Goal: Transaction & Acquisition: Purchase product/service

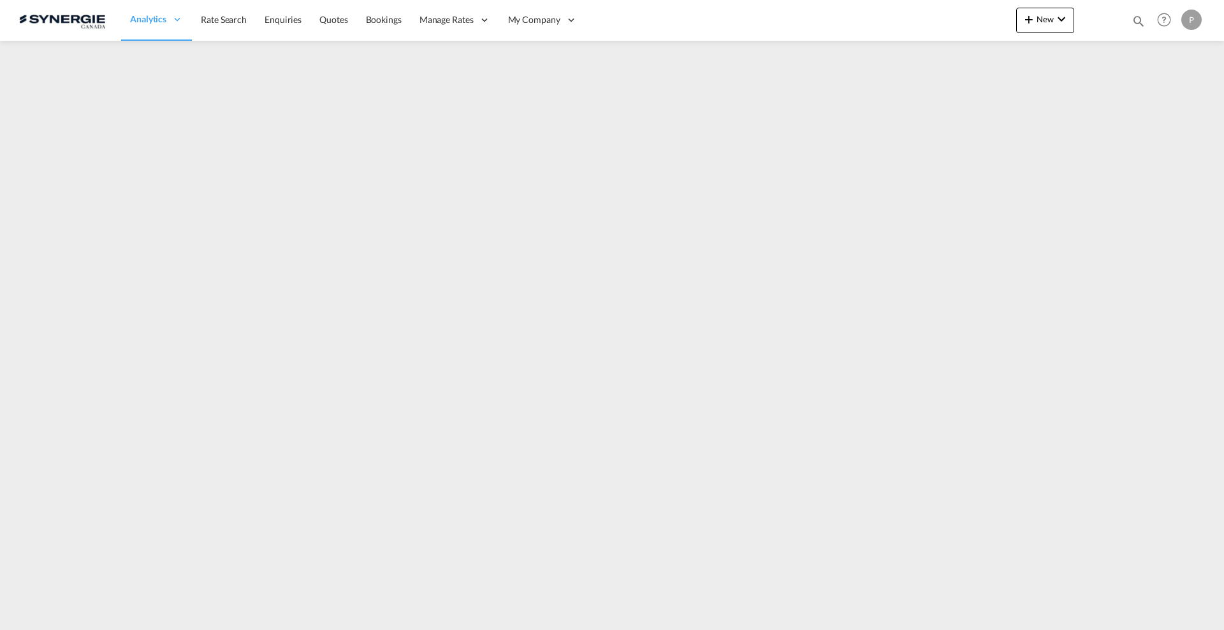
click at [1138, 24] on md-icon "icon-magnify" at bounding box center [1138, 21] width 14 height 14
click at [1138, 22] on md-icon "icon-magnify" at bounding box center [1133, 20] width 15 height 15
click at [929, 20] on select "Bookings Quotes Enquiries" at bounding box center [935, 21] width 61 height 23
select select "Quotes"
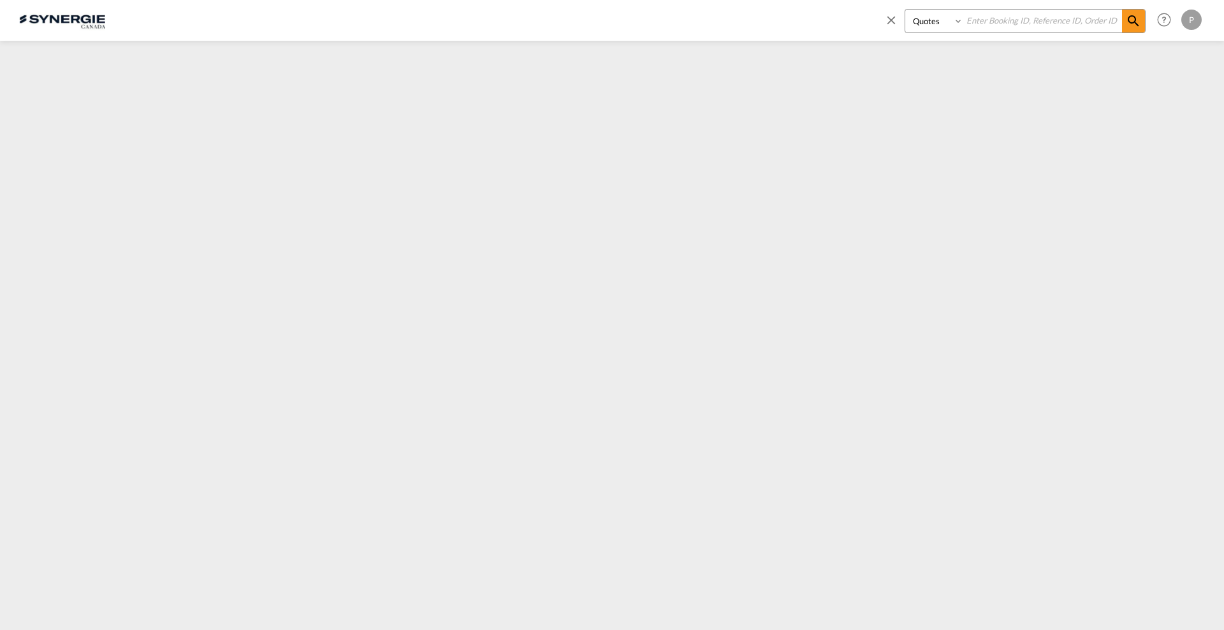
click at [905, 10] on select "Bookings Quotes Enquiries" at bounding box center [935, 21] width 61 height 23
click at [991, 27] on input at bounding box center [1042, 21] width 159 height 22
paste input "[STREET_ADDRESS] [STREET_ADDRESS]"
type input "[STREET_ADDRESS] [STREET_ADDRESS]"
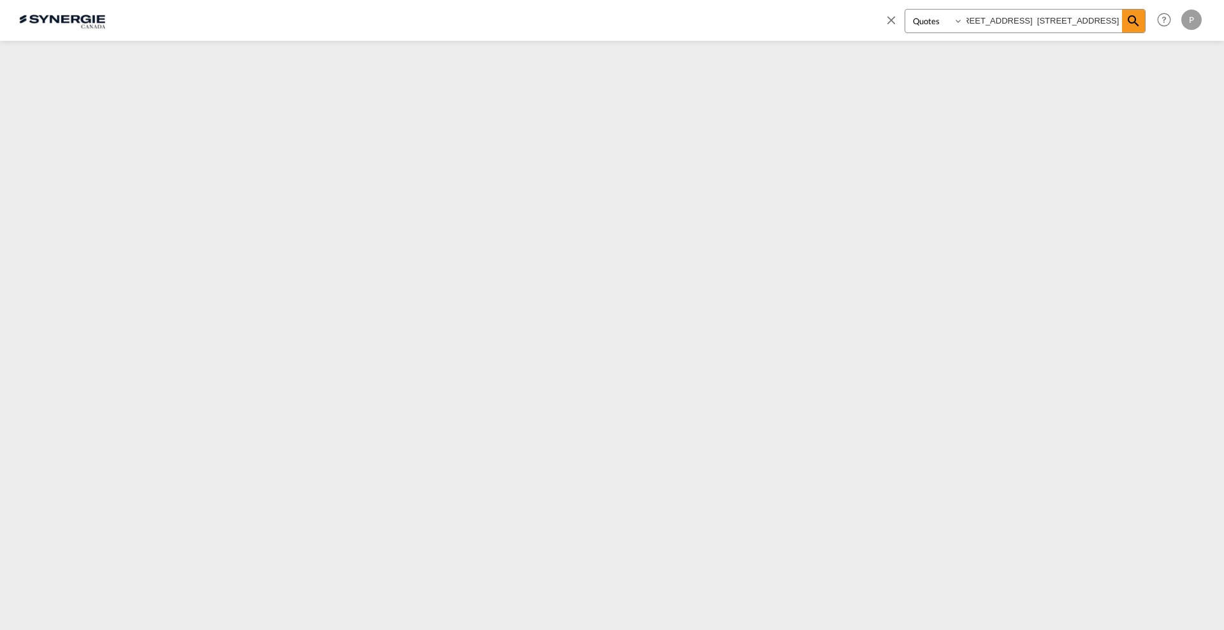
scroll to position [0, 0]
click at [894, 17] on md-icon "icon-close" at bounding box center [891, 20] width 14 height 14
click at [338, 15] on span "Quotes" at bounding box center [333, 19] width 28 height 11
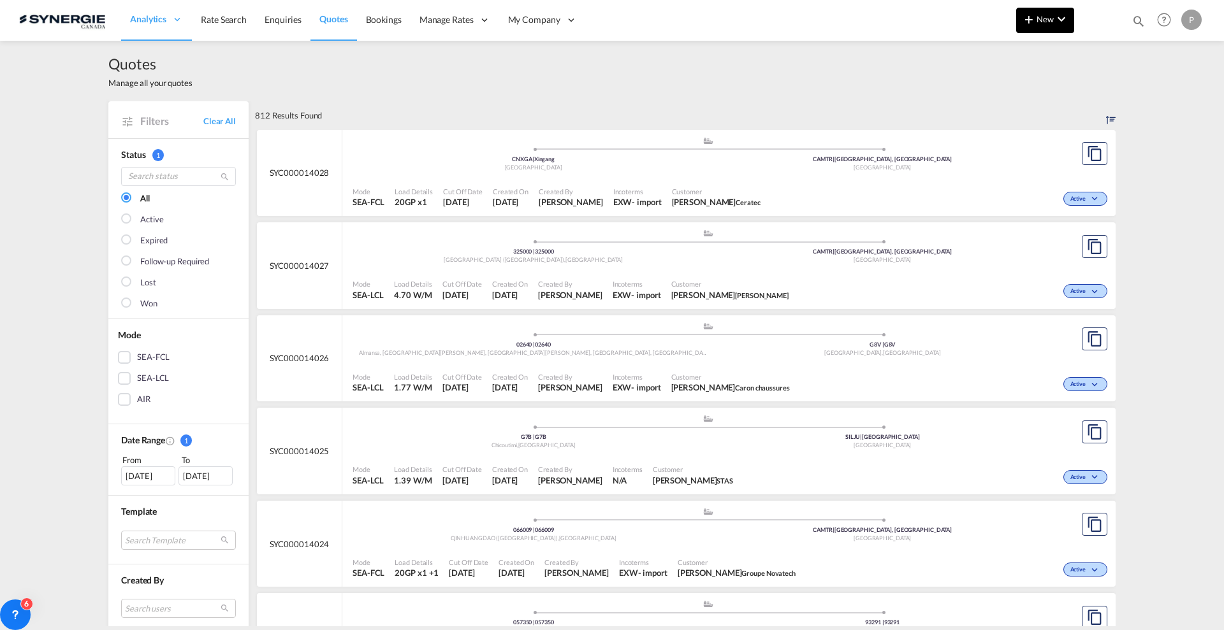
click at [1059, 15] on md-icon "icon-chevron-down" at bounding box center [1061, 18] width 15 height 15
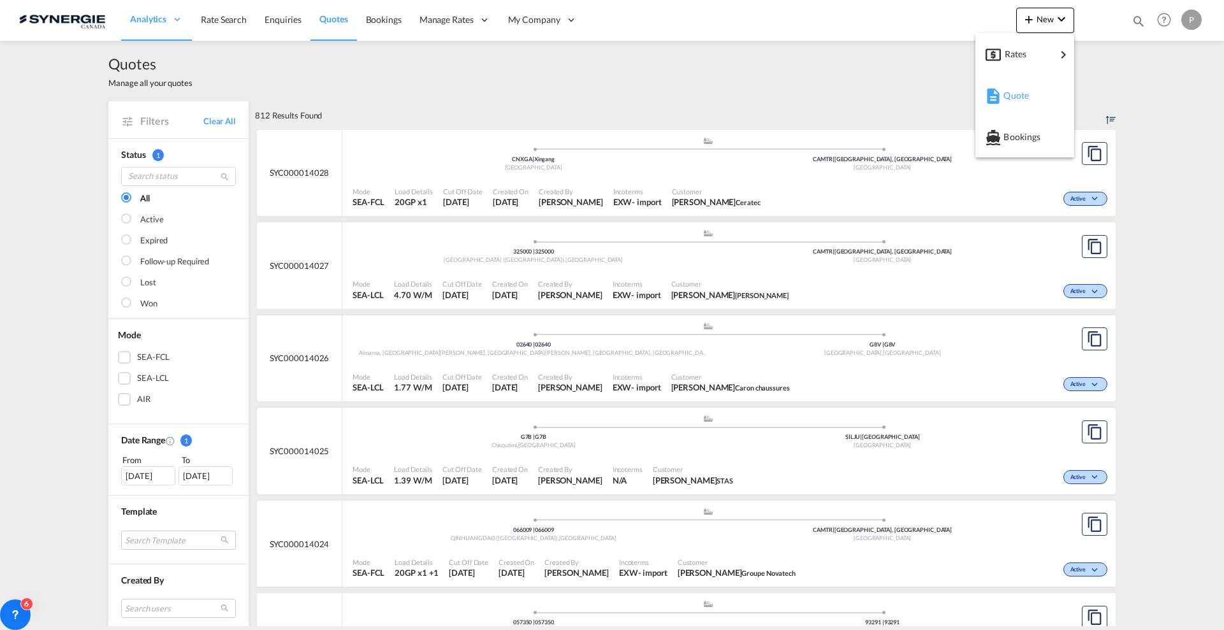
click at [1039, 92] on div "Quote" at bounding box center [1026, 96] width 47 height 32
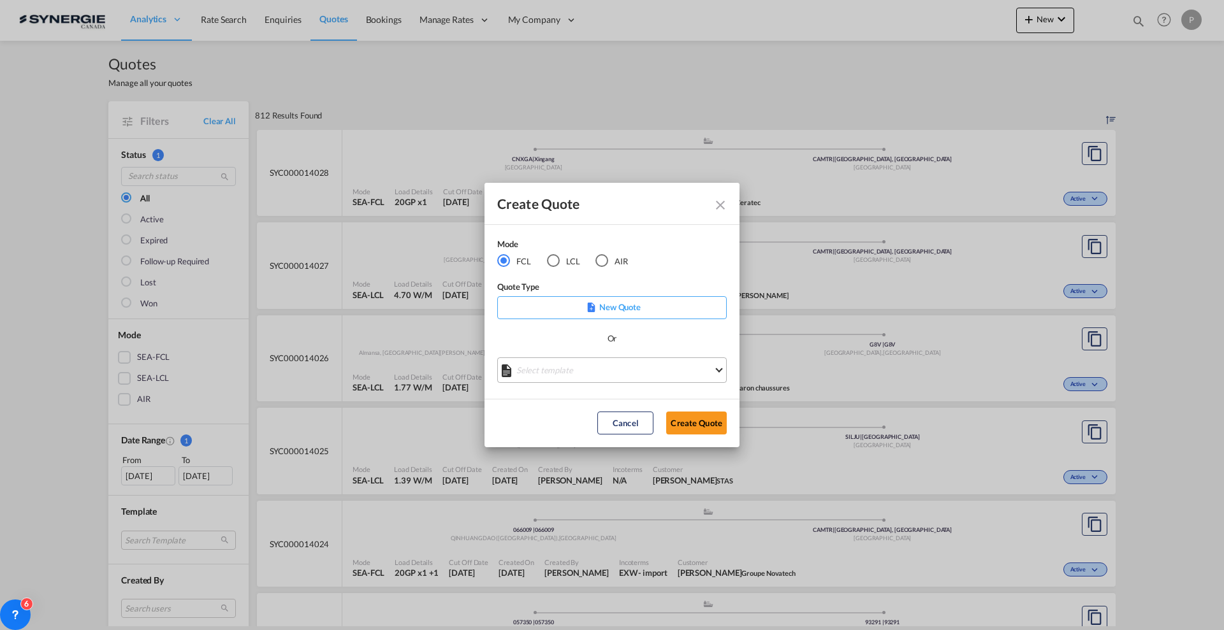
click at [600, 375] on md-select "Select template *NEW* FCL FREEHAND / DAP [PERSON_NAME] | [DATE] *NEW* Import FC…" at bounding box center [611, 370] width 229 height 25
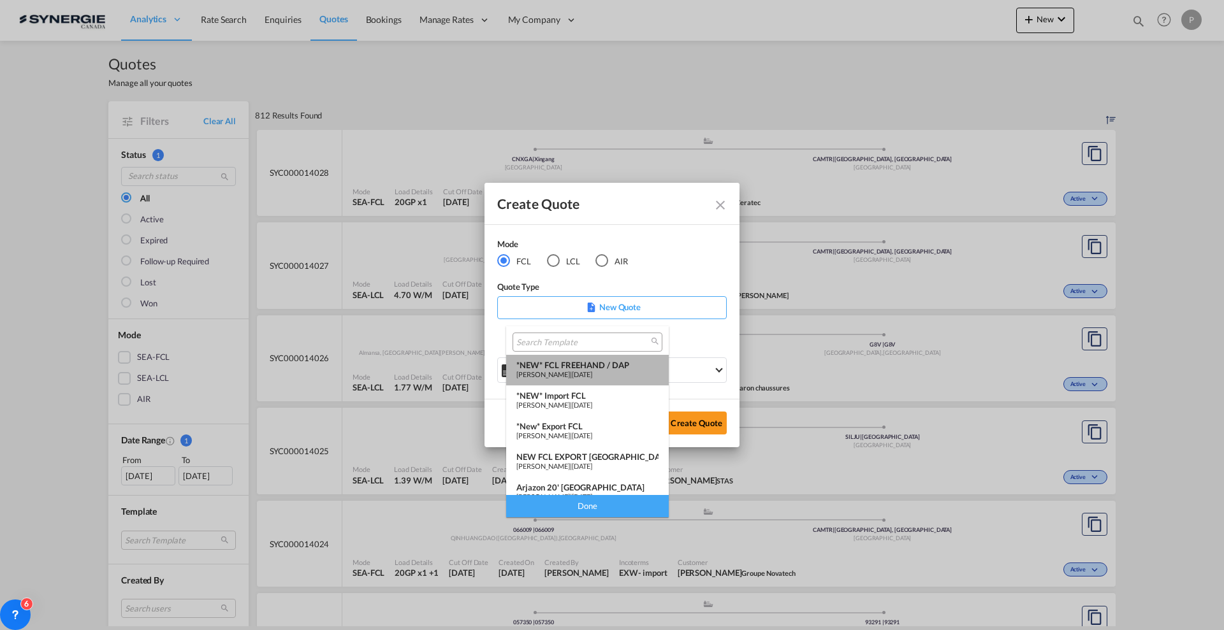
click at [592, 363] on div "*NEW* FCL FREEHAND / DAP" at bounding box center [587, 365] width 142 height 10
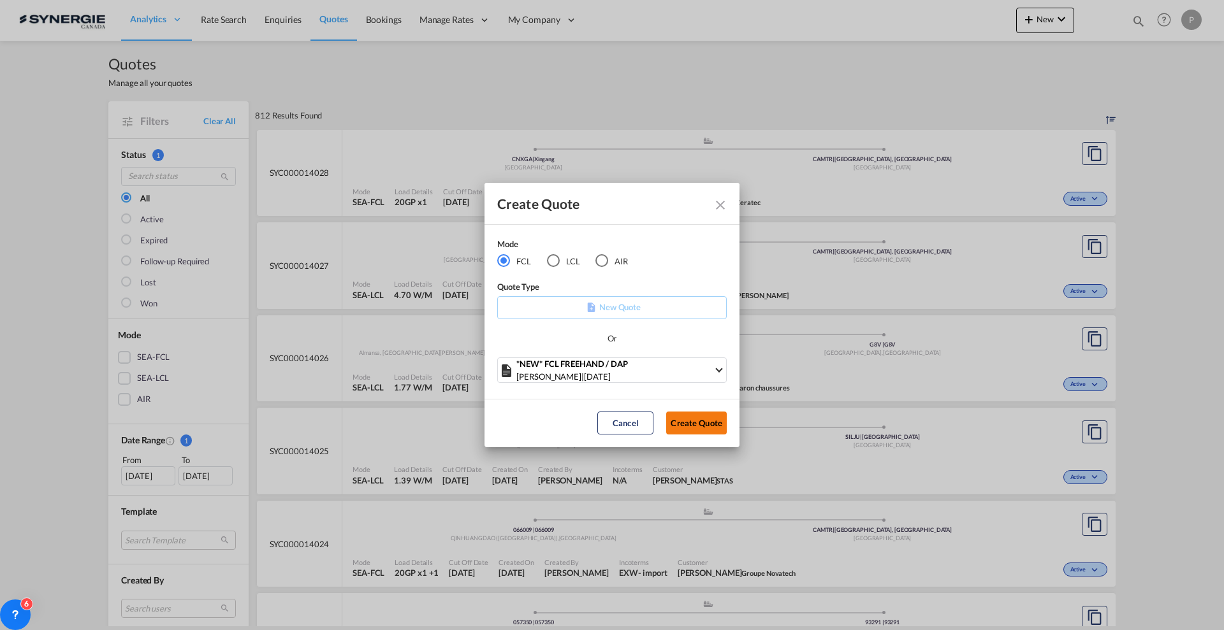
click at [712, 428] on button "Create Quote" at bounding box center [696, 423] width 61 height 23
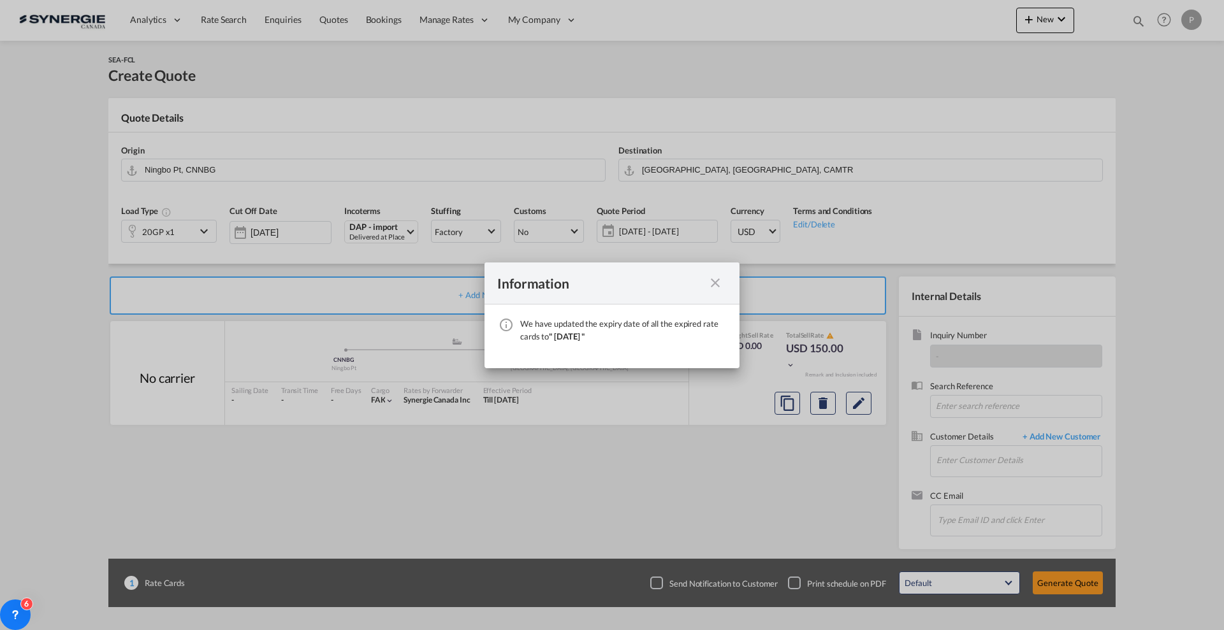
click at [711, 286] on md-icon "icon-close fg-AAA8AD cursor" at bounding box center [715, 282] width 15 height 15
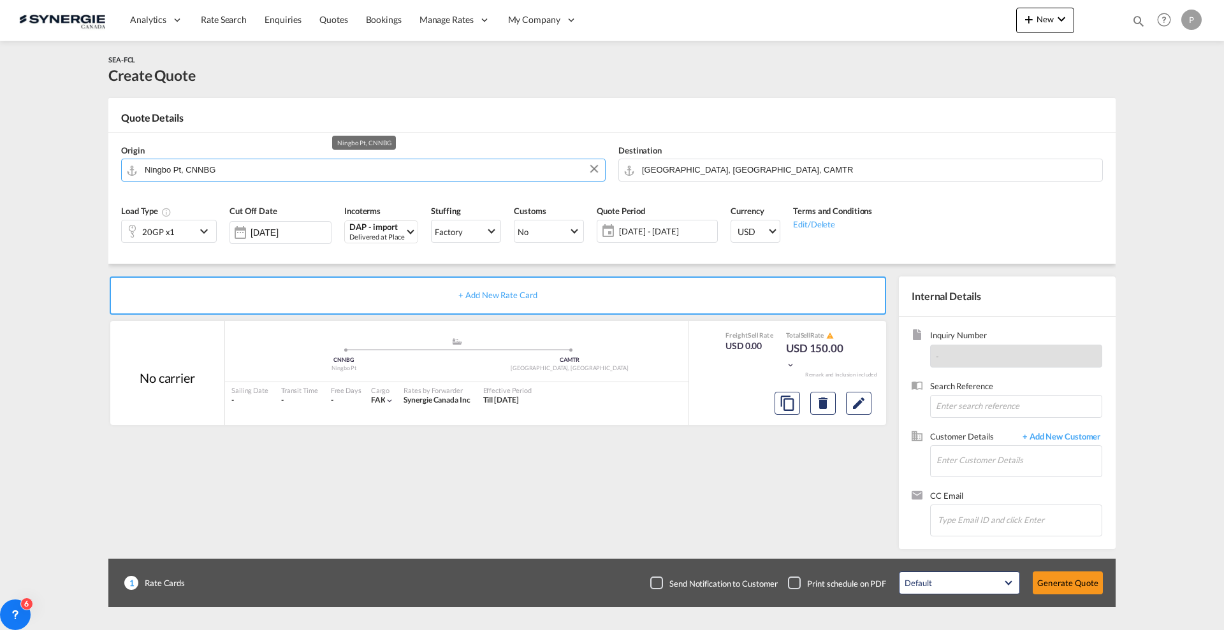
click at [190, 171] on input "Ningbo Pt, CNNBG" at bounding box center [372, 170] width 454 height 22
click at [324, 163] on input "Ningbo Pt, CNNBG" at bounding box center [372, 170] width 454 height 22
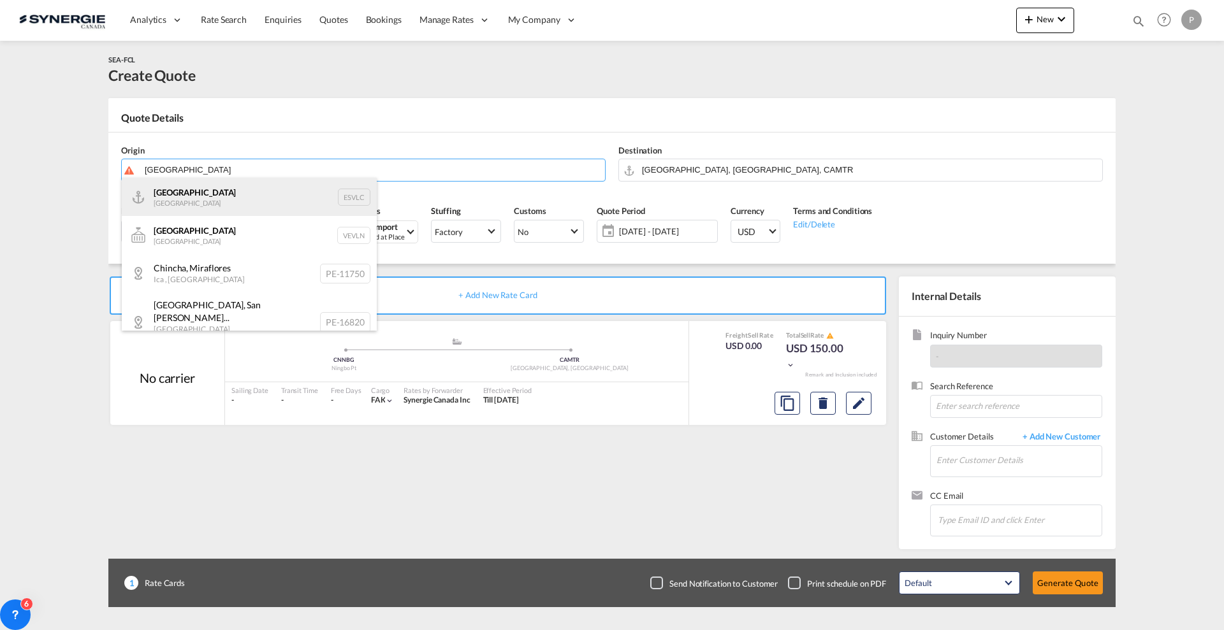
click at [288, 185] on div "Valencia [GEOGRAPHIC_DATA] ESVLC" at bounding box center [249, 197] width 255 height 38
type input "[GEOGRAPHIC_DATA], ESVLC"
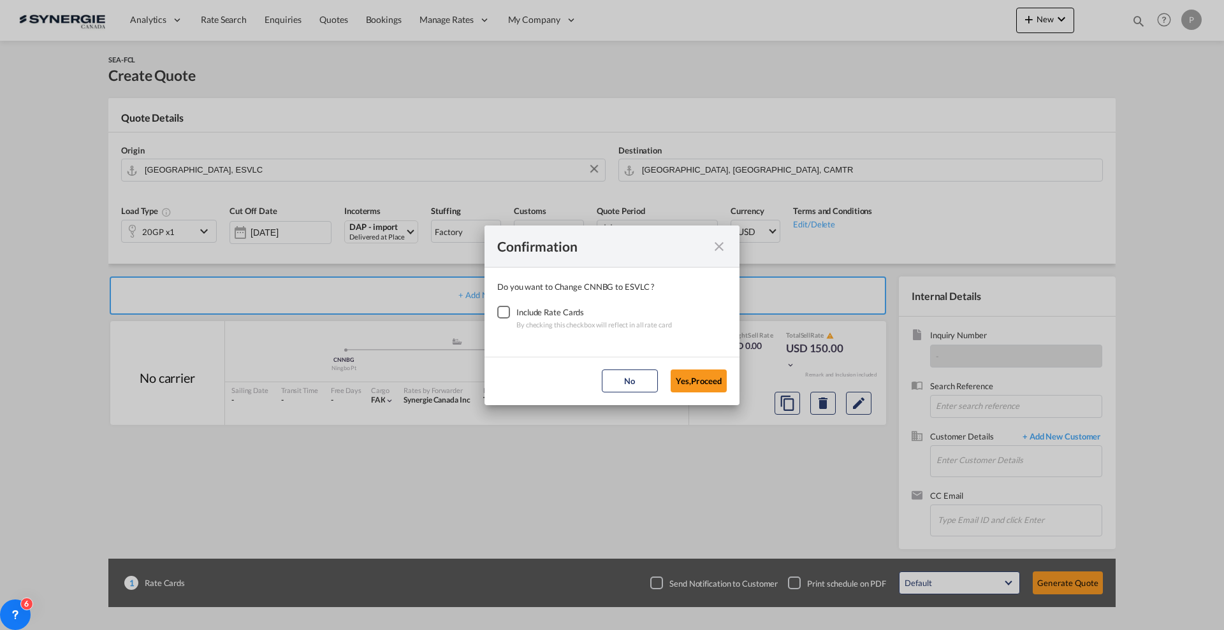
click at [505, 314] on div "Checkbox No Ink" at bounding box center [503, 312] width 13 height 13
click at [695, 383] on button "Yes,Proceed" at bounding box center [699, 381] width 56 height 23
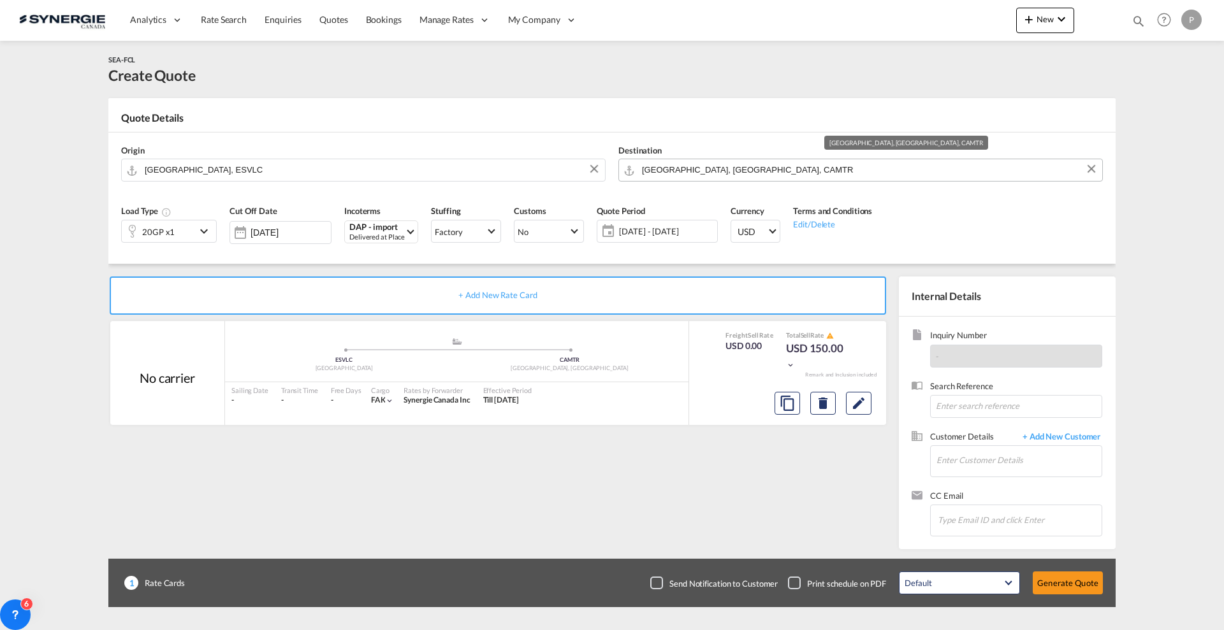
click at [698, 168] on input "[GEOGRAPHIC_DATA], [GEOGRAPHIC_DATA], CAMTR" at bounding box center [869, 170] width 454 height 22
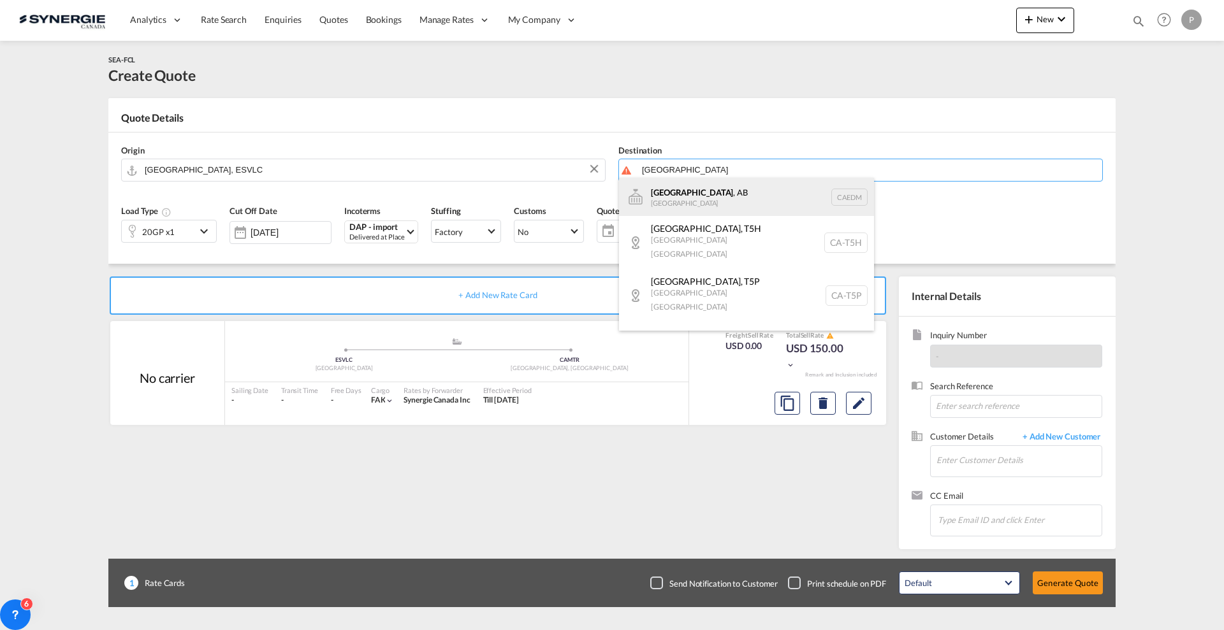
click at [692, 188] on div "[GEOGRAPHIC_DATA] , AB [GEOGRAPHIC_DATA] CAEDM" at bounding box center [746, 197] width 255 height 38
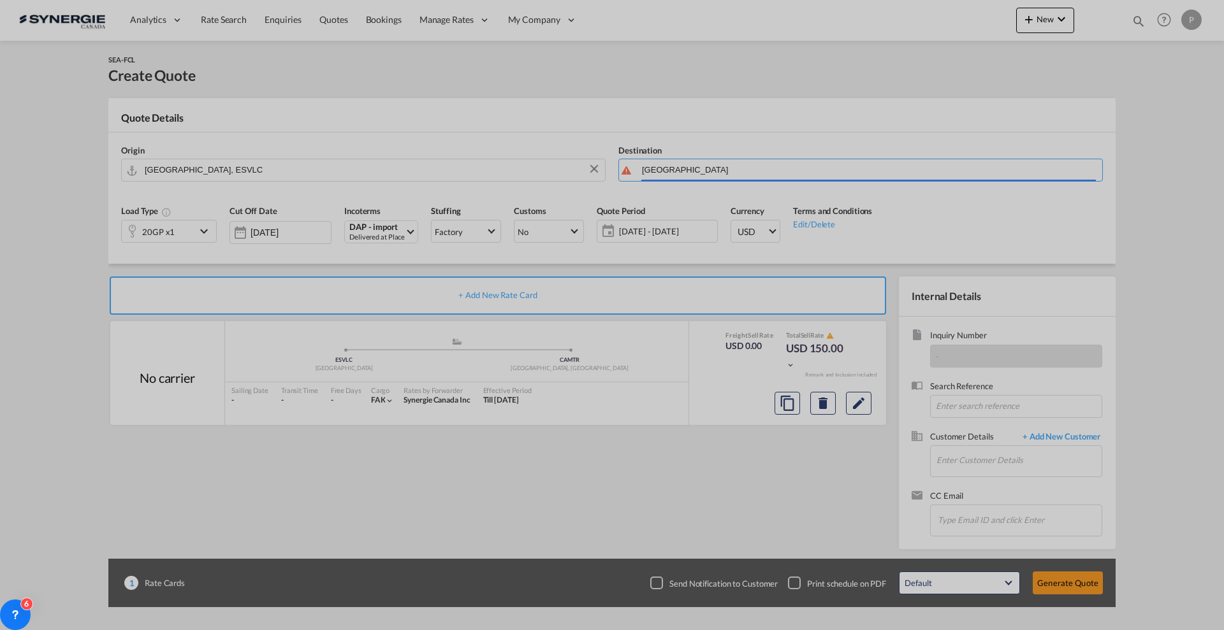
type input "[GEOGRAPHIC_DATA], [GEOGRAPHIC_DATA], CAEDM"
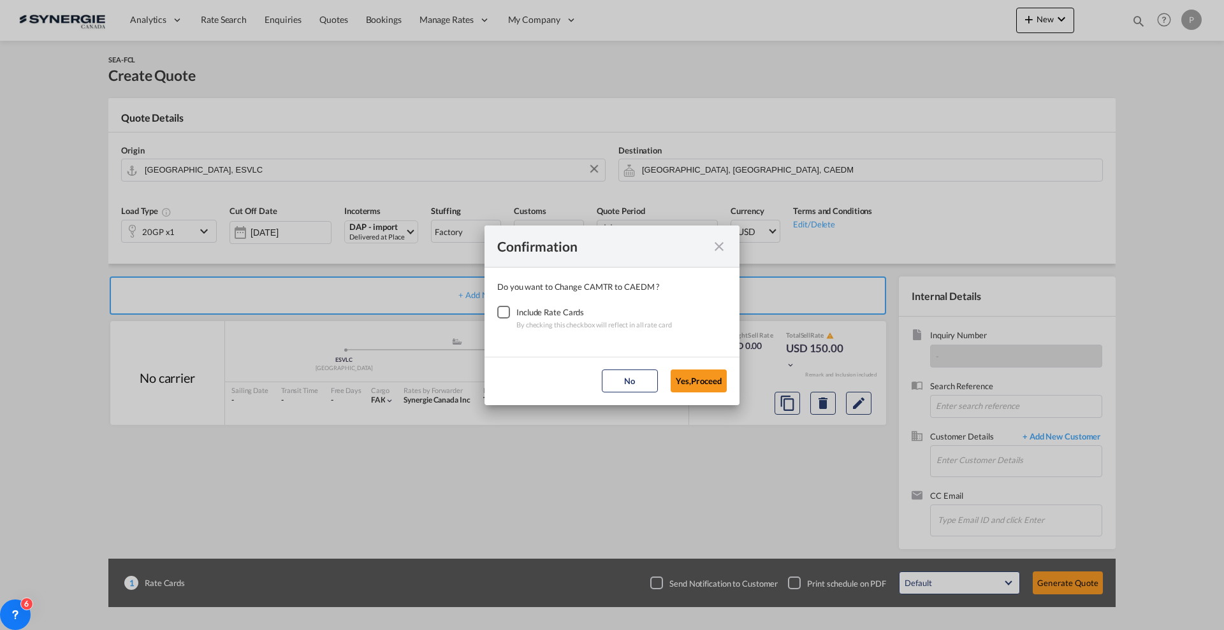
click at [500, 319] on div "Checkbox No Ink" at bounding box center [503, 312] width 13 height 13
click at [678, 379] on button "Yes,Proceed" at bounding box center [699, 381] width 56 height 23
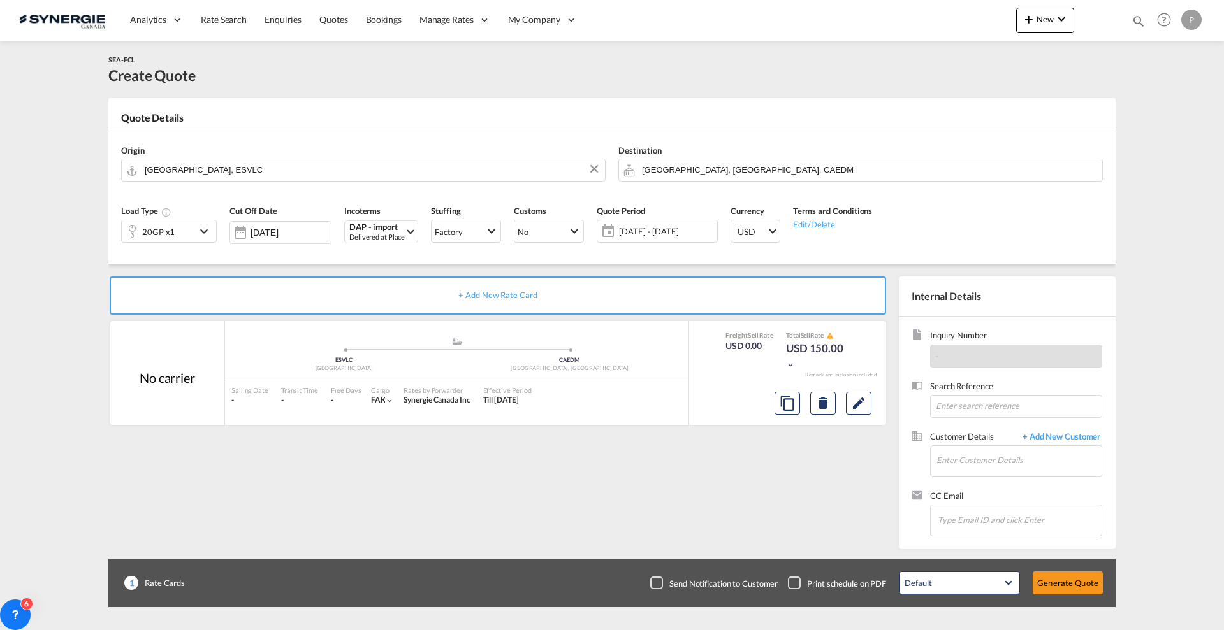
click at [170, 236] on div "20GP x1" at bounding box center [158, 232] width 33 height 18
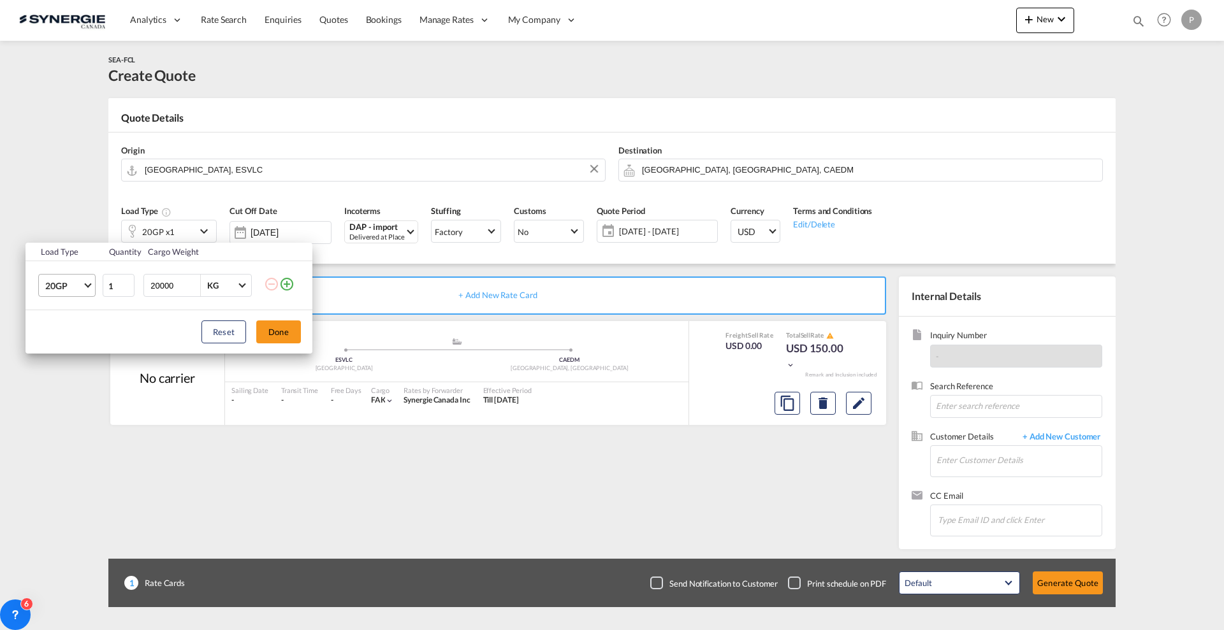
click at [75, 287] on span "20GP" at bounding box center [63, 286] width 37 height 13
click at [79, 338] on md-option "40HC" at bounding box center [78, 347] width 87 height 31
click at [280, 330] on button "Done" at bounding box center [278, 332] width 45 height 23
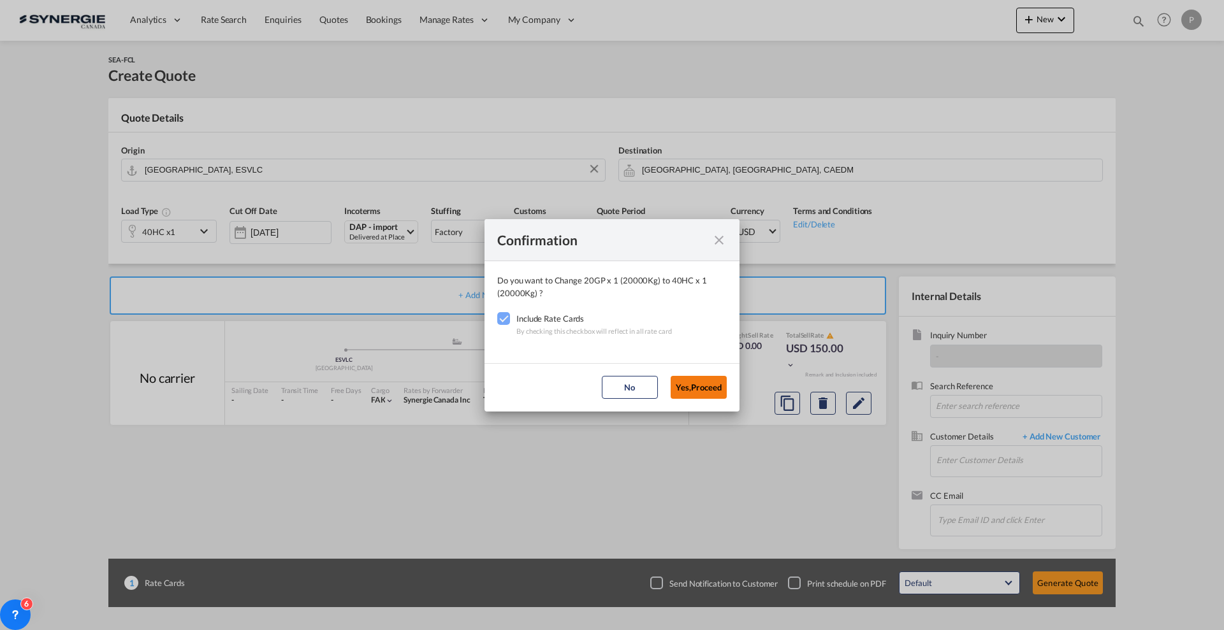
click at [708, 386] on button "Yes,Proceed" at bounding box center [699, 387] width 56 height 23
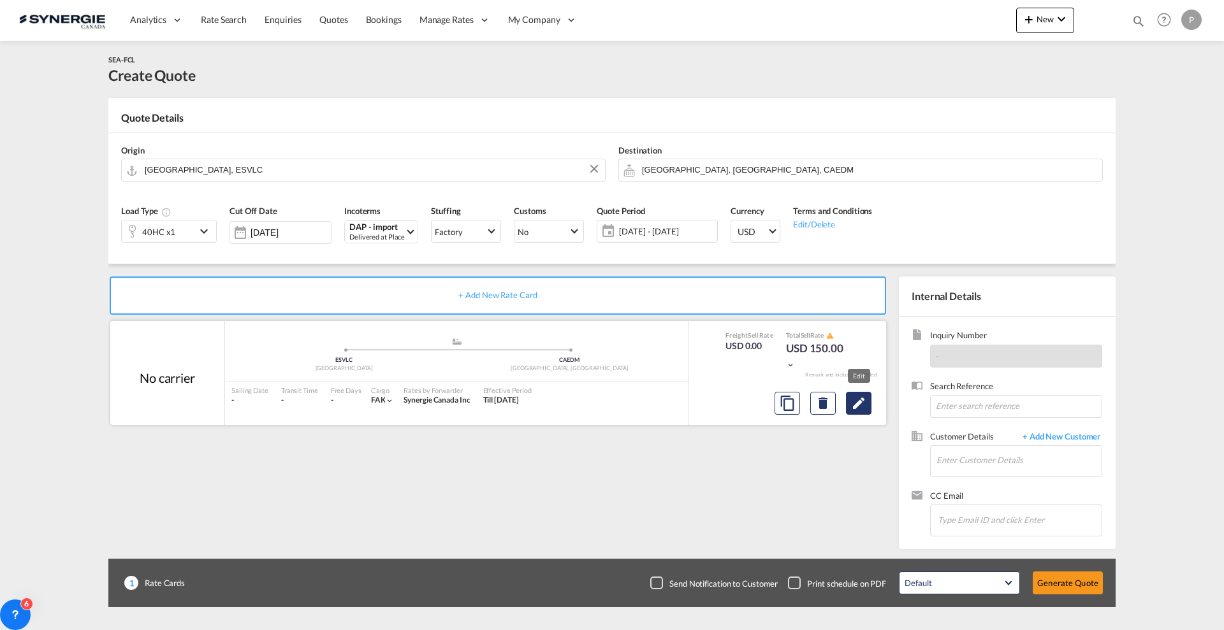
click at [856, 407] on md-icon "Edit" at bounding box center [858, 403] width 15 height 15
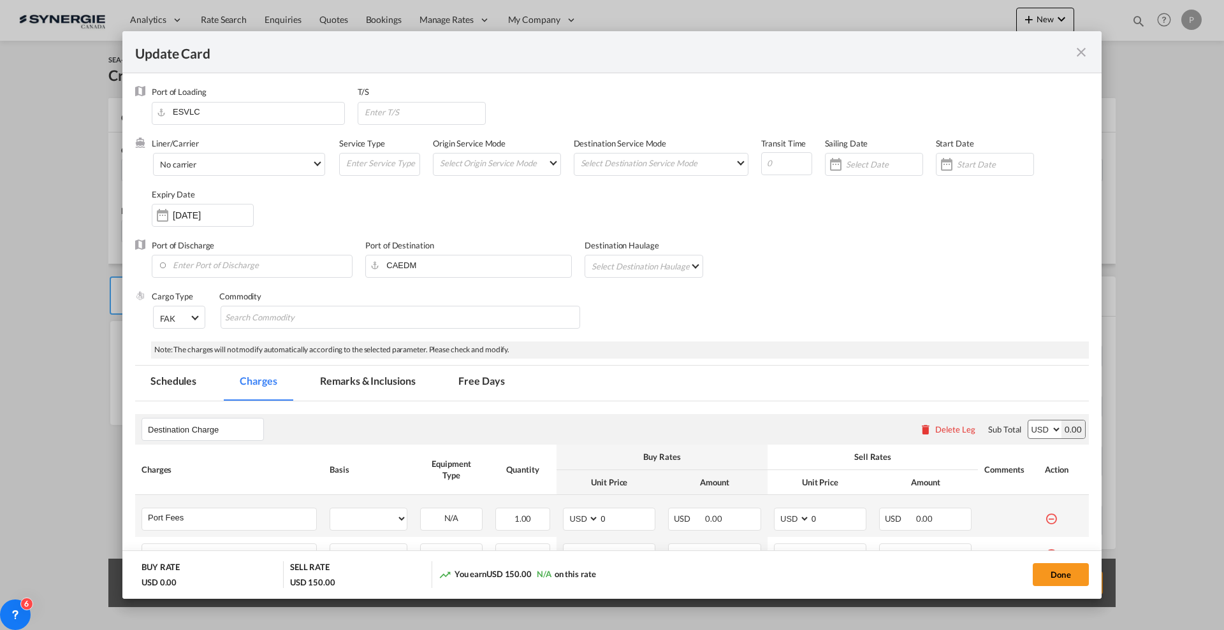
scroll to position [159, 0]
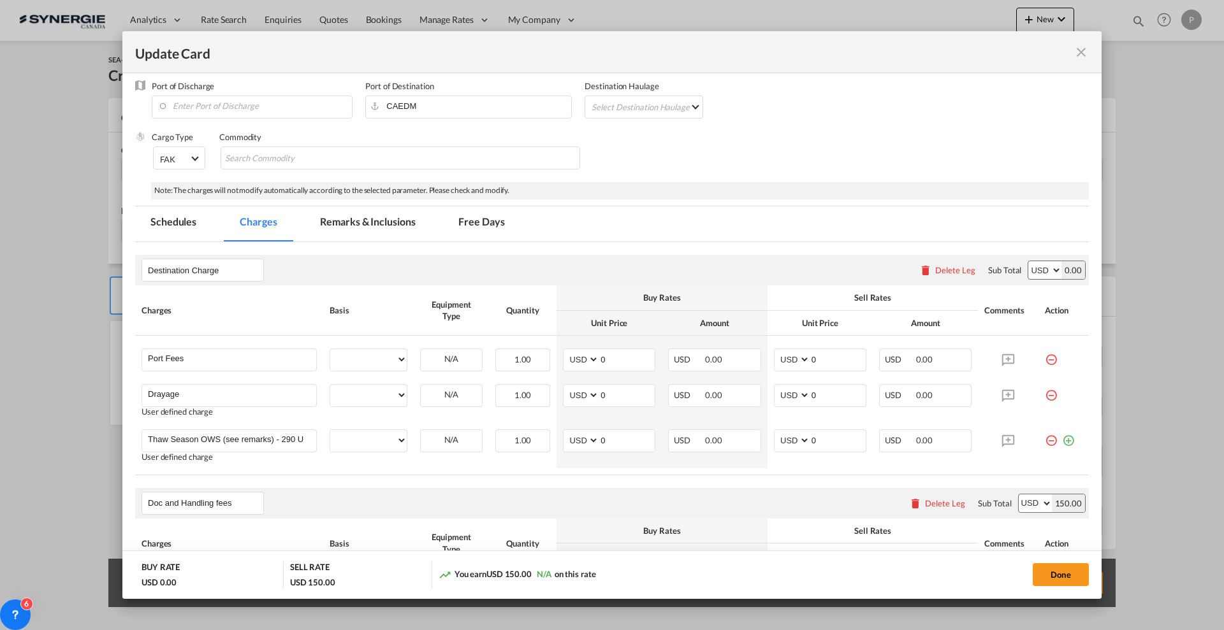
select select "per container"
select select "per B/L"
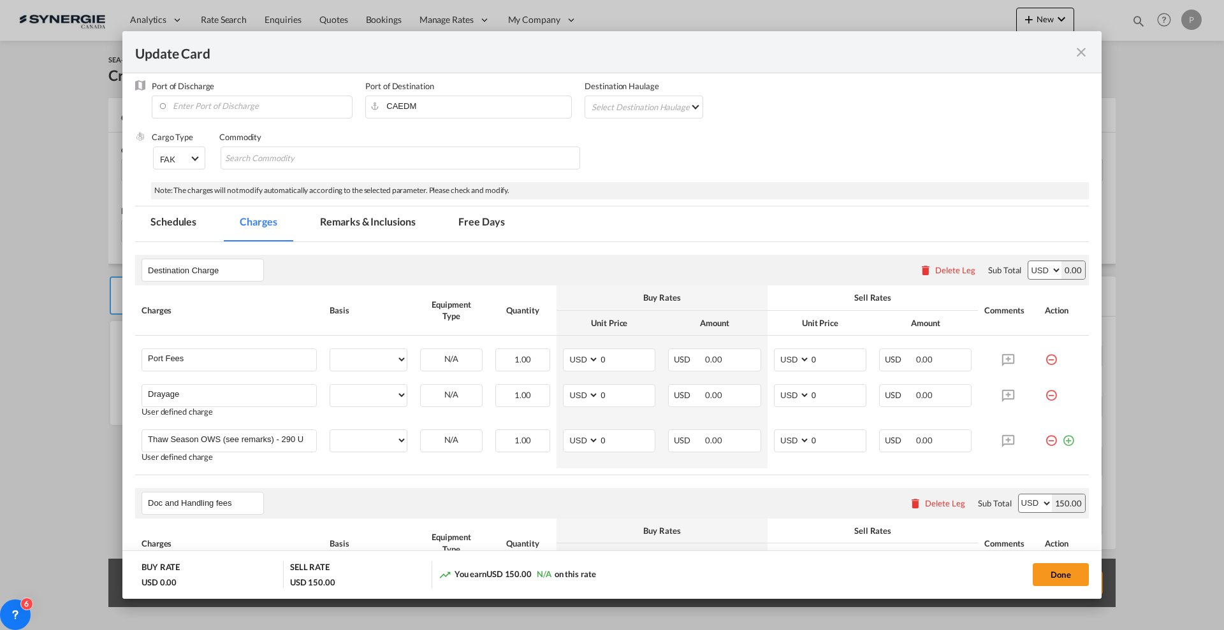
select select "per B/L"
select select "per shipment"
click at [1045, 361] on md-icon "icon-minus-circle-outline red-400-fg" at bounding box center [1051, 355] width 13 height 13
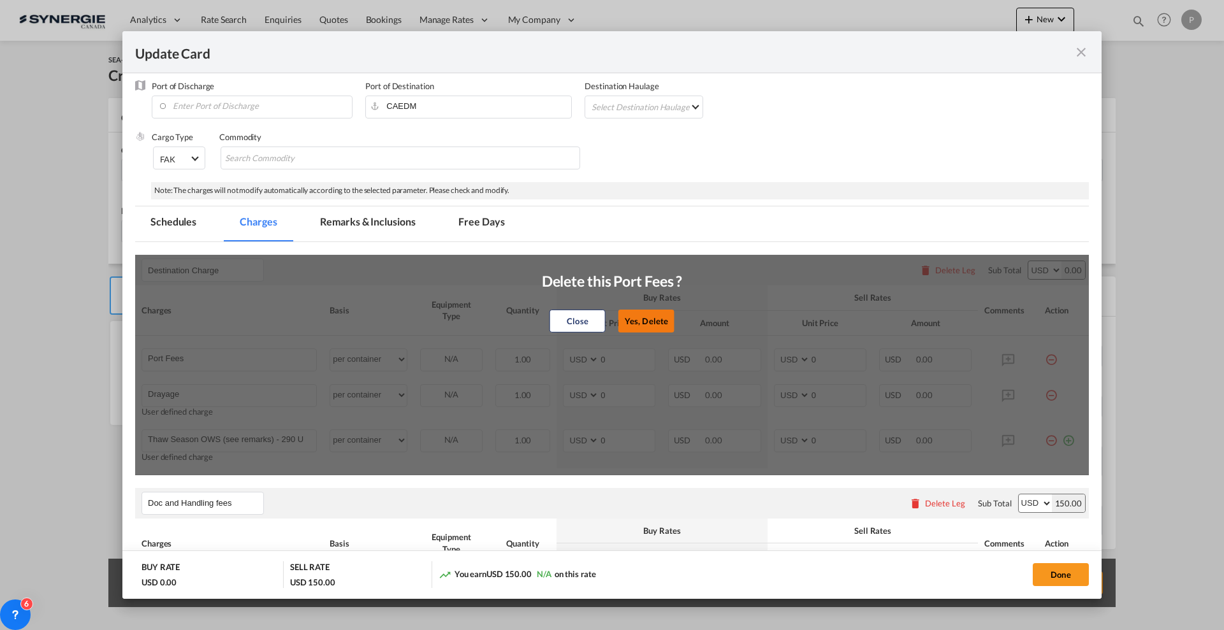
click at [655, 325] on button "Yes, Delete" at bounding box center [646, 321] width 56 height 23
type input "Drayage"
type input "Thaw Season OWS (see remarks) - 290 USD if applicable"
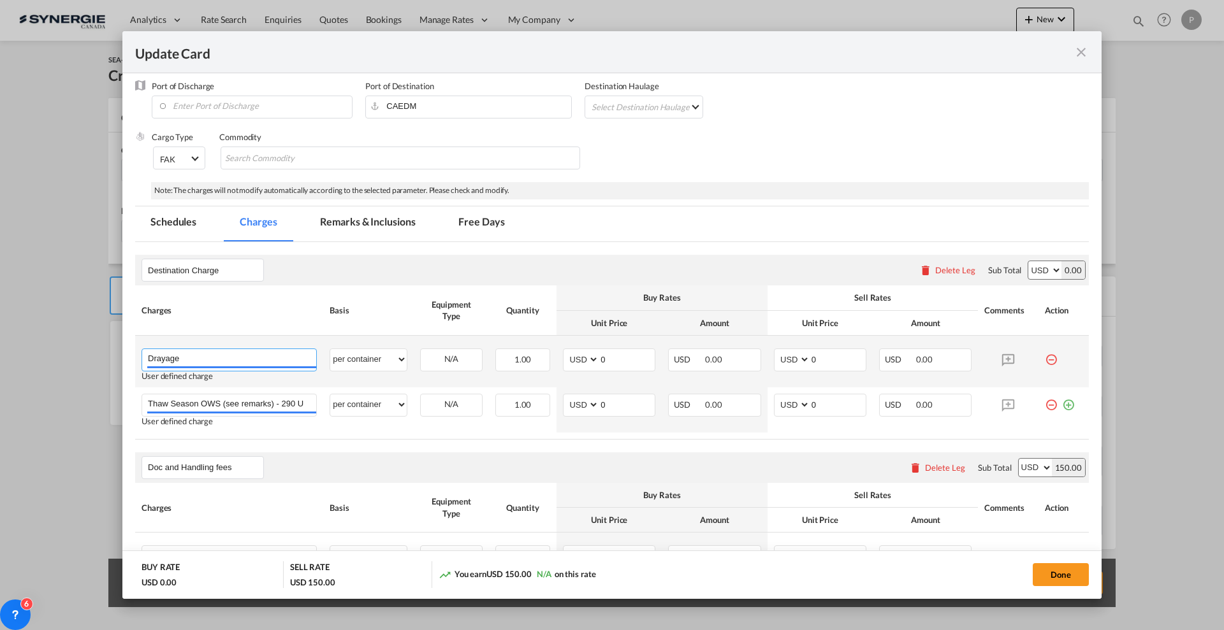
click at [255, 353] on input "Drayage" at bounding box center [232, 358] width 168 height 19
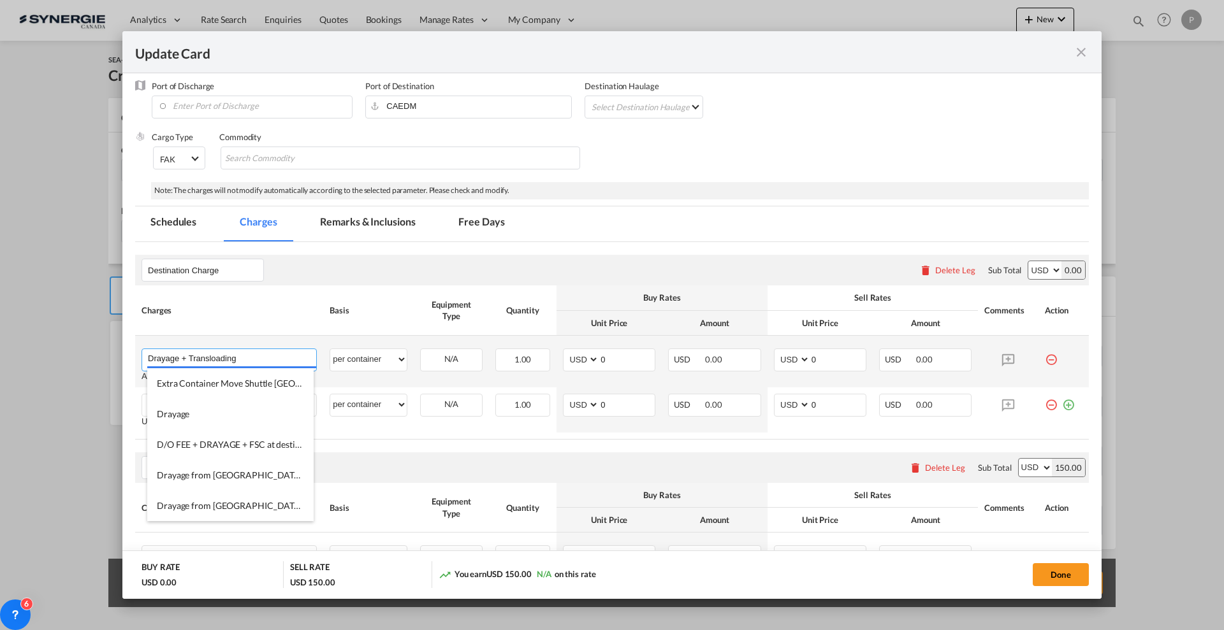
type input "Drayage + Transloading"
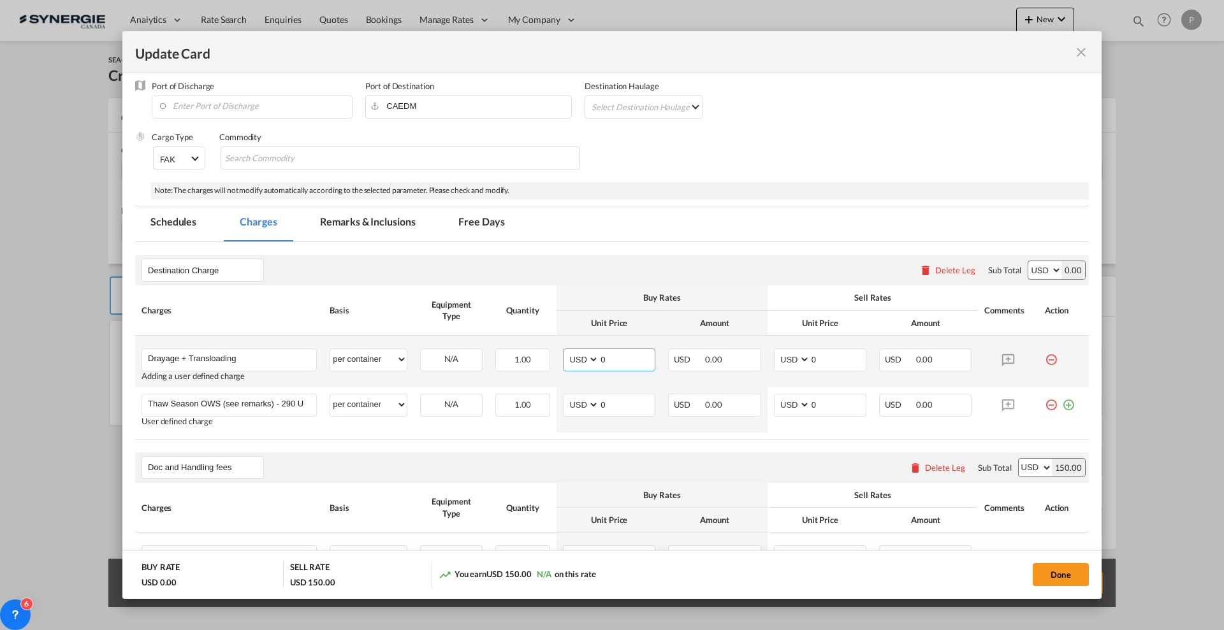
click at [600, 355] on input "0" at bounding box center [626, 358] width 55 height 19
click at [602, 354] on input "0" at bounding box center [626, 358] width 55 height 19
type input "1175"
type input "1275"
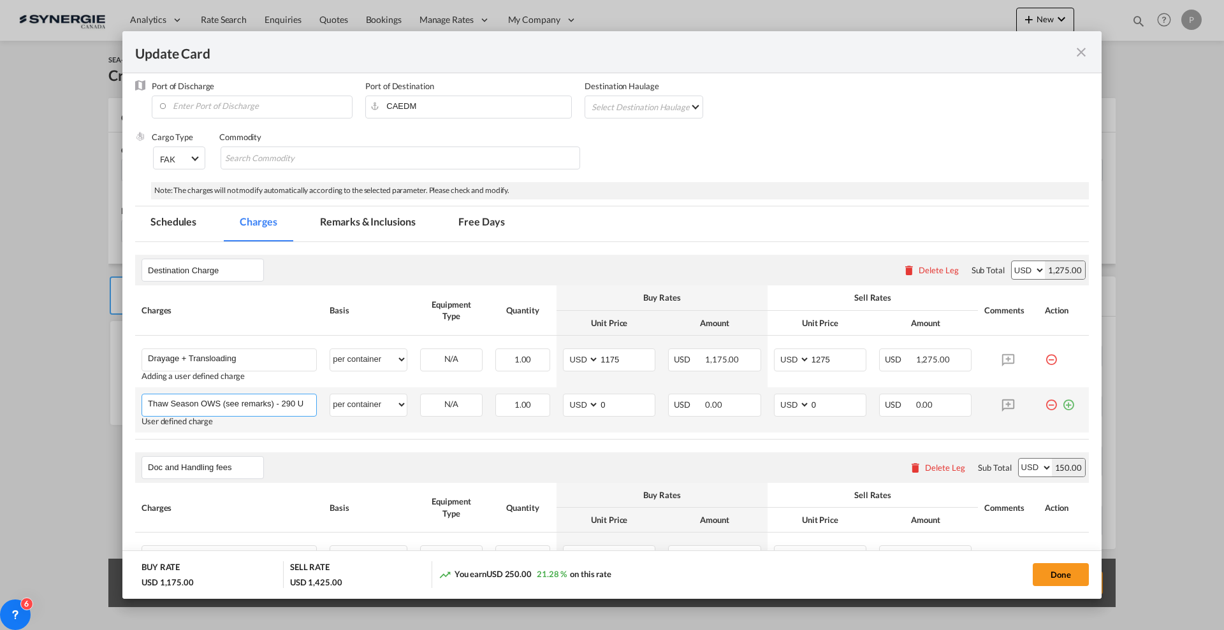
click at [280, 407] on input "Thaw Season OWS (see remarks) - 290 USD if applicable" at bounding box center [232, 404] width 168 height 19
type input "Flatbed delivery"
select select "per vehicle"
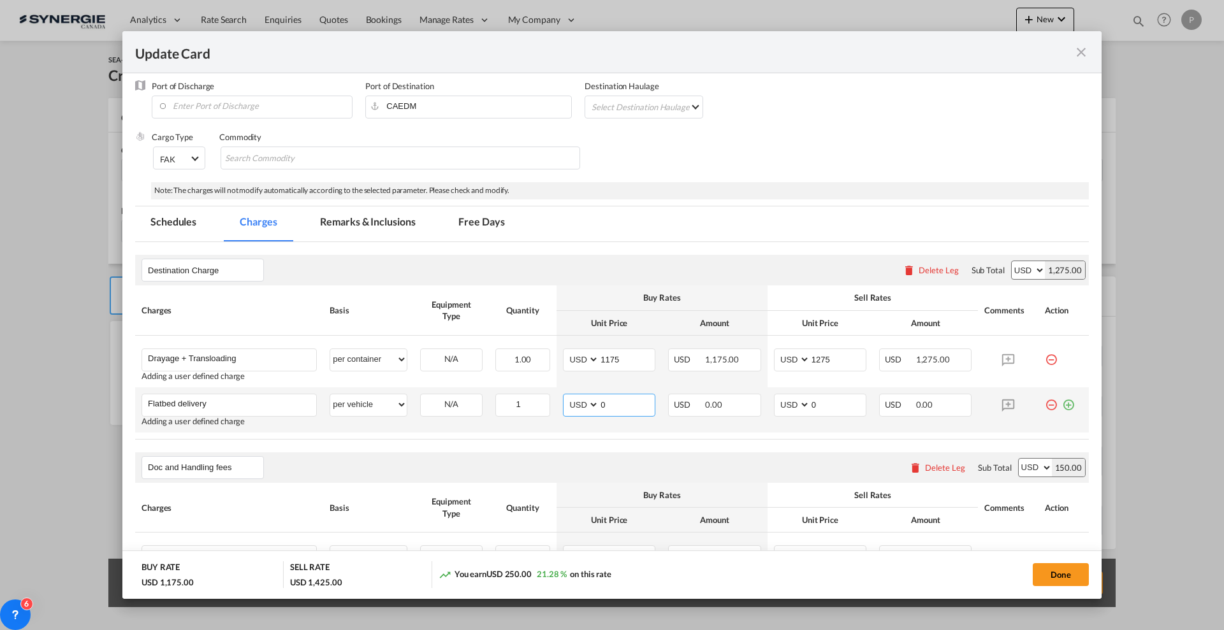
click at [616, 407] on input "0" at bounding box center [626, 404] width 55 height 19
type input "315"
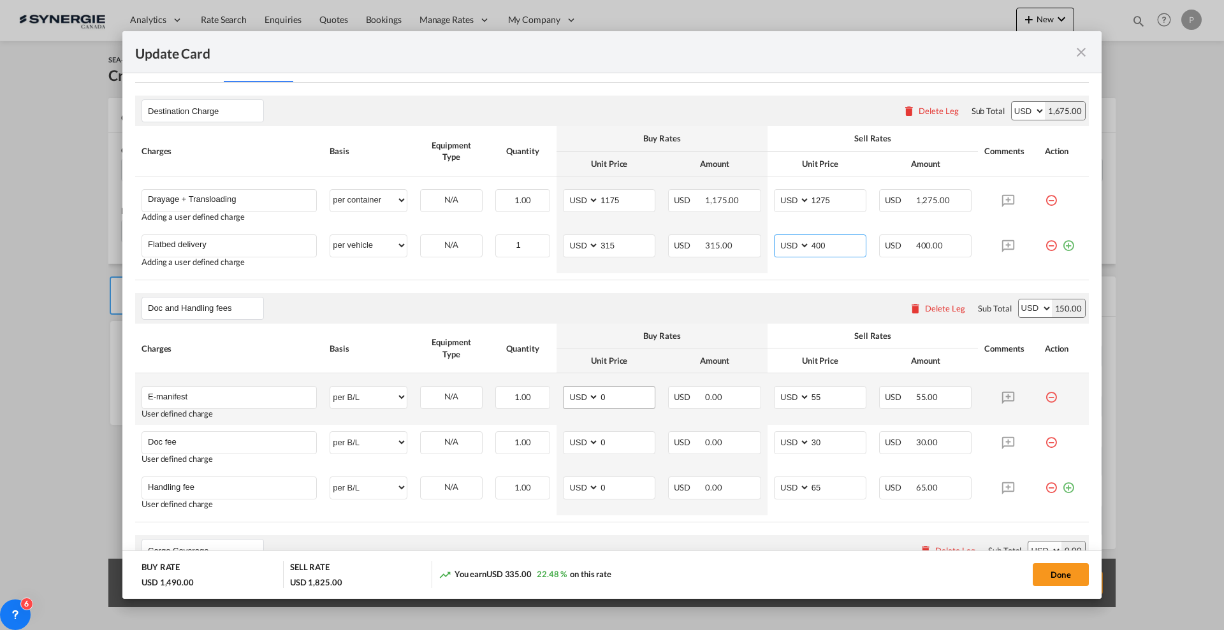
scroll to position [398, 0]
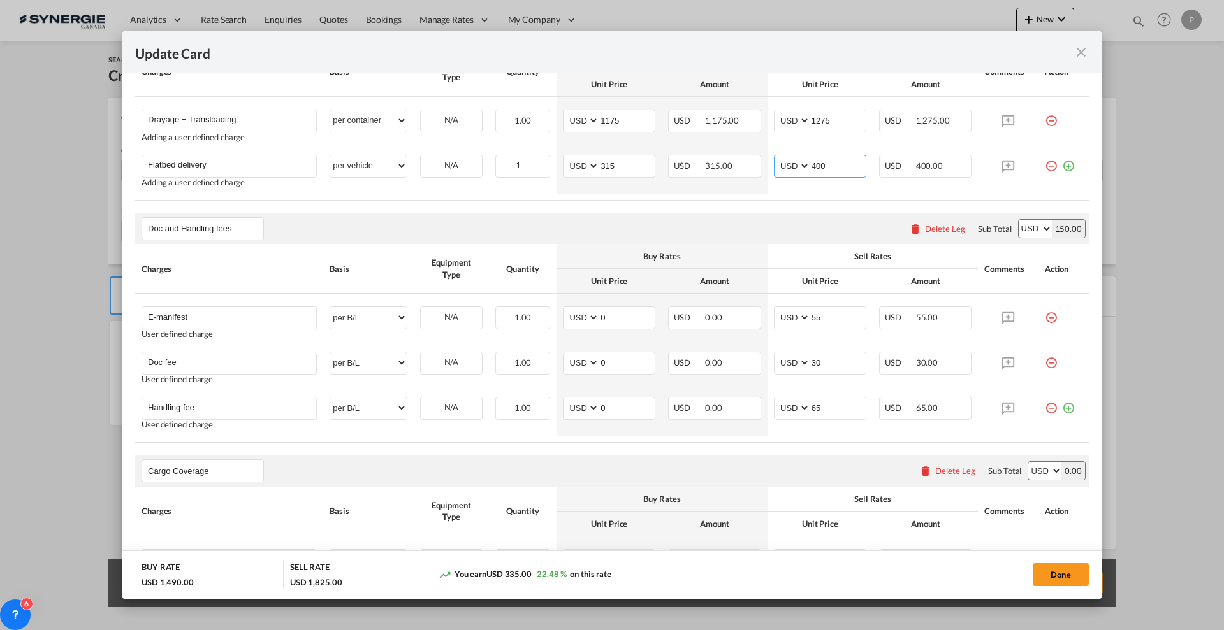
type input "400"
click at [1045, 313] on md-icon "icon-minus-circle-outline red-400-fg" at bounding box center [1051, 313] width 13 height 13
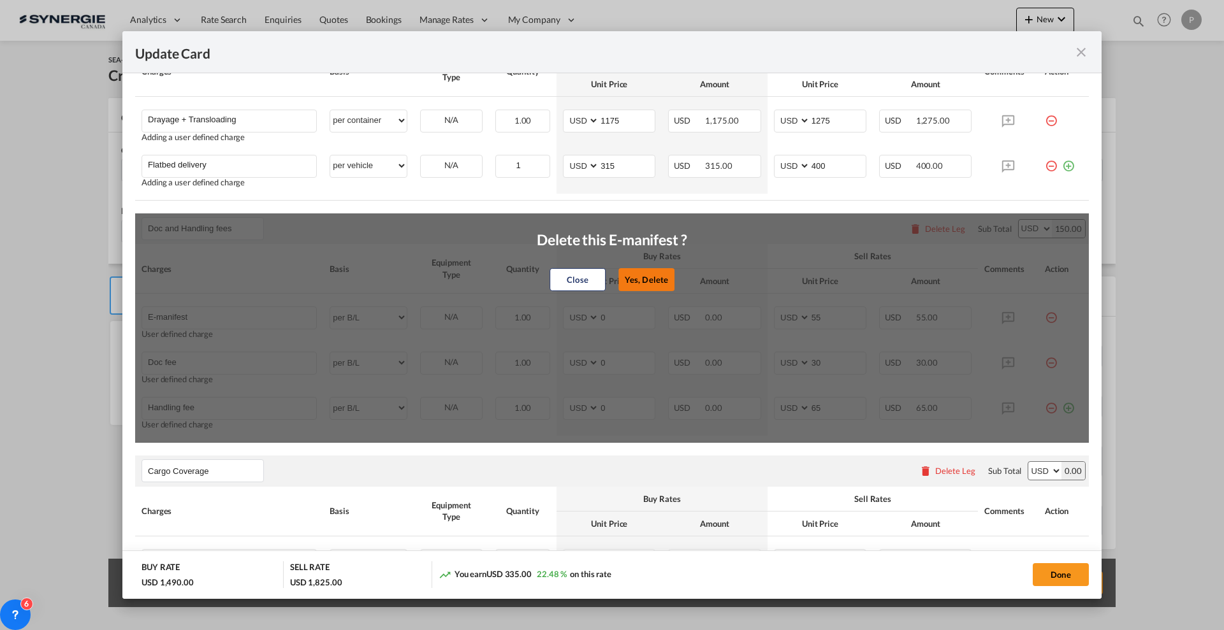
click at [655, 273] on button "Yes, Delete" at bounding box center [646, 279] width 56 height 23
type input "Doc fee"
type input "30"
type input "Handling fee"
type input "65"
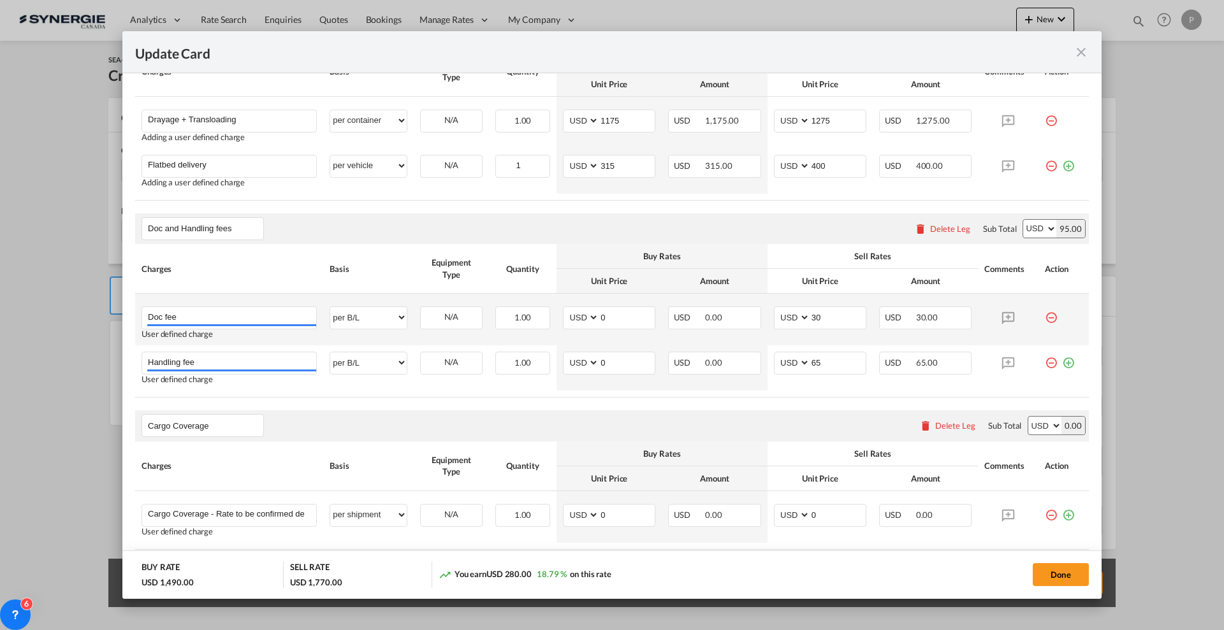
click at [1045, 316] on md-icon "icon-minus-circle-outline red-400-fg" at bounding box center [1051, 313] width 13 height 13
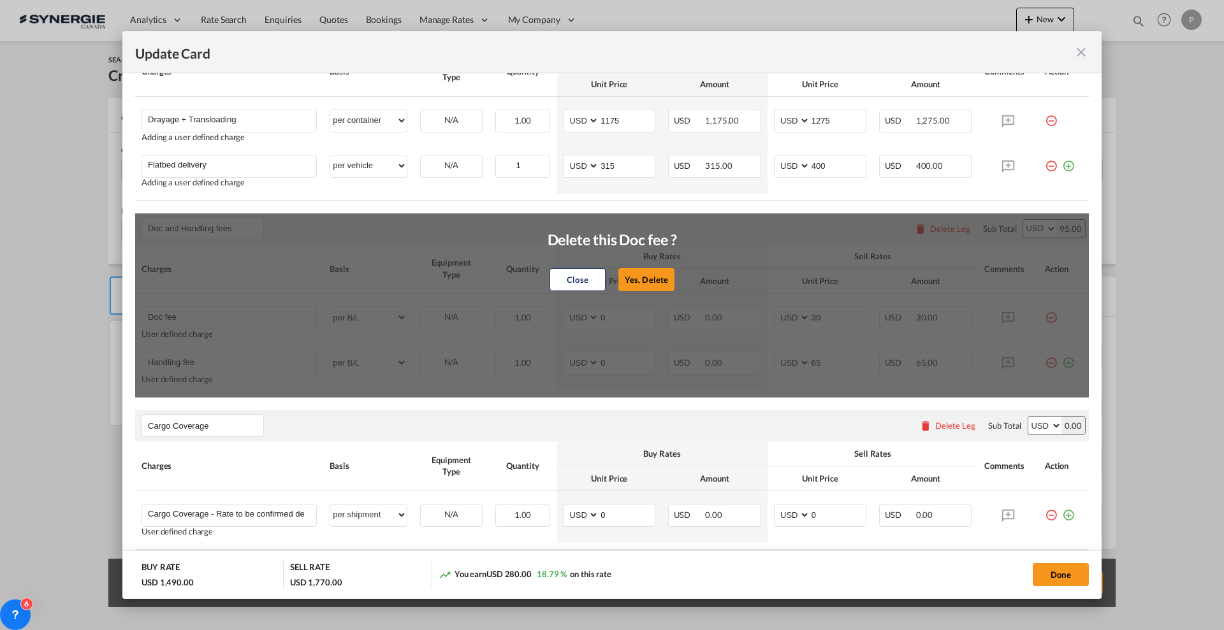
click at [662, 279] on button "Yes, Delete" at bounding box center [646, 279] width 56 height 23
type input "Handling fee"
type input "65"
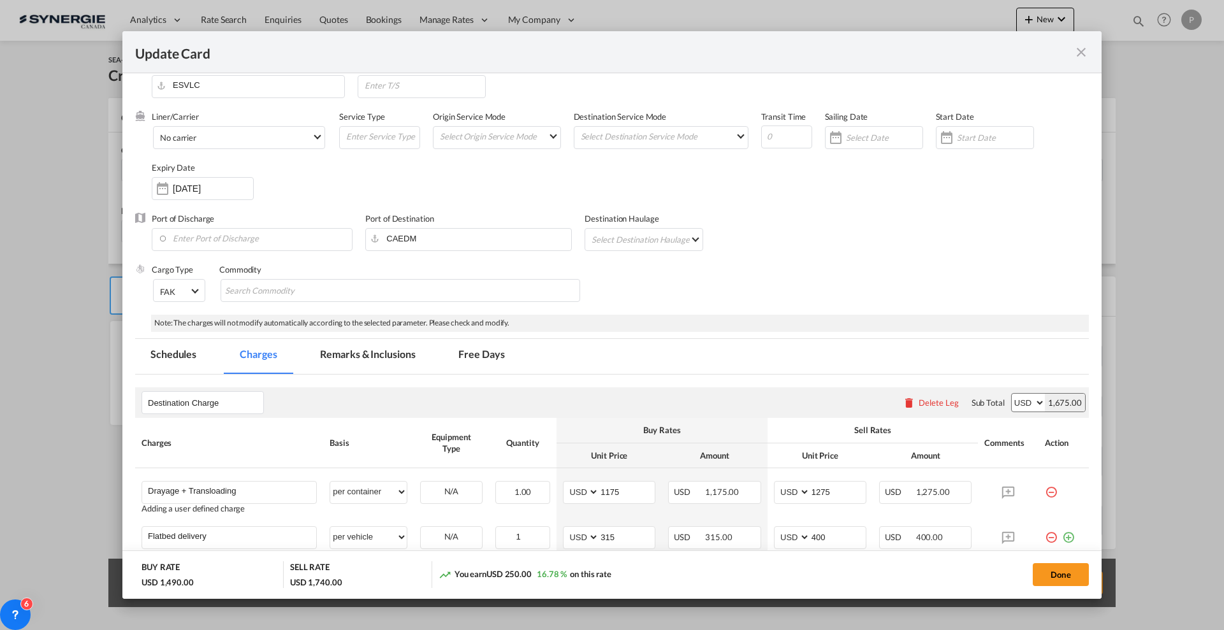
scroll to position [0, 0]
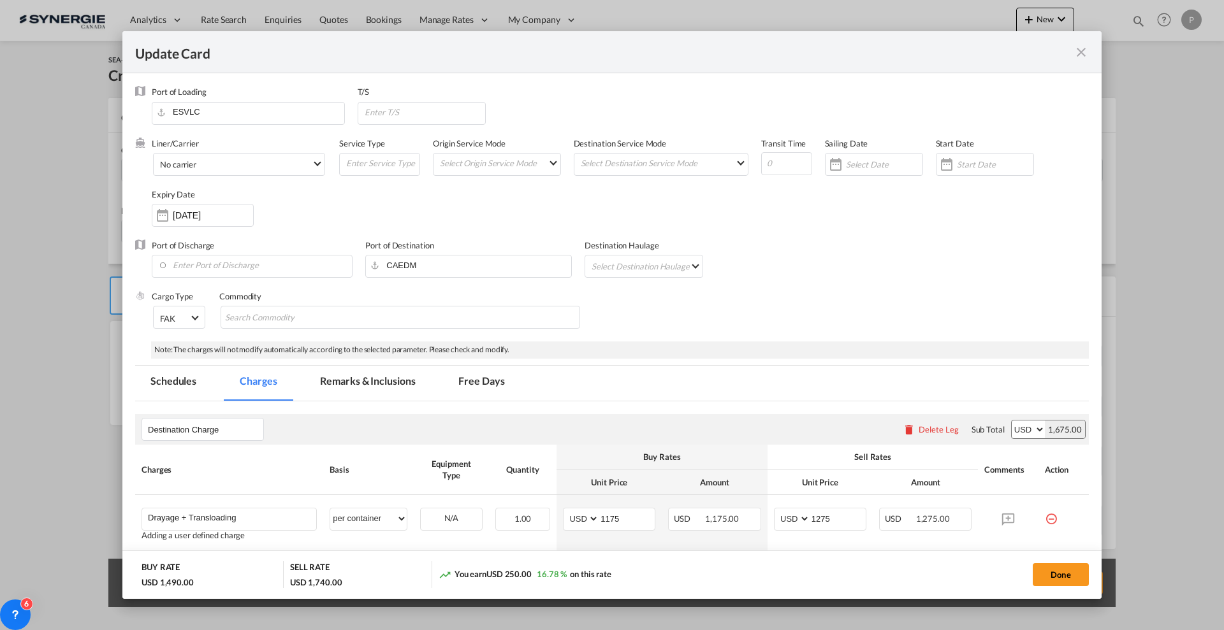
click at [374, 382] on md-tab-item "Remarks & Inclusions" at bounding box center [368, 383] width 126 height 35
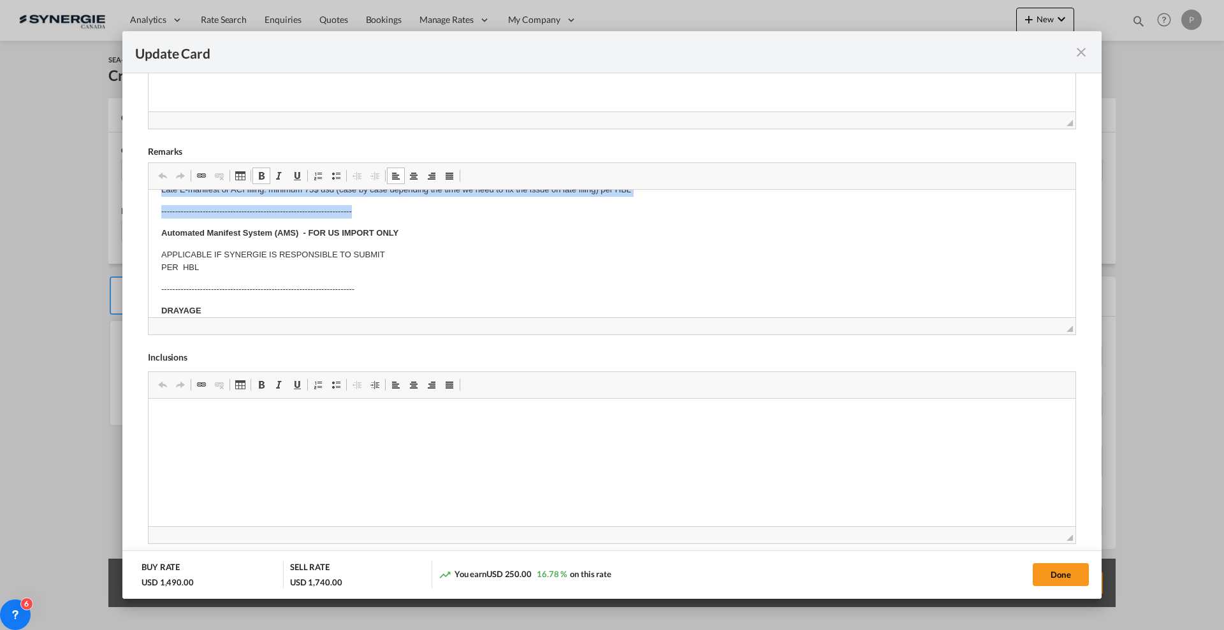
scroll to position [64, 0]
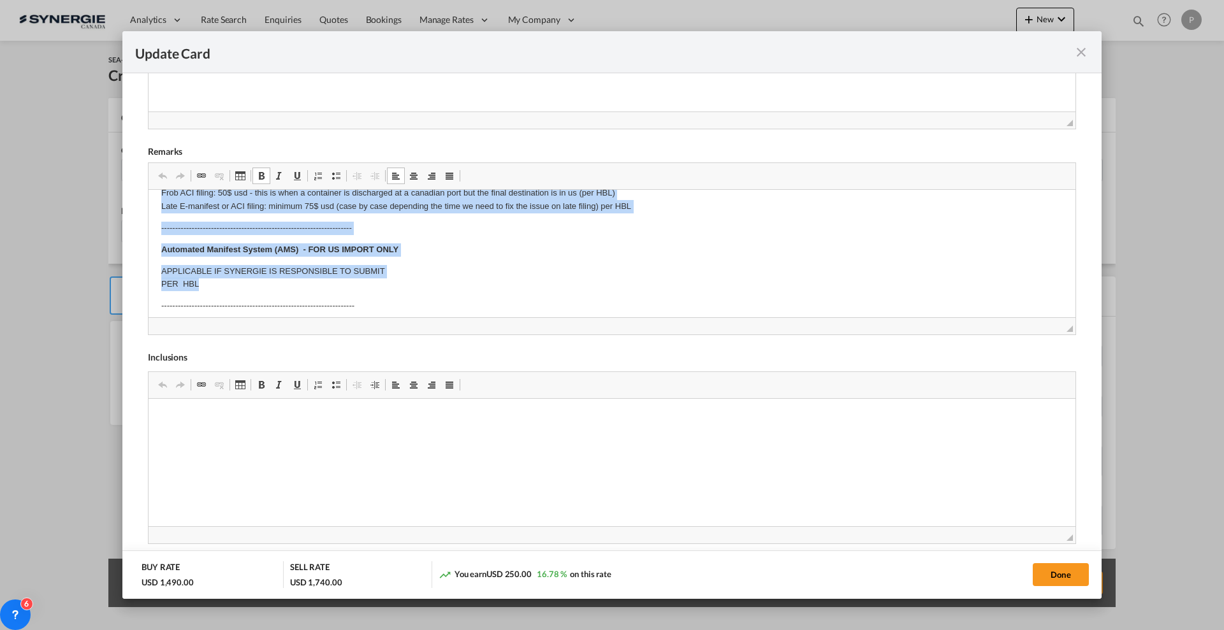
drag, startPoint x: 153, startPoint y: 210, endPoint x: 389, endPoint y: 280, distance: 246.8
click at [389, 280] on html "E Manifest (ACI): Applicable if Synergie is responsible to submit Per E-manifes…" at bounding box center [612, 469] width 927 height 687
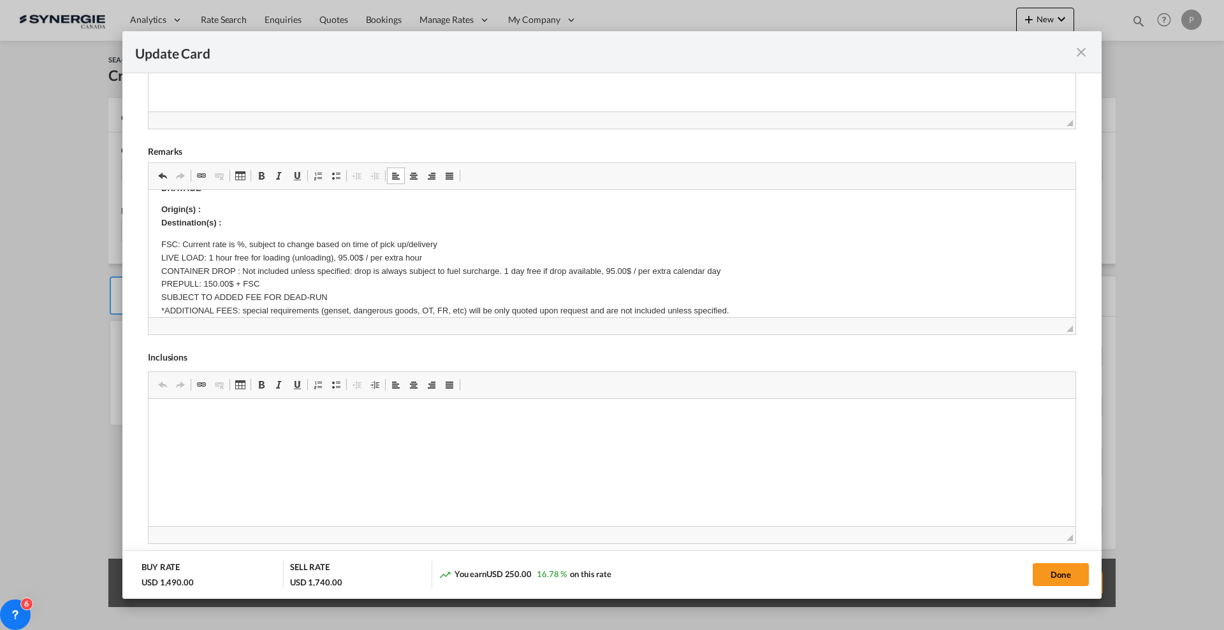
scroll to position [14, 0]
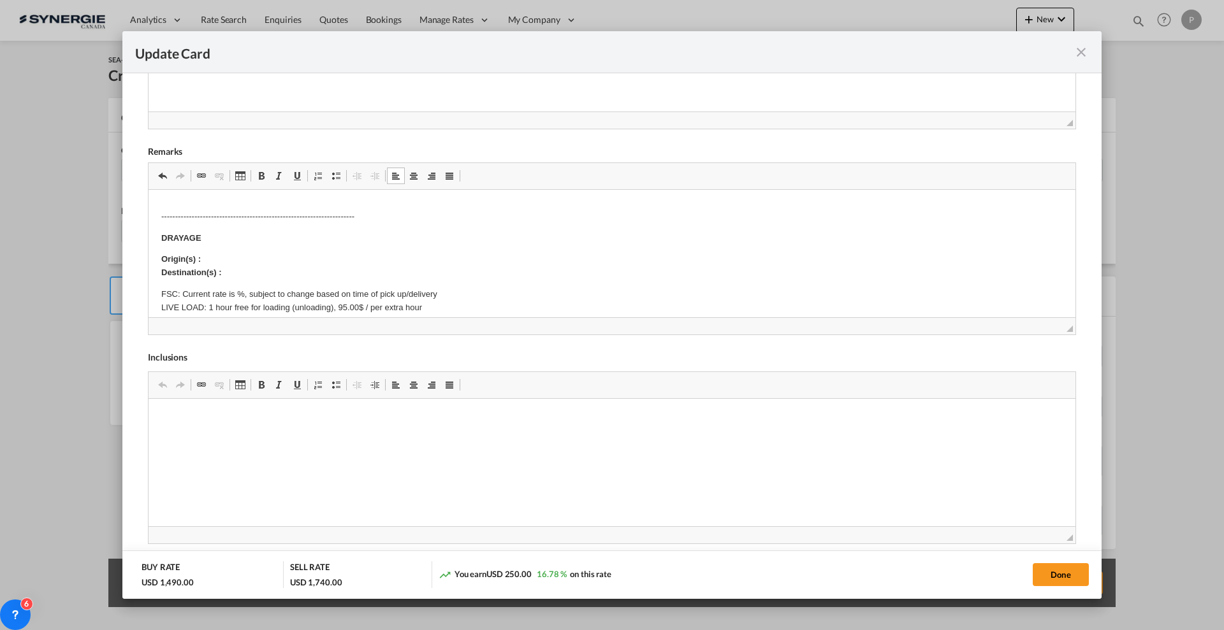
click at [305, 209] on body "---------------------------------------------------------------------- DRAYAGE …" at bounding box center [611, 450] width 901 height 522
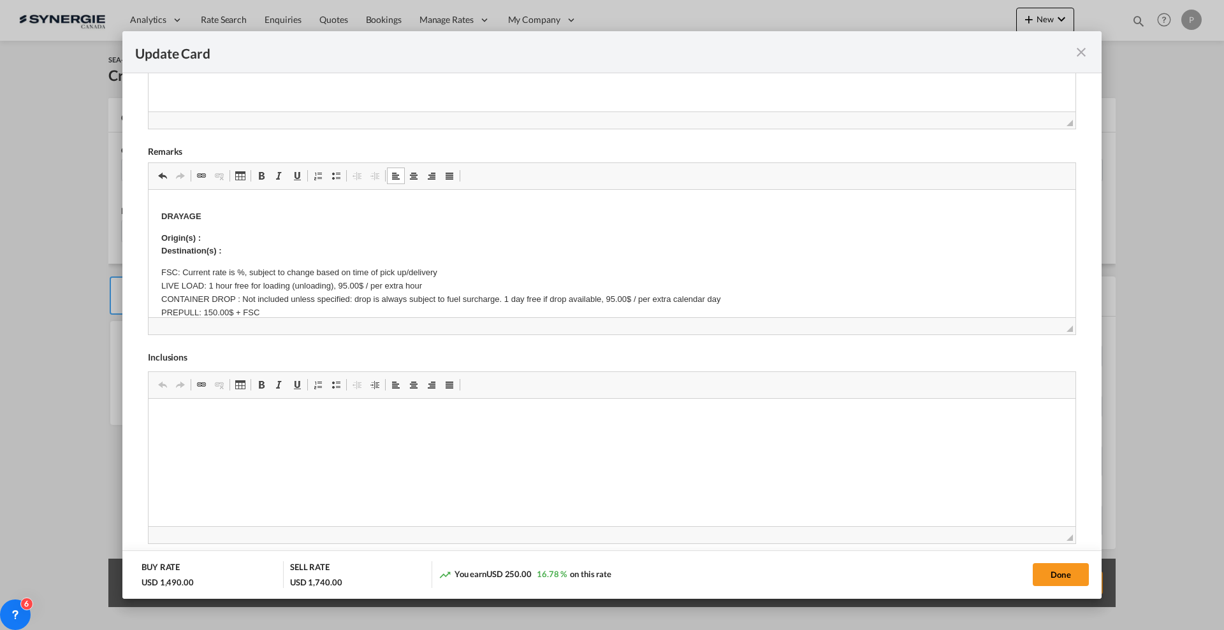
scroll to position [0, 0]
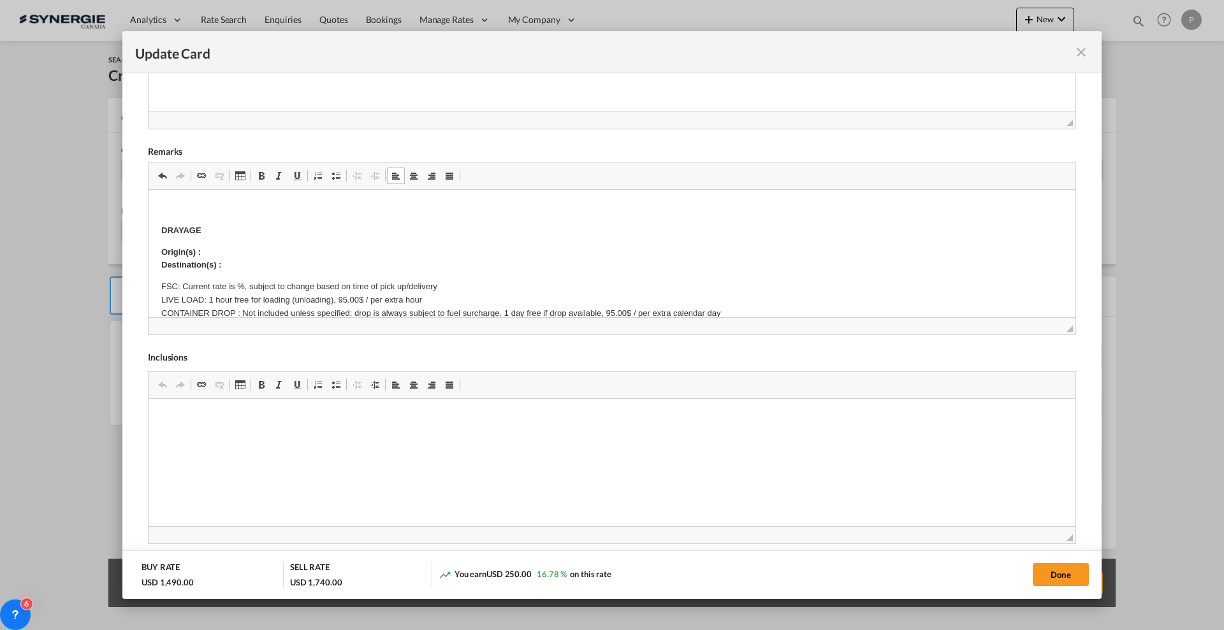
click at [244, 212] on p "Editor, editor5" at bounding box center [611, 209] width 901 height 13
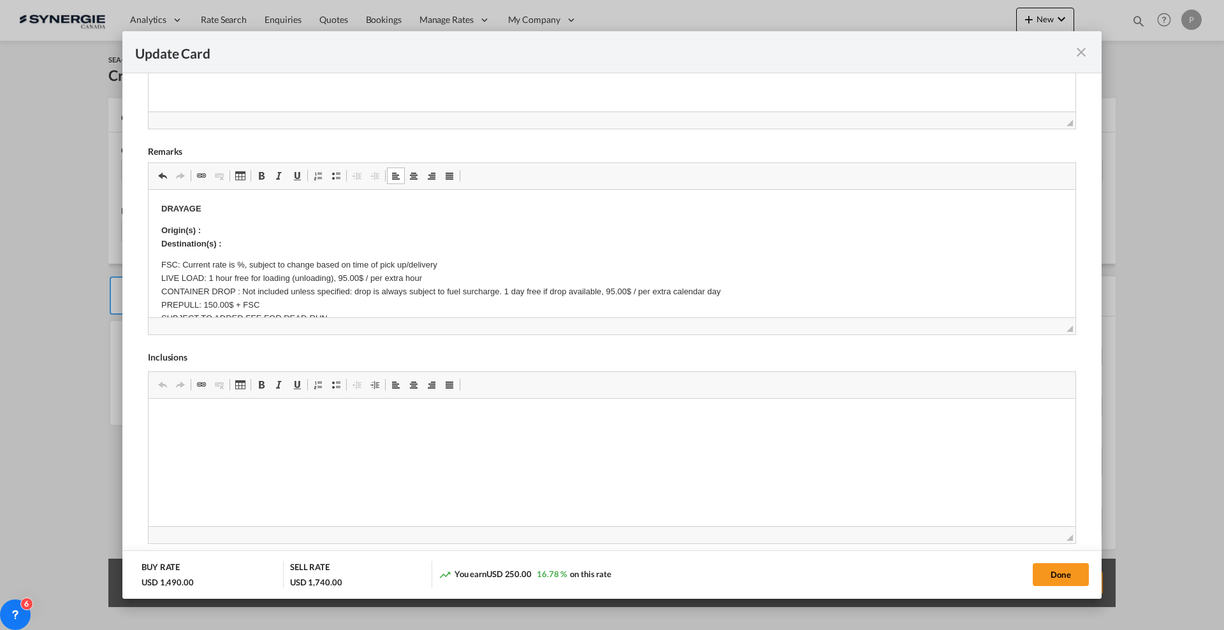
click at [244, 200] on html "​​​​​​​ DRAYAGE Origin(s) : Destination(s) : FSC: Current rate is %, subject to…" at bounding box center [612, 442] width 927 height 504
click at [230, 234] on p "Origin(s) : Destination(s) :" at bounding box center [611, 237] width 901 height 27
click at [249, 240] on p "Origin(s) : Edmonton Ramp Destination(s) :" at bounding box center [611, 237] width 901 height 27
click at [236, 261] on p "FSC: Current rate is %, subject to change based on time of pick up/delivery LIV…" at bounding box center [611, 299] width 901 height 80
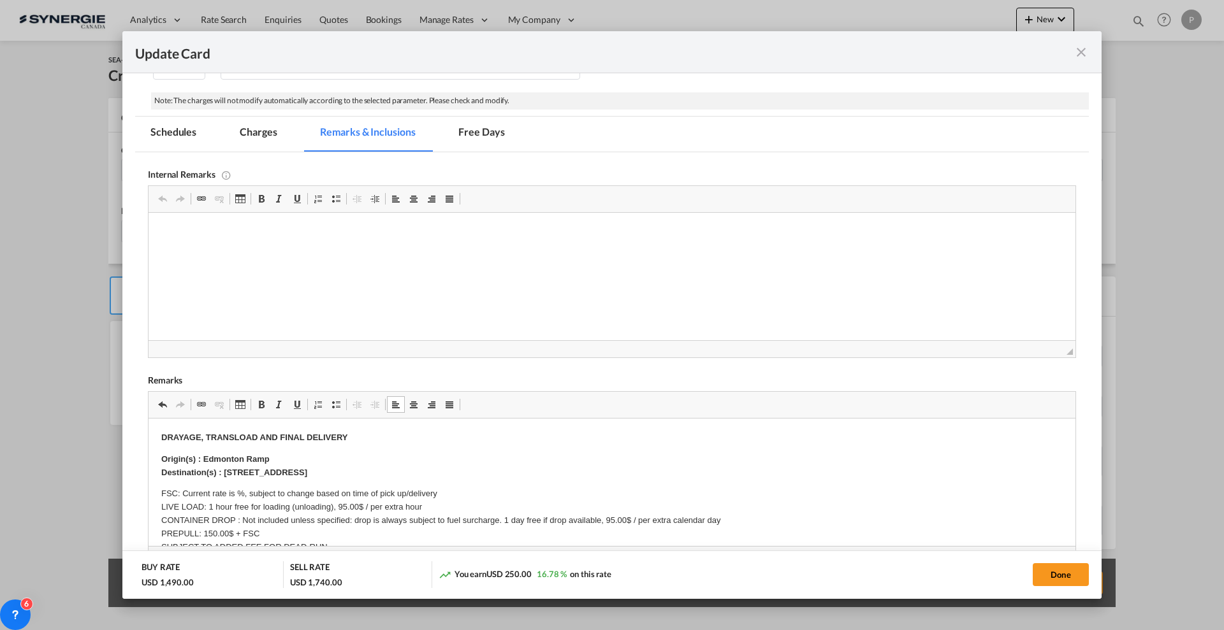
scroll to position [159, 0]
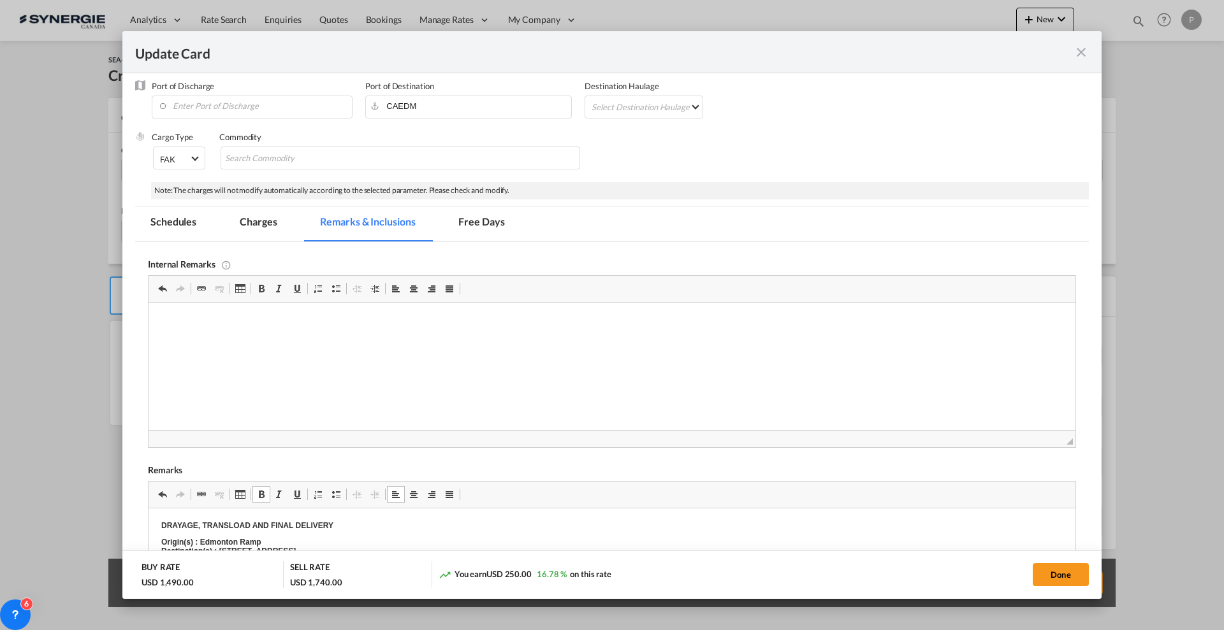
click at [685, 227] on md-tabs-canvas "Schedules Charges Remarks & Inclusions Free Days Schedules Charges Remarks & In…" at bounding box center [612, 224] width 954 height 35
click at [359, 555] on md-dialog-actions "BUY RATE USD 1,490.00 SELL RATE USD 1,740.00 You earn USD 250.00 16.78 % on thi…" at bounding box center [611, 575] width 979 height 48
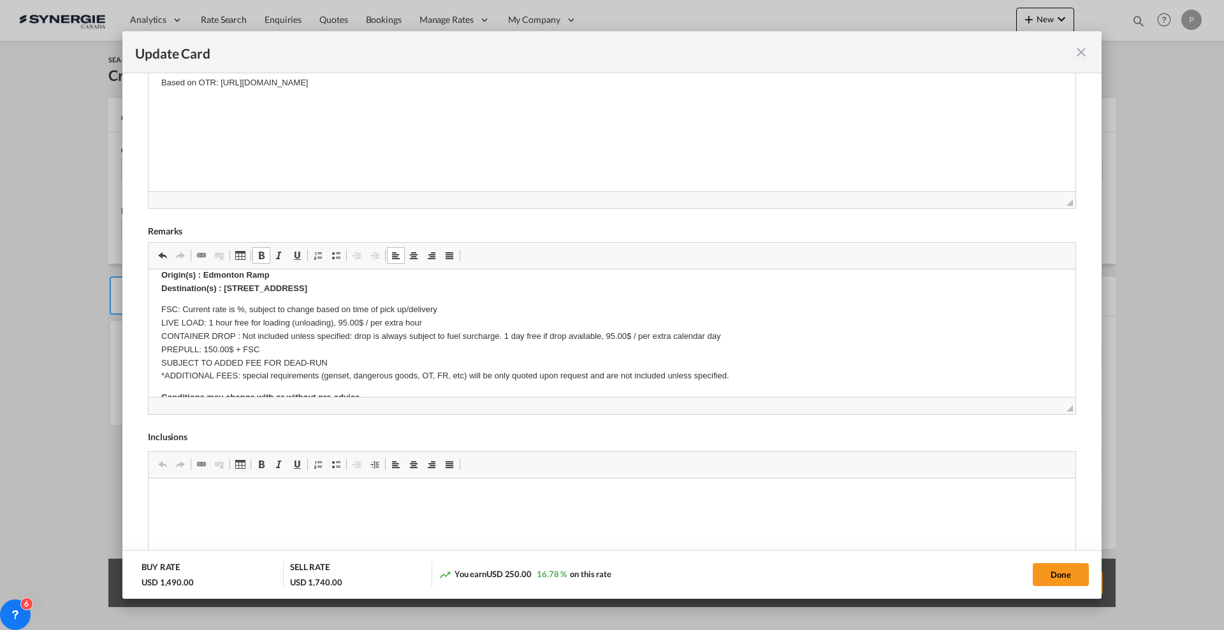
scroll to position [0, 0]
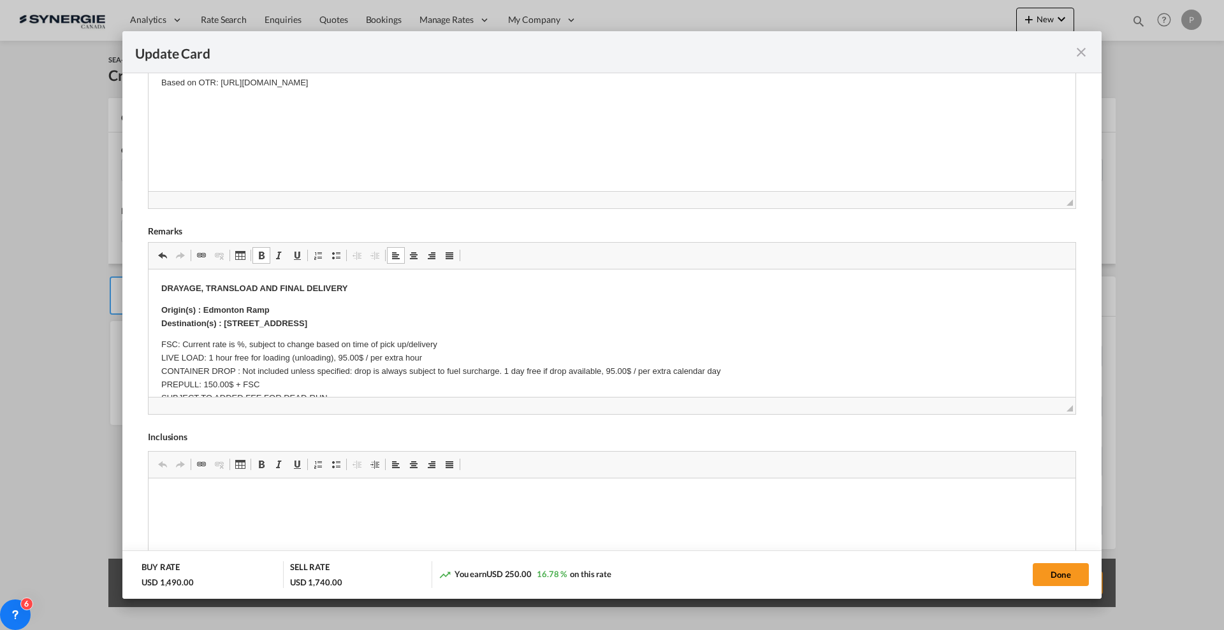
click at [482, 326] on p "Origin(s) : Edmonton Ramp Destination(s) : [STREET_ADDRESS]" at bounding box center [611, 317] width 901 height 27
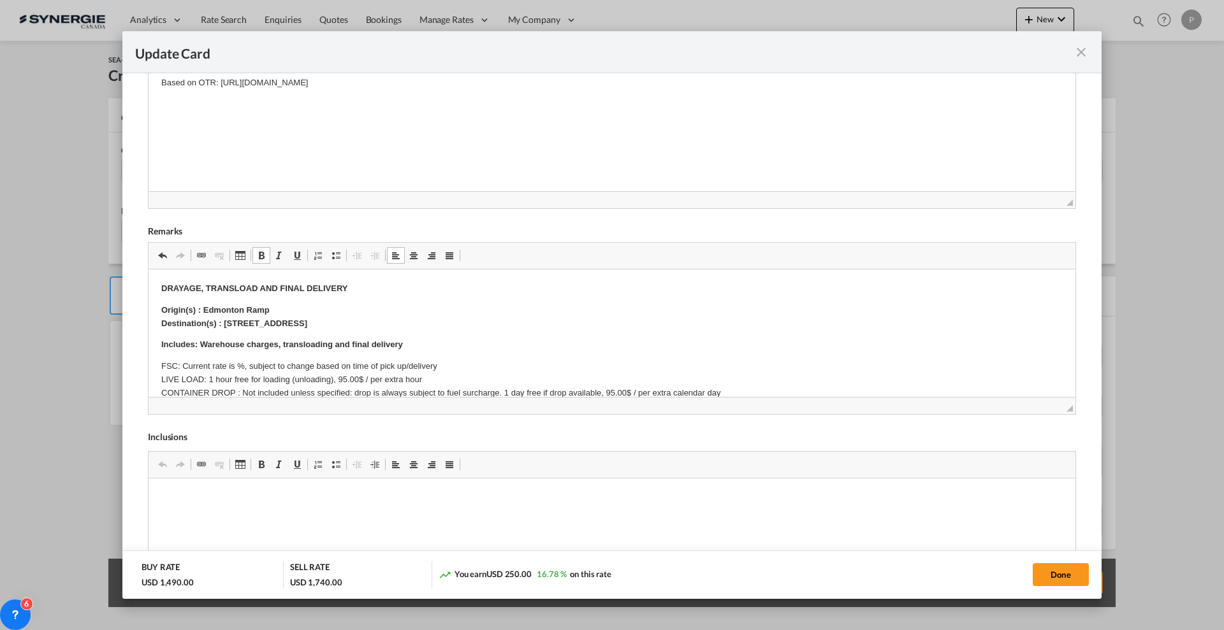
click at [200, 342] on b "Includes: Warehouse charges, transloading and final delivery" at bounding box center [282, 345] width 242 height 10
click at [450, 343] on p "Includes: Drayage, Warehouse charges, transloading and final delivery" at bounding box center [611, 344] width 901 height 13
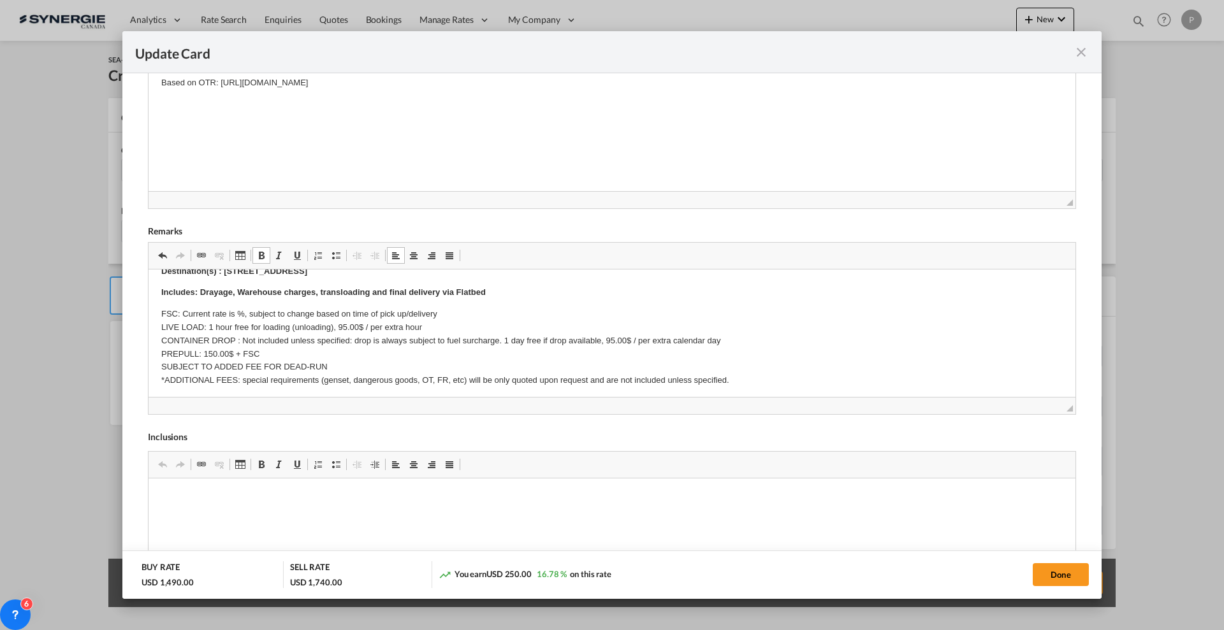
scroll to position [80, 0]
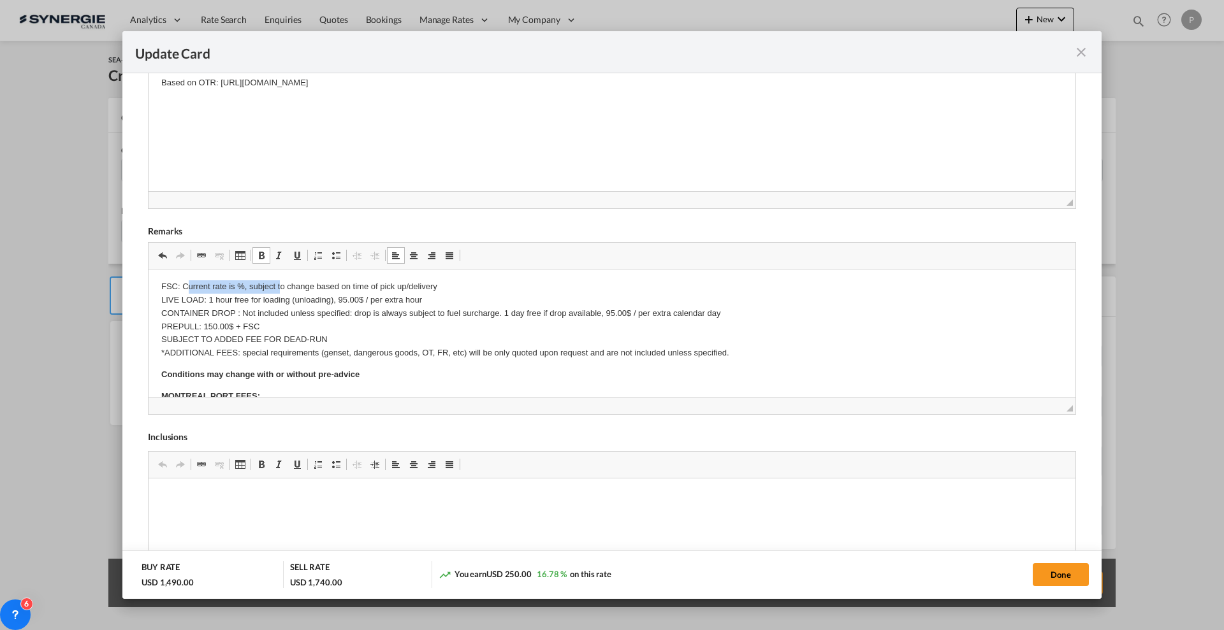
drag, startPoint x: 185, startPoint y: 283, endPoint x: 282, endPoint y: 282, distance: 96.3
click at [282, 282] on p "FSC: Current rate is %, subject to change based on time of pick up/delivery LIV…" at bounding box center [611, 320] width 901 height 80
click at [317, 286] on p "FSC: Current rate is %, subject to change based on time of pick up/delivery LIV…" at bounding box center [611, 320] width 901 height 80
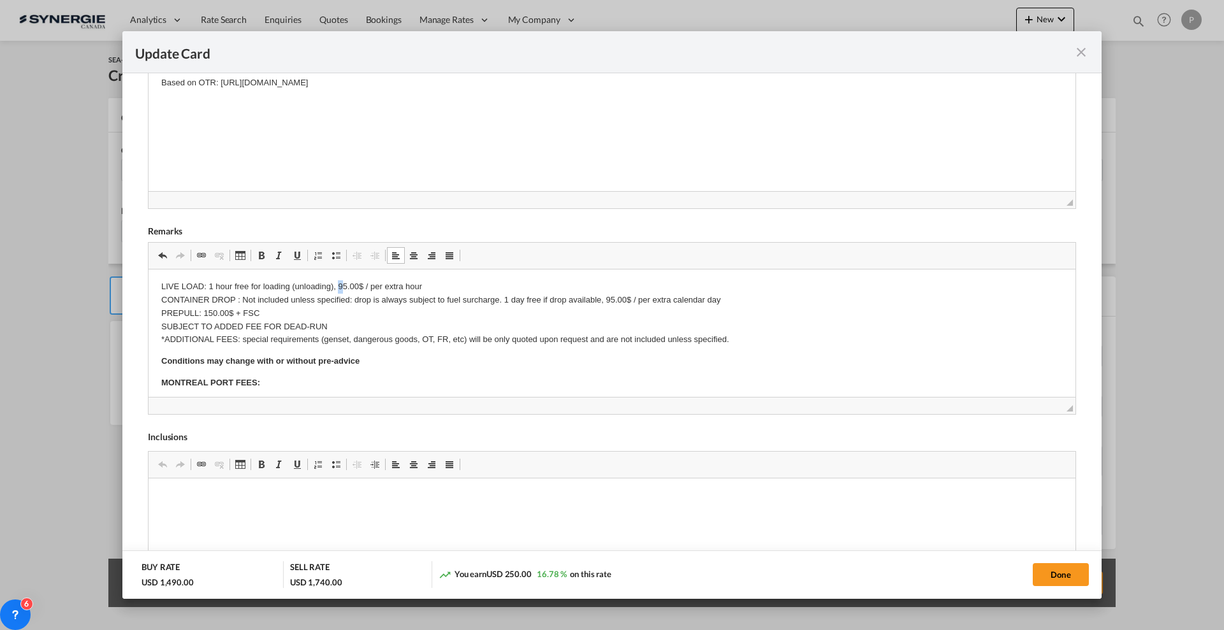
click at [338, 284] on p "LIVE LOAD: 1 hour free for loading (unloading), 95.00$ / per extra hour CONTAIN…" at bounding box center [611, 313] width 901 height 66
click at [240, 295] on p "LIVE LOAD: 1 hour free for loading (unloading), 125.00$ / per extra hour CONTAI…" at bounding box center [611, 313] width 901 height 66
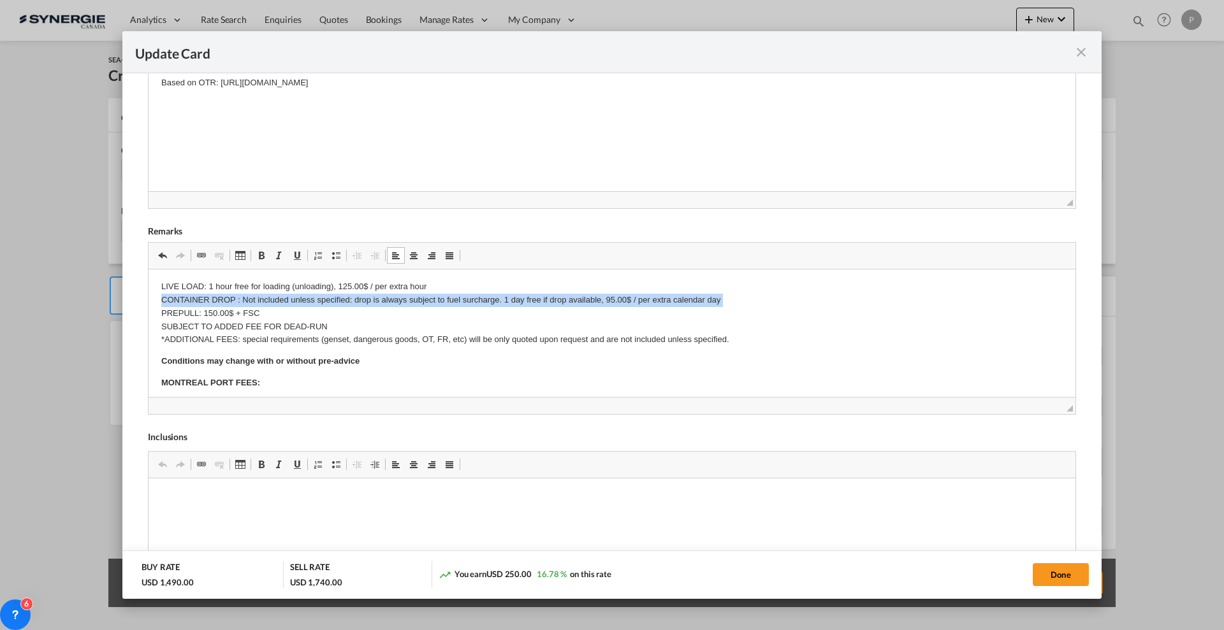
click at [240, 295] on p "LIVE LOAD: 1 hour free for loading (unloading), 125.00$ / per extra hour CONTAI…" at bounding box center [611, 313] width 901 height 66
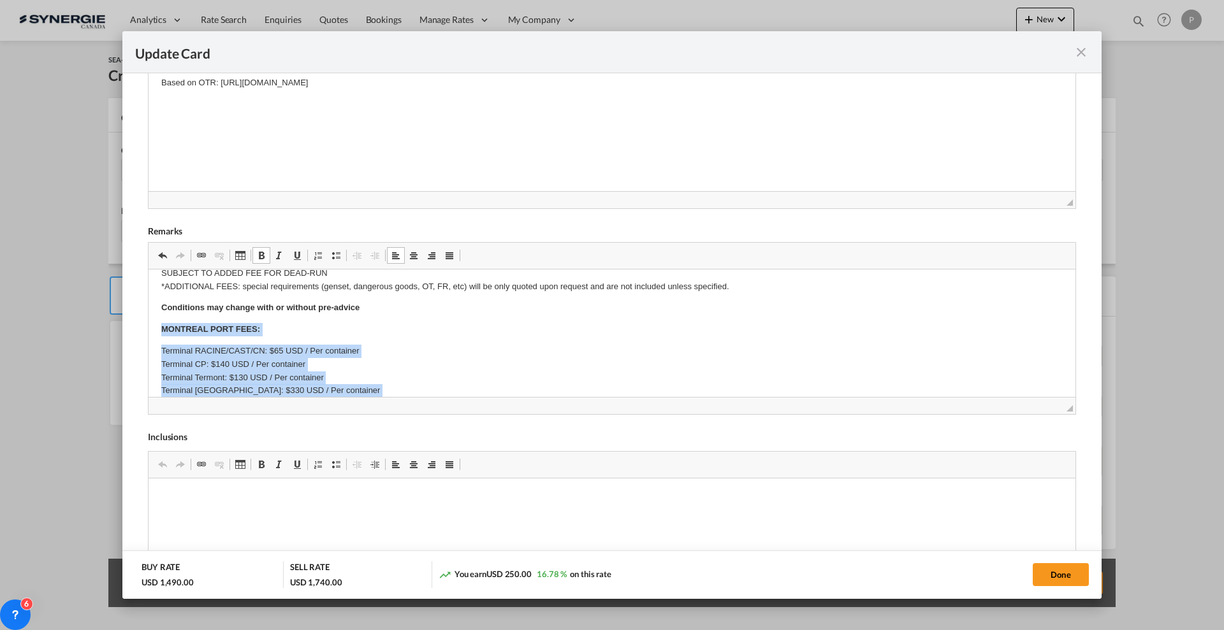
scroll to position [190, 0]
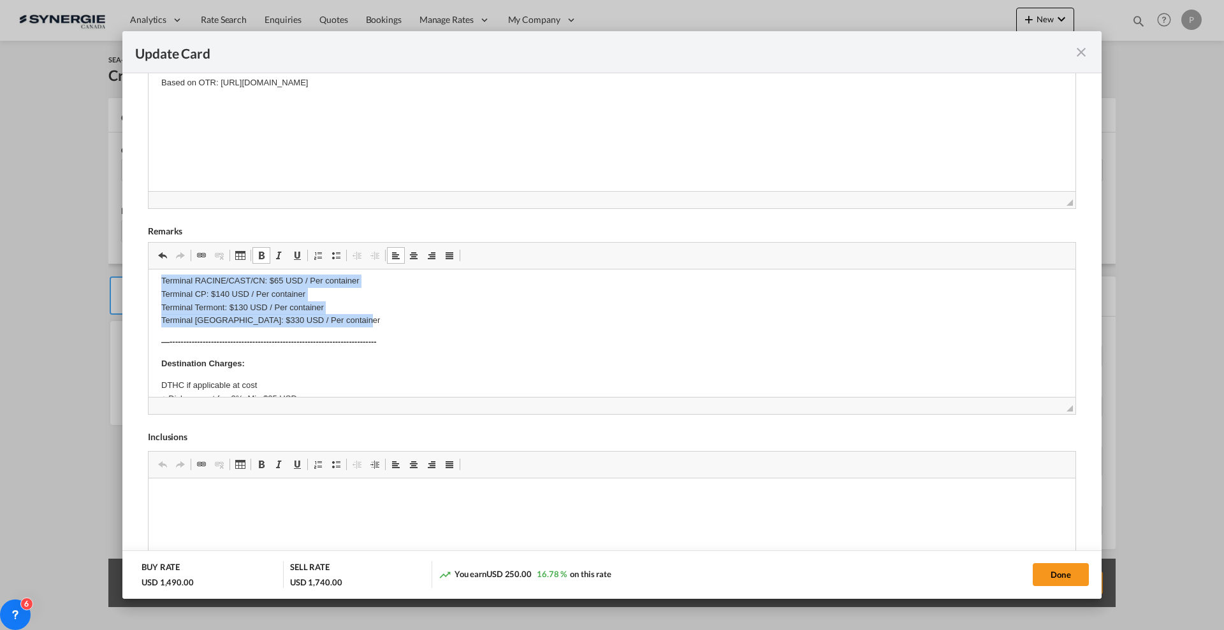
drag, startPoint x: 161, startPoint y: 361, endPoint x: 400, endPoint y: 317, distance: 243.1
click at [400, 317] on html "DRAYAGE, TRANSLOAD AND FINAL DELIVERY Origin(s) : Edmonton Ramp Destination(s) …" at bounding box center [612, 330] width 927 height 500
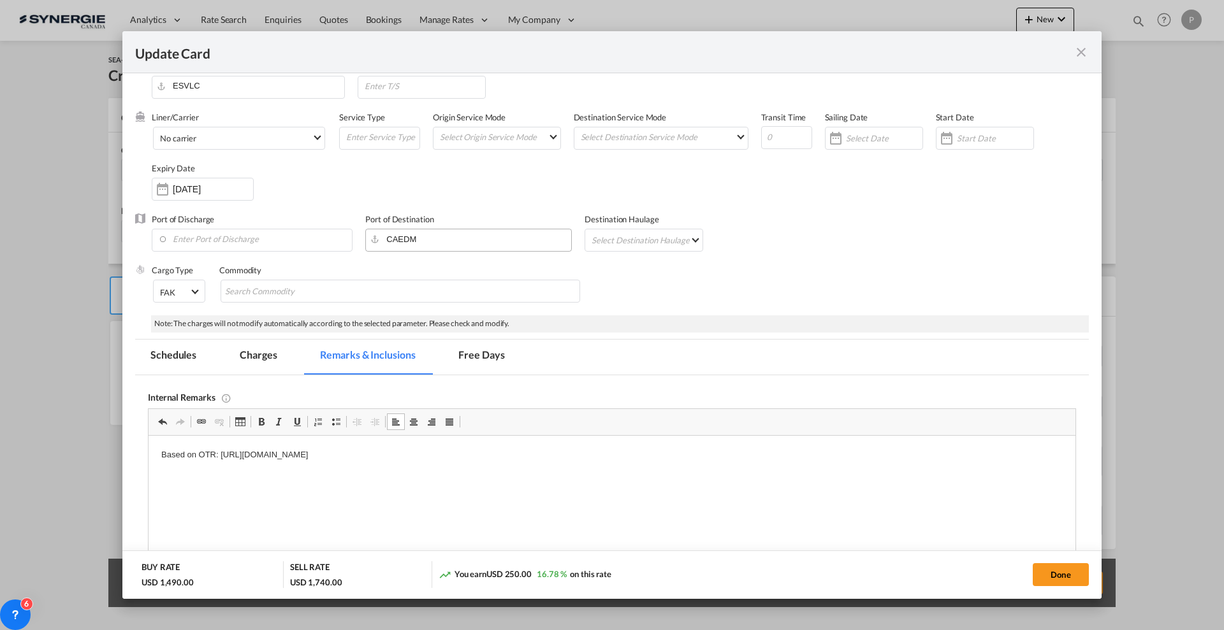
scroll to position [0, 0]
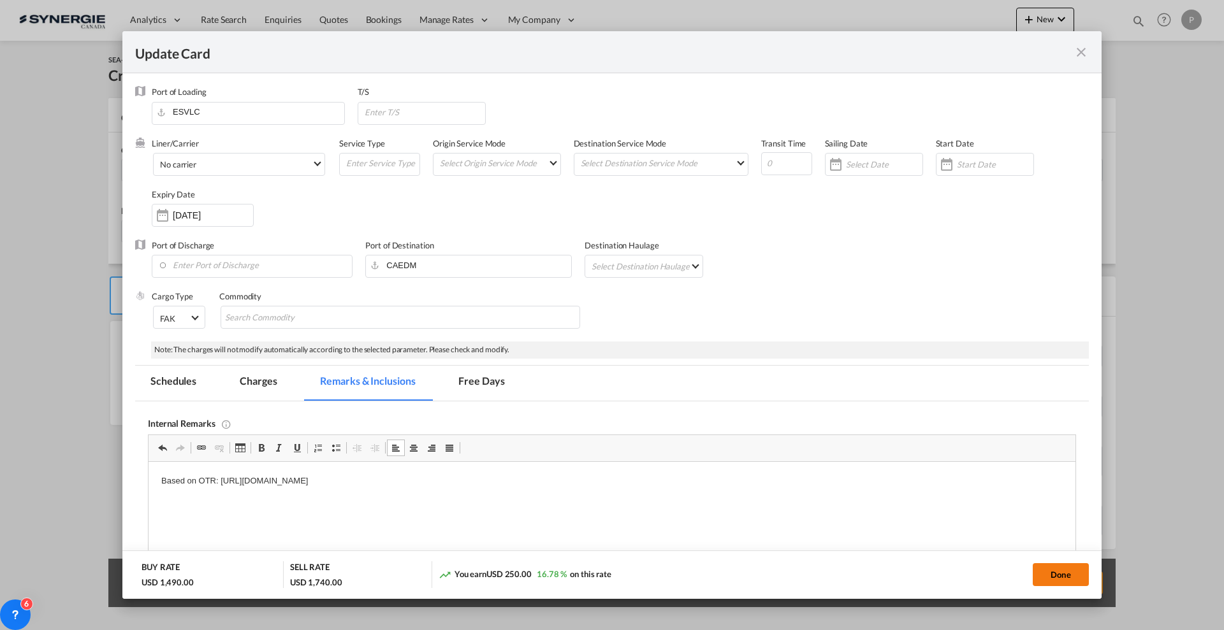
click at [1057, 572] on button "Done" at bounding box center [1061, 575] width 56 height 23
type input "[DATE]"
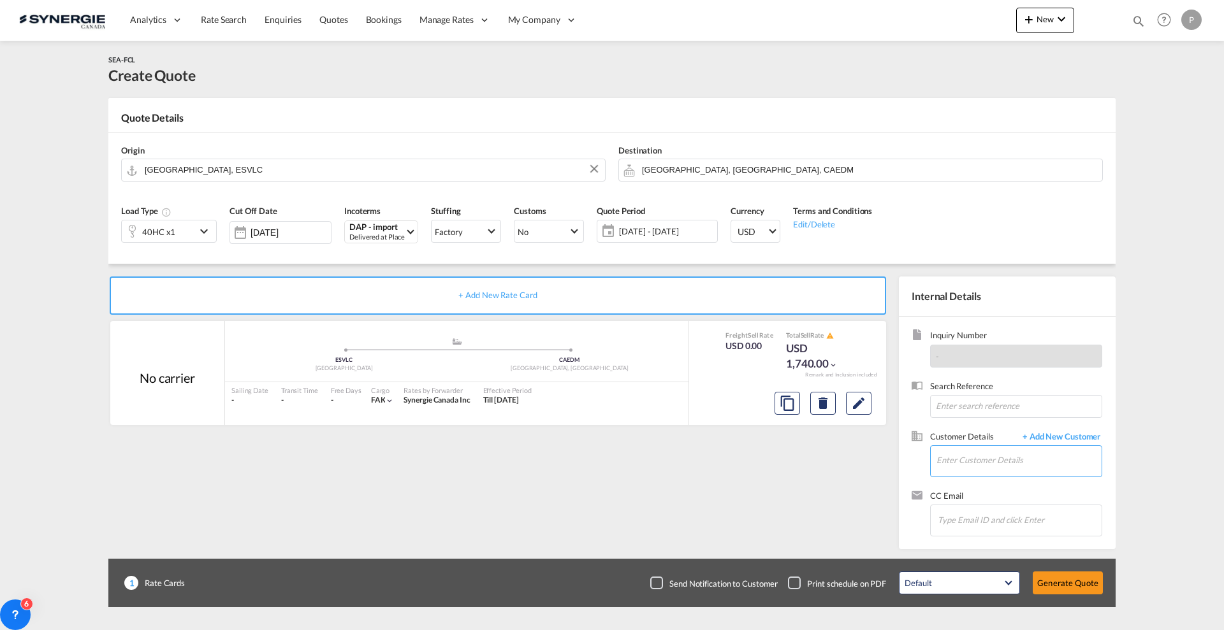
click at [982, 453] on input "Enter Customer Details" at bounding box center [1018, 460] width 165 height 29
paste input "[PERSON_NAME][EMAIL_ADDRESS][DOMAIN_NAME]"
type input "[PERSON_NAME][EMAIL_ADDRESS][DOMAIN_NAME]"
click at [1042, 436] on span "+ Add New Customer" at bounding box center [1059, 438] width 86 height 15
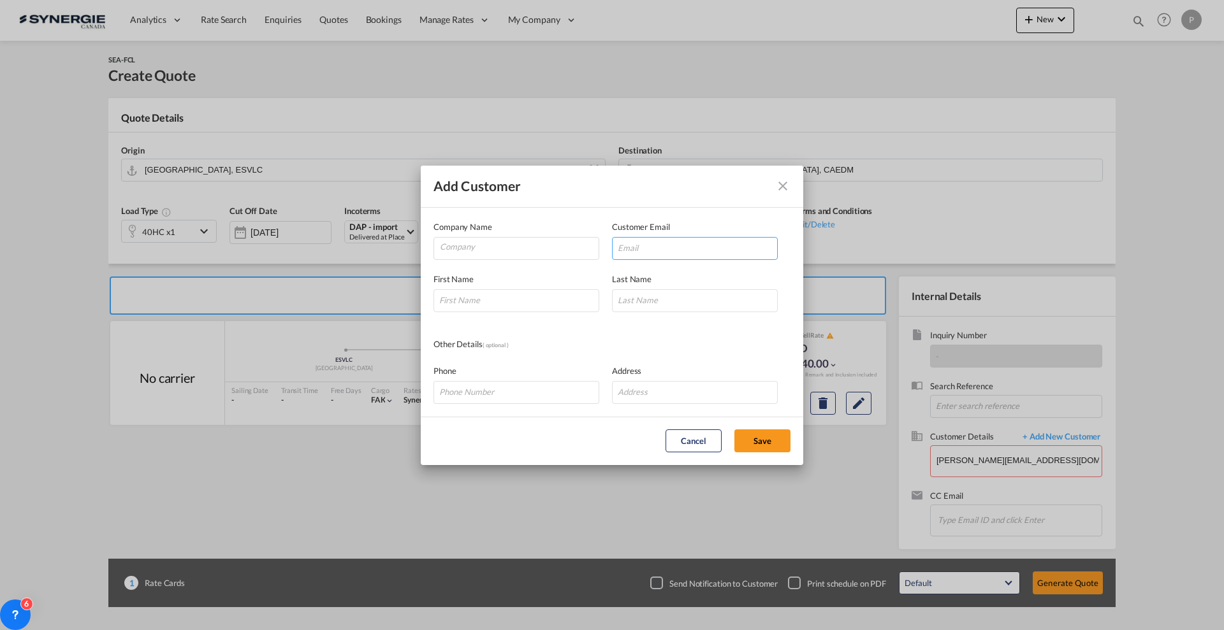
click at [690, 238] on input "Add Customer Company ..." at bounding box center [695, 248] width 166 height 23
paste input "[PERSON_NAME][EMAIL_ADDRESS][DOMAIN_NAME]"
type input "[PERSON_NAME][EMAIL_ADDRESS][DOMAIN_NAME]"
click at [502, 245] on input "Company" at bounding box center [519, 247] width 159 height 19
type input "CFP Industires INC"
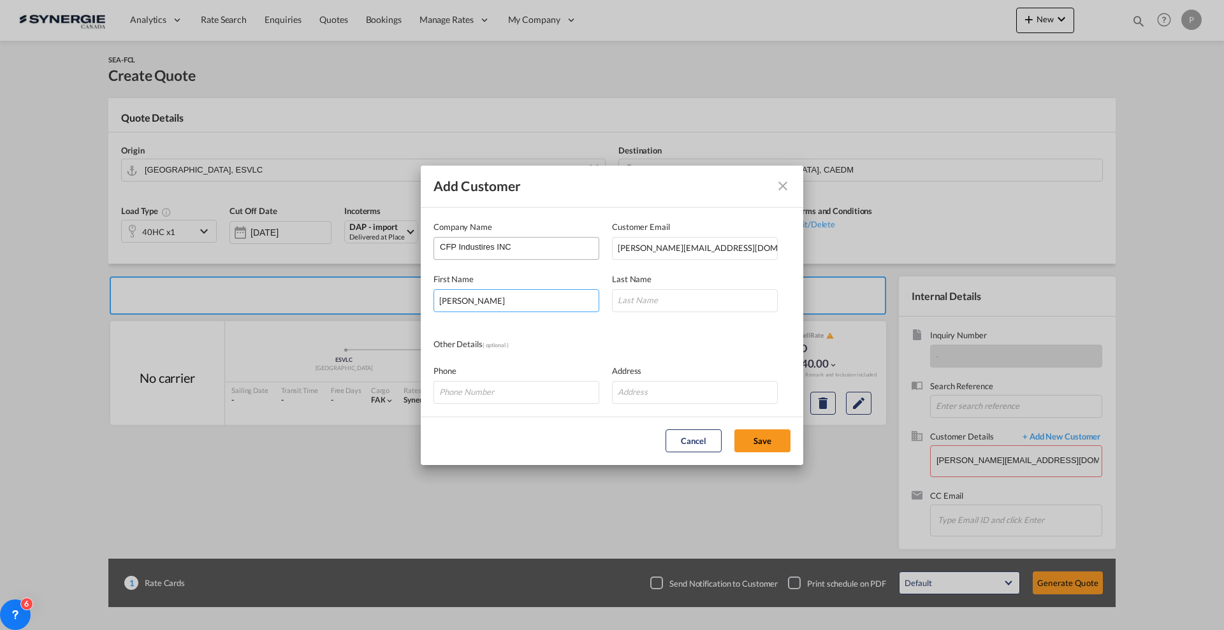
type input "[PERSON_NAME]"
type input "Leggo"
click at [746, 437] on button "Save" at bounding box center [762, 441] width 56 height 23
type input "CFP Industires INC, [PERSON_NAME], [PERSON_NAME][EMAIL_ADDRESS][DOMAIN_NAME]"
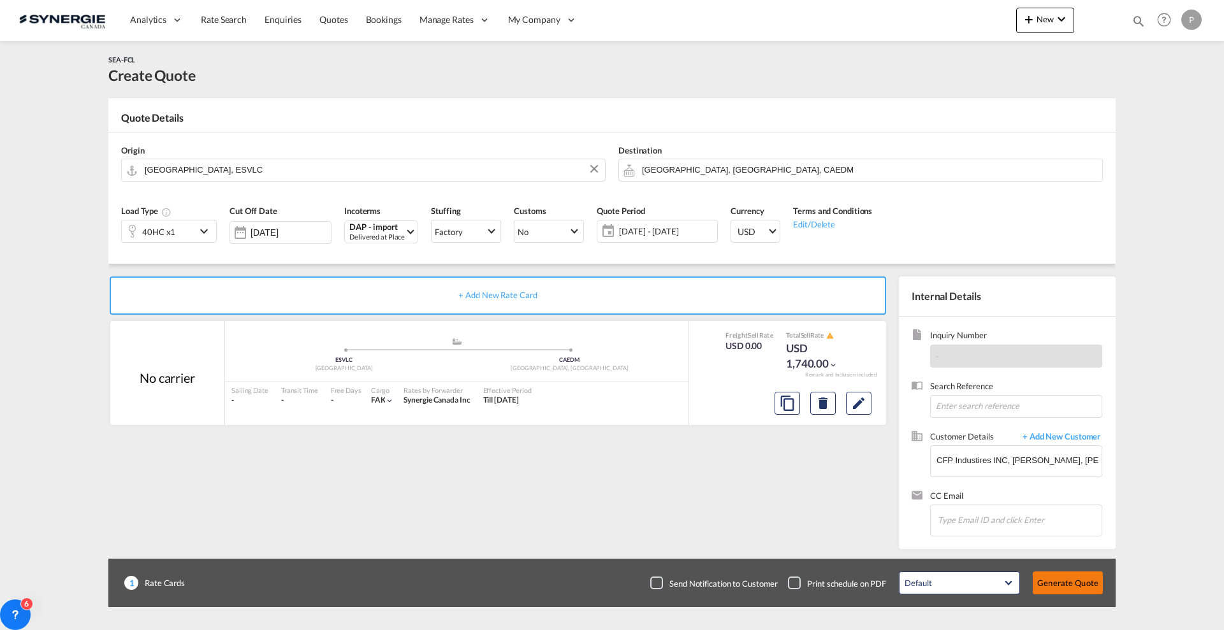
click at [1057, 583] on button "Generate Quote" at bounding box center [1068, 583] width 70 height 23
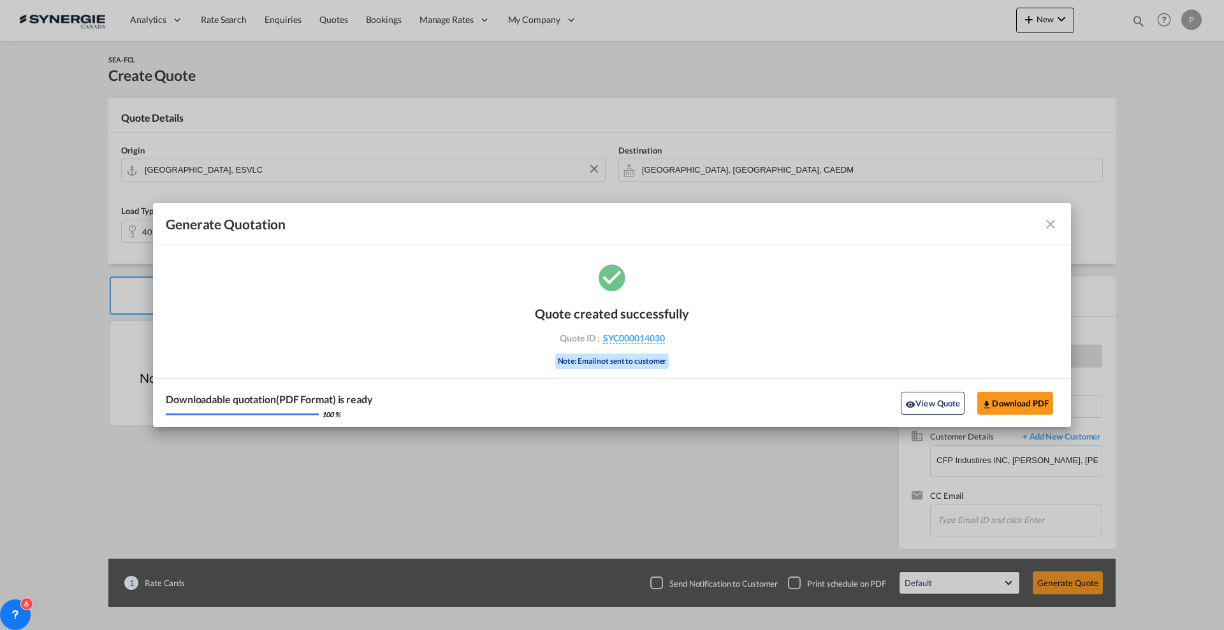
drag, startPoint x: 678, startPoint y: 342, endPoint x: 663, endPoint y: 347, distance: 15.5
click at [663, 347] on div "Quote created successfully Quote ID : SYC000014030 Note: Email not sent to cust…" at bounding box center [612, 336] width 154 height 86
copy div "SYC000014030"
click at [1038, 404] on button "Download PDF" at bounding box center [1015, 403] width 76 height 23
click at [1051, 214] on md-toolbar "Generate Quotation" at bounding box center [612, 224] width 918 height 42
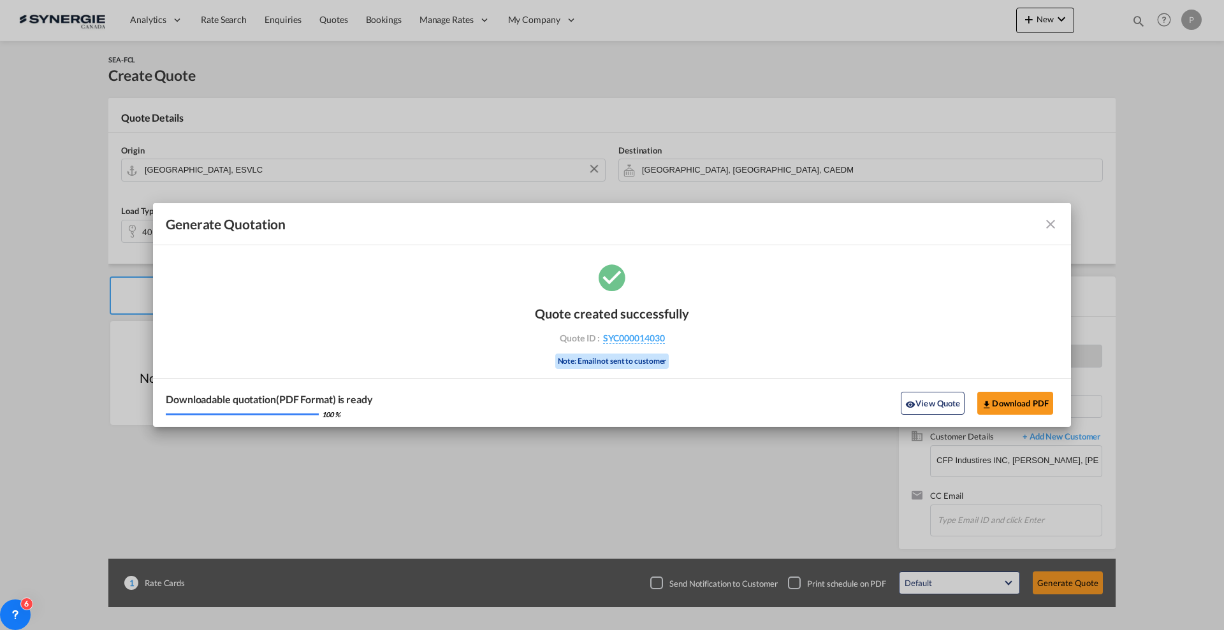
click at [1051, 221] on md-icon "icon-close fg-AAA8AD cursor m-0" at bounding box center [1050, 224] width 15 height 15
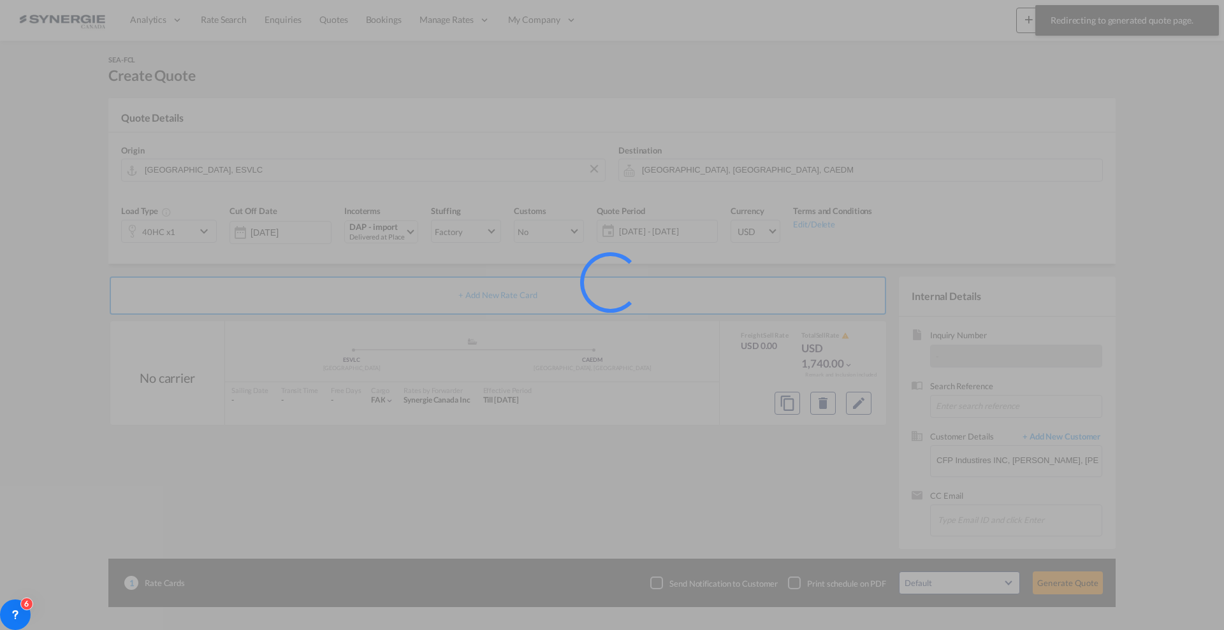
drag, startPoint x: 1050, startPoint y: 66, endPoint x: 1042, endPoint y: 20, distance: 46.6
click at [1042, 20] on div at bounding box center [612, 315] width 1224 height 630
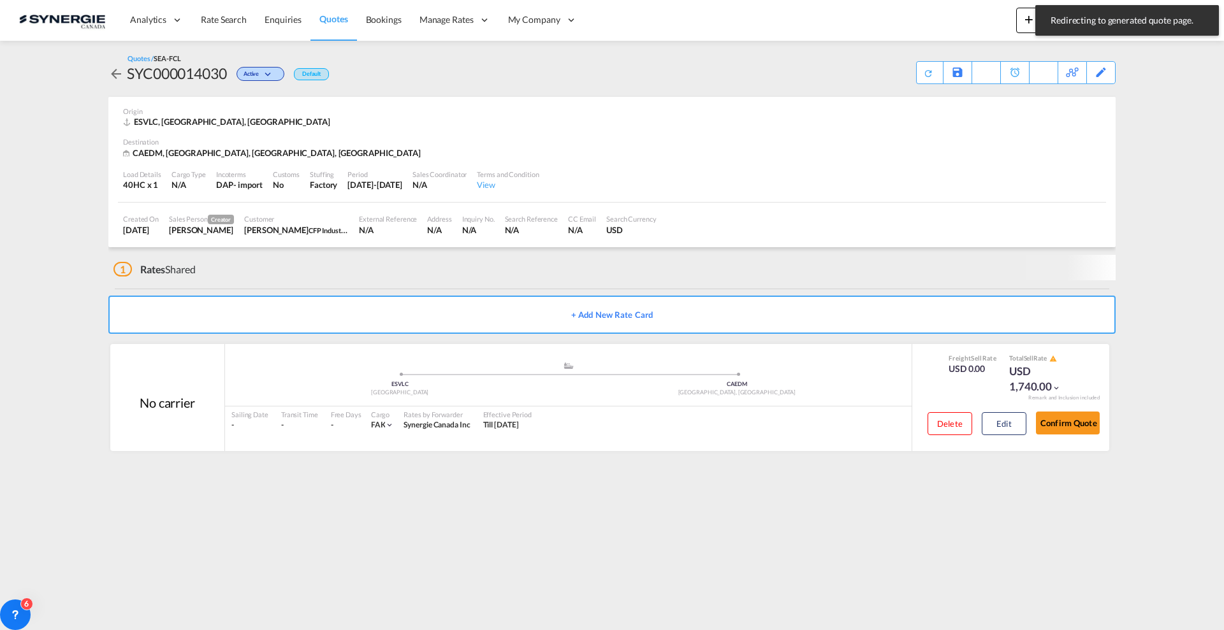
click at [1015, 22] on div "Analytics Reports Dashboard Rate Search Enquiries Quotes Bookings" at bounding box center [612, 20] width 1186 height 40
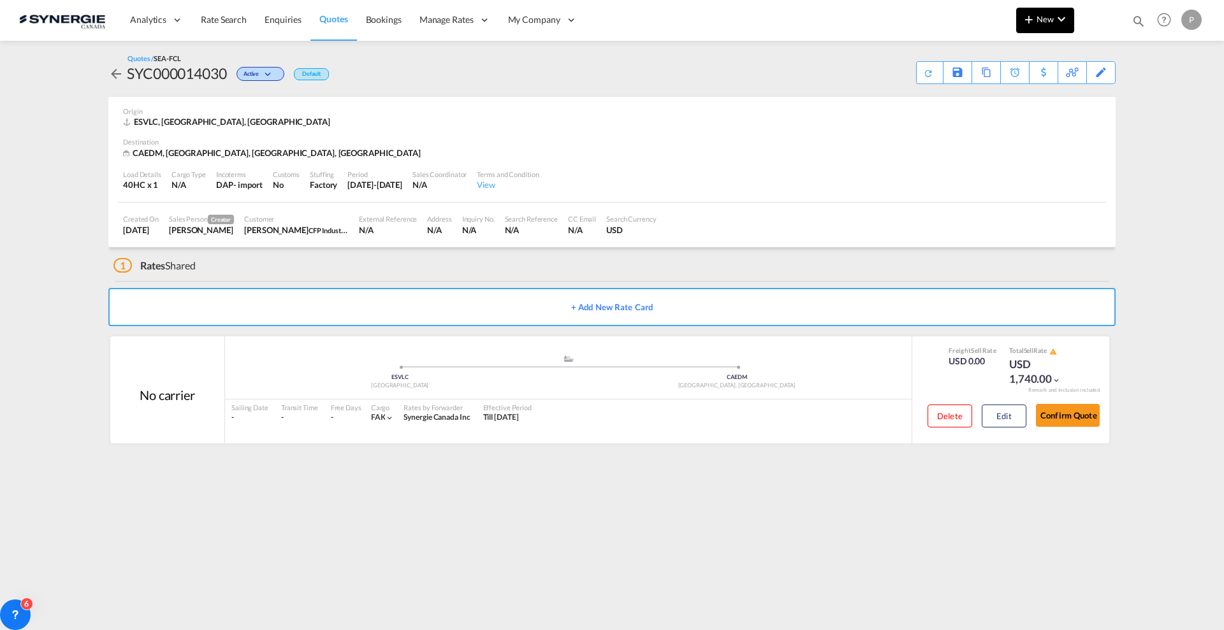
click at [1028, 23] on md-icon "icon-plus 400-fg" at bounding box center [1028, 18] width 15 height 15
click at [1035, 90] on div "Quote" at bounding box center [1026, 96] width 47 height 32
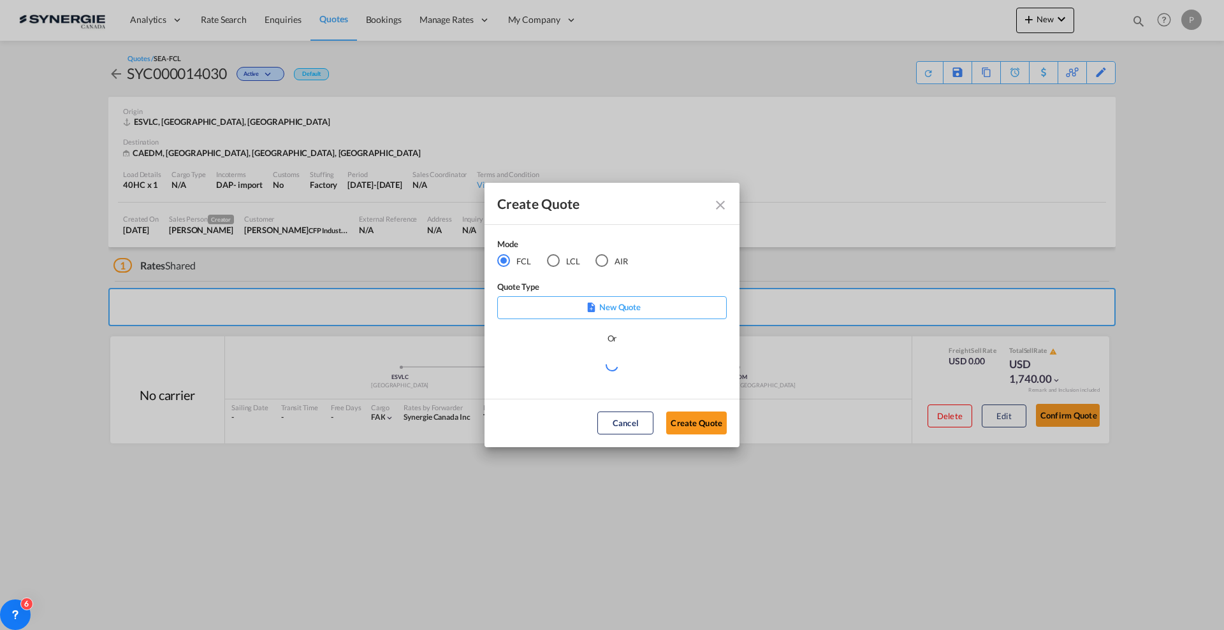
click at [564, 260] on md-radio-button "LCL" at bounding box center [563, 261] width 33 height 14
click at [582, 373] on md-select "Select template New DAP Import LCL [PERSON_NAME] | [DATE] [GEOGRAPHIC_DATA] LCL…" at bounding box center [611, 370] width 229 height 25
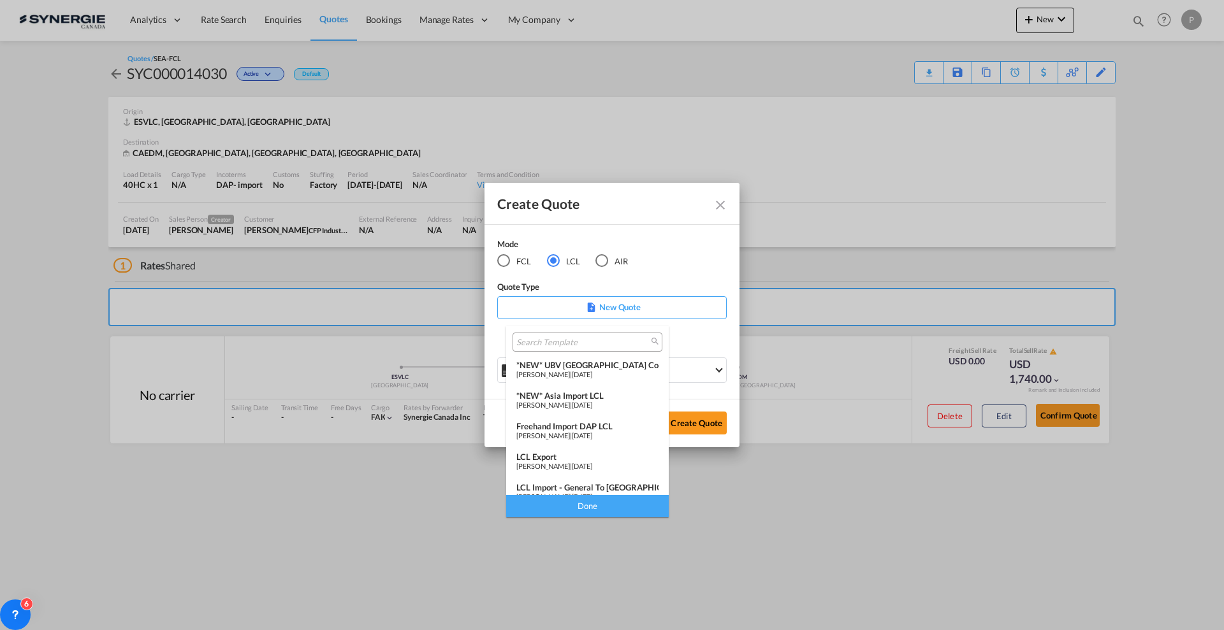
scroll to position [166, 0]
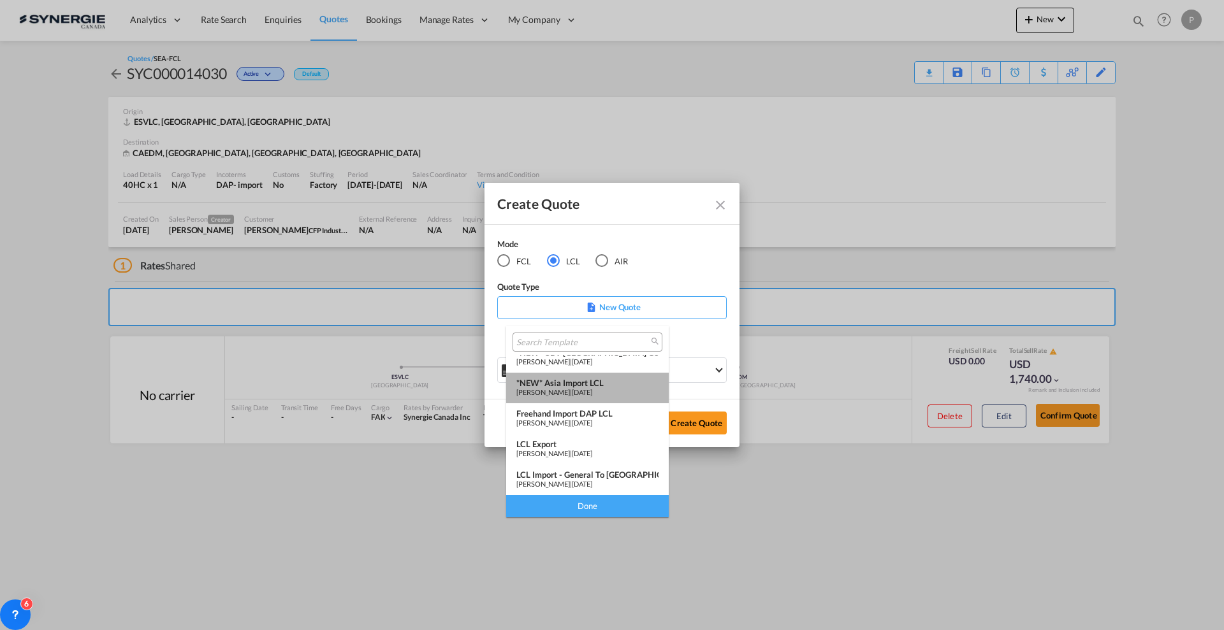
click at [593, 389] on div "[PERSON_NAME] | [DATE]" at bounding box center [587, 392] width 142 height 8
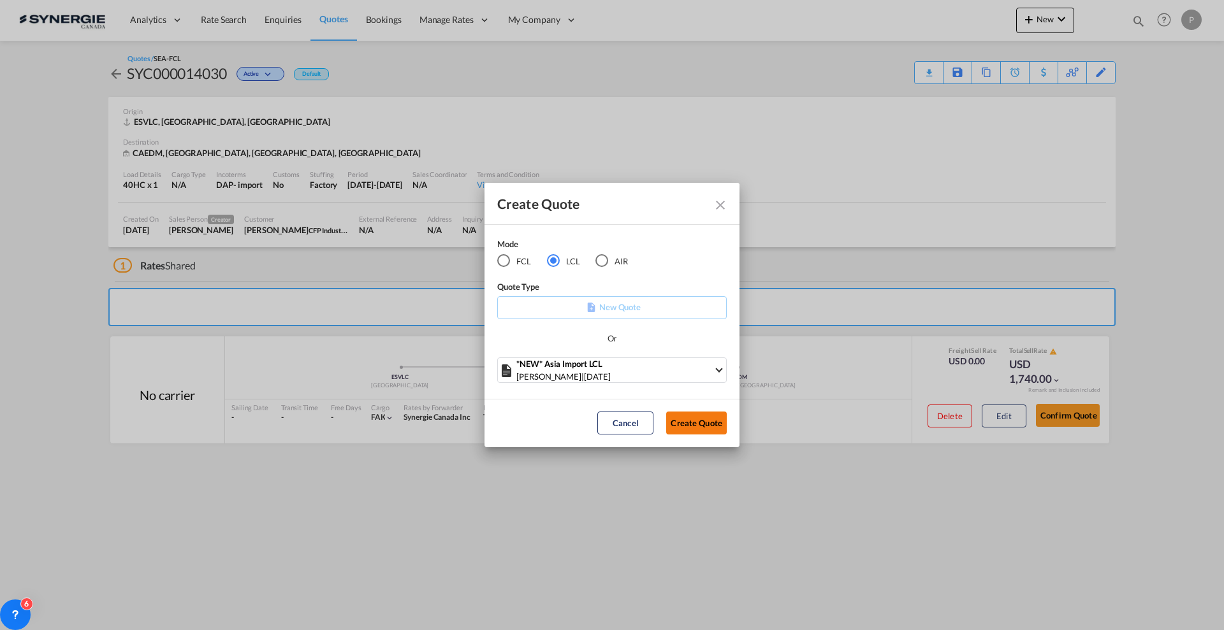
click at [709, 421] on button "Create Quote" at bounding box center [696, 423] width 61 height 23
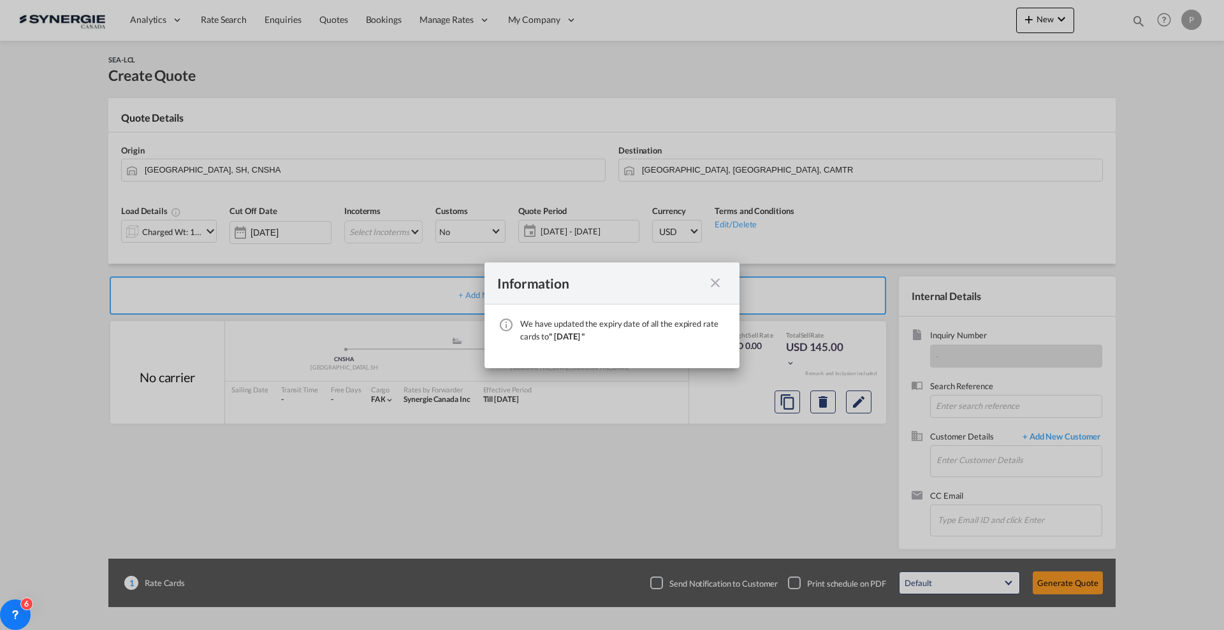
click at [718, 286] on md-icon "icon-close fg-AAA8AD cursor" at bounding box center [715, 282] width 15 height 15
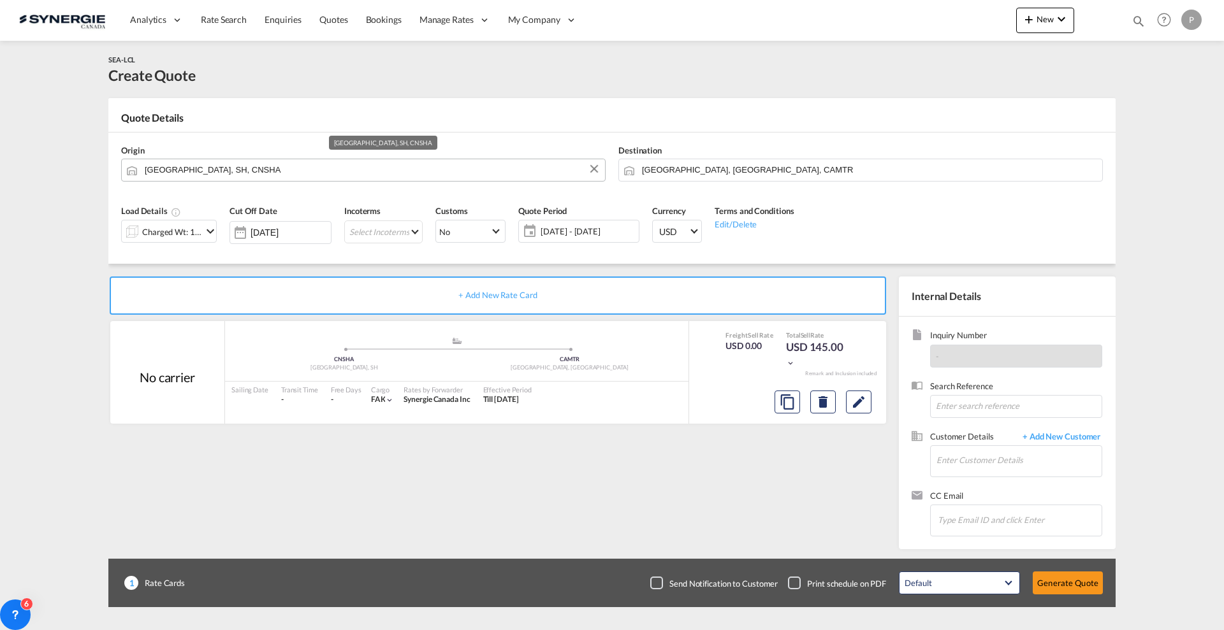
click at [271, 171] on input "[GEOGRAPHIC_DATA], SH, CNSHA" at bounding box center [372, 170] width 454 height 22
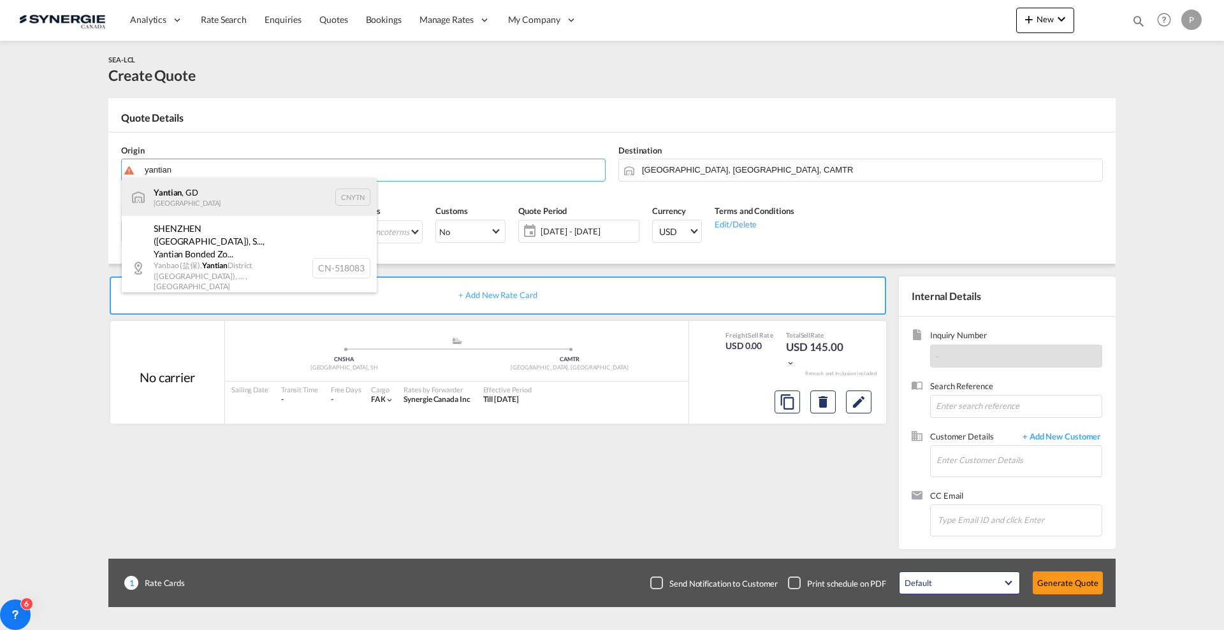
click at [250, 196] on div "Yantian , GD China CNYTN" at bounding box center [249, 197] width 255 height 38
type input "Yantian, GD, CNYTN"
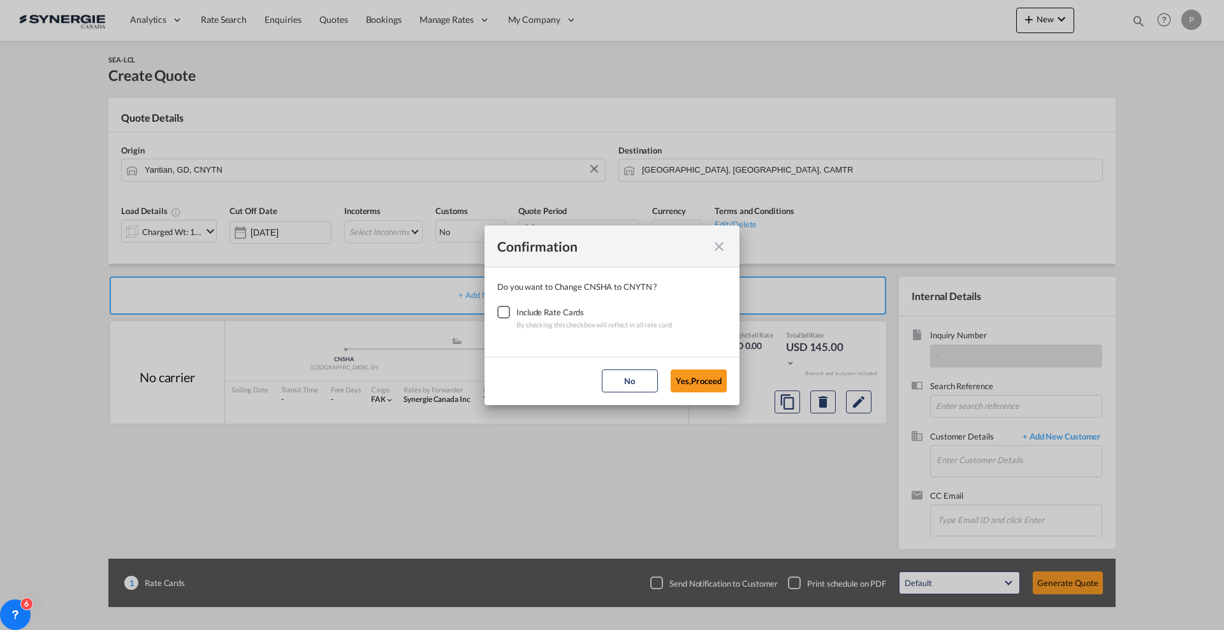
click at [519, 308] on div "Include Rate Cards" at bounding box center [594, 312] width 156 height 13
drag, startPoint x: 507, startPoint y: 311, endPoint x: 521, endPoint y: 319, distance: 15.4
click at [505, 311] on div "Checkbox No Ink" at bounding box center [503, 312] width 13 height 13
click at [705, 379] on button "Yes,Proceed" at bounding box center [699, 381] width 56 height 23
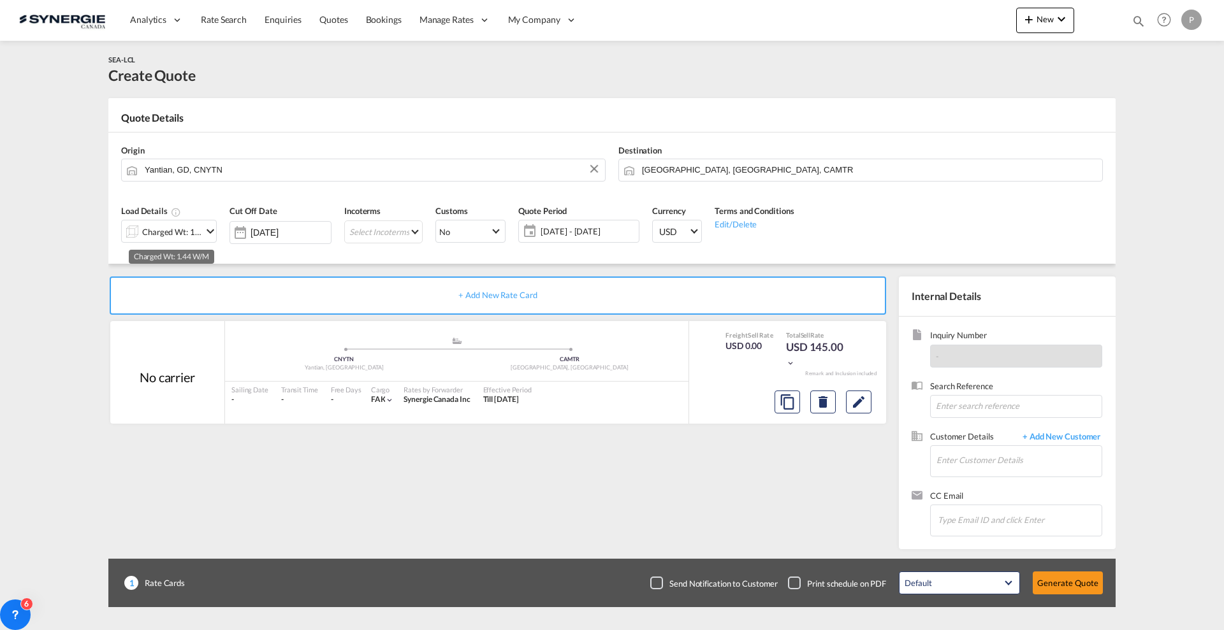
click at [157, 231] on div "Charged Wt: 1.44 W/M" at bounding box center [172, 232] width 60 height 18
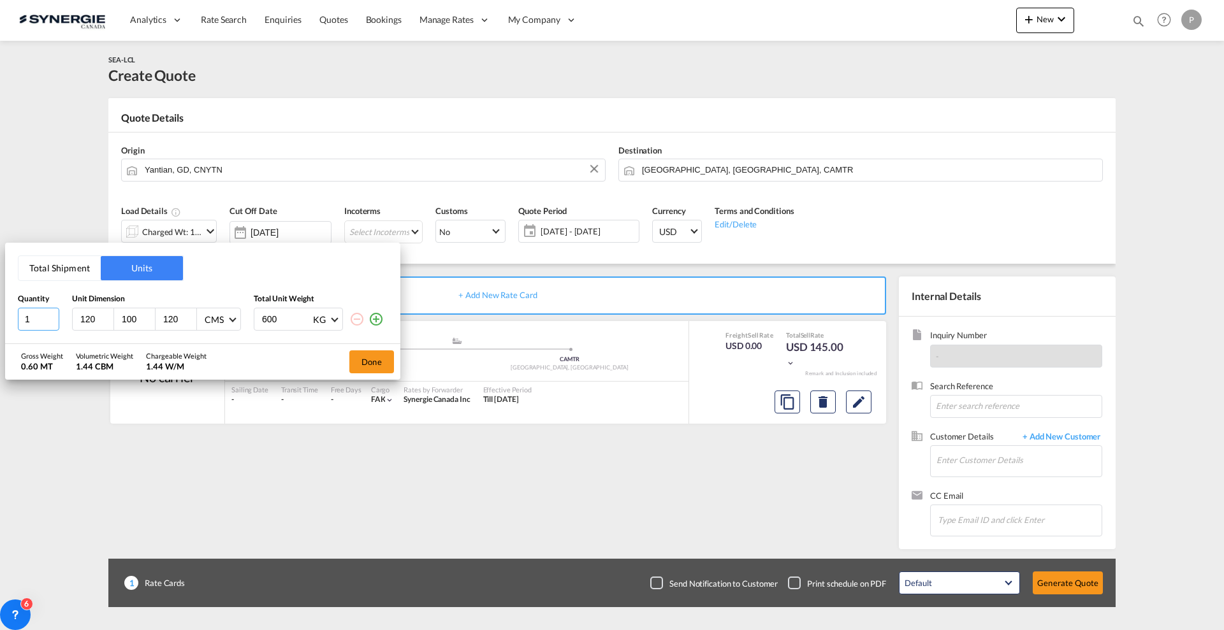
click at [31, 319] on input "1" at bounding box center [38, 319] width 41 height 23
click at [47, 265] on button "Total Shipment" at bounding box center [59, 268] width 82 height 24
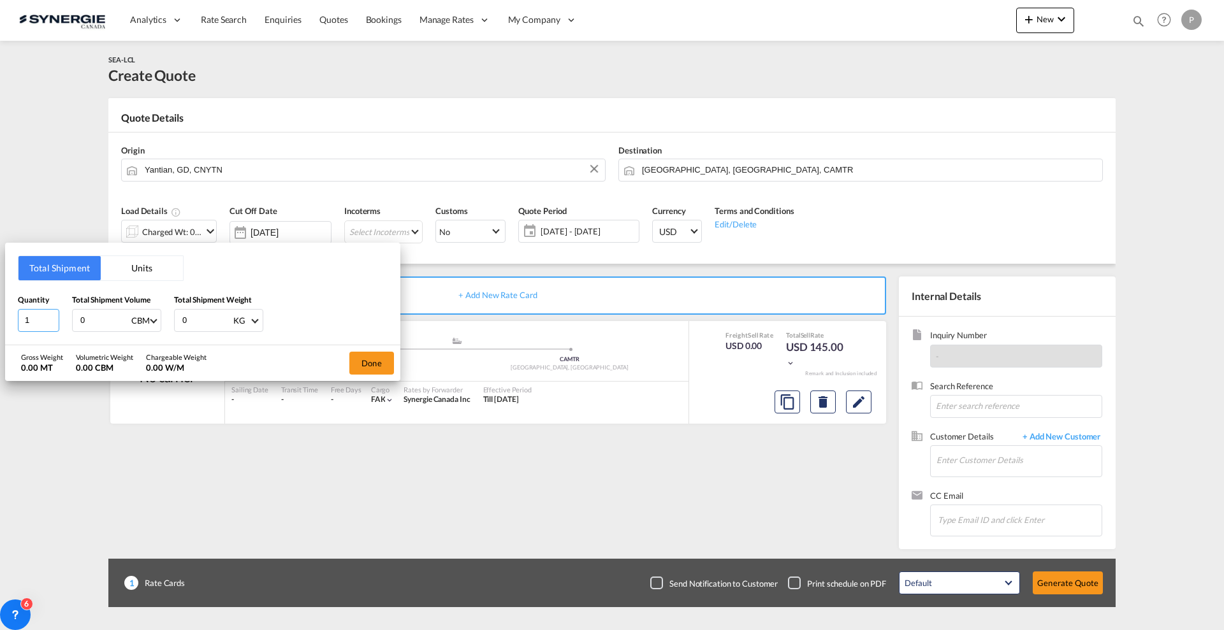
click at [43, 326] on input "1" at bounding box center [38, 320] width 41 height 23
type input "22"
type input "1"
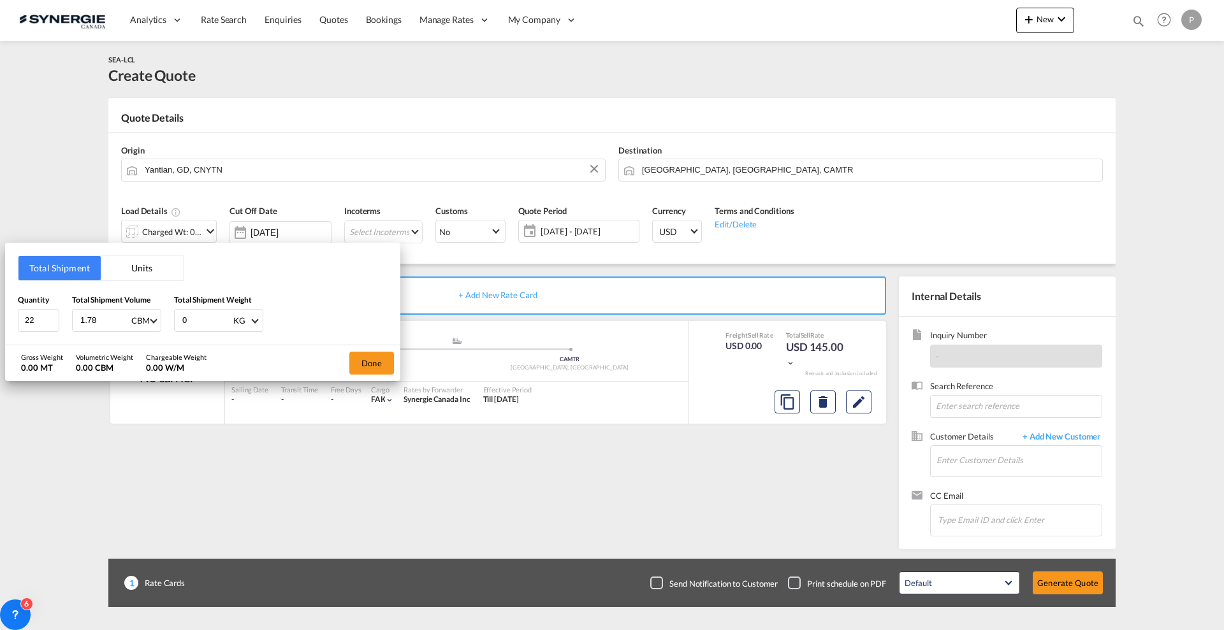
type input "1.78"
type input "190"
click at [381, 361] on button "Done" at bounding box center [371, 363] width 45 height 23
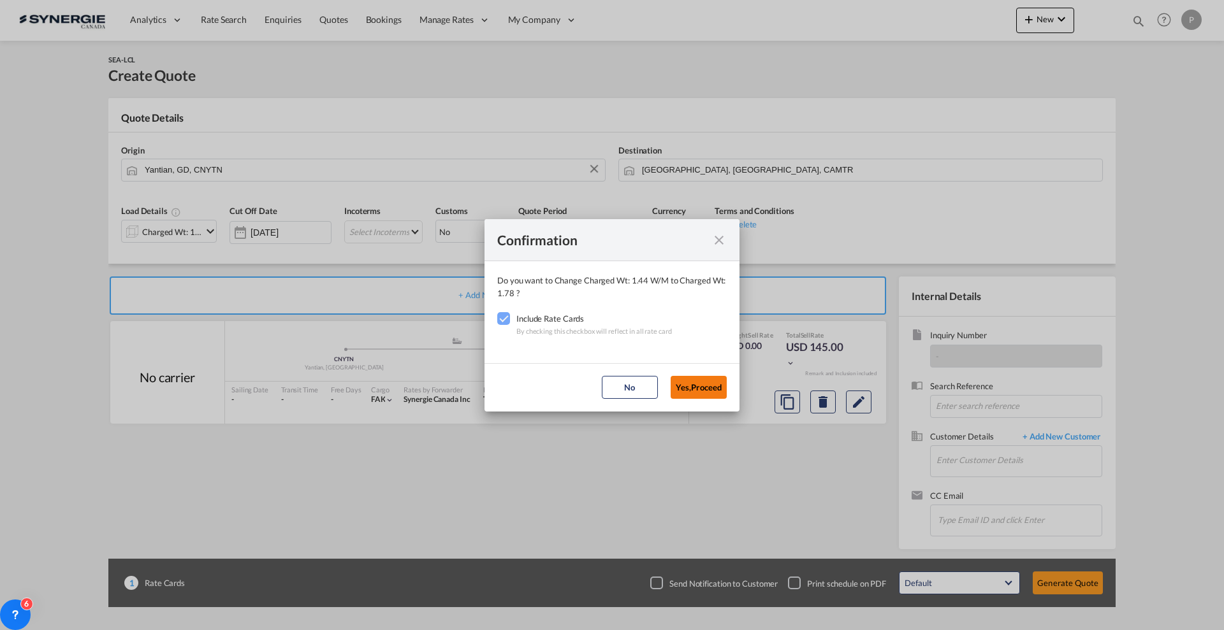
click at [705, 385] on button "Yes,Proceed" at bounding box center [699, 387] width 56 height 23
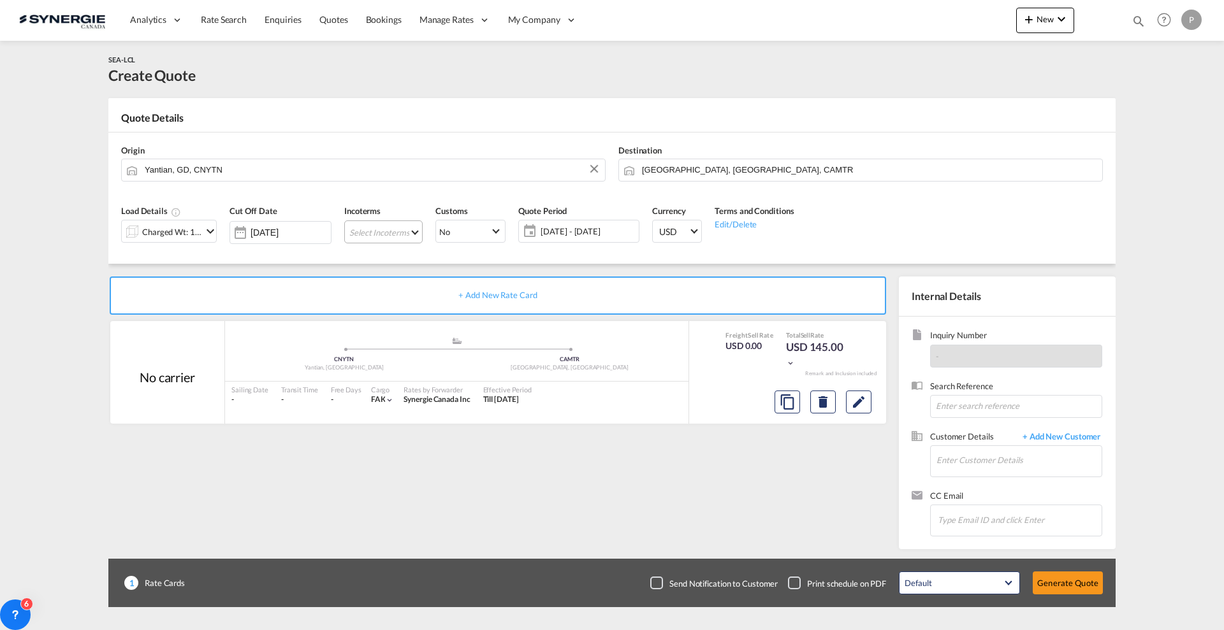
click at [367, 231] on md-select "Select Incoterms CIF - export Cost,Insurance and Freight CPT - export Carrier P…" at bounding box center [383, 232] width 78 height 23
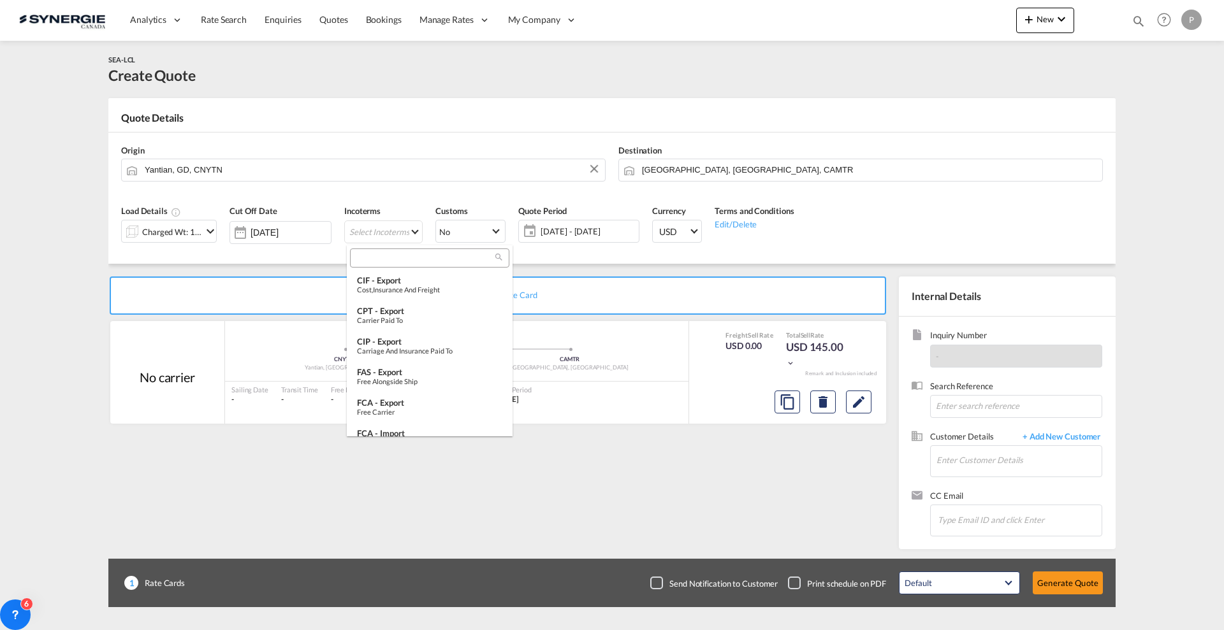
click at [404, 242] on md-backdrop at bounding box center [612, 315] width 1224 height 630
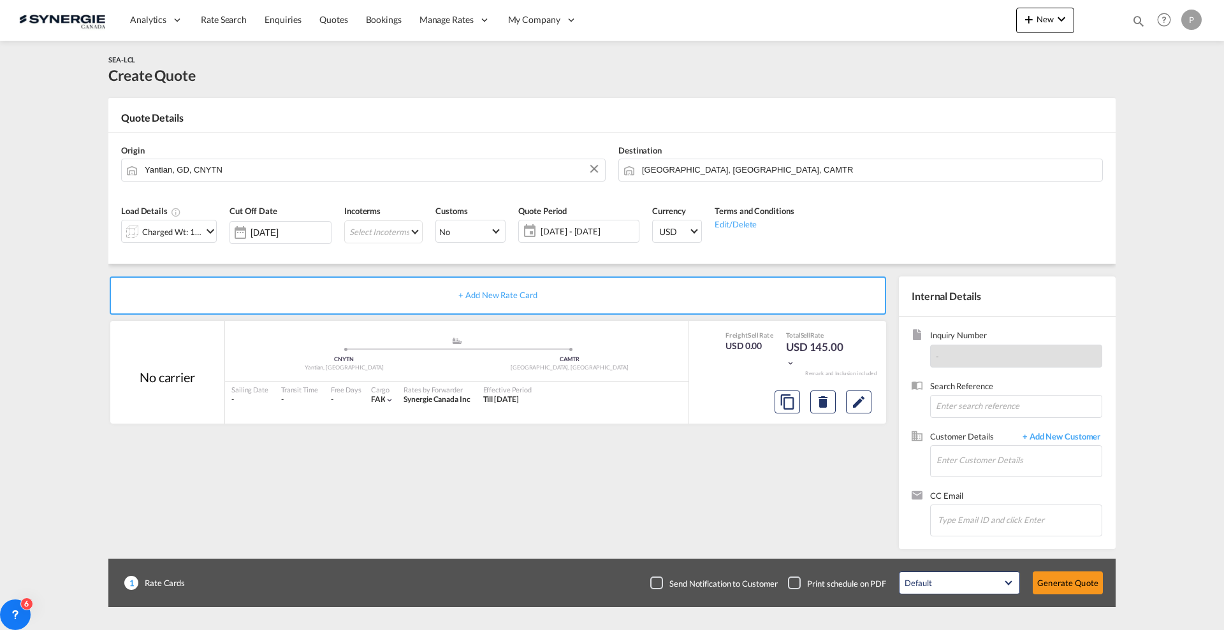
click at [405, 254] on div "Incoterms Select Incoterms -" at bounding box center [383, 228] width 91 height 61
click at [390, 227] on md-select "Select Incoterms" at bounding box center [383, 232] width 78 height 23
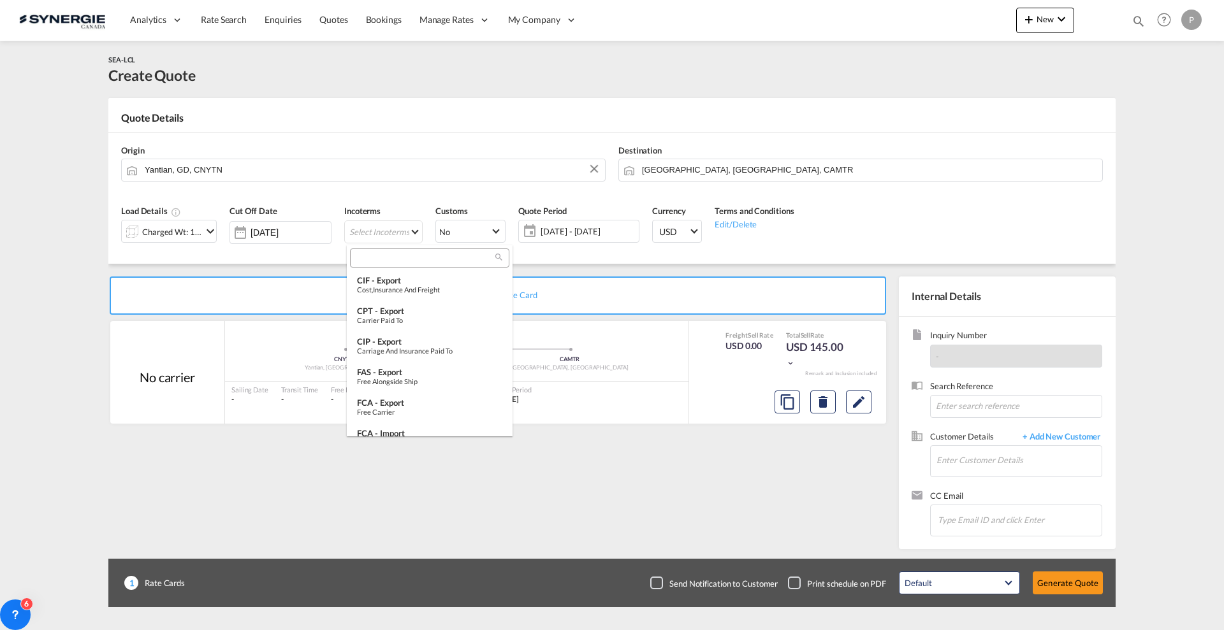
click at [396, 257] on input "search" at bounding box center [425, 257] width 142 height 11
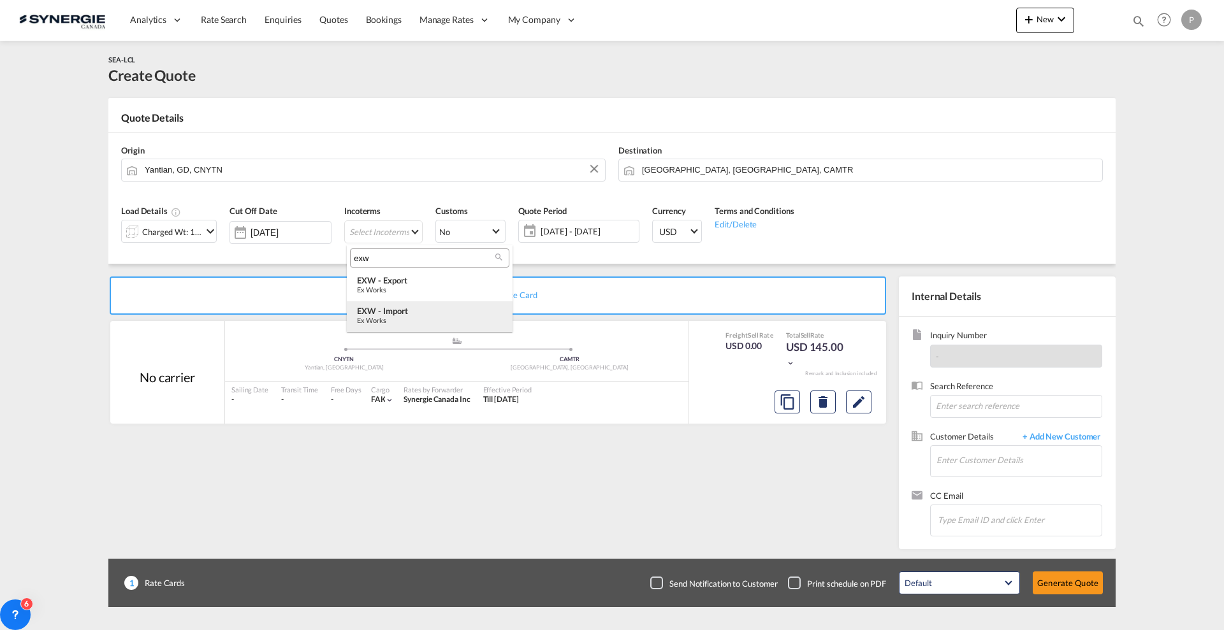
type input "exw"
click at [406, 323] on div "Ex Works" at bounding box center [429, 320] width 145 height 8
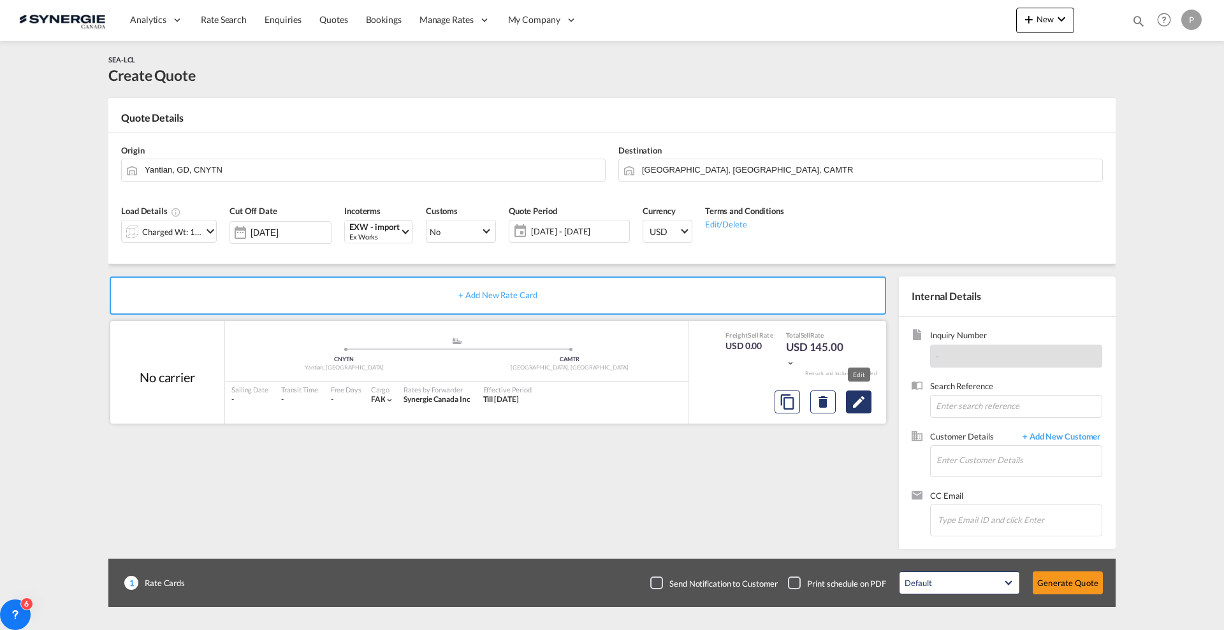
click at [861, 409] on md-icon "Edit" at bounding box center [858, 402] width 15 height 15
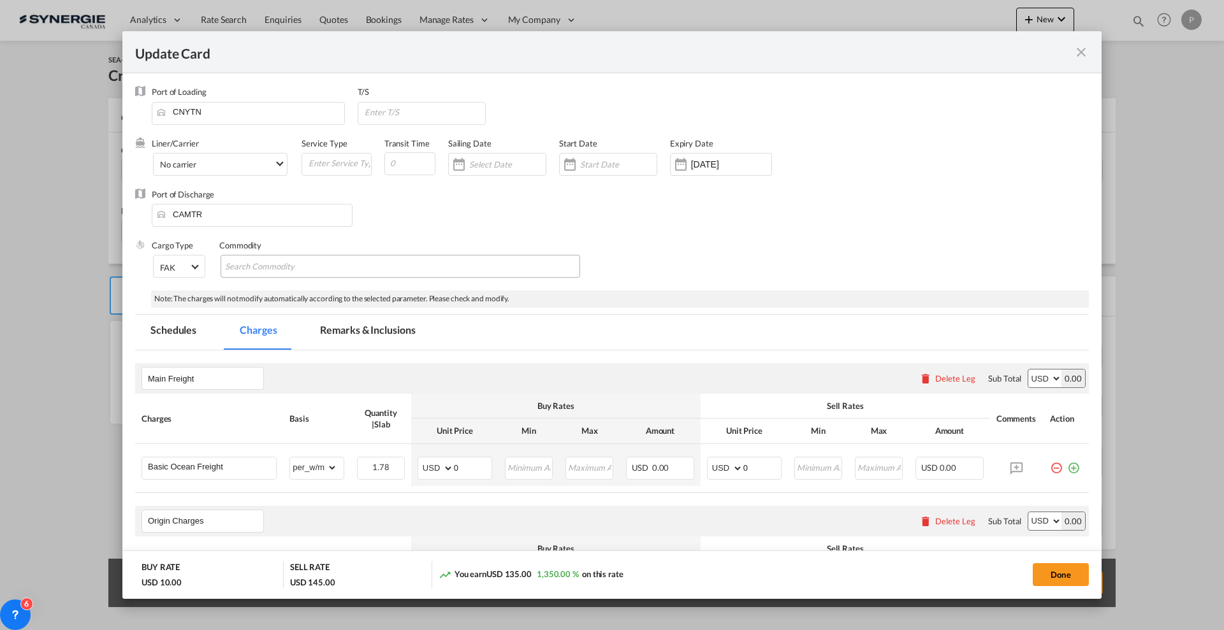
select select "per_w/m"
select select "flat"
select select "per_hbl"
select select "per_w/m"
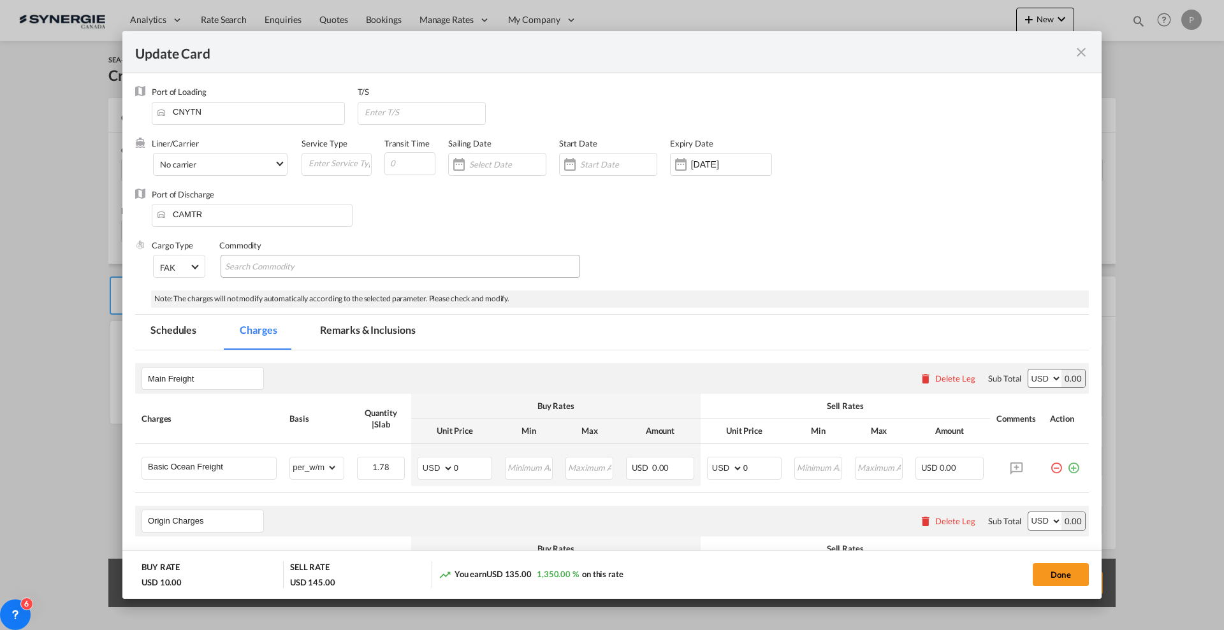
select select "per_bl"
select select "flat"
select select "per_bl"
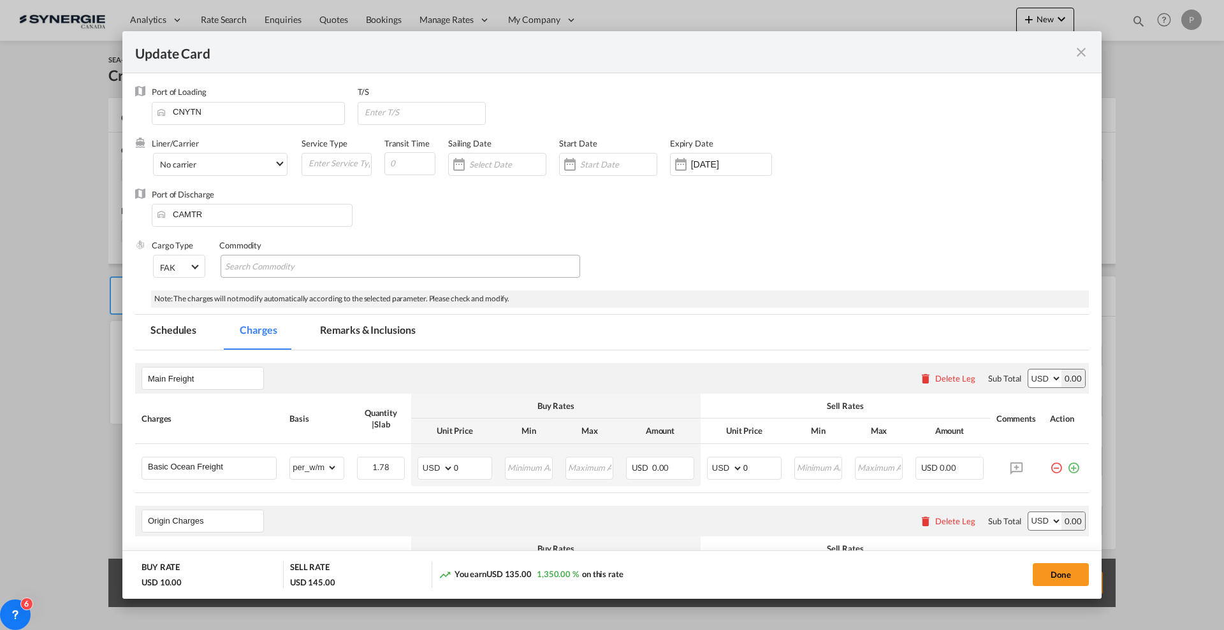
select select "per_bl"
select select "per_shipment"
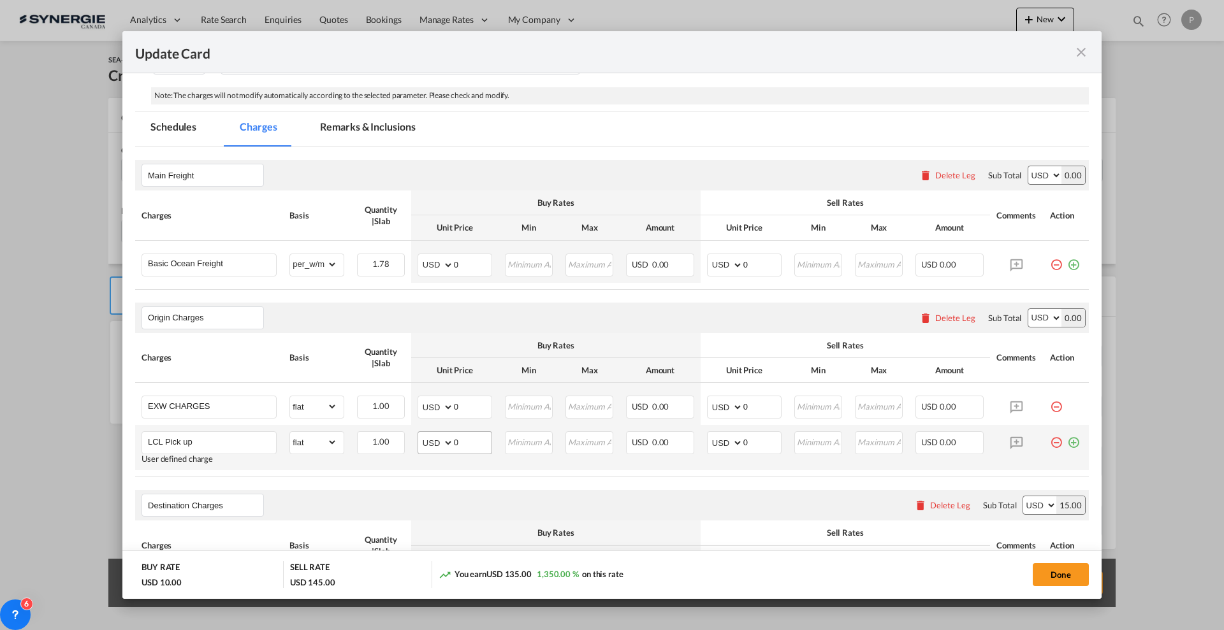
scroll to position [239, 0]
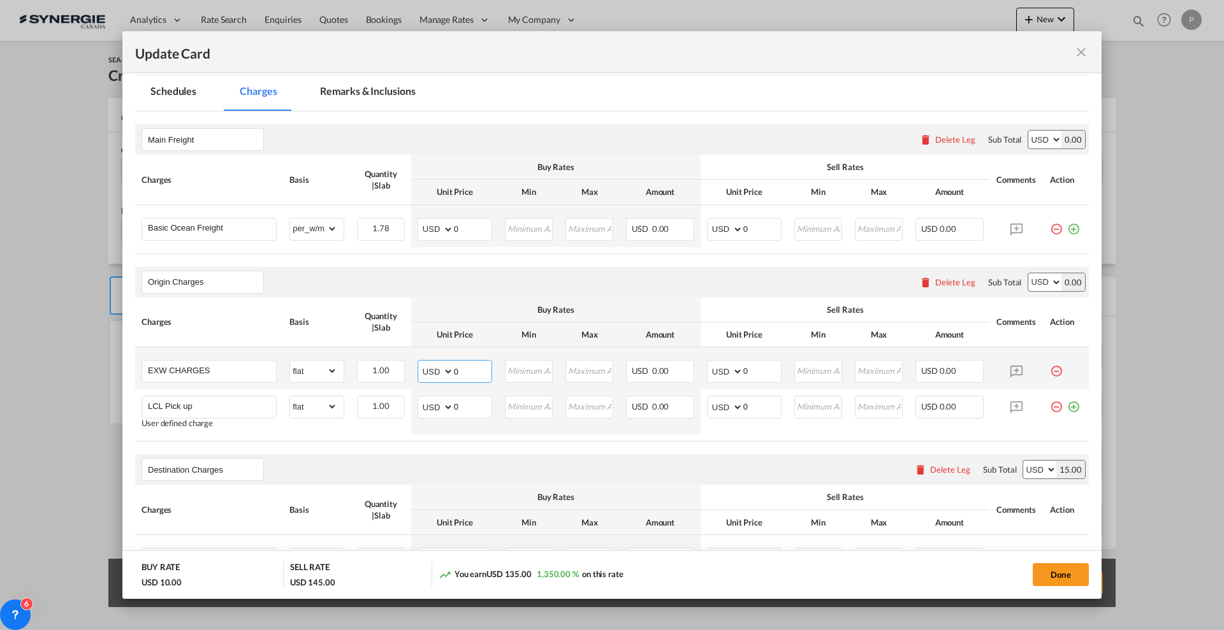
click at [460, 365] on input "0" at bounding box center [473, 370] width 38 height 19
type input "165"
type input "1"
type input "198"
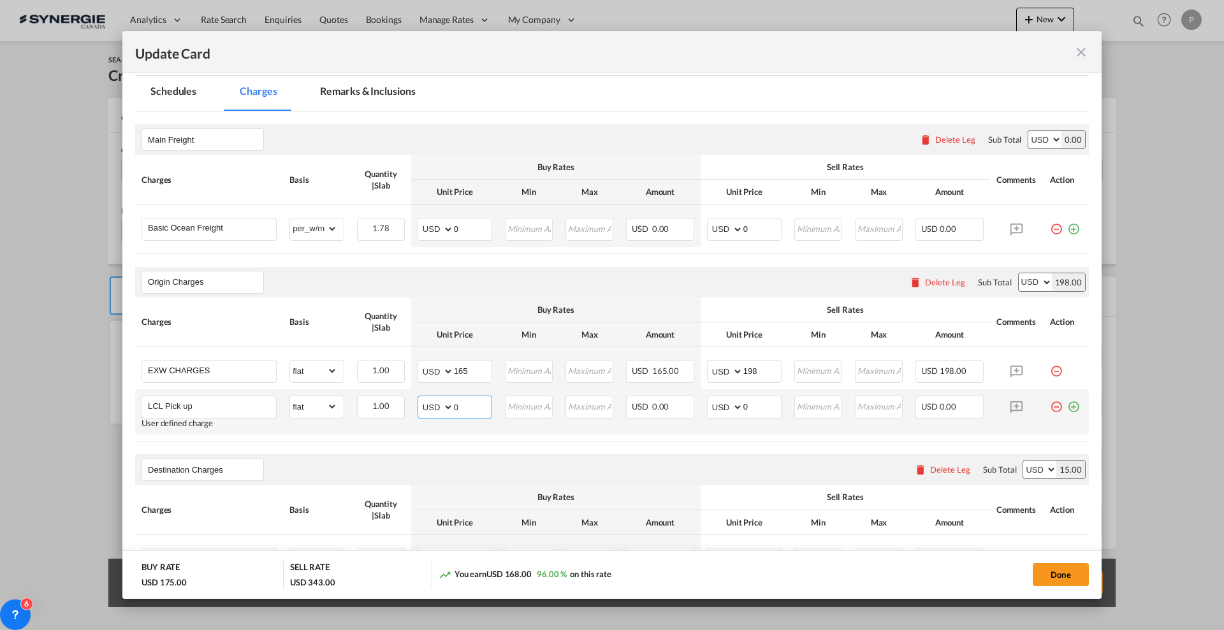
click at [460, 399] on input "0" at bounding box center [473, 405] width 38 height 19
type input "125"
type input "155"
click at [746, 361] on input "198" at bounding box center [762, 370] width 38 height 19
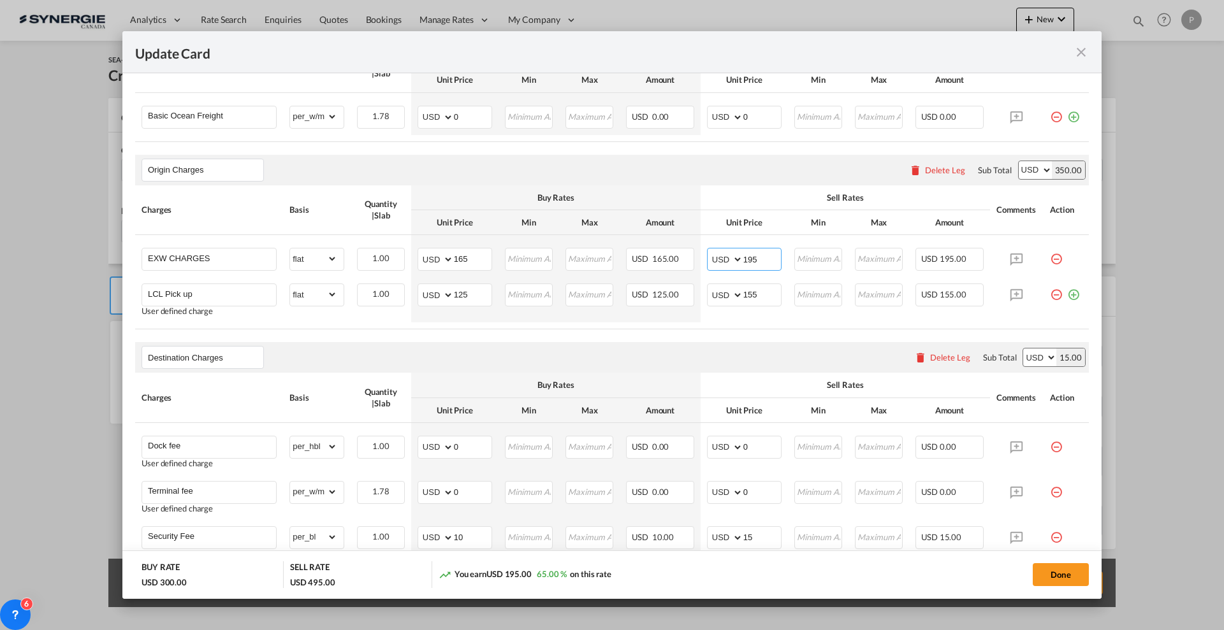
scroll to position [398, 0]
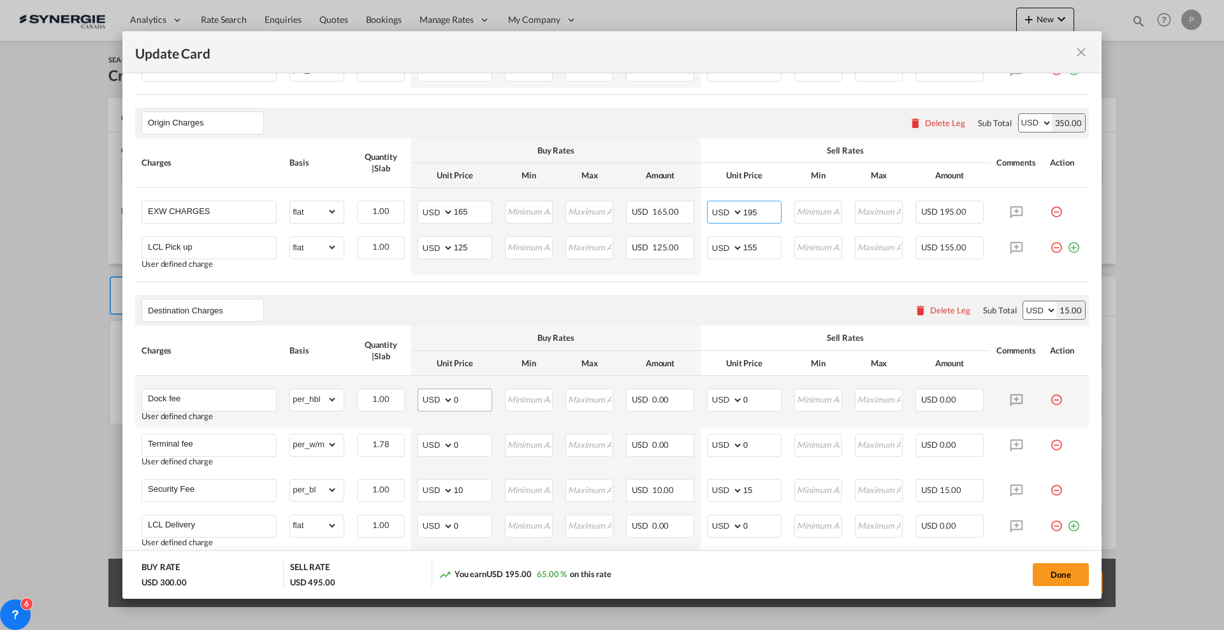
type input "195"
click at [472, 401] on input "0" at bounding box center [473, 398] width 38 height 19
type input "30"
type input "60"
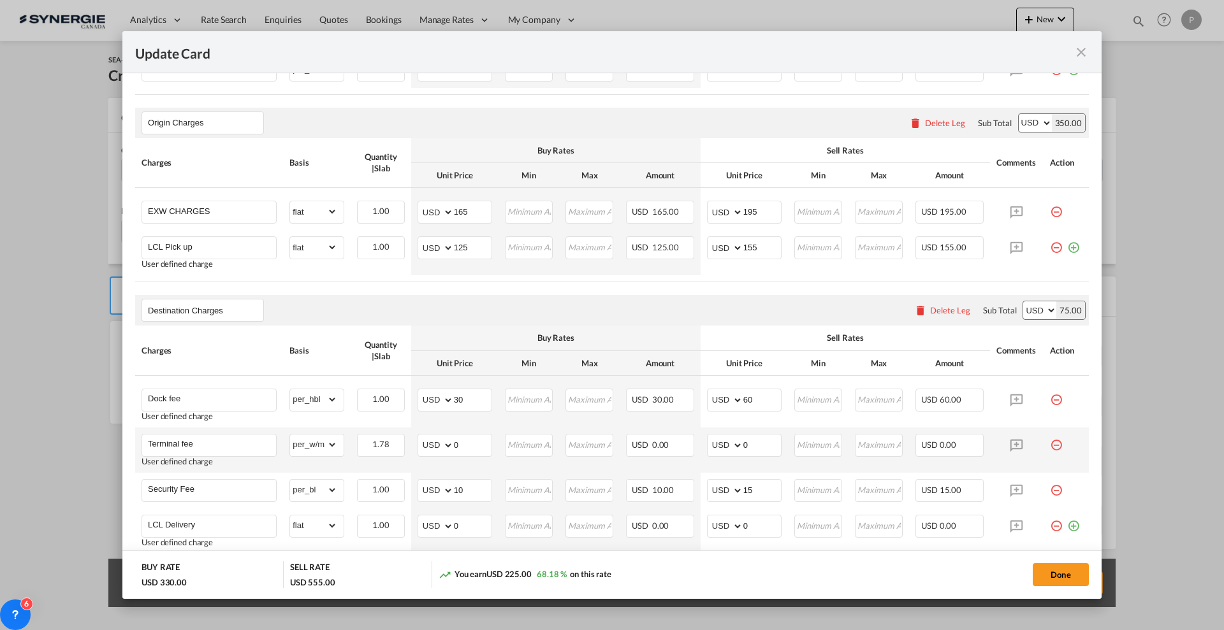
click at [1051, 447] on td "Update Card Port ..." at bounding box center [1065, 450] width 45 height 45
click at [1050, 443] on md-icon "icon-minus-circle-outline red-400-fg pt-7" at bounding box center [1056, 440] width 13 height 13
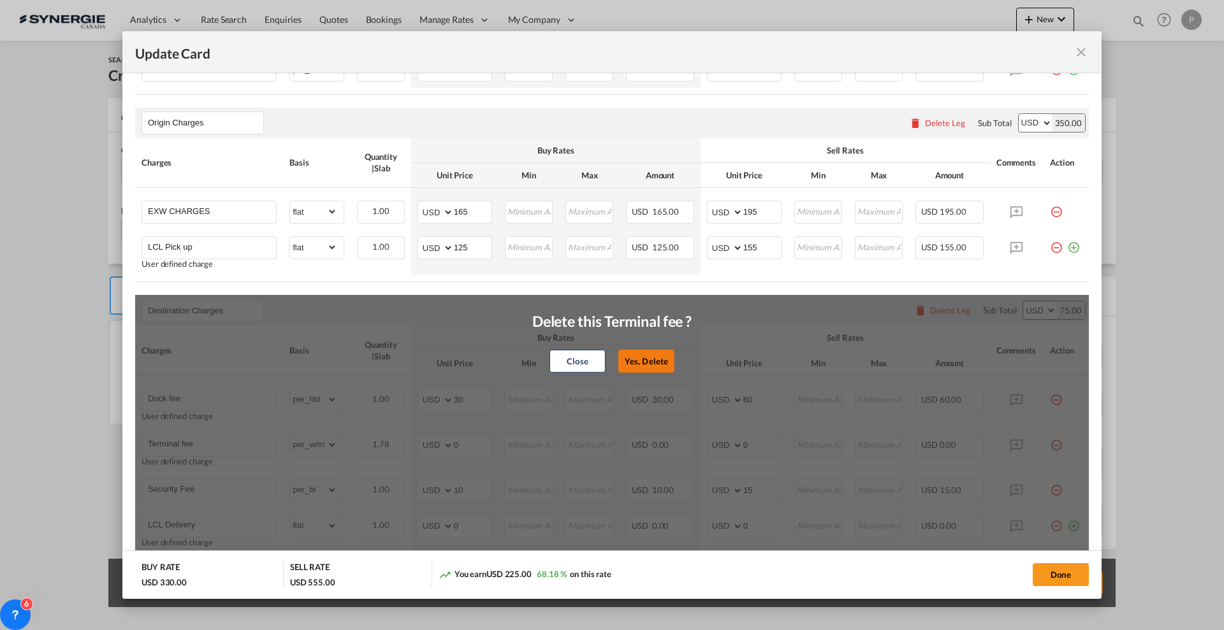
click at [622, 364] on button "Yes, Delete" at bounding box center [646, 361] width 56 height 23
type input "Security Fee"
select select "per_bl"
type input "10"
type input "15"
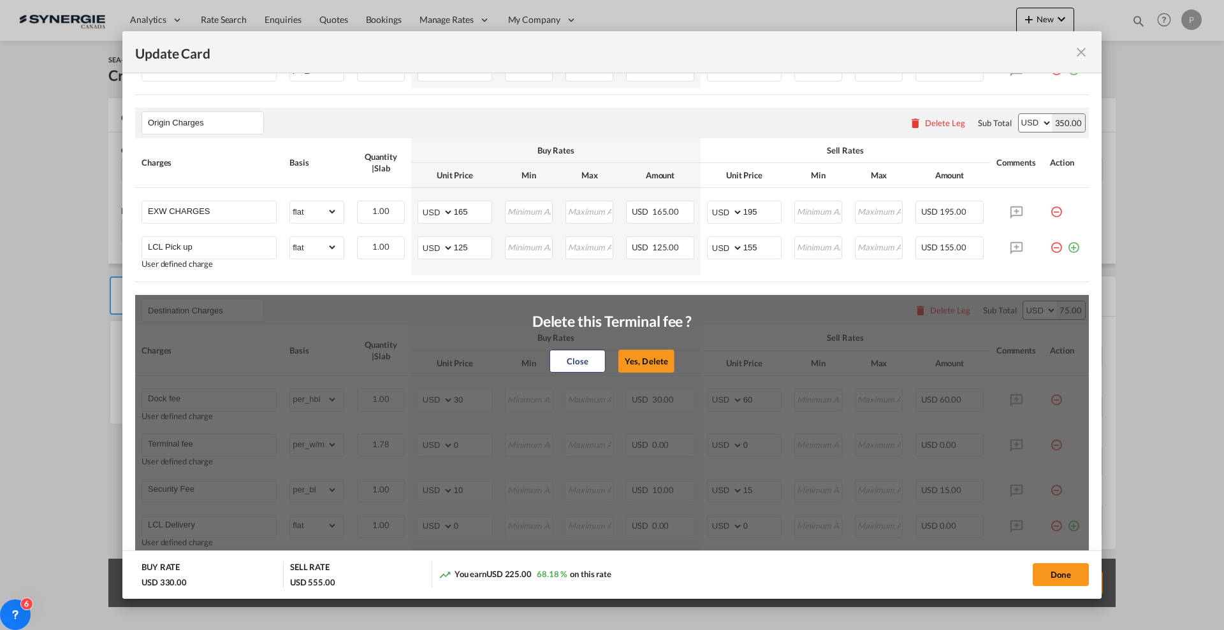
type input "LCL Delivery"
select select "flat"
type input "0"
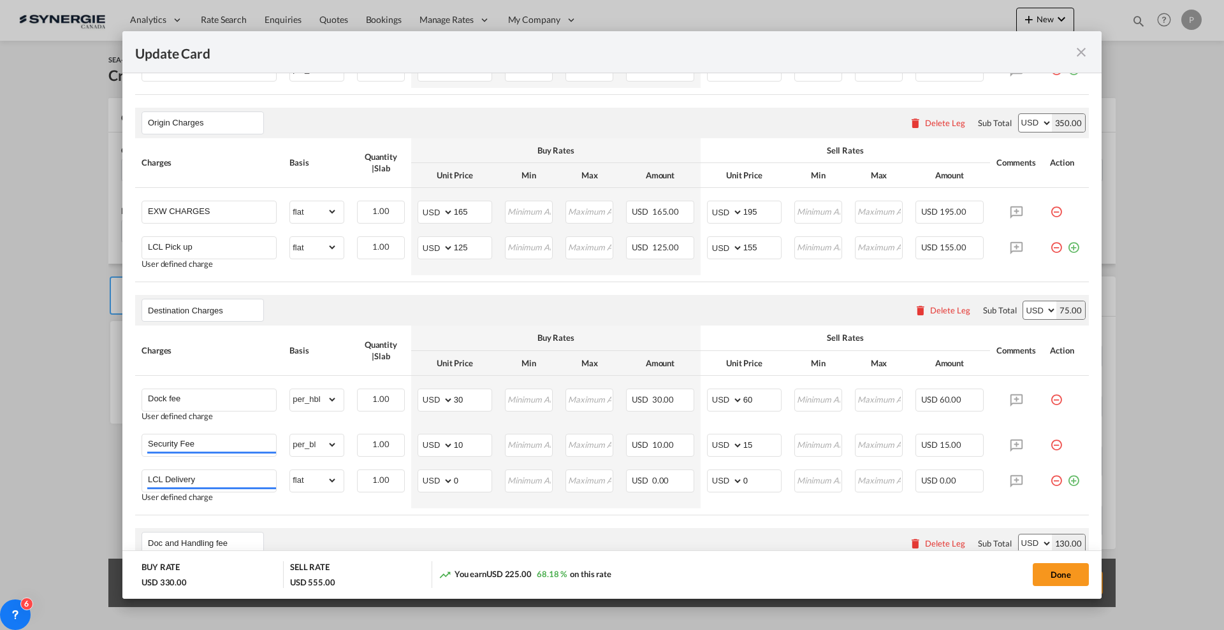
drag, startPoint x: 1045, startPoint y: 443, endPoint x: 1024, endPoint y: 431, distance: 24.3
click at [1050, 443] on md-icon "icon-minus-circle-outline red-400-fg pt-7" at bounding box center [1056, 440] width 13 height 13
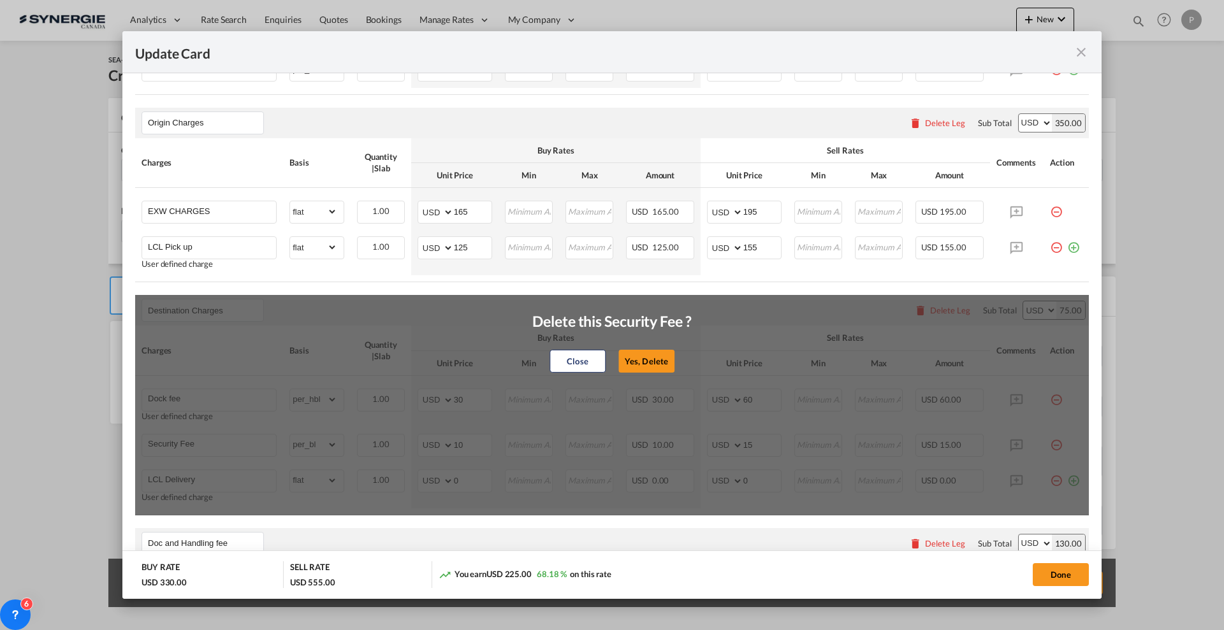
click at [657, 356] on button "Yes, Delete" at bounding box center [646, 361] width 56 height 23
type input "LCL Delivery"
select select "flat"
type input "0"
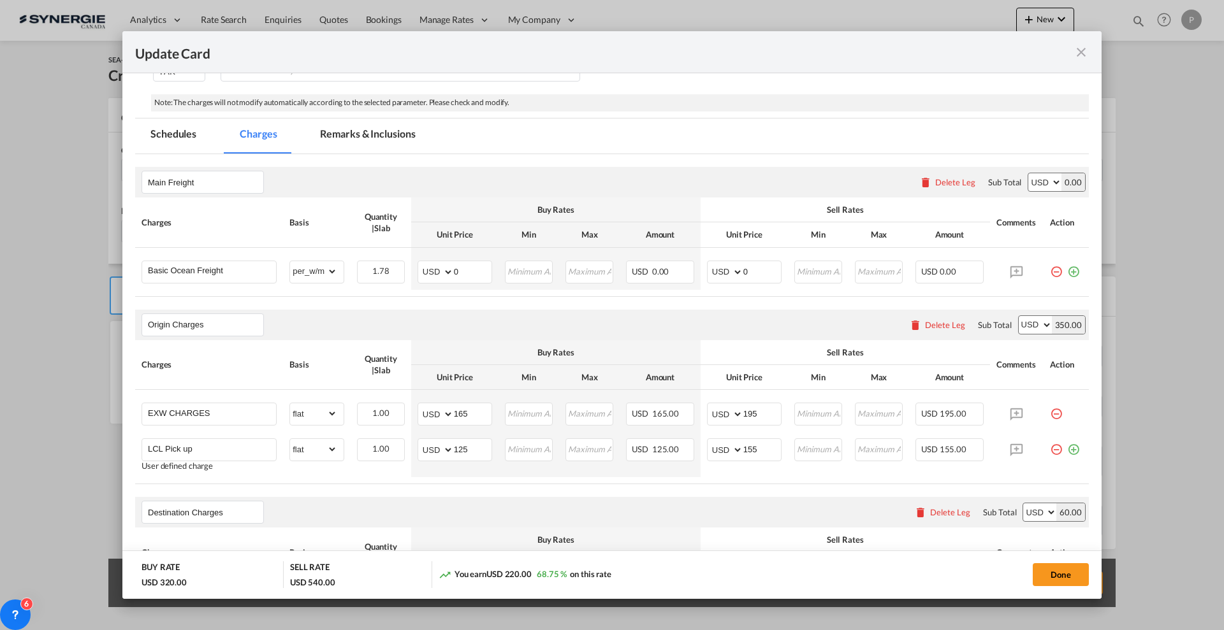
scroll to position [159, 0]
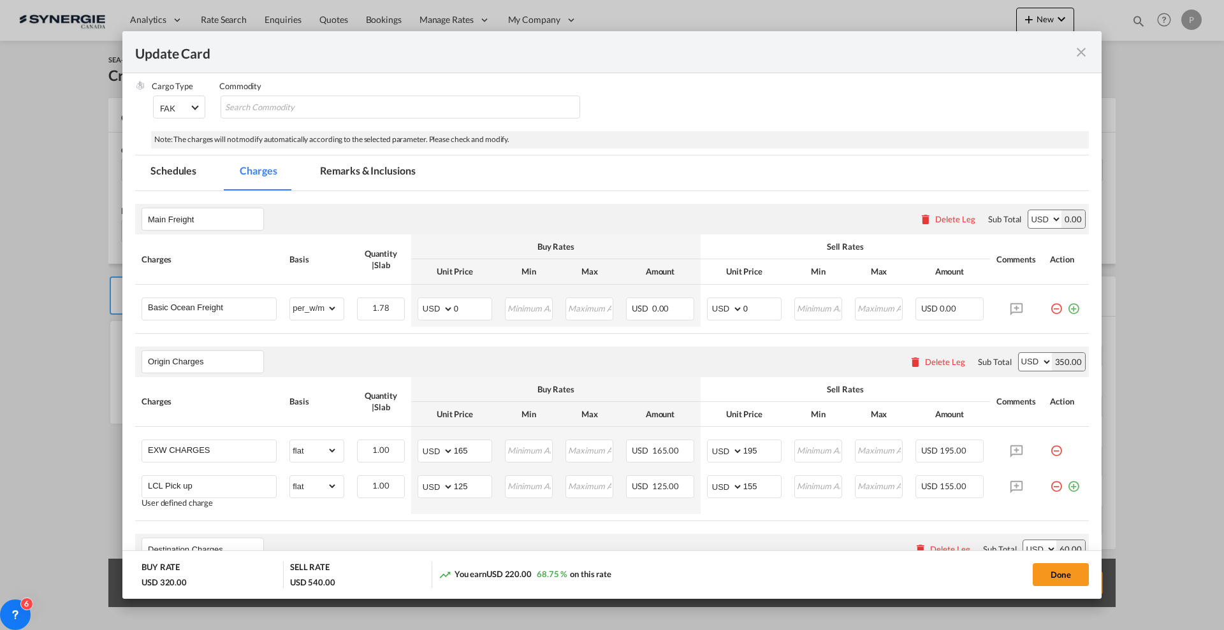
click at [368, 151] on div "Port of Loading CNYTN T/S Liner/Carrier No carrier 2HM LOGISTICS D.O.O AAXL GLO…" at bounding box center [612, 603] width 954 height 1353
click at [370, 173] on md-tab-item "Remarks & Inclusions" at bounding box center [368, 173] width 126 height 35
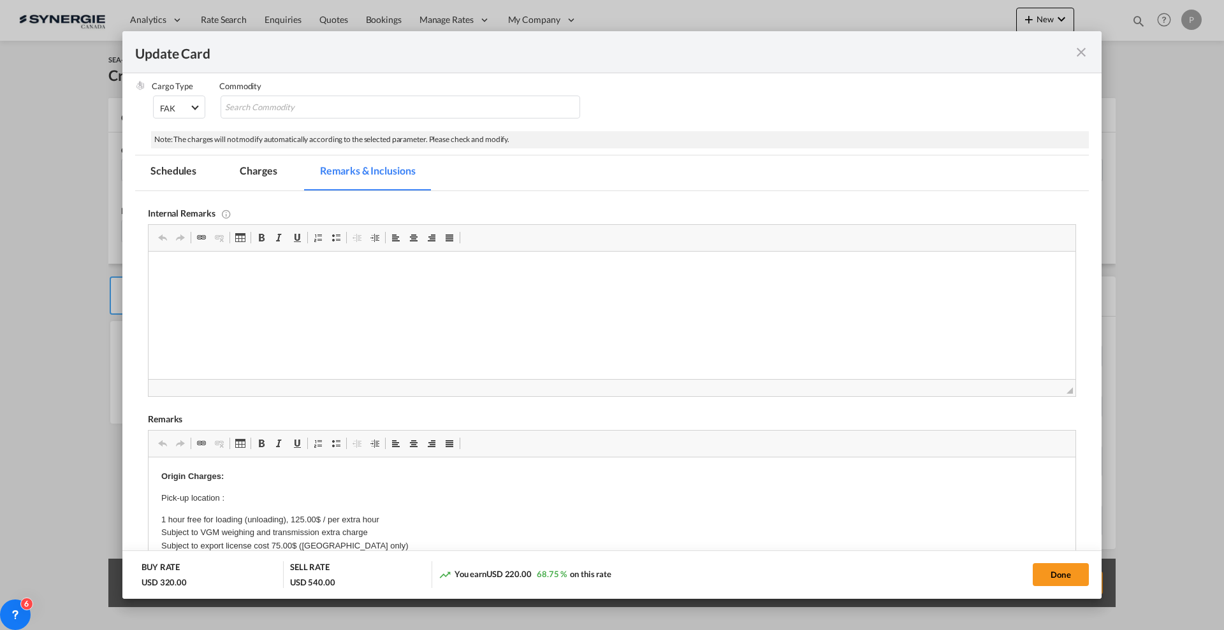
click at [309, 409] on div "Internal Remarks Rich Text Editor, editor10 Editor toolbars Clipboard/Undo Undo…" at bounding box center [612, 520] width 928 height 659
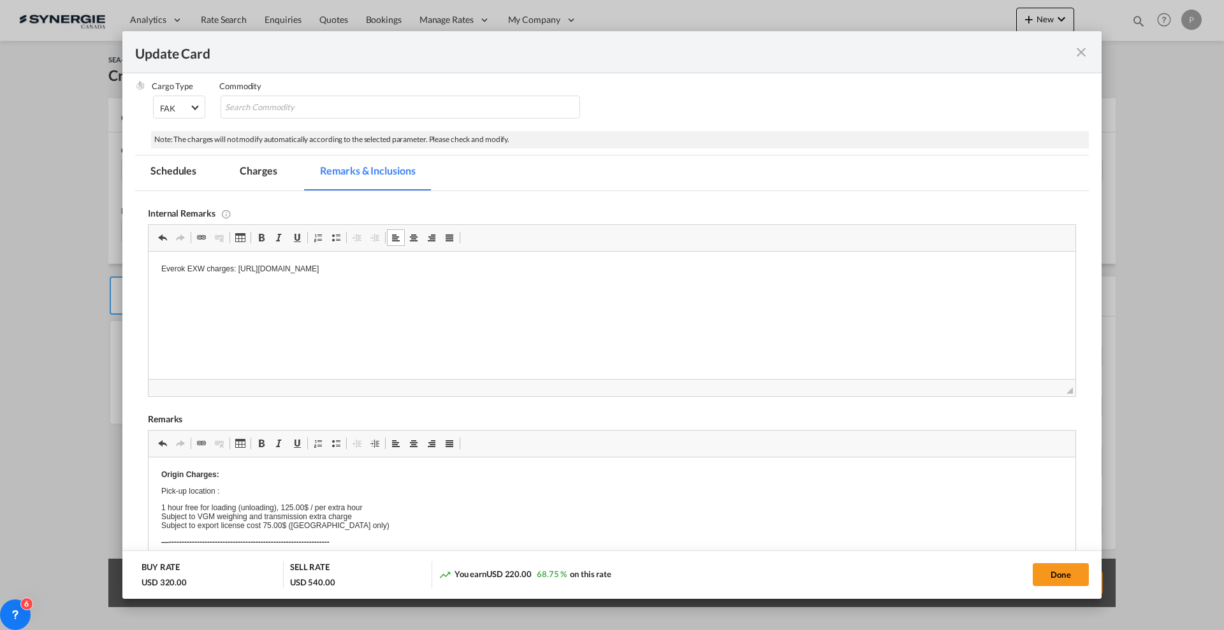
drag, startPoint x: 244, startPoint y: 287, endPoint x: 445, endPoint y: 662, distance: 426.1
click at [314, 267] on p "Everok EXW charges: [URL][DOMAIN_NAME]" at bounding box center [611, 269] width 901 height 9
click at [247, 497] on p "Pick-up location :" at bounding box center [611, 498] width 901 height 13
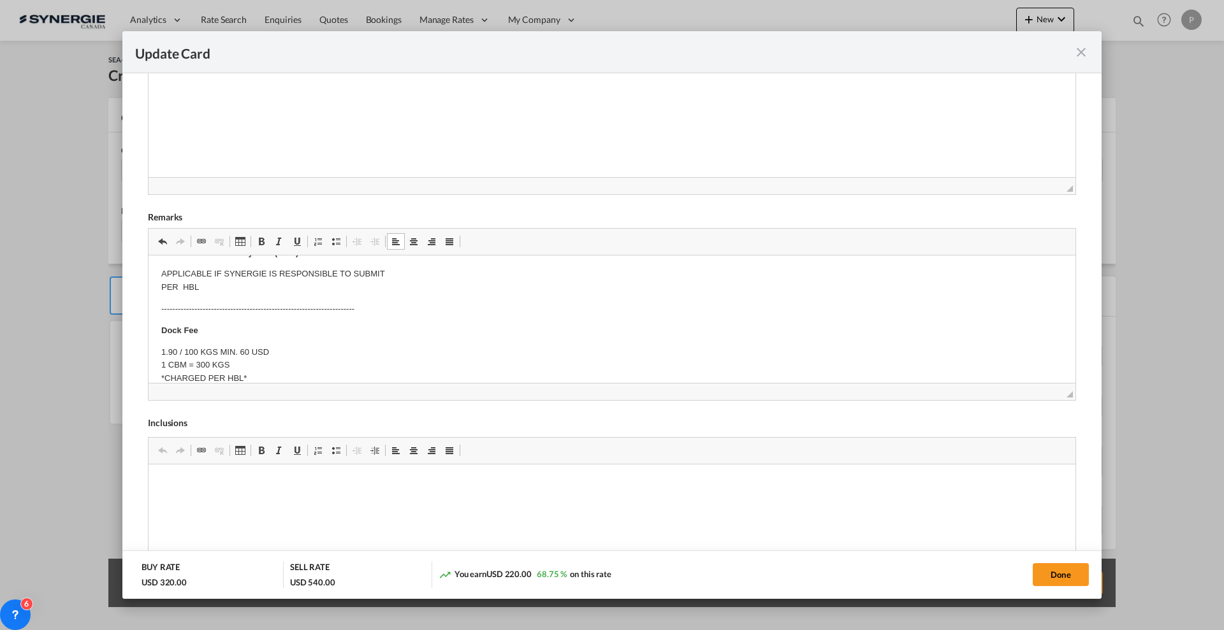
scroll to position [372, 0]
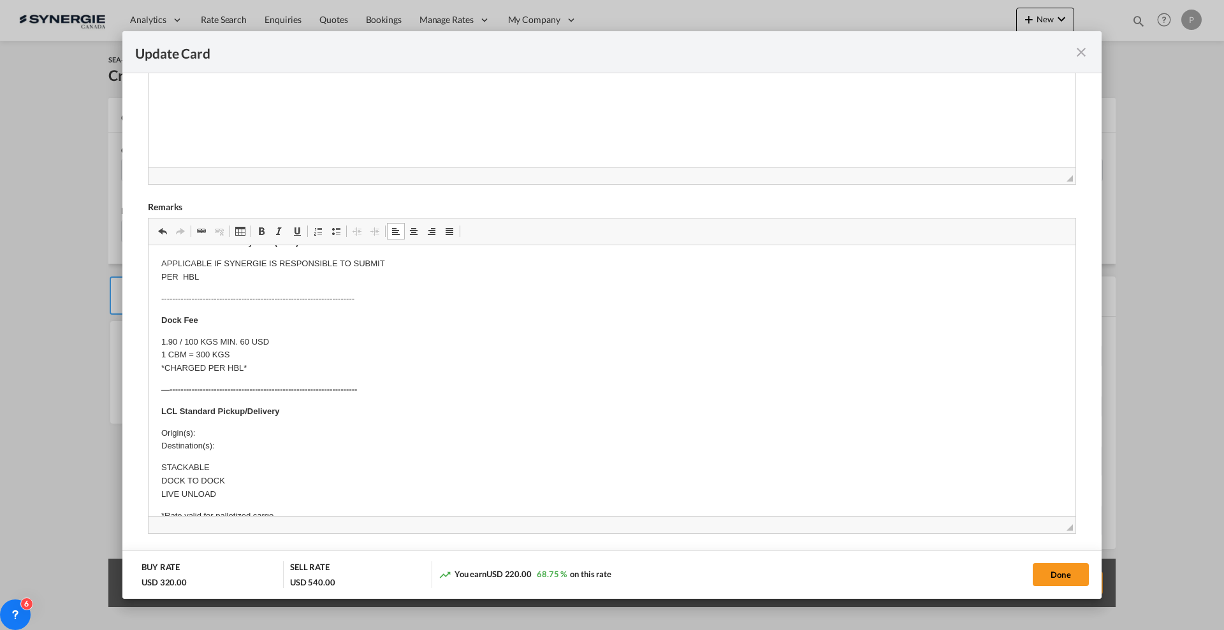
drag, startPoint x: 1059, startPoint y: 384, endPoint x: 1061, endPoint y: 557, distance: 173.4
click at [1089, 583] on add-new-rate "Update Card Port of [GEOGRAPHIC_DATA] CNYTN T/S Liner/Carrier No carrier 2HM LO…" at bounding box center [611, 314] width 979 height 567
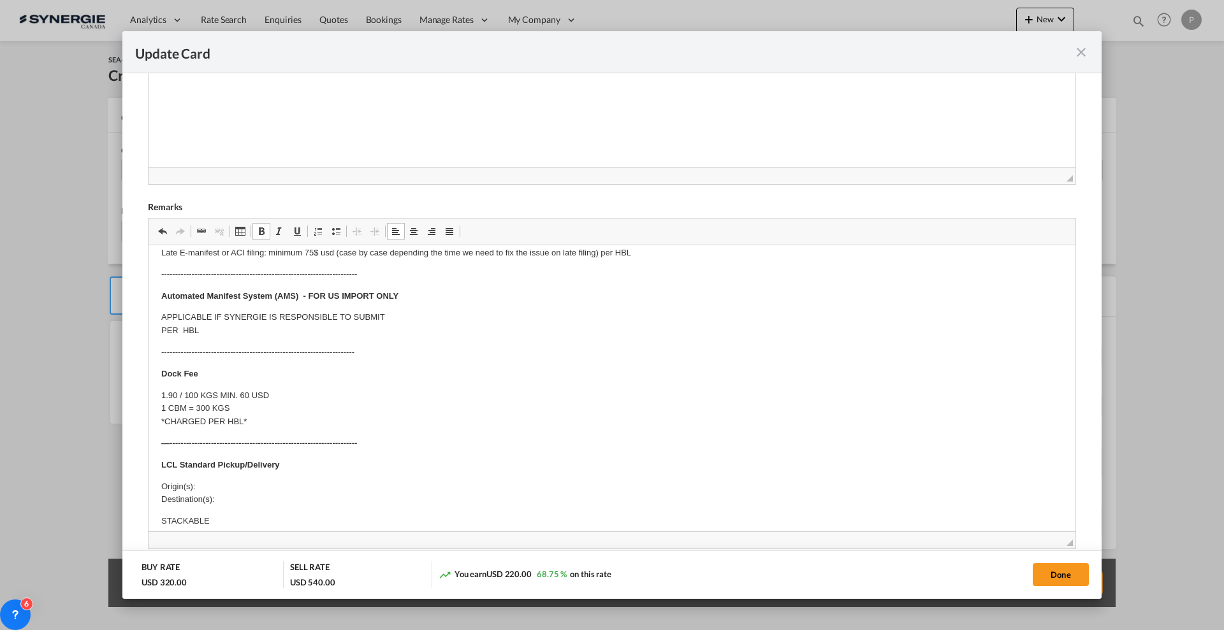
scroll to position [0, 0]
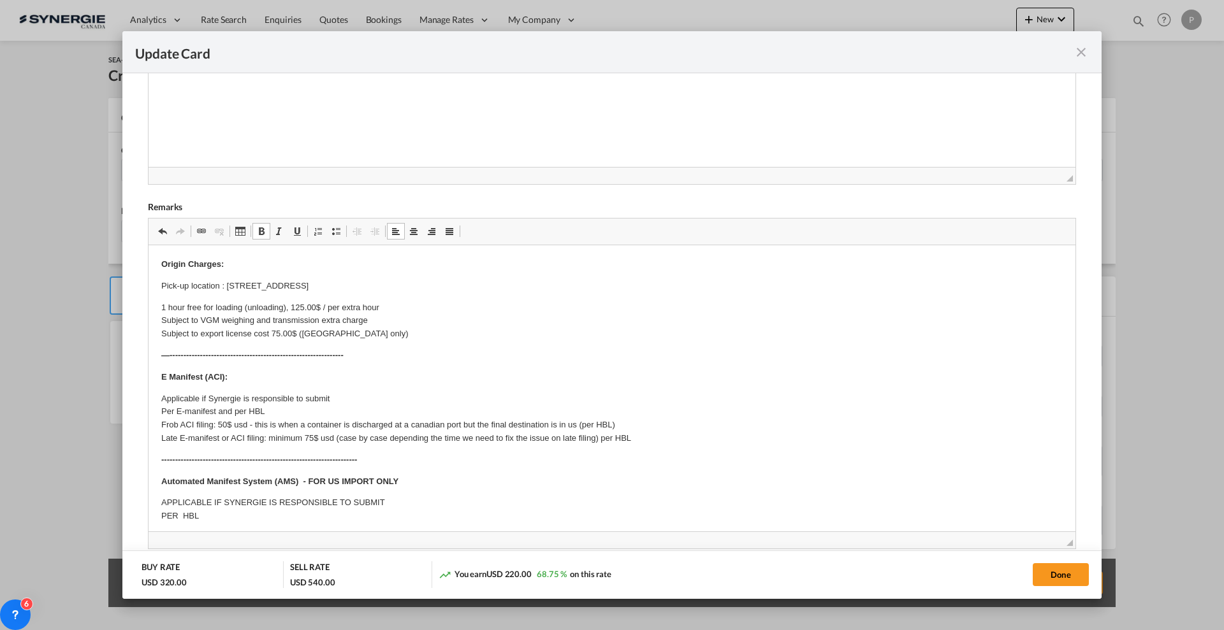
drag, startPoint x: 208, startPoint y: 358, endPoint x: 150, endPoint y: 331, distance: 64.7
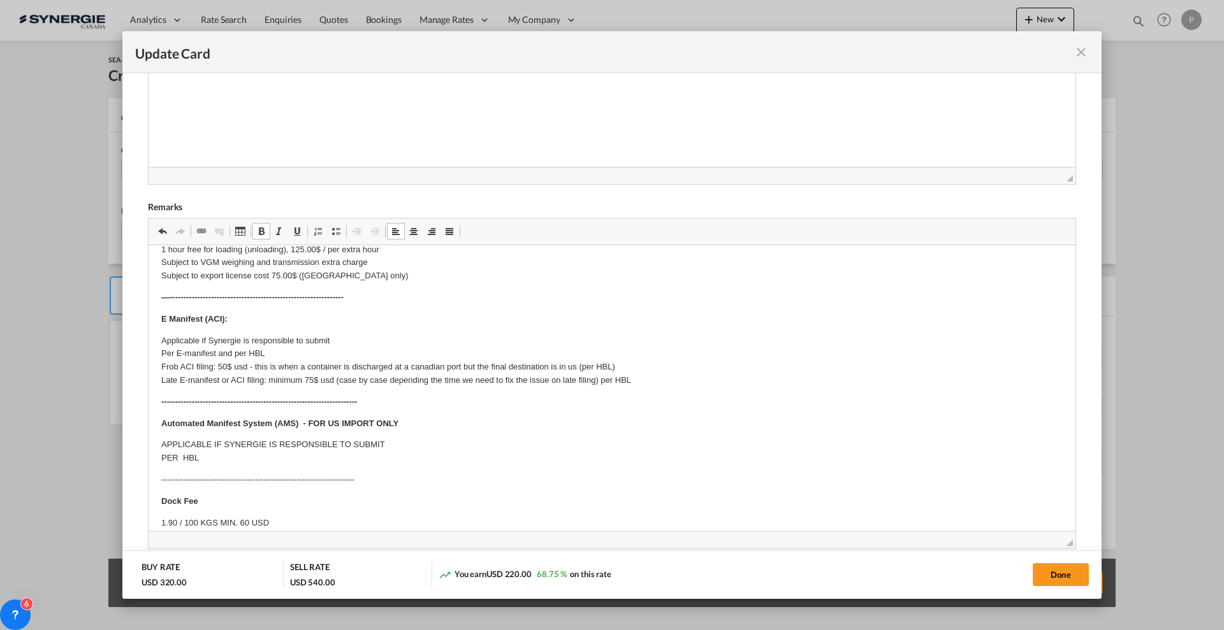
scroll to position [80, 0]
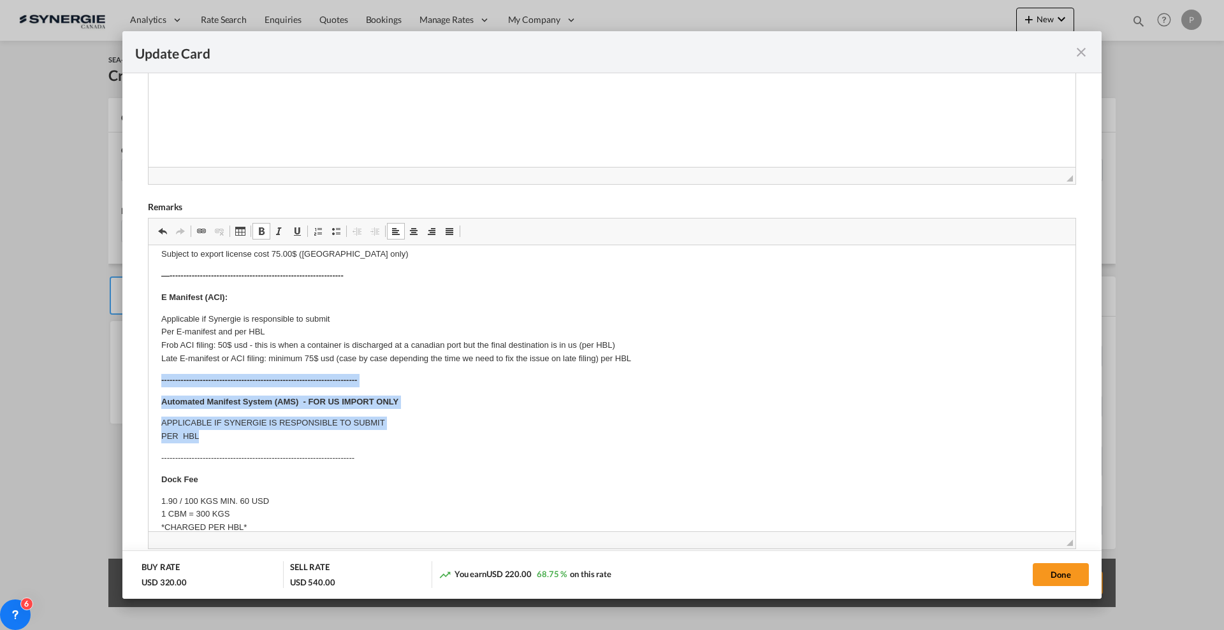
drag, startPoint x: 216, startPoint y: 439, endPoint x: 155, endPoint y: 378, distance: 86.5
click at [155, 378] on html "Origin Charges: Pick-up location : [STREET_ADDRESS] 1 hour free for loading (un…" at bounding box center [612, 580] width 927 height 829
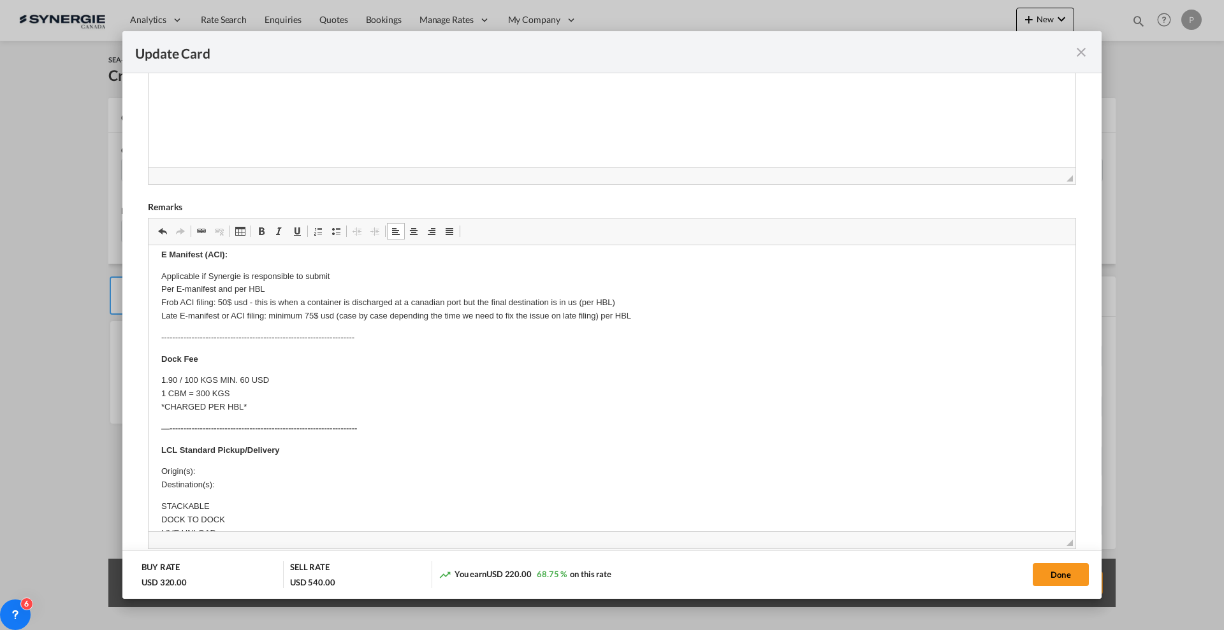
scroll to position [159, 0]
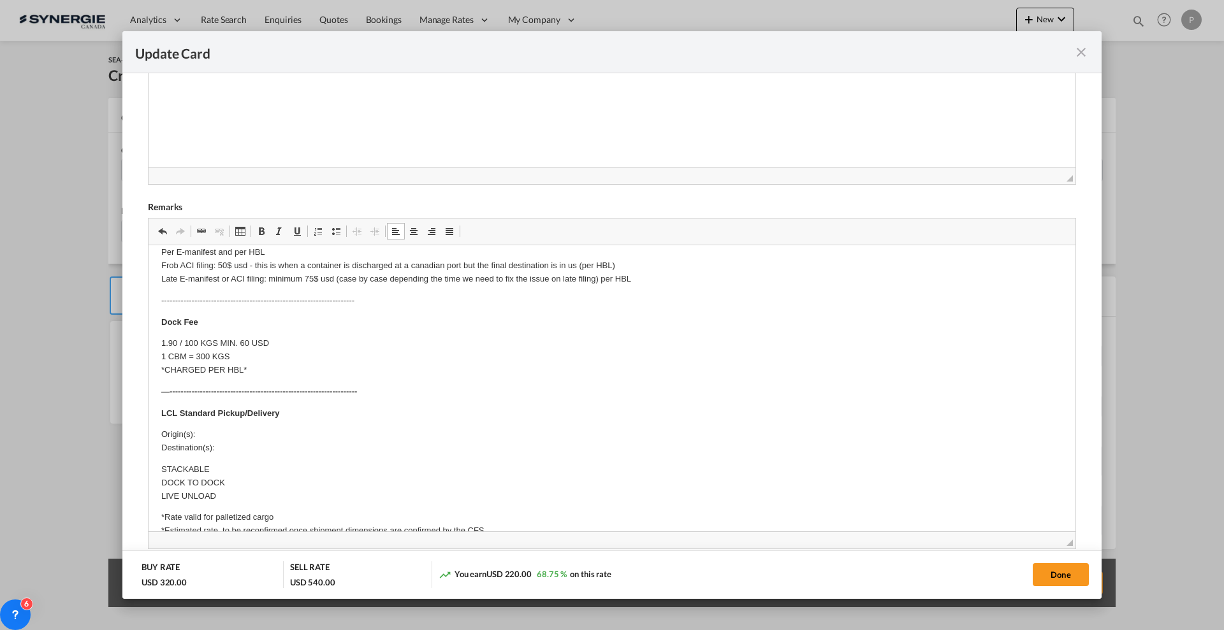
click at [274, 430] on p "Origin(s): Destination(s):" at bounding box center [611, 441] width 901 height 27
click at [216, 444] on body "Origin Charges: Pick-up location : [STREET_ADDRESS] 1 hour free for loading (un…" at bounding box center [611, 462] width 901 height 726
click at [240, 454] on p "Origin(s): Montreal CFS Destination(s):" at bounding box center [611, 441] width 901 height 27
click at [276, 444] on p "Origin(s): Montreal CFS Destination(s):" at bounding box center [611, 441] width 901 height 27
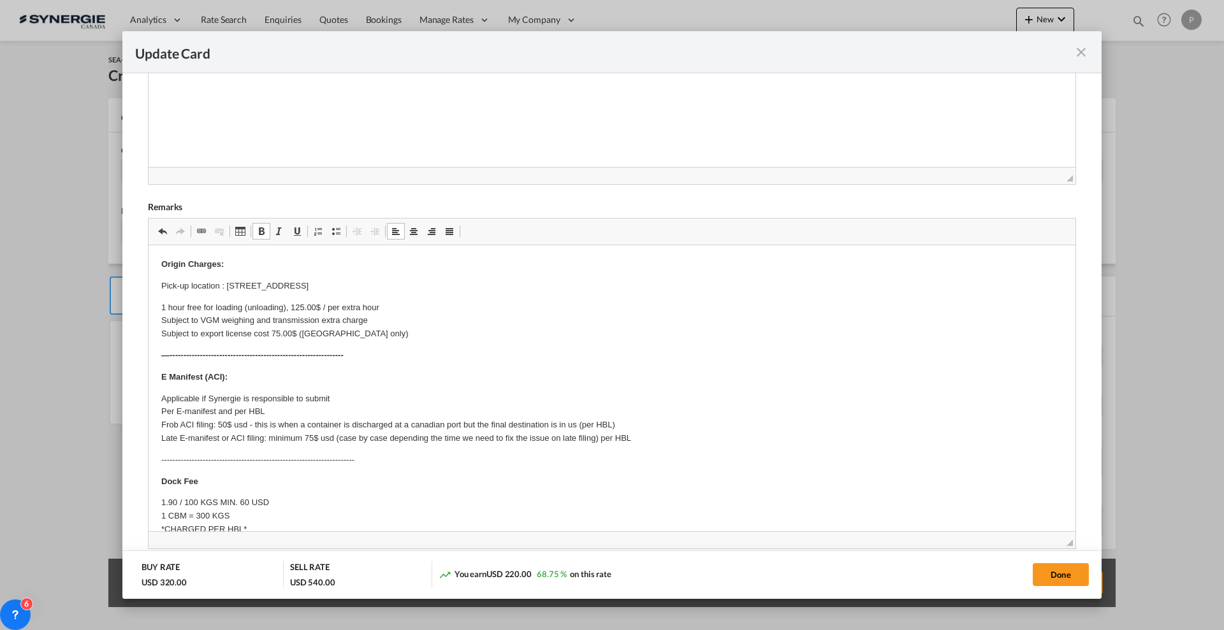
scroll to position [53, 0]
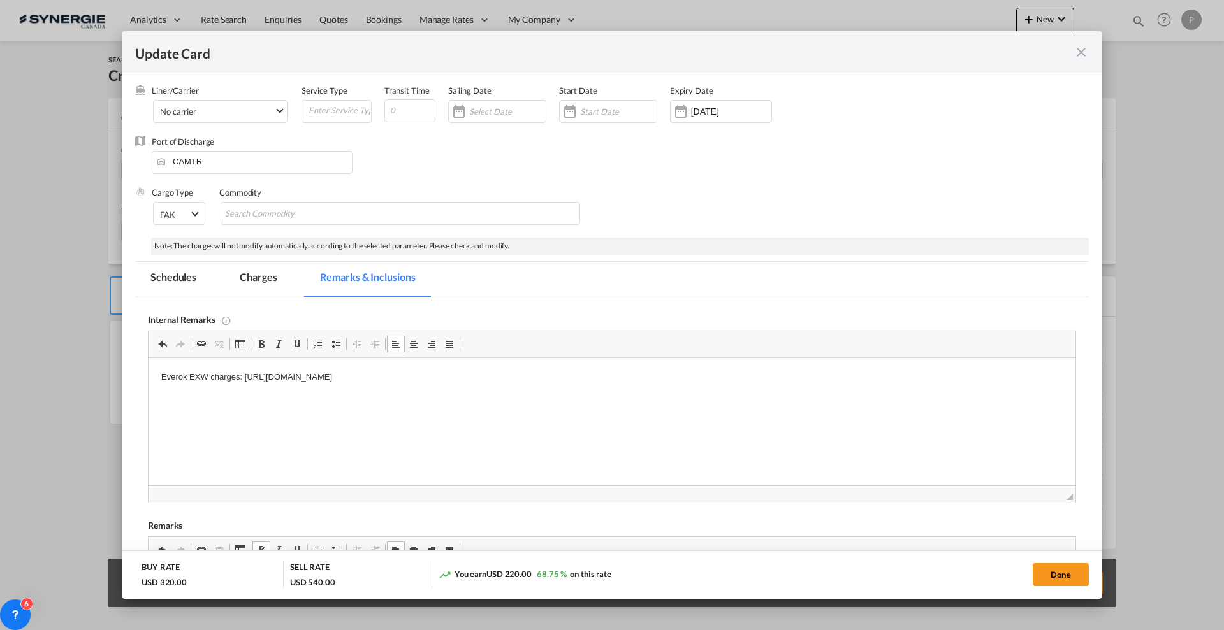
click at [265, 278] on md-tab-item "Charges" at bounding box center [258, 279] width 68 height 35
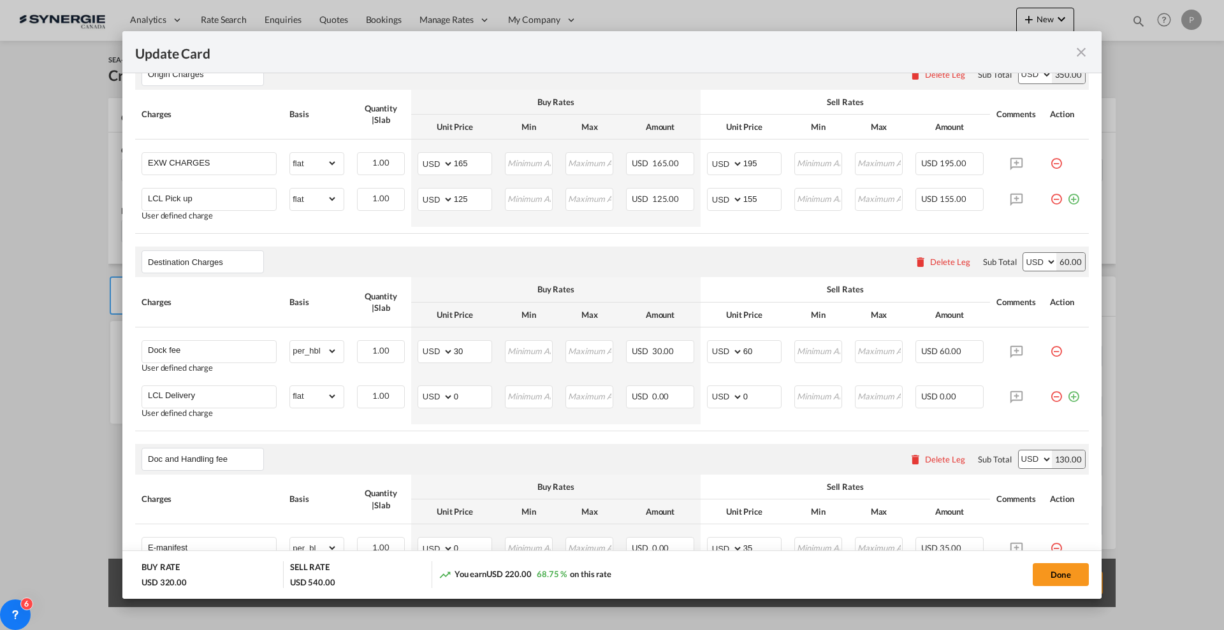
scroll to position [531, 0]
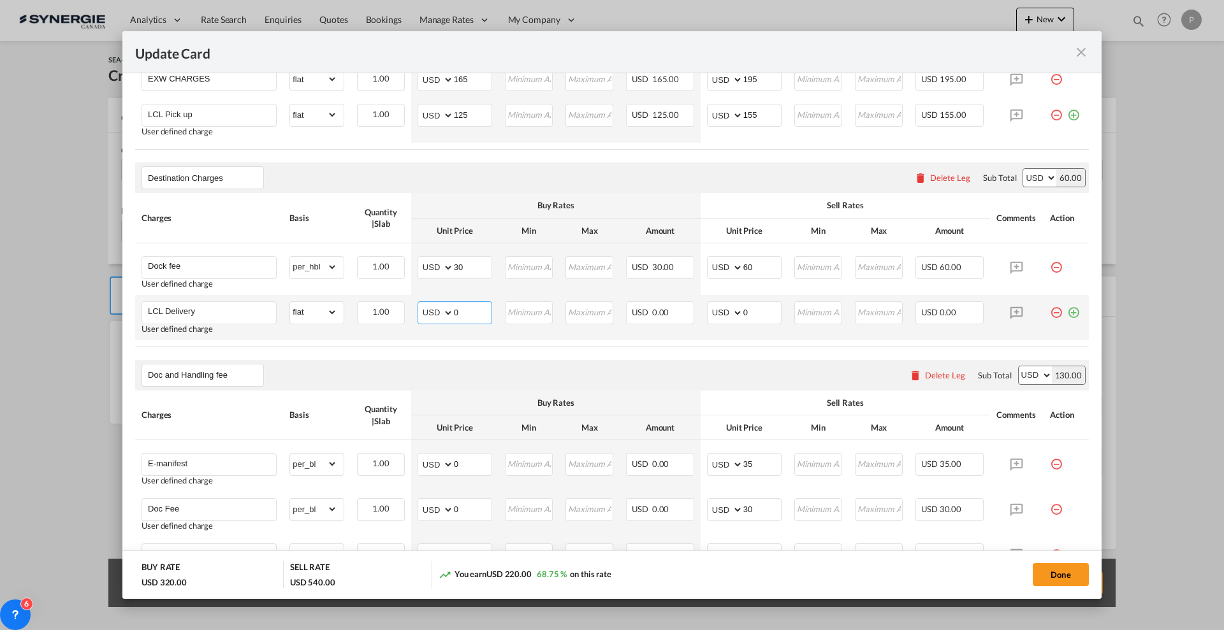
click at [467, 316] on input "0" at bounding box center [473, 311] width 38 height 19
type input "105"
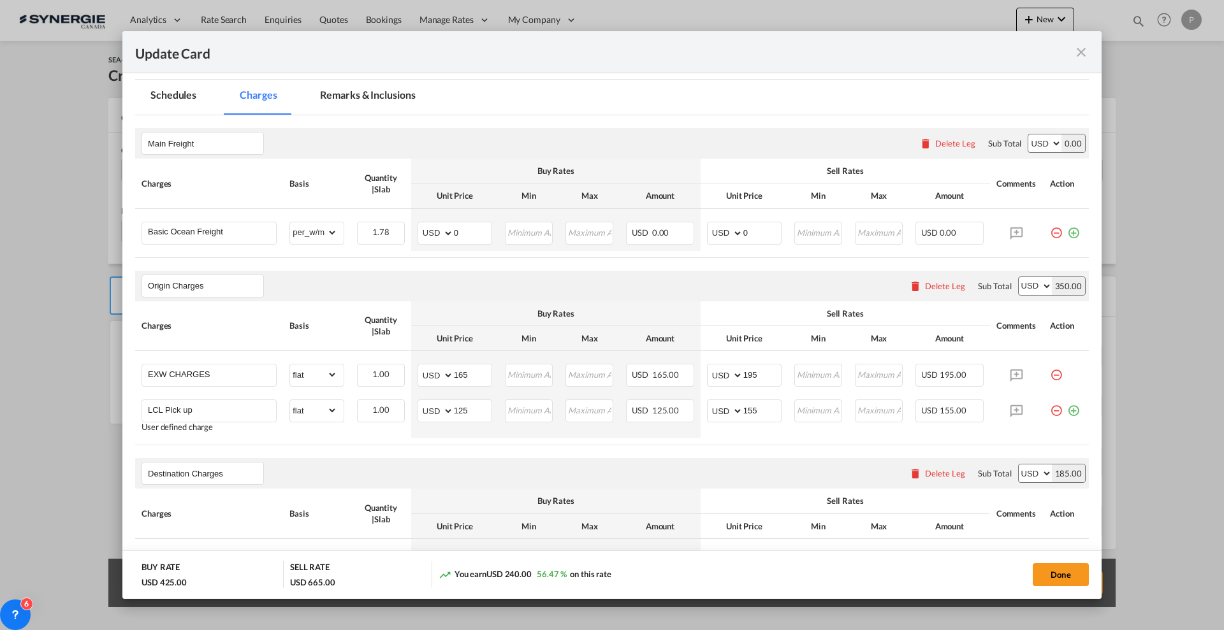
scroll to position [212, 0]
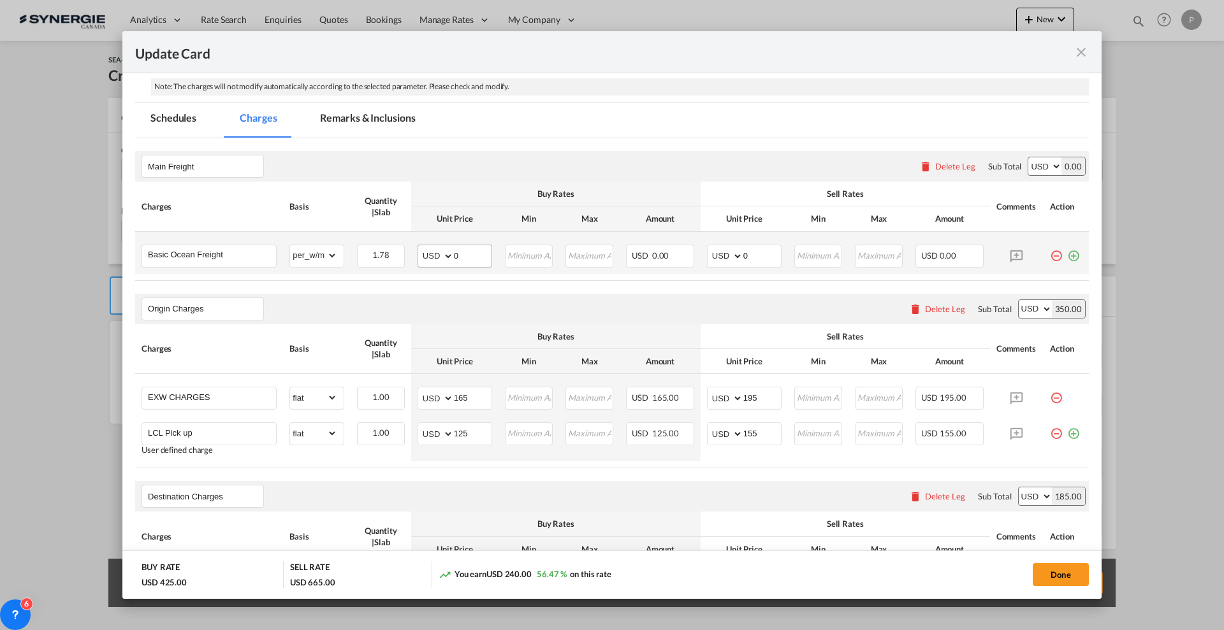
type input "125"
click at [473, 250] on input "0" at bounding box center [473, 254] width 38 height 19
click at [477, 258] on input "0" at bounding box center [473, 254] width 38 height 19
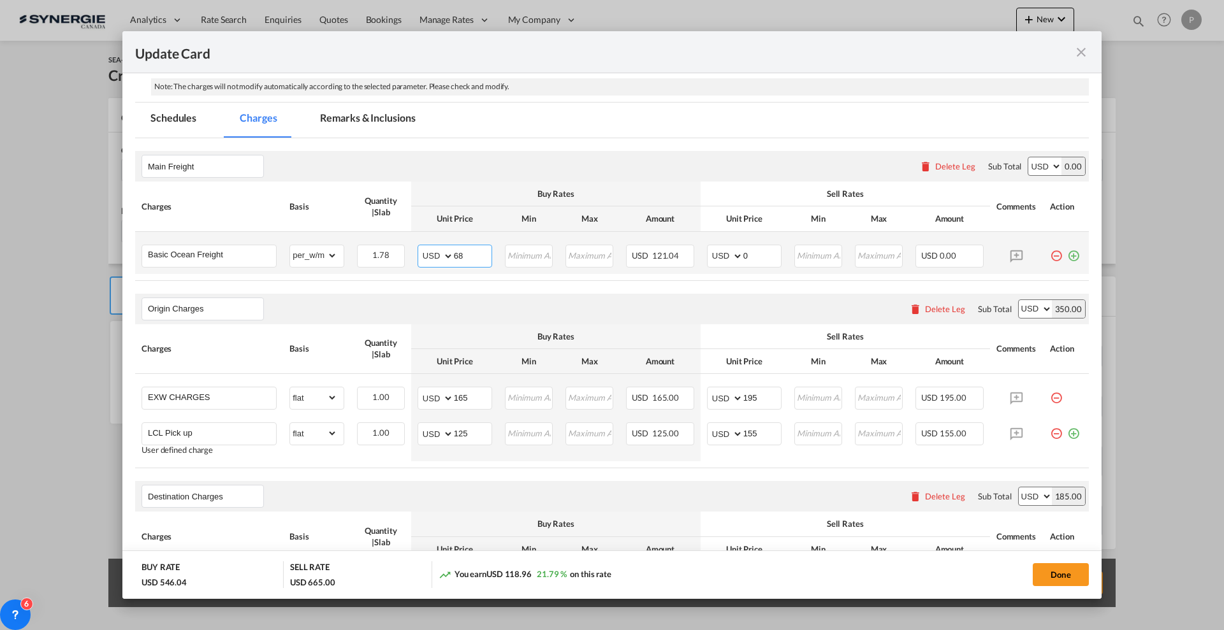
type input "68"
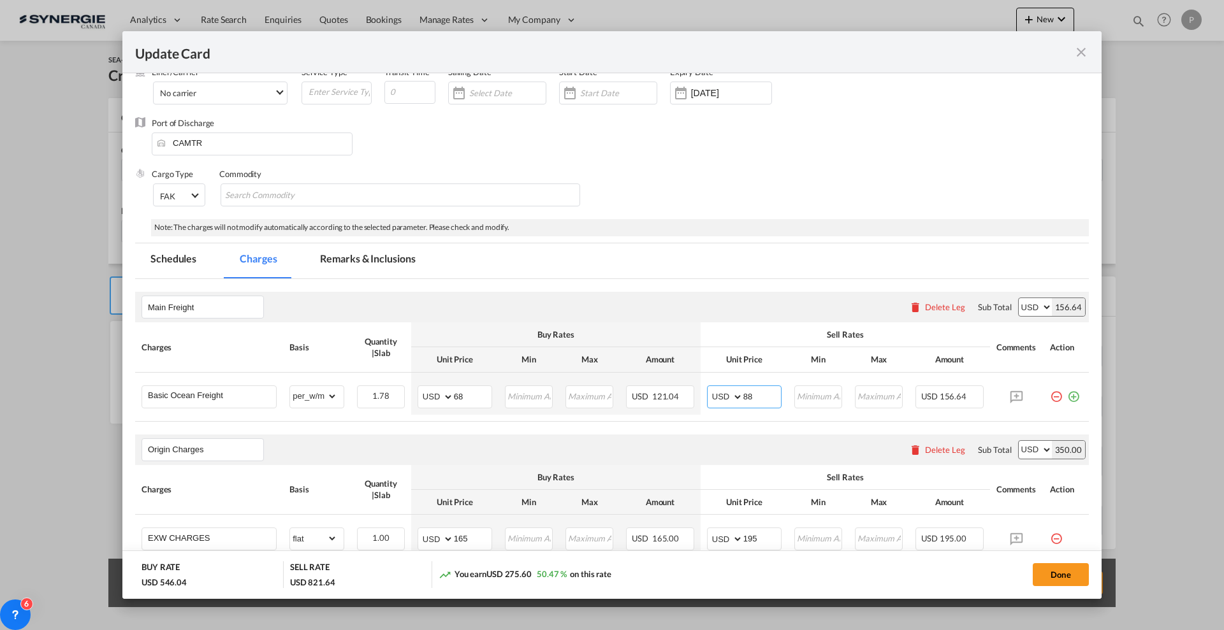
scroll to position [0, 0]
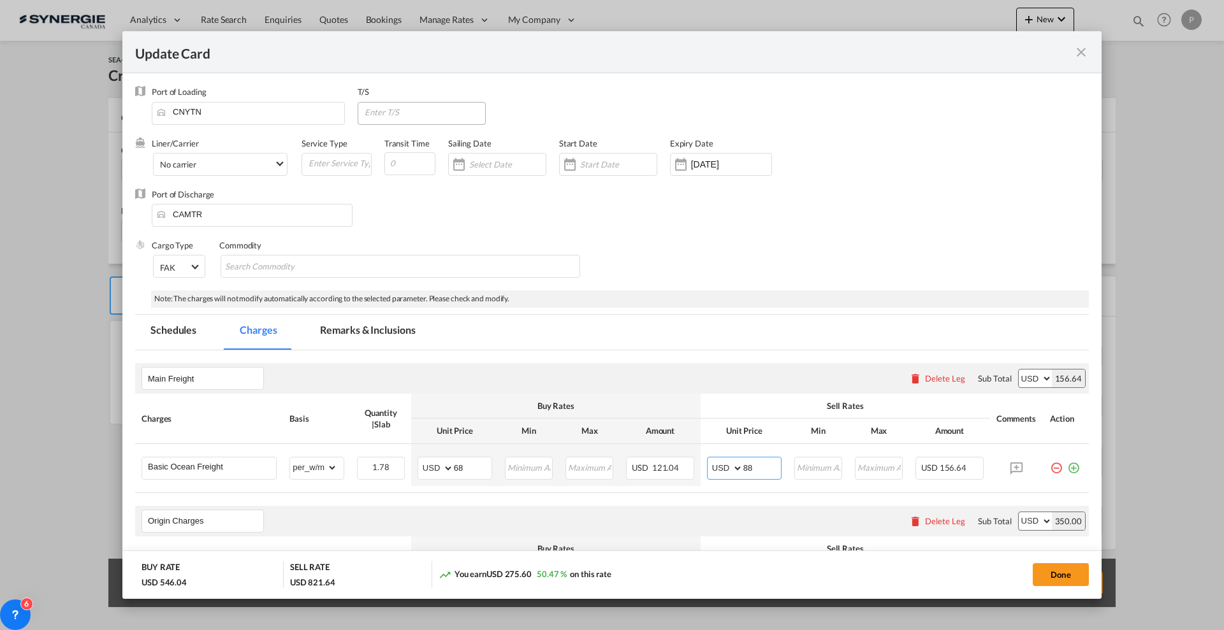
type input "88"
click at [425, 107] on input "Update Card Port ..." at bounding box center [424, 112] width 122 height 19
type input "CAVAN"
type input "35"
click at [347, 324] on md-tab-item "Remarks & Inclusions" at bounding box center [368, 332] width 126 height 35
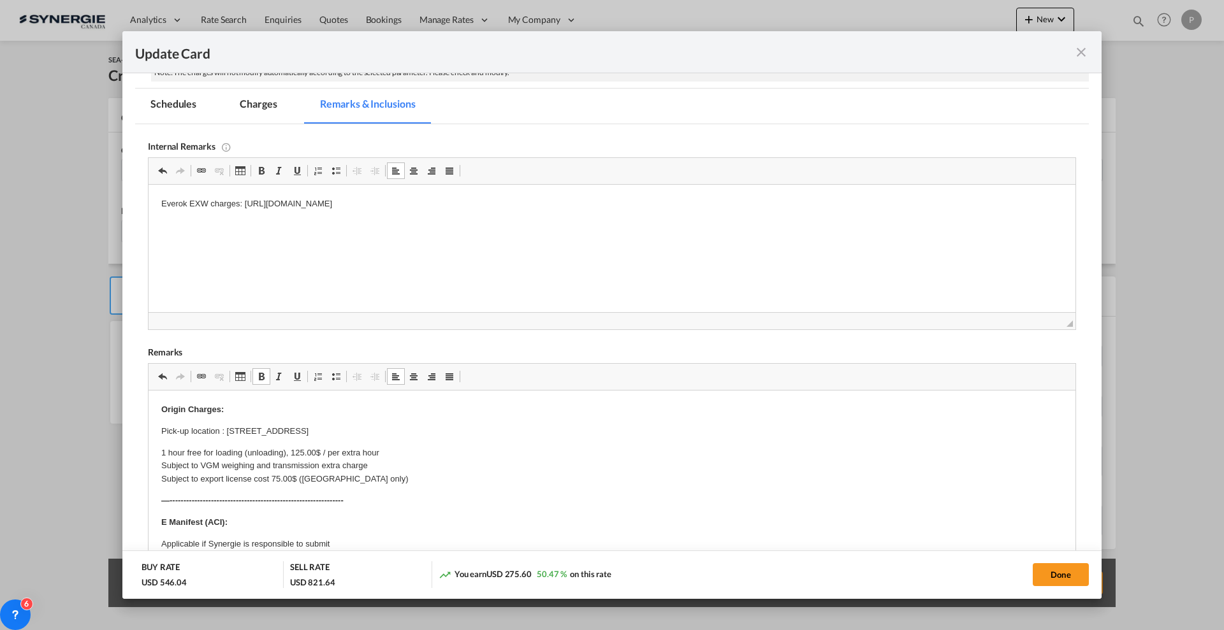
scroll to position [239, 0]
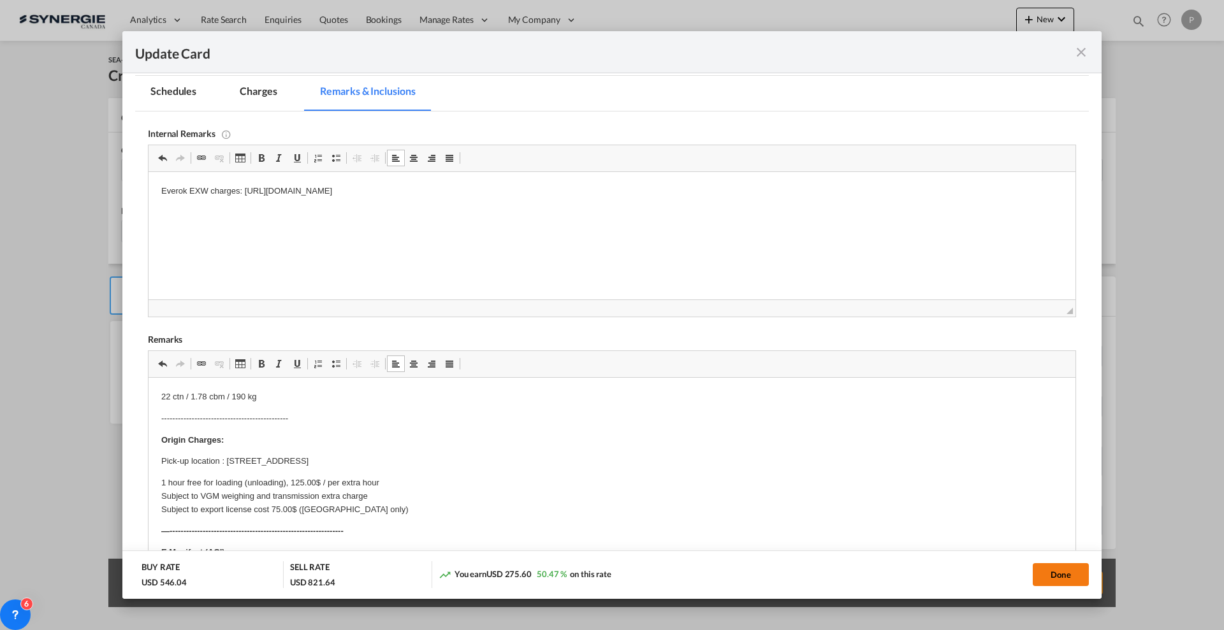
click at [1062, 576] on button "Done" at bounding box center [1061, 575] width 56 height 23
type input "[DATE]"
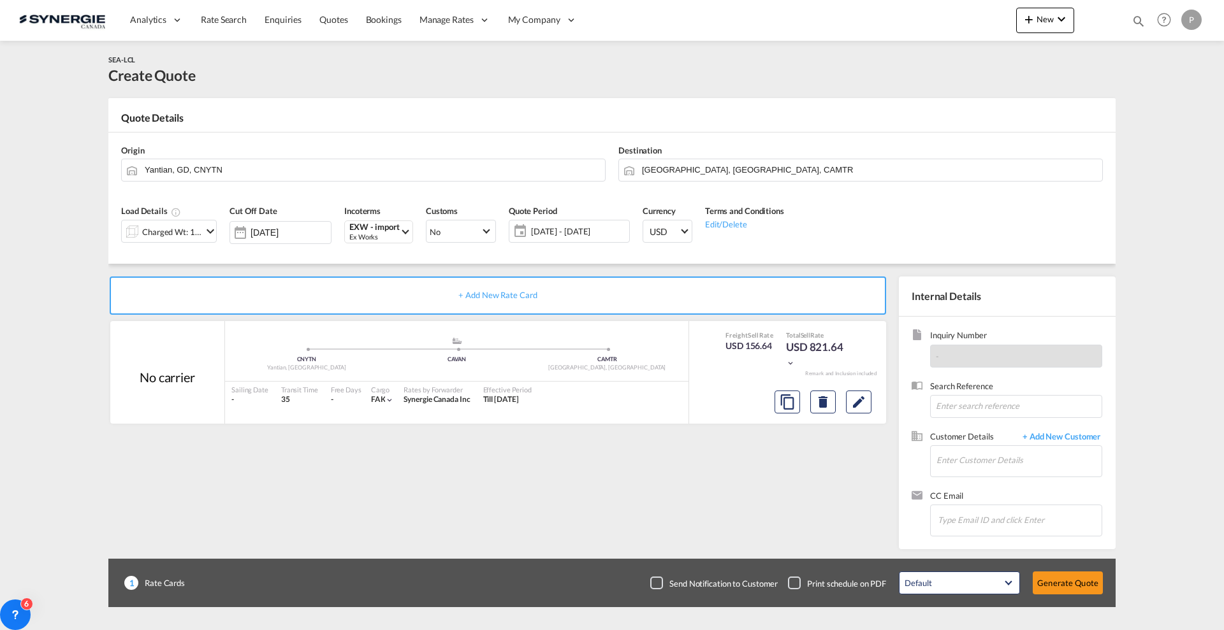
scroll to position [48, 0]
click at [186, 232] on div "Charged Wt: 1.78 W/M" at bounding box center [172, 232] width 60 height 18
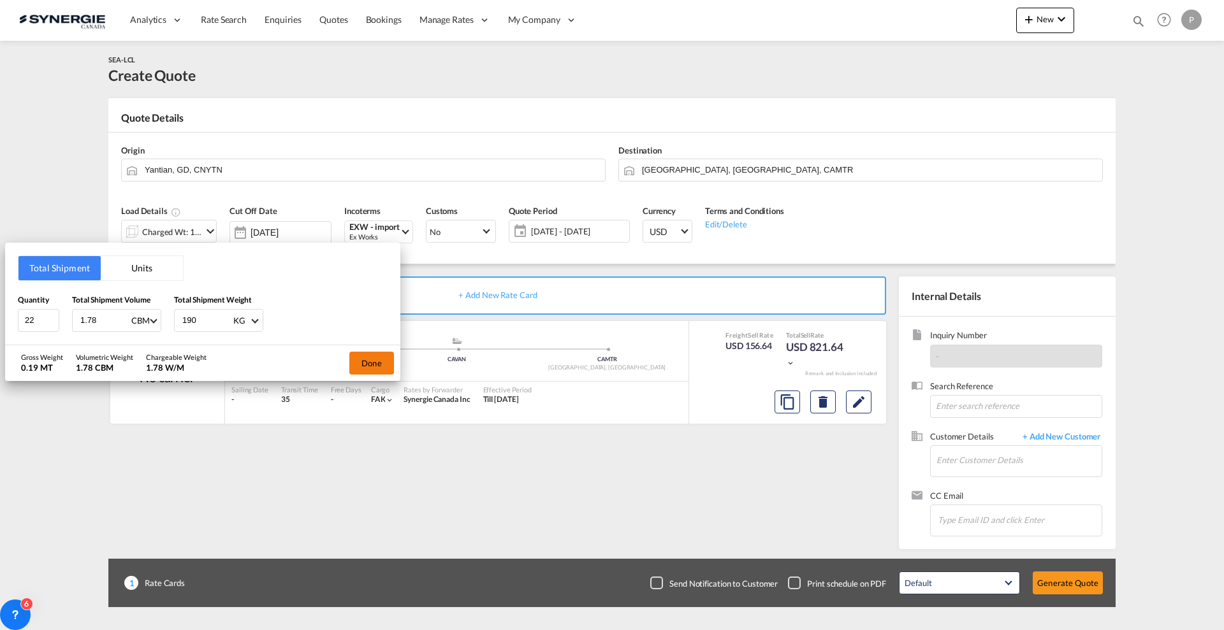
click at [354, 356] on button "Done" at bounding box center [371, 363] width 45 height 23
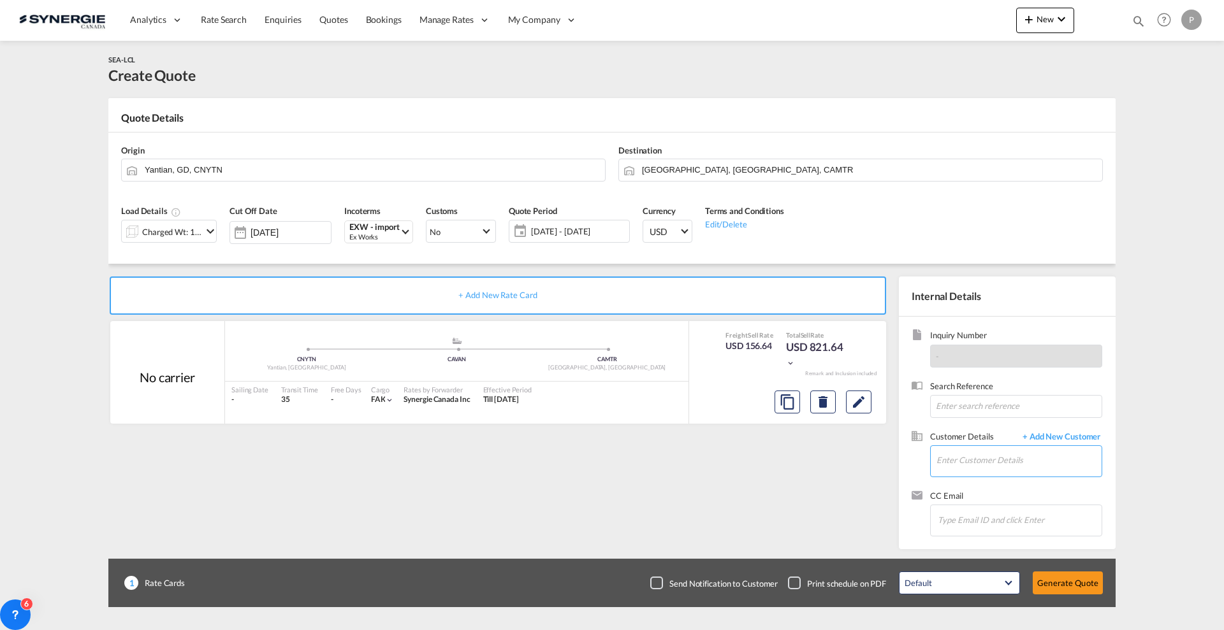
click at [977, 454] on input "Enter Customer Details" at bounding box center [1018, 460] width 165 height 29
paste input "[PERSON_NAME][EMAIL_ADDRESS][DOMAIN_NAME]"
click at [1000, 480] on div "[PERSON_NAME] [PERSON_NAME][EMAIL_ADDRESS][DOMAIN_NAME]" at bounding box center [1063, 482] width 255 height 34
type input "SOJA&CO., [PERSON_NAME], [PERSON_NAME][EMAIL_ADDRESS][DOMAIN_NAME]"
click at [1082, 578] on button "Generate Quote" at bounding box center [1068, 583] width 70 height 23
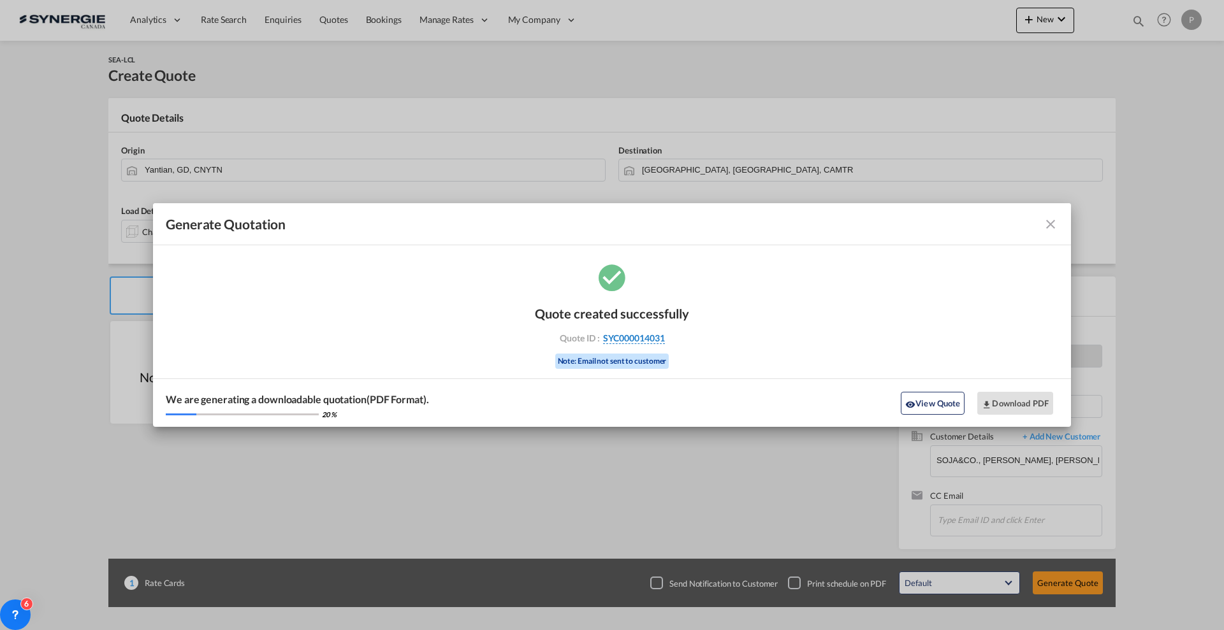
drag, startPoint x: 696, startPoint y: 338, endPoint x: 664, endPoint y: 343, distance: 32.8
click at [664, 343] on div "Quote created successfully Quote ID : SYC000014031 Note: Email not sent to cust…" at bounding box center [612, 344] width 918 height 166
copy div "SYC000014031"
click at [1024, 396] on button "Download PDF" at bounding box center [1015, 403] width 76 height 23
click at [1049, 228] on md-icon "icon-close fg-AAA8AD cursor m-0" at bounding box center [1050, 224] width 15 height 15
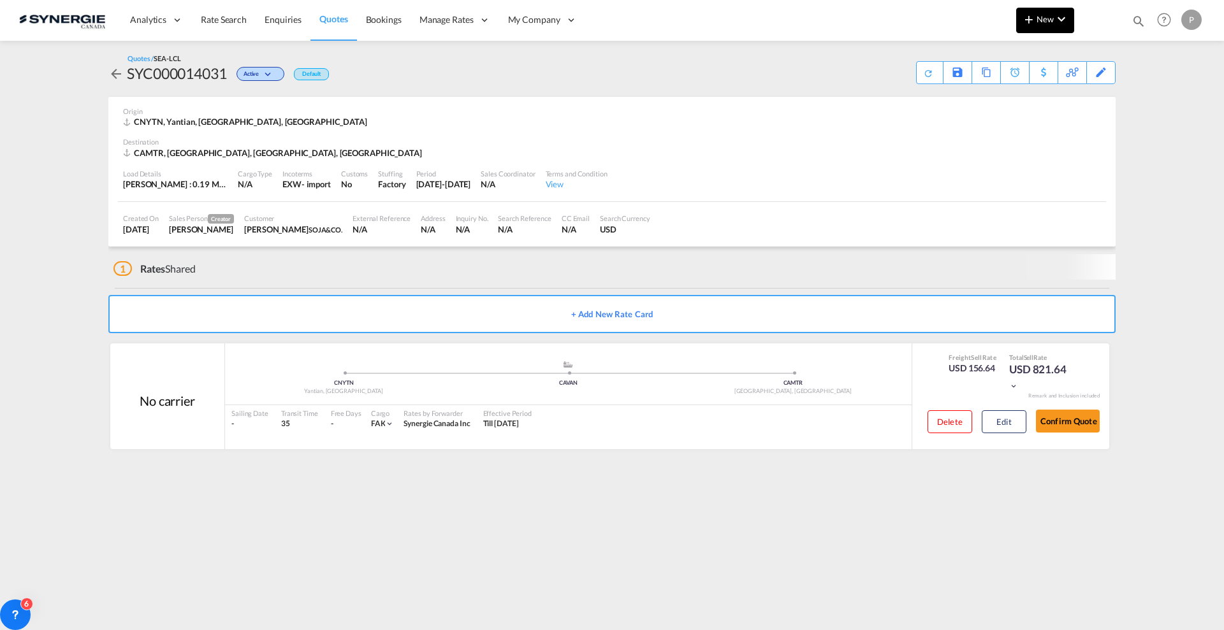
click at [1024, 25] on md-icon "icon-plus 400-fg" at bounding box center [1028, 18] width 15 height 15
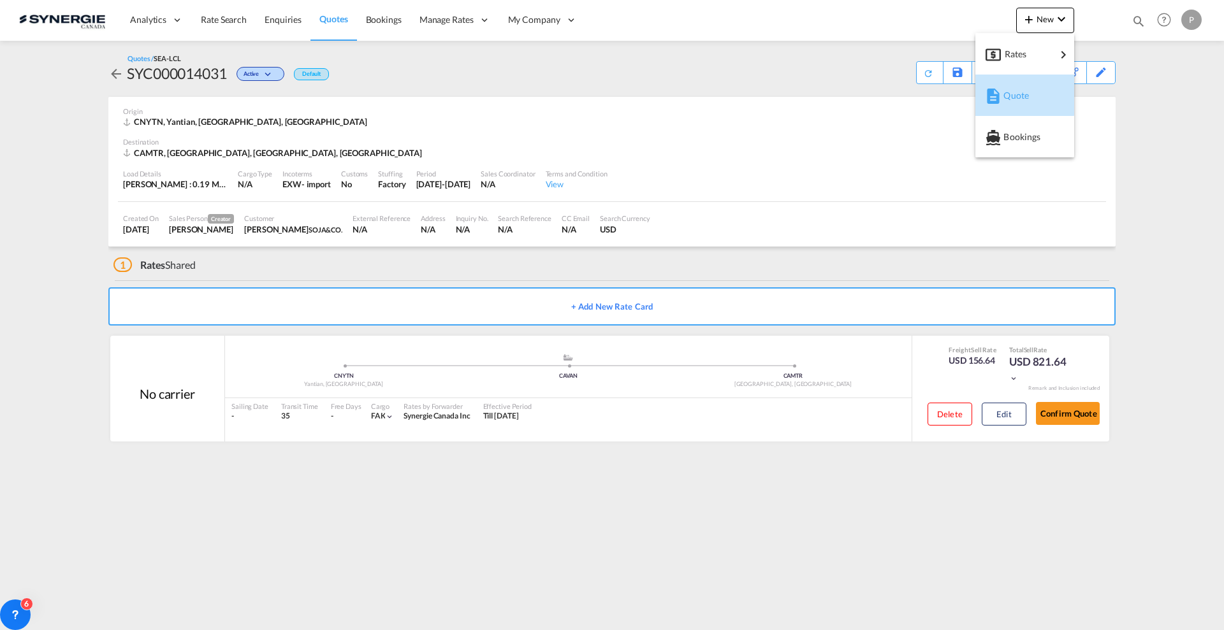
click at [1001, 86] on div "Quote" at bounding box center [1024, 96] width 78 height 32
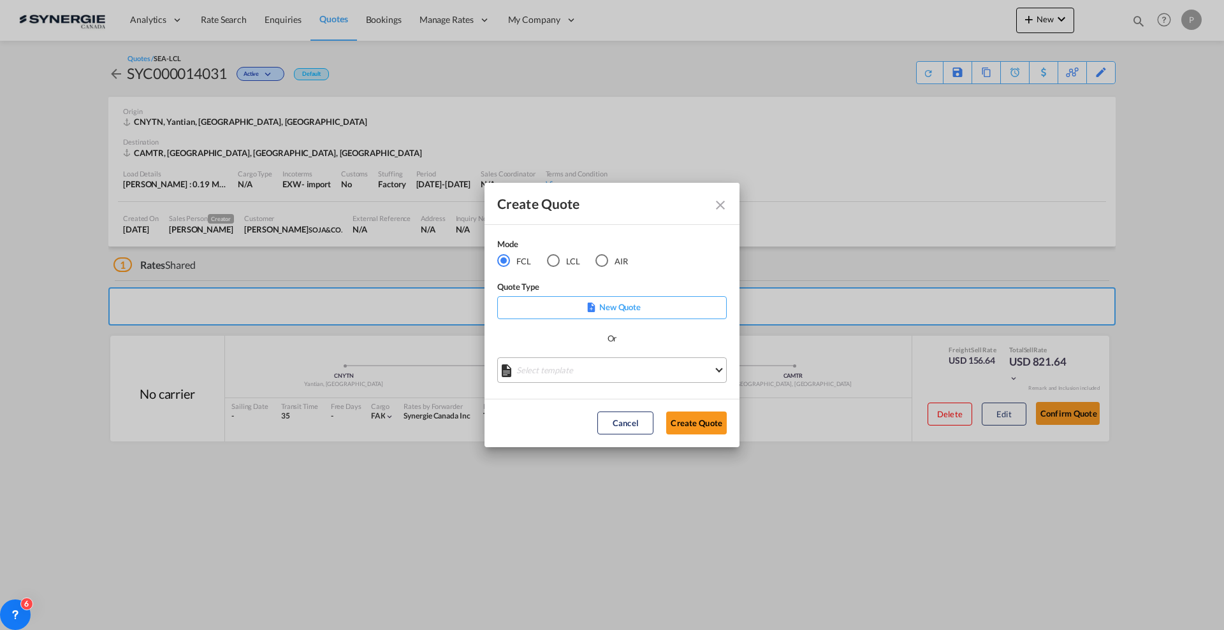
click at [581, 367] on md-select "Select template *NEW* FCL FREEHAND / DAP [PERSON_NAME] | [DATE] *NEW* Import FC…" at bounding box center [611, 370] width 229 height 25
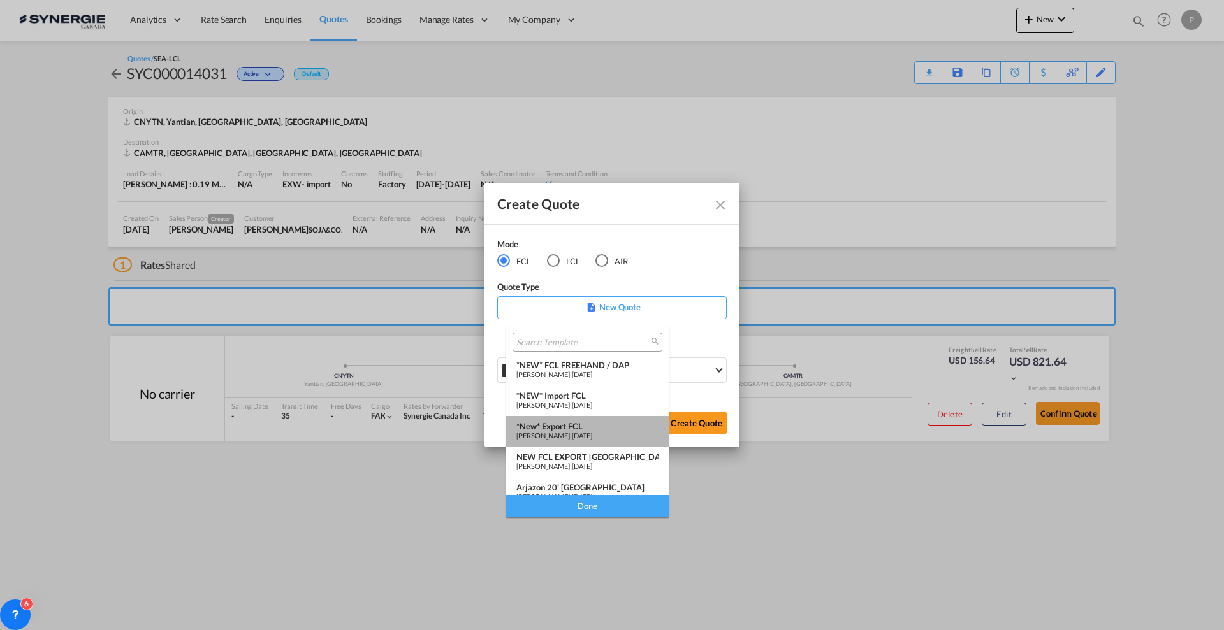
click at [592, 435] on span "[DATE]" at bounding box center [582, 436] width 20 height 8
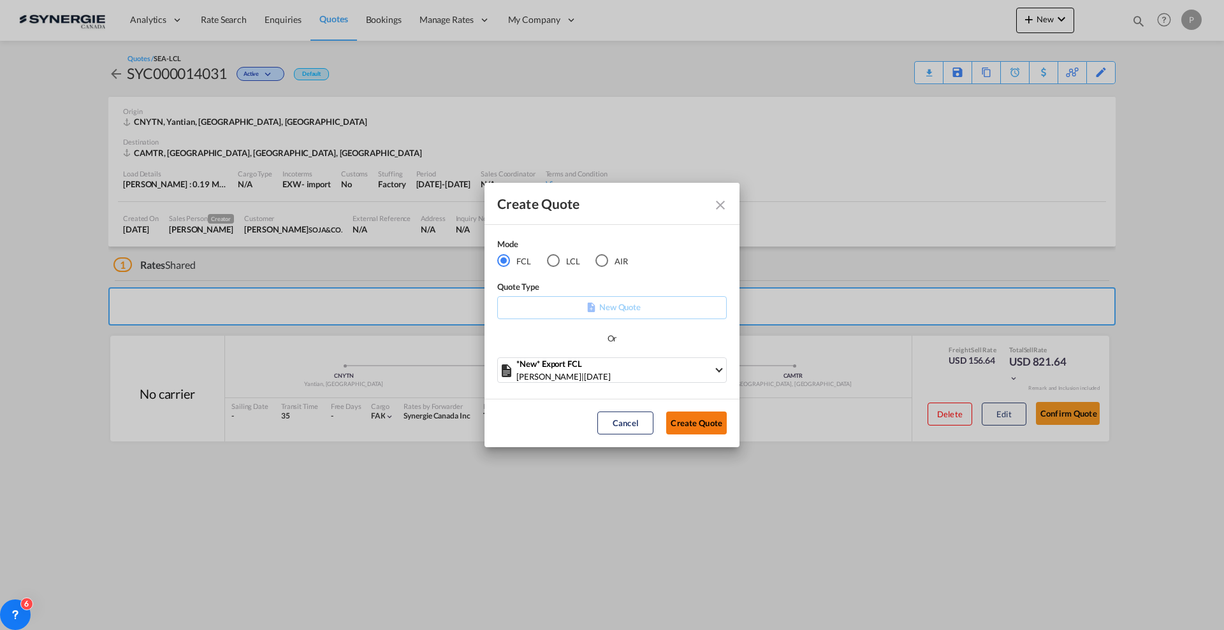
click at [685, 426] on button "Create Quote" at bounding box center [696, 423] width 61 height 23
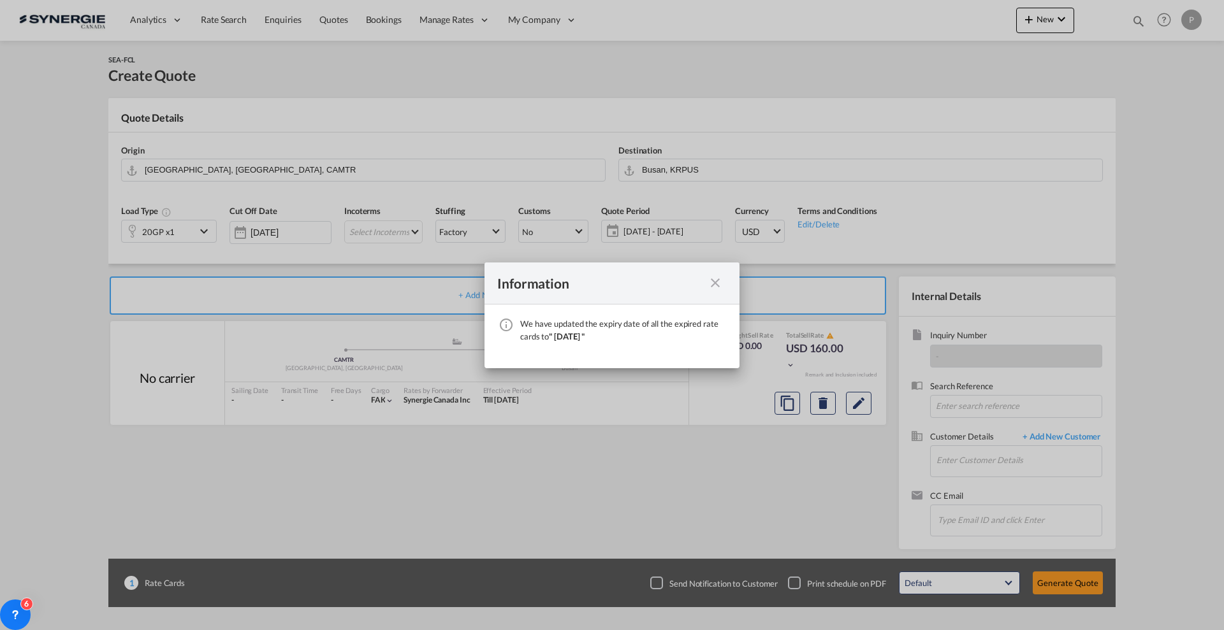
click at [717, 284] on md-icon "icon-close fg-AAA8AD cursor" at bounding box center [715, 282] width 15 height 15
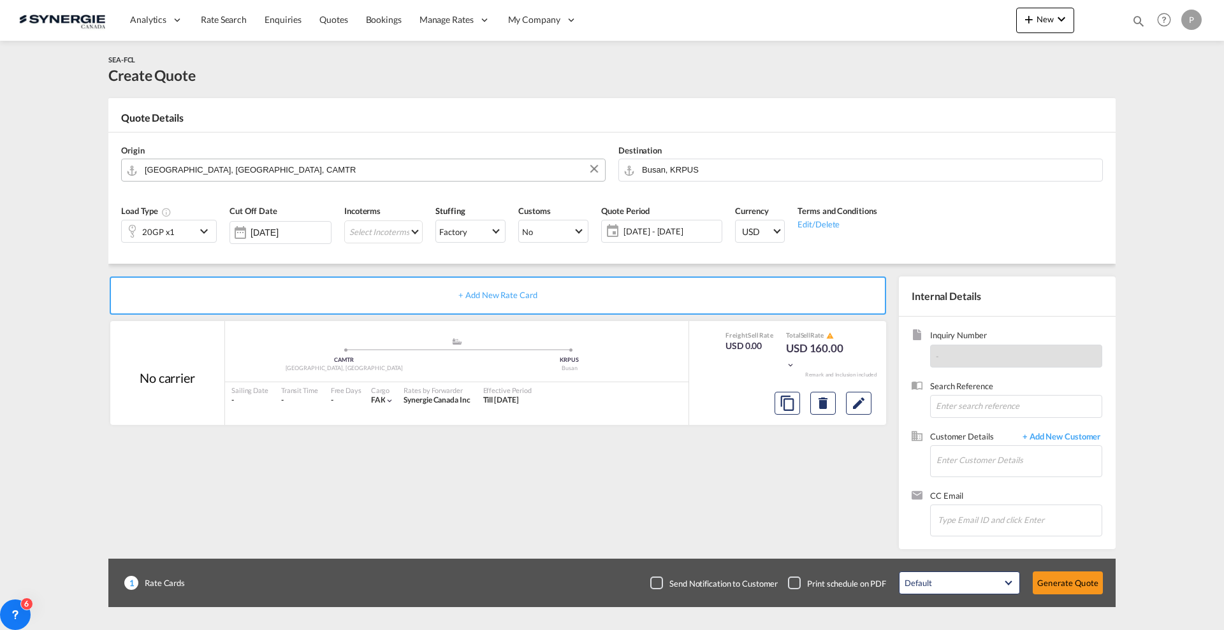
click at [171, 175] on input "[GEOGRAPHIC_DATA], [GEOGRAPHIC_DATA], CAMTR" at bounding box center [372, 170] width 454 height 22
click at [338, 177] on input "[GEOGRAPHIC_DATA], [GEOGRAPHIC_DATA], CAMTR" at bounding box center [372, 170] width 454 height 22
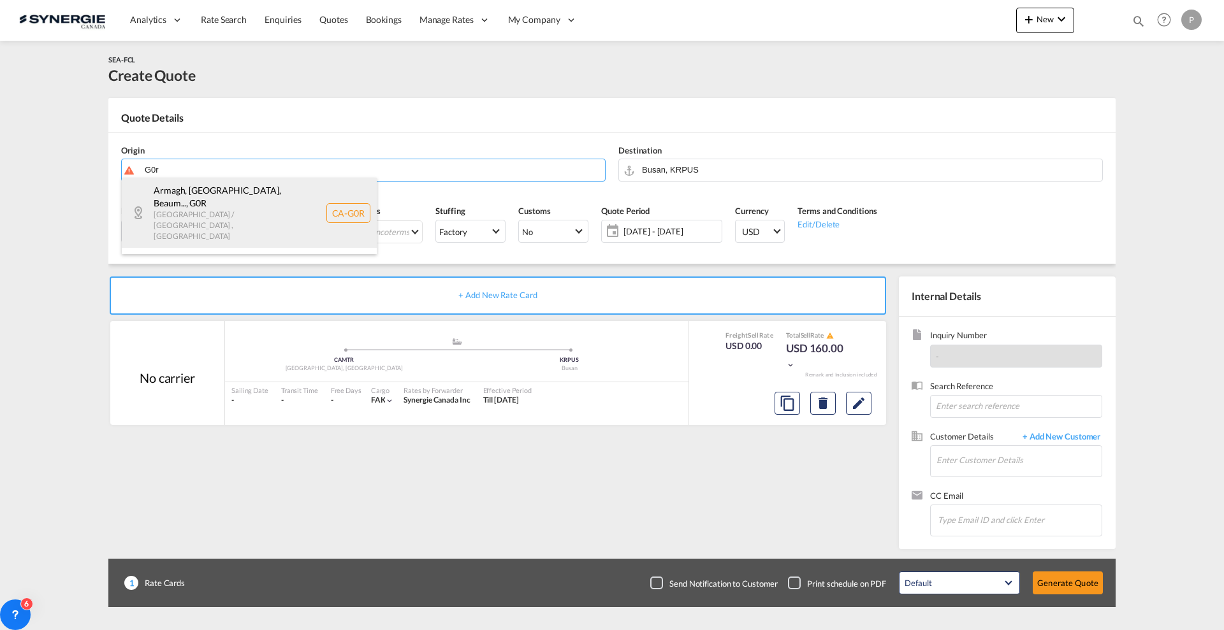
click at [245, 199] on div "Armagh, [GEOGRAPHIC_DATA], Beaum... , G0R [GEOGRAPHIC_DATA] / [GEOGRAPHIC_DATA]…" at bounding box center [249, 213] width 255 height 70
type input "LO-I0D, Sitame, CO, Adipisci, Elitsedd-eiu-Tem, Incididu, Utl-Etdol-Magnaa, Eni…"
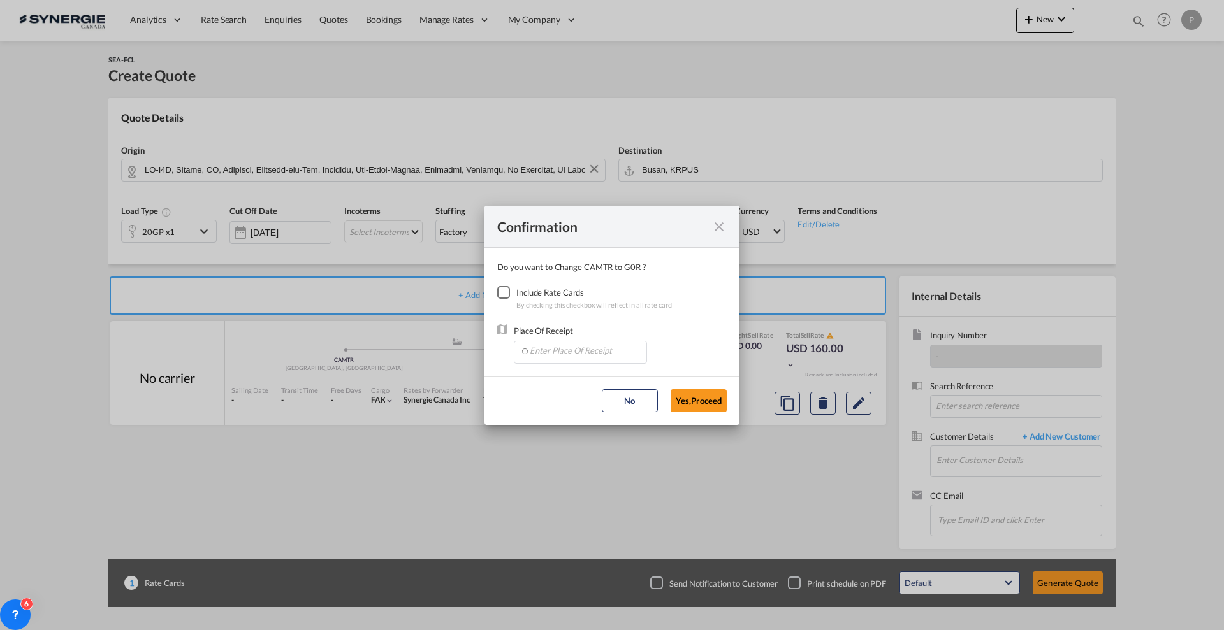
click at [509, 288] on div "Checkbox No Ink" at bounding box center [503, 292] width 13 height 13
click at [546, 346] on input "Enter Place Of Receipt" at bounding box center [583, 351] width 126 height 19
click at [556, 382] on span "USMT8, [GEOGRAPHIC_DATA], [GEOGRAPHIC_DATA], [GEOGRAPHIC_DATA], [GEOGRAPHIC_DAT…" at bounding box center [778, 379] width 498 height 11
click at [558, 357] on input "USMT8, [GEOGRAPHIC_DATA], [GEOGRAPHIC_DATA], [GEOGRAPHIC_DATA], [GEOGRAPHIC_DAT…" at bounding box center [583, 351] width 126 height 19
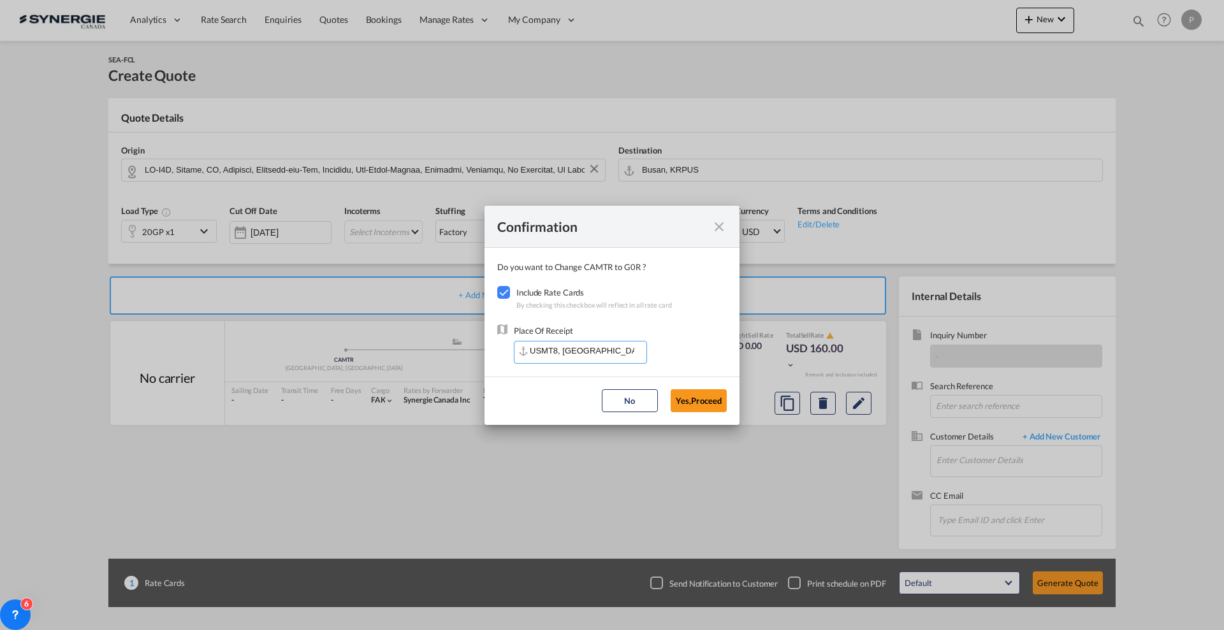
click at [558, 357] on input "USMT8, [GEOGRAPHIC_DATA], [GEOGRAPHIC_DATA], [GEOGRAPHIC_DATA], [GEOGRAPHIC_DAT…" at bounding box center [583, 351] width 126 height 19
click at [559, 405] on span "CAMTR, [GEOGRAPHIC_DATA], [GEOGRAPHIC_DATA], [GEOGRAPHIC_DATA], [GEOGRAPHIC_DAT…" at bounding box center [779, 410] width 500 height 11
type input "CAMTR, [GEOGRAPHIC_DATA], [GEOGRAPHIC_DATA], [GEOGRAPHIC_DATA], [GEOGRAPHIC_DAT…"
click at [701, 404] on button "Yes,Proceed" at bounding box center [699, 400] width 56 height 23
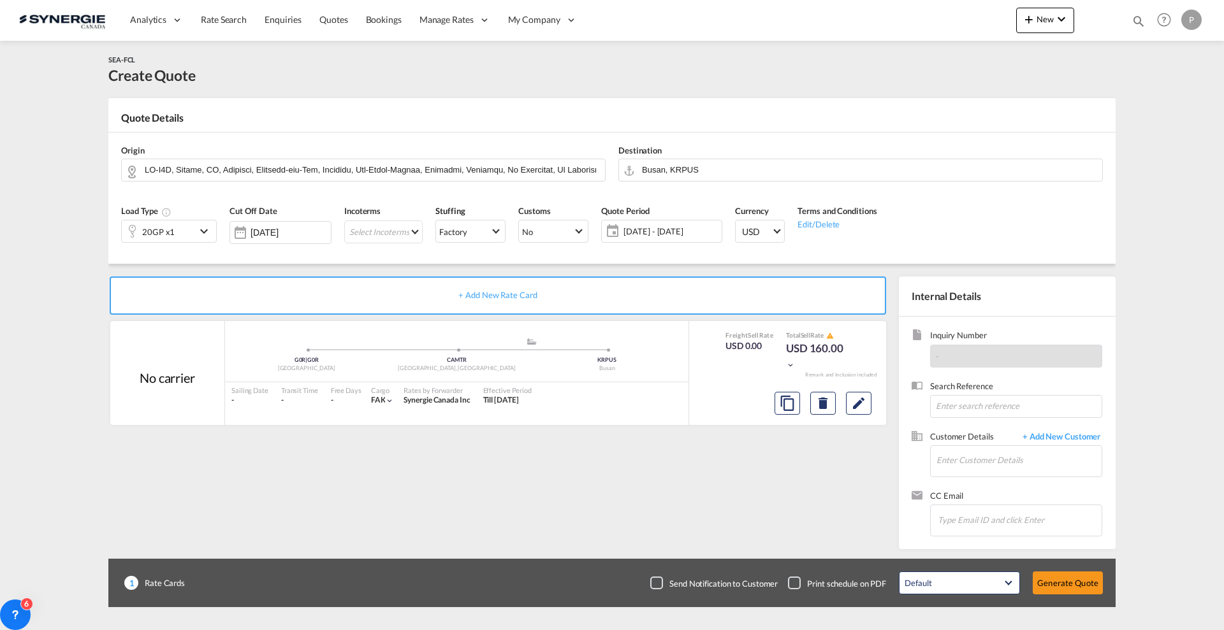
click at [182, 229] on div "20GP x1" at bounding box center [159, 232] width 74 height 22
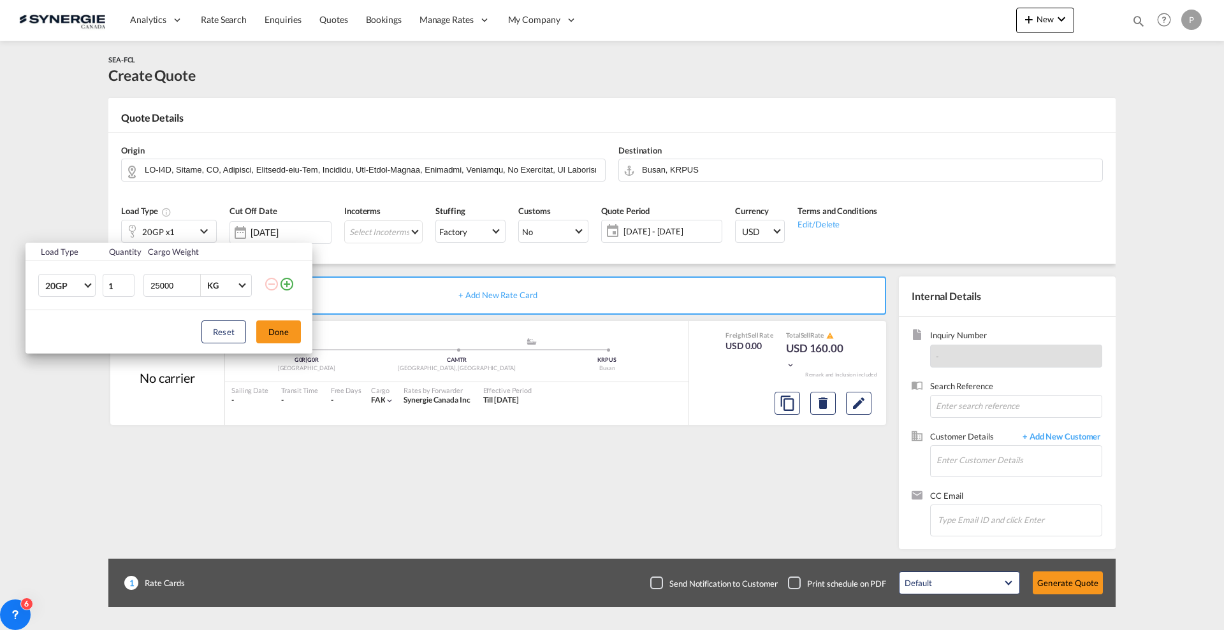
click at [52, 213] on div "Load Type Quantity Cargo Weight 20GP 20GP 40GP 40HC 45HC 20RE 40RE 40HR 20OT 40…" at bounding box center [612, 315] width 1224 height 630
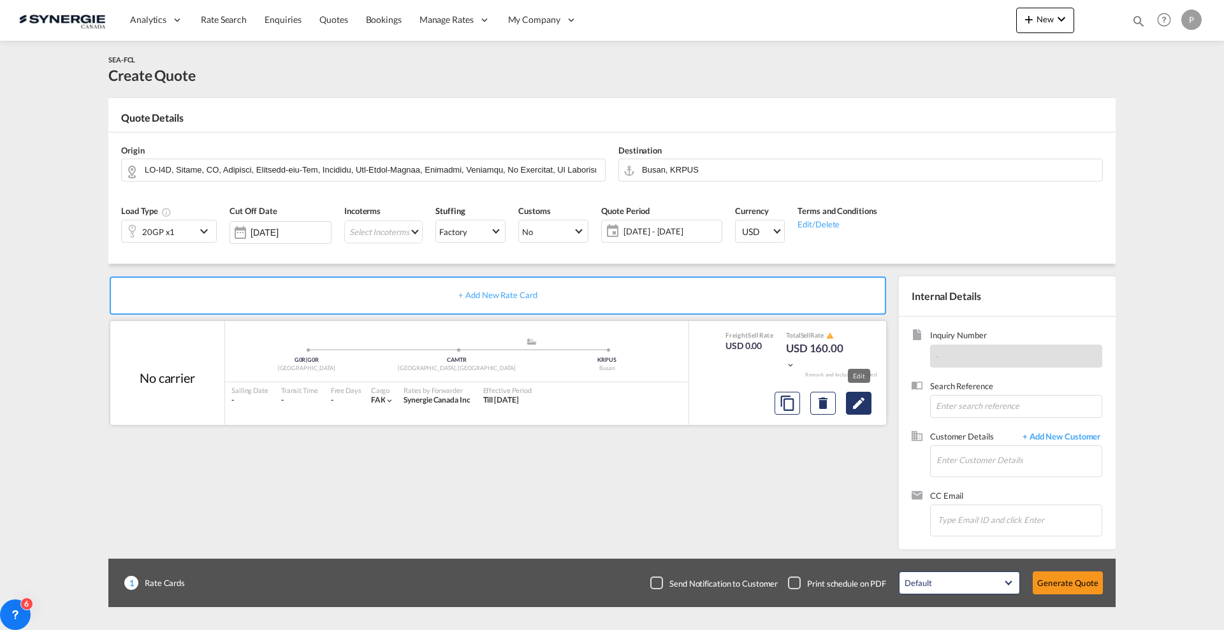
click at [855, 400] on md-icon "Edit" at bounding box center [858, 403] width 15 height 15
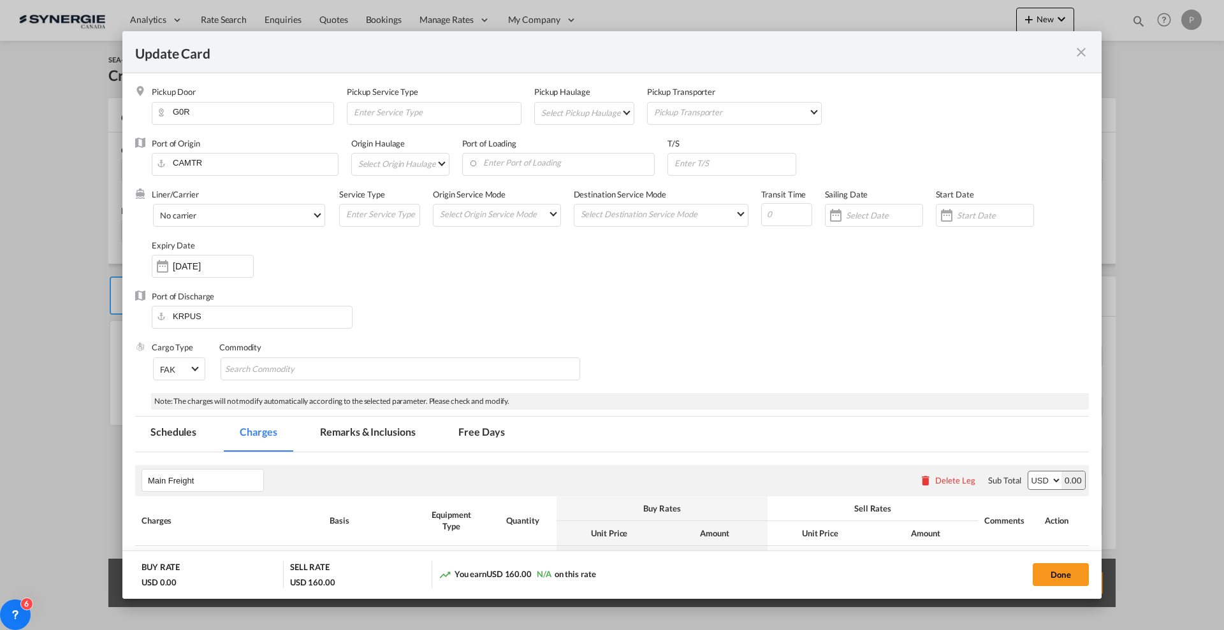
click at [1077, 47] on md-icon "icon-close fg-AAA8AD m-0 pointer" at bounding box center [1080, 52] width 15 height 15
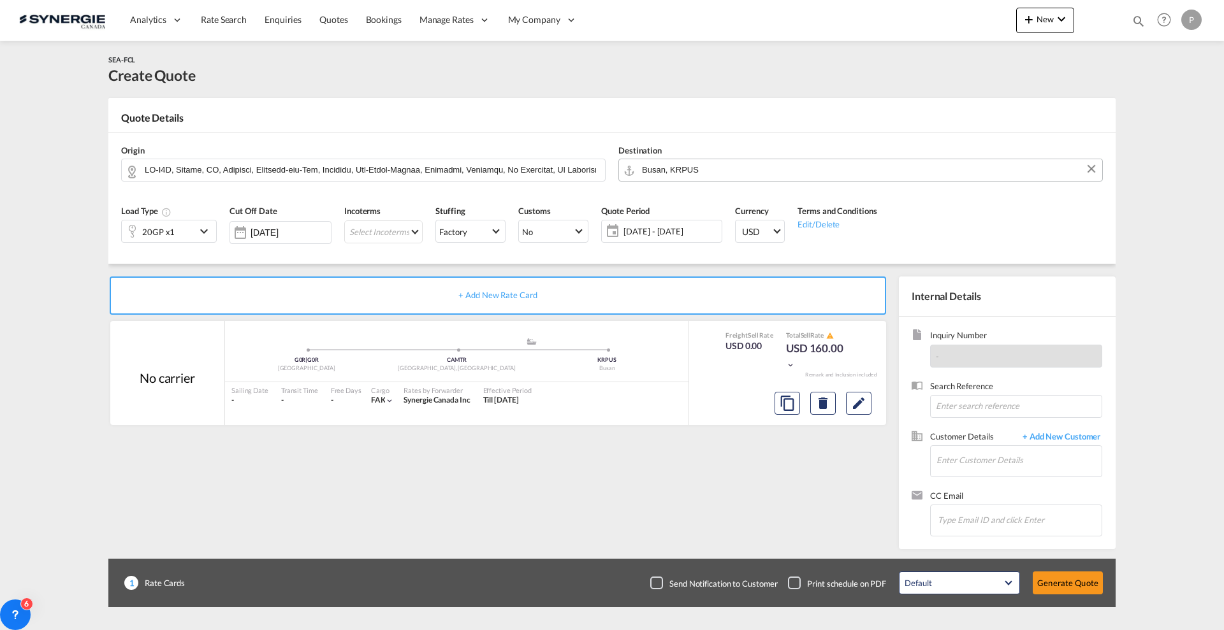
click at [668, 160] on input "Busan, KRPUS" at bounding box center [869, 170] width 454 height 22
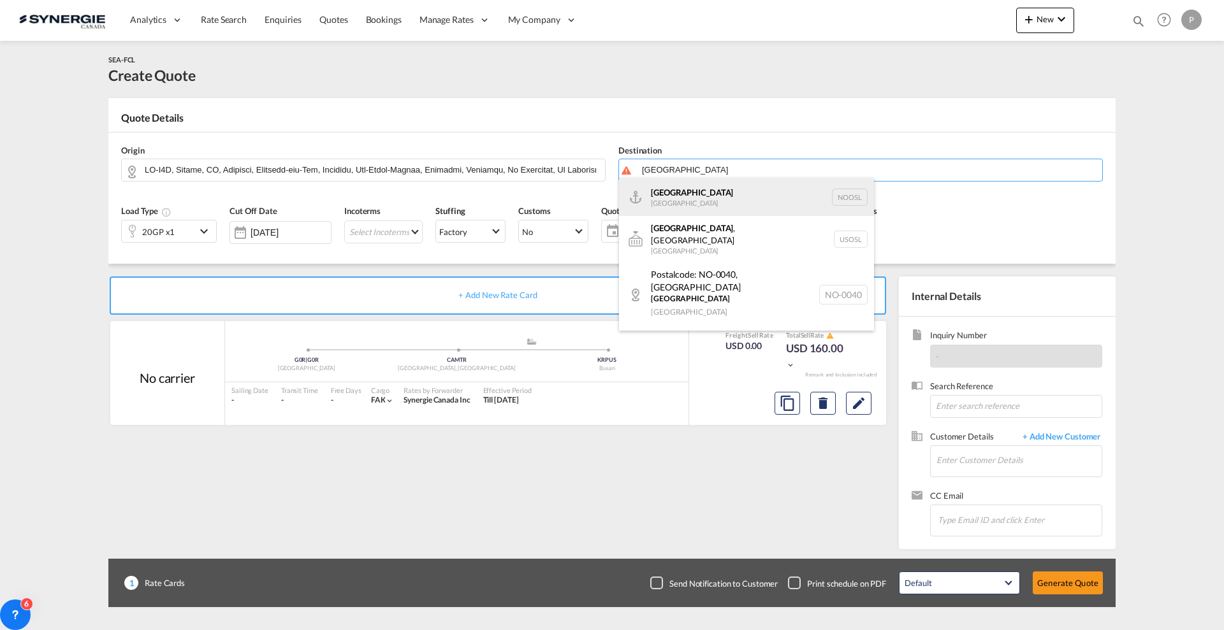
click at [717, 201] on div "[GEOGRAPHIC_DATA] [GEOGRAPHIC_DATA] NOOSL" at bounding box center [746, 197] width 255 height 38
type input "[GEOGRAPHIC_DATA], NOOSL"
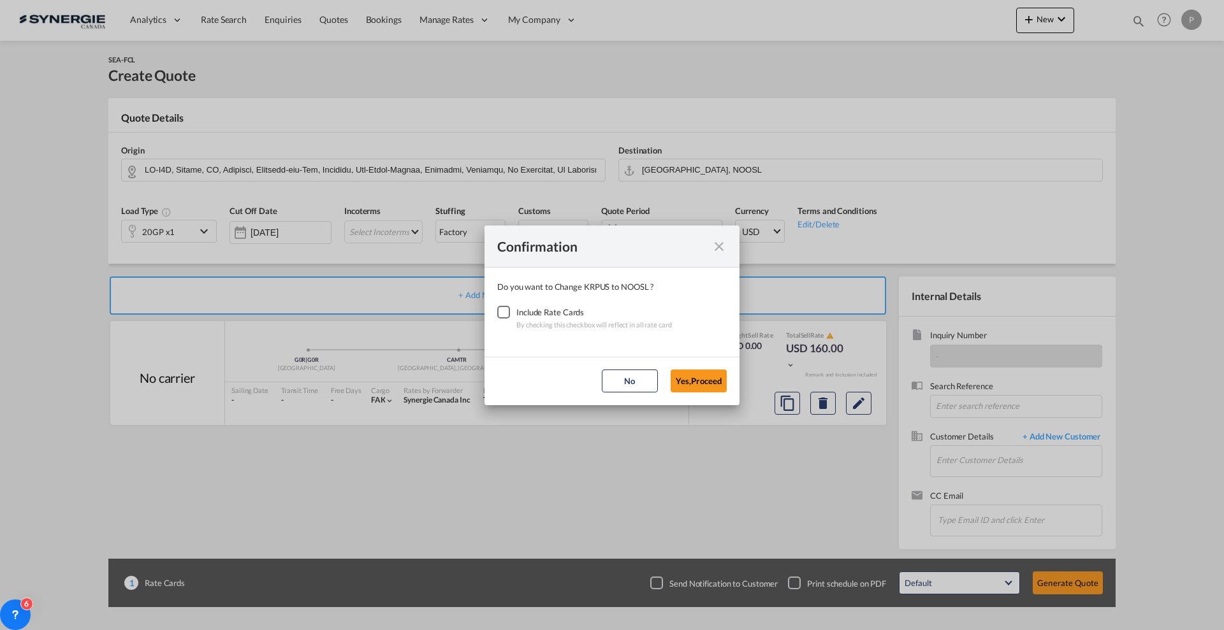
click at [507, 308] on div "Checkbox No Ink" at bounding box center [503, 312] width 13 height 13
click at [743, 397] on div "Confirmation Do you want to Change KRPUS to NOOSL ? Include Rate Cards By check…" at bounding box center [612, 315] width 1224 height 630
click at [714, 383] on button "Yes,Proceed" at bounding box center [699, 381] width 56 height 23
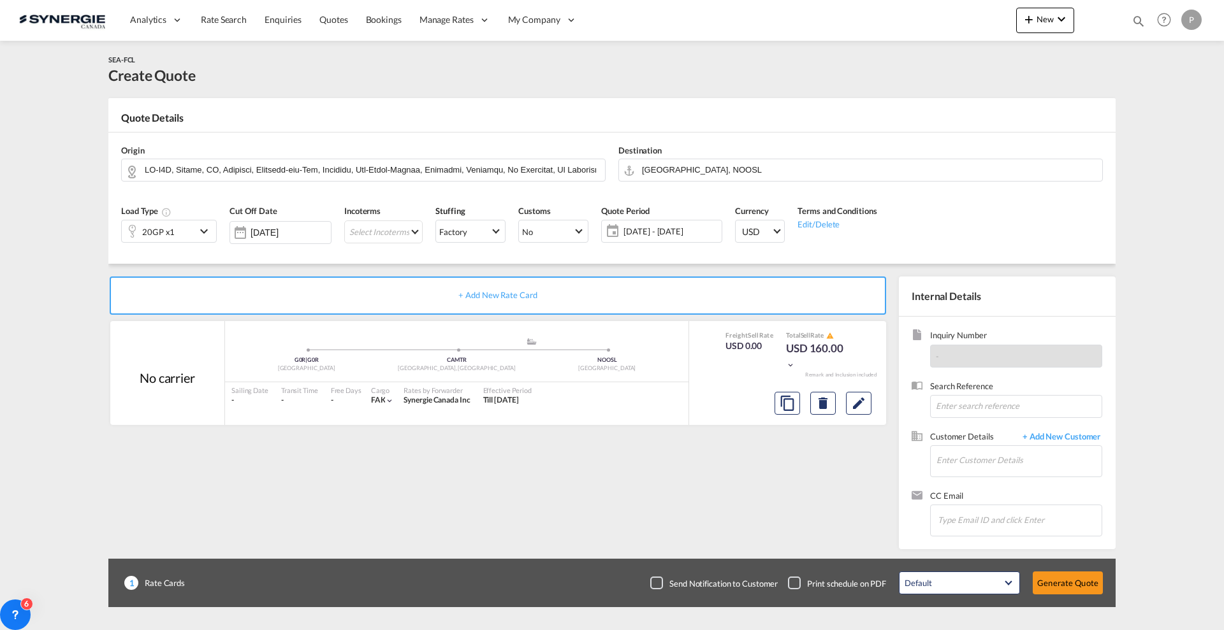
click at [188, 242] on div "20GP x1" at bounding box center [159, 232] width 74 height 22
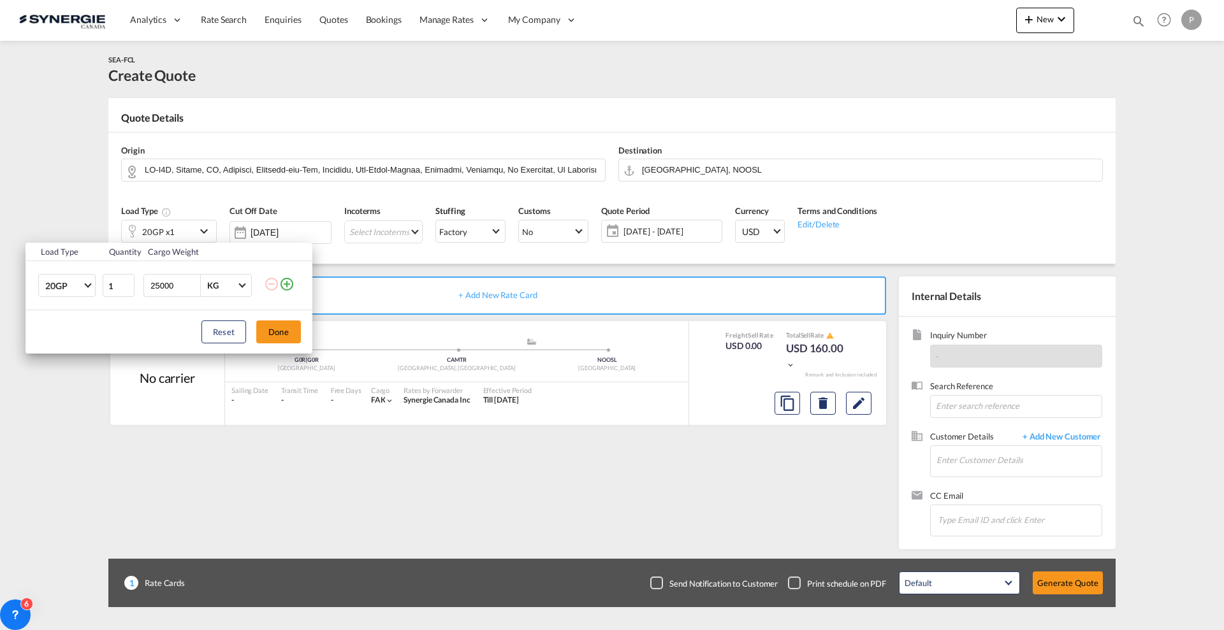
click at [290, 286] on md-icon "icon-plus-circle-outline" at bounding box center [286, 284] width 15 height 15
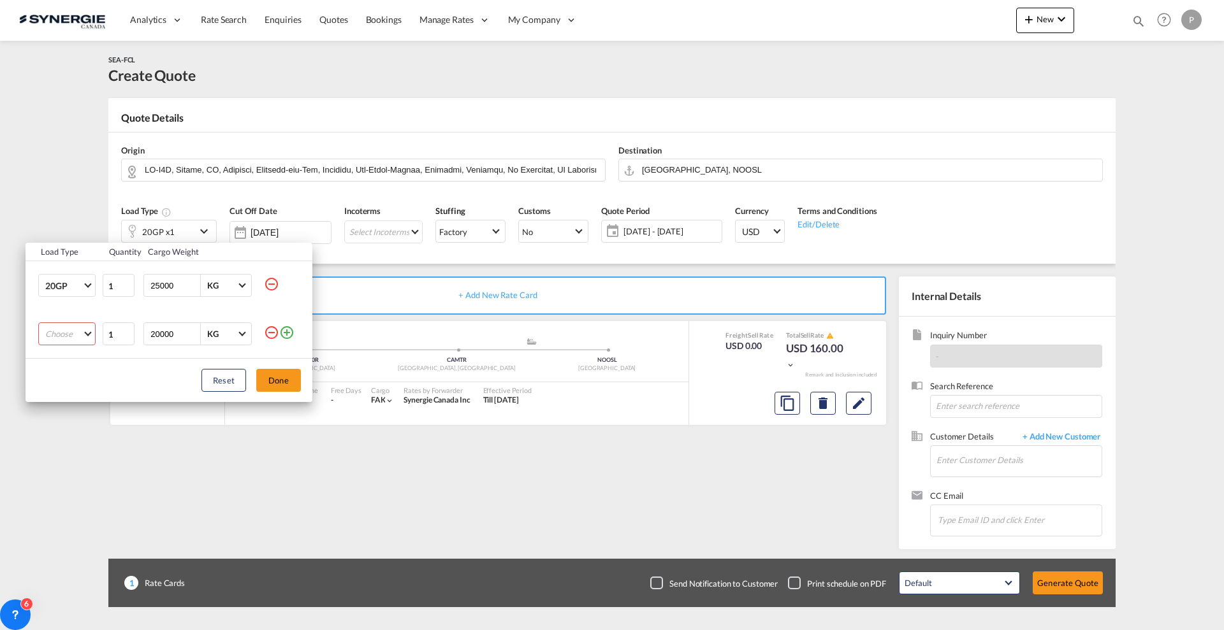
click at [69, 333] on md-select "Choose 20GP 40GP 40HC 45HC 20RE 40RE 40HR 20OT 40OT 20FR 40FR 40NR 20NR 45S 20T…" at bounding box center [66, 334] width 57 height 23
click at [67, 370] on md-option "40GP" at bounding box center [78, 365] width 87 height 31
click at [70, 315] on td "40GP" at bounding box center [63, 334] width 76 height 48
click at [71, 330] on span "40GP" at bounding box center [63, 334] width 37 height 13
click at [68, 370] on div "40HC" at bounding box center [57, 365] width 24 height 13
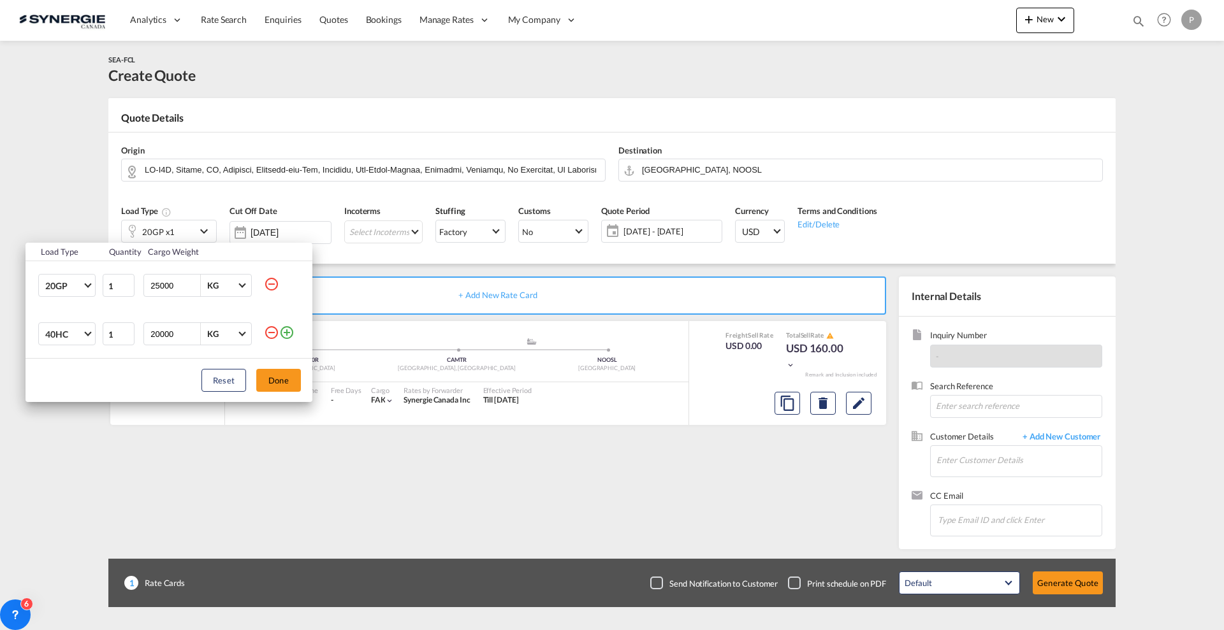
click at [159, 284] on input "25000" at bounding box center [174, 286] width 51 height 22
type input "20000"
click at [281, 382] on button "Done" at bounding box center [278, 380] width 45 height 23
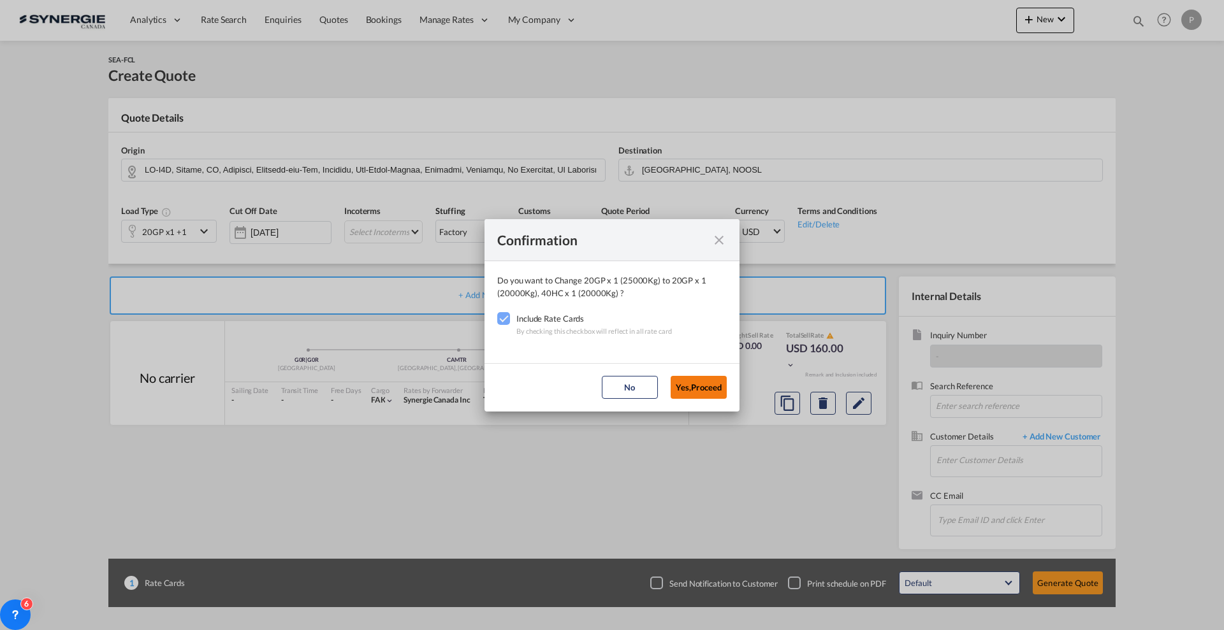
click at [705, 395] on button "Yes,Proceed" at bounding box center [699, 387] width 56 height 23
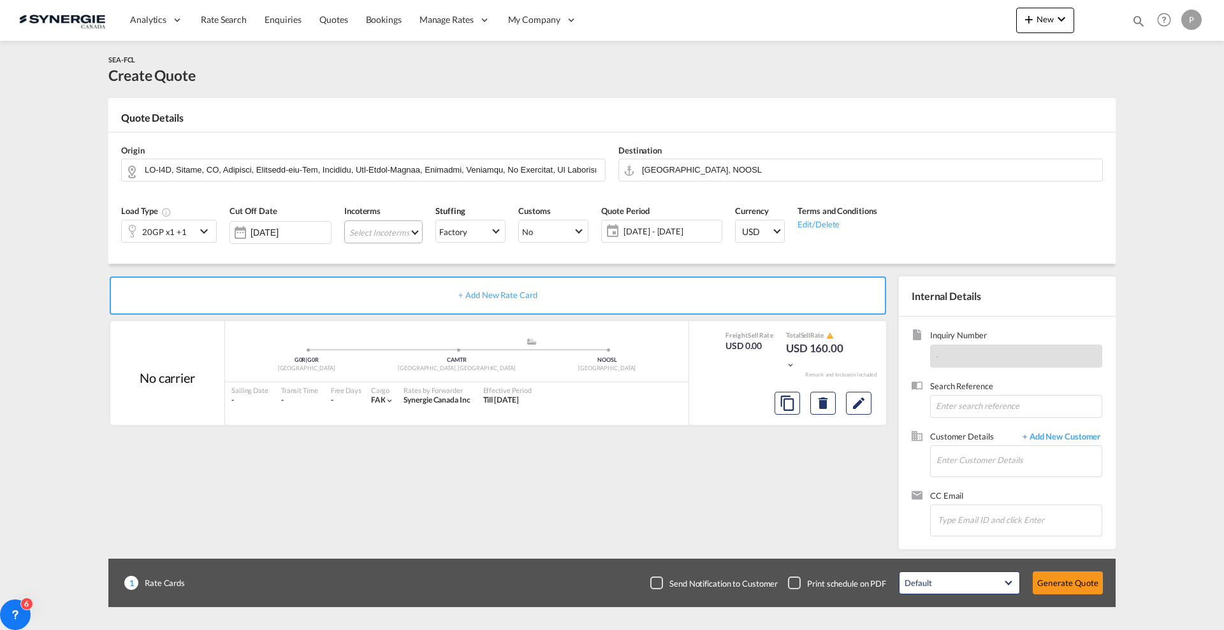
click at [393, 228] on md-select "Select Incoterms CIF - export Cost,Insurance and Freight CPT - export Carrier P…" at bounding box center [383, 232] width 78 height 23
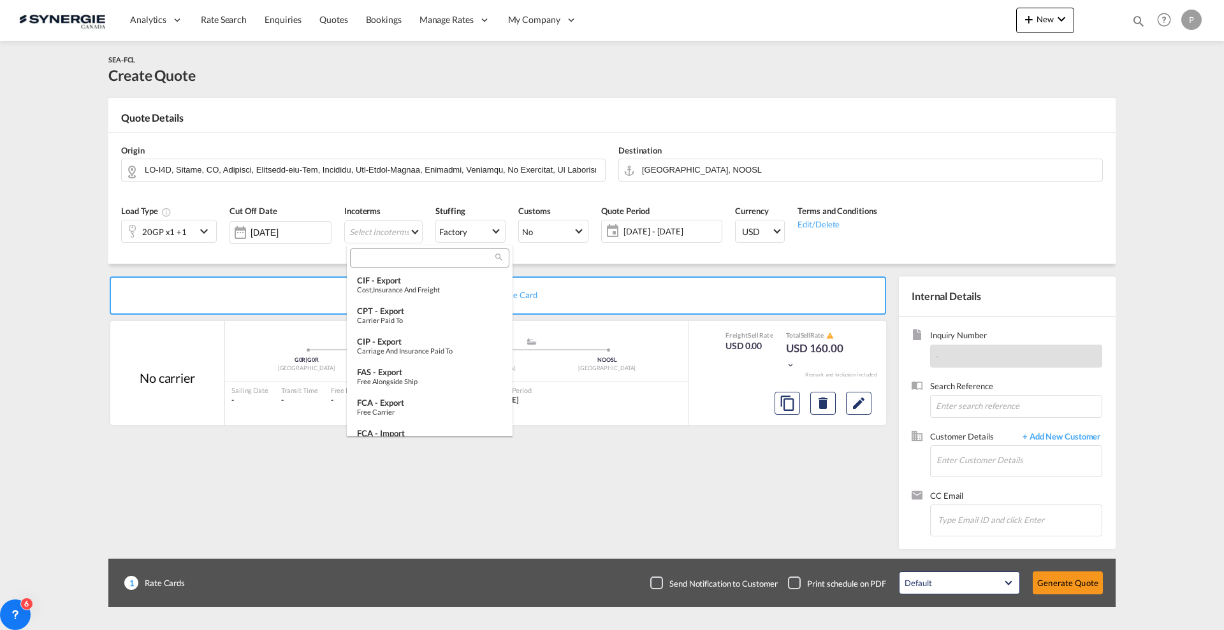
click at [396, 251] on div at bounding box center [429, 258] width 159 height 19
click at [396, 257] on input "search" at bounding box center [425, 257] width 142 height 11
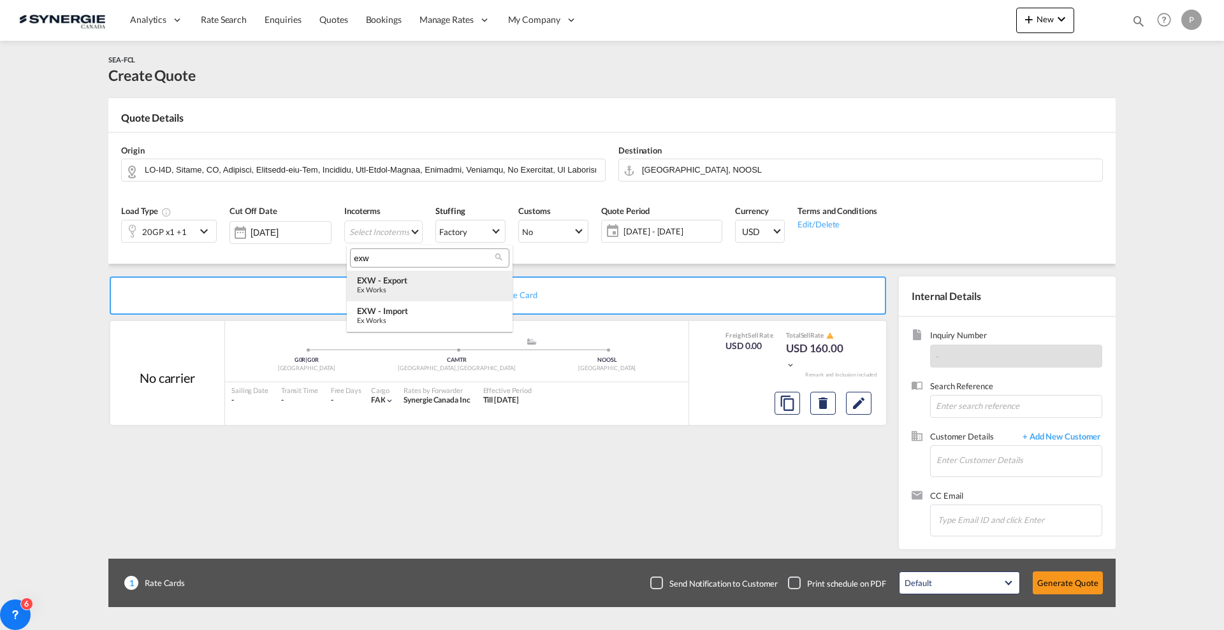
type input "exw"
click at [399, 280] on div "EXW - export" at bounding box center [429, 280] width 145 height 10
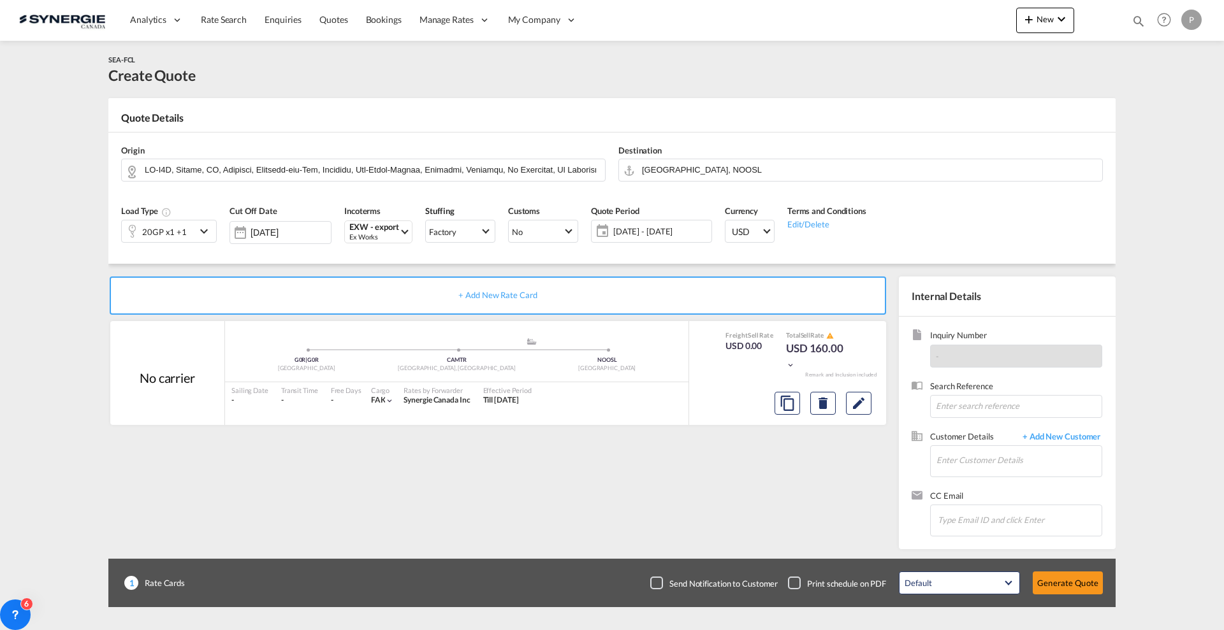
click at [678, 223] on span "[DATE] - [DATE]" at bounding box center [660, 231] width 101 height 18
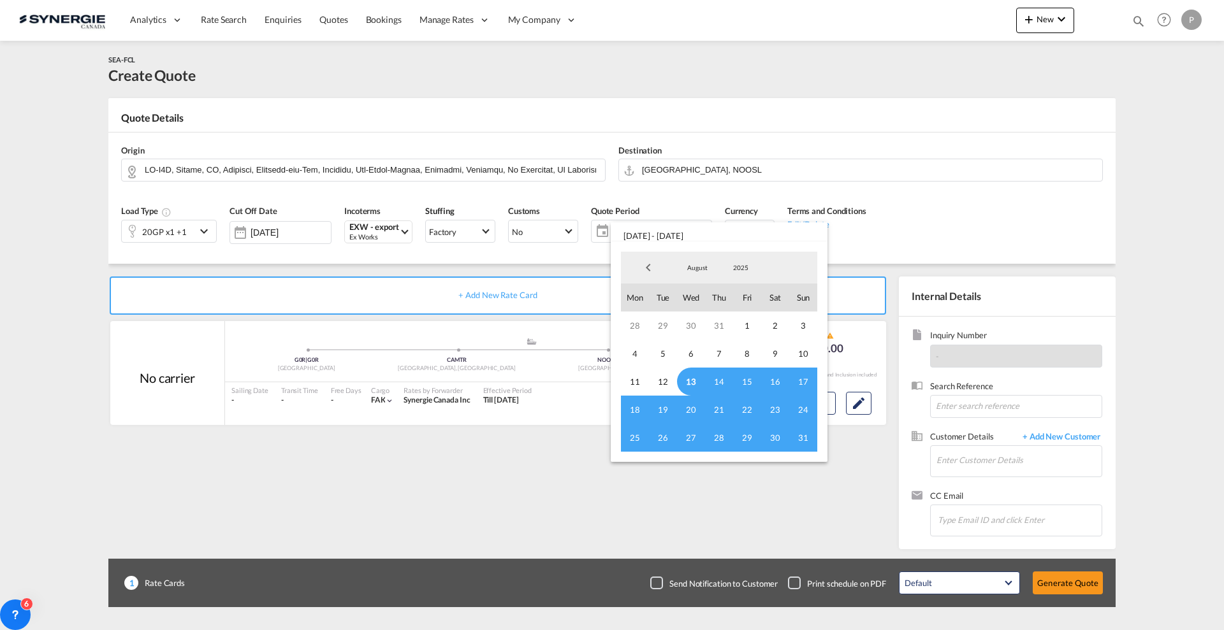
click at [695, 377] on span "13" at bounding box center [691, 382] width 28 height 28
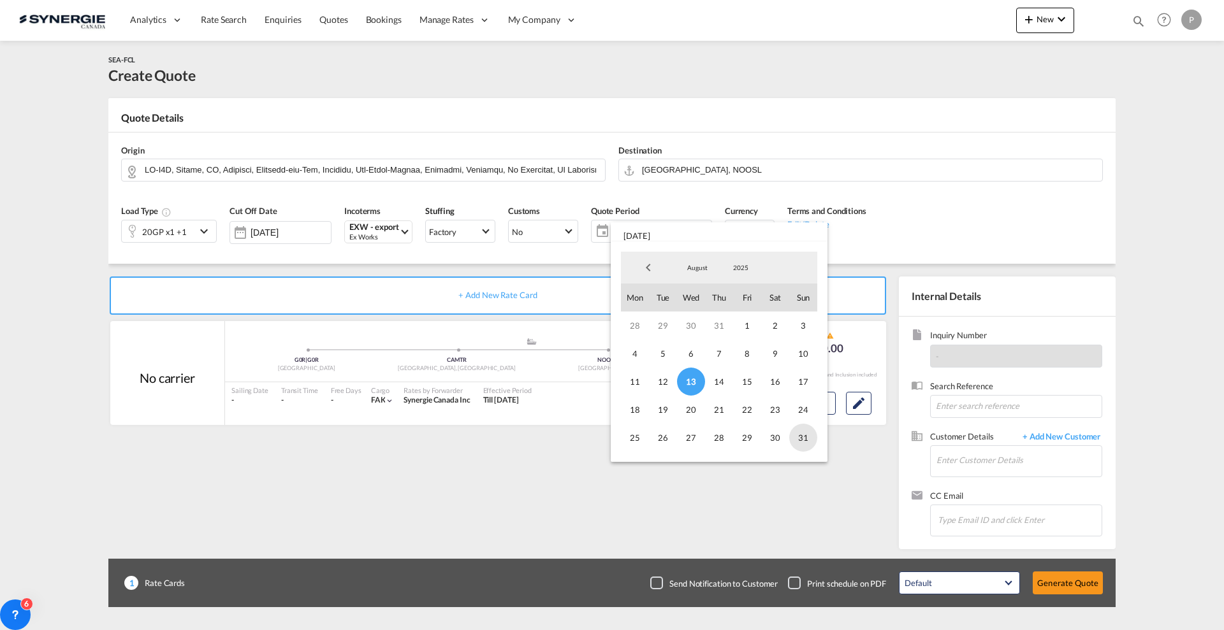
click at [806, 447] on span "31" at bounding box center [803, 438] width 28 height 28
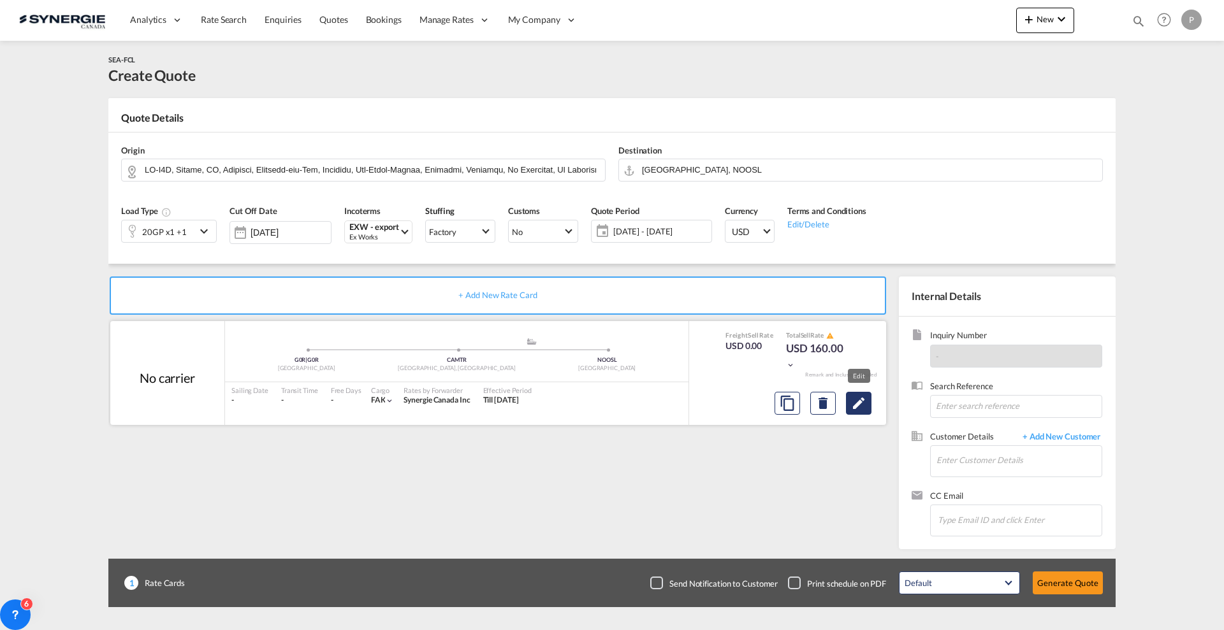
click at [861, 398] on md-icon "Edit" at bounding box center [858, 403] width 15 height 15
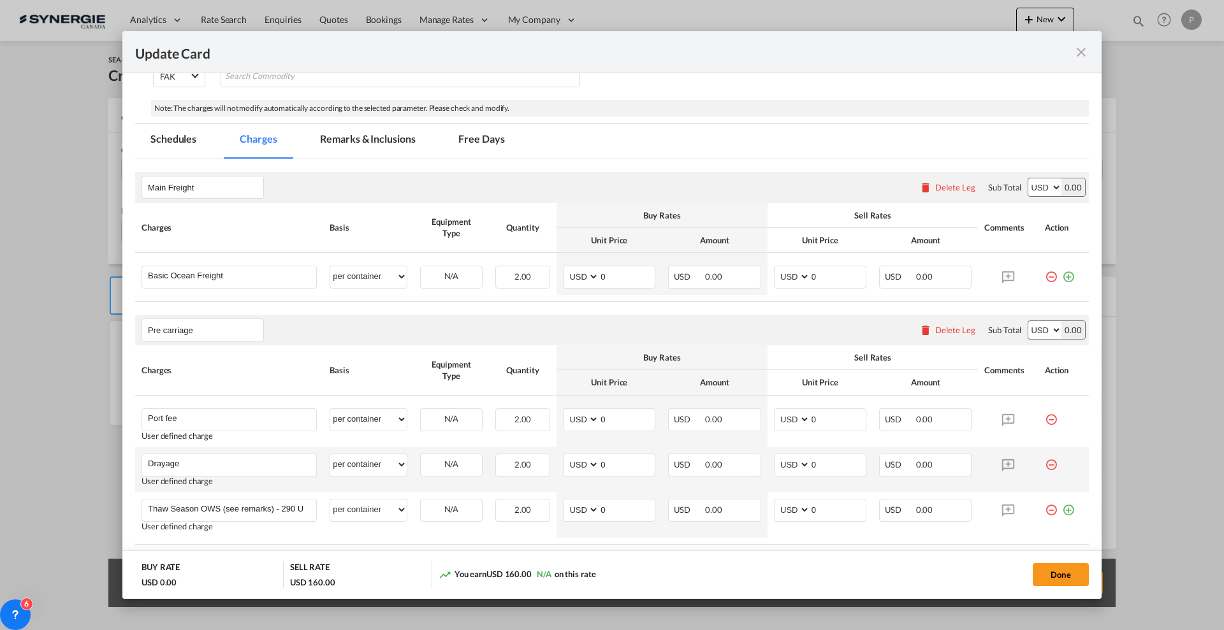
scroll to position [398, 0]
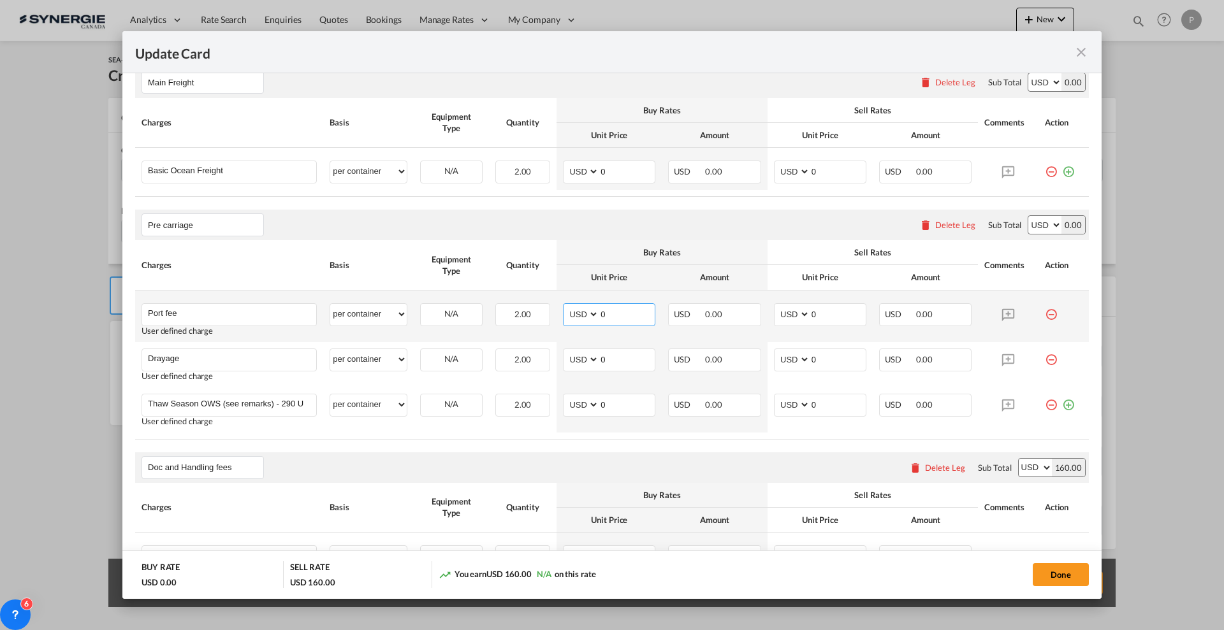
click at [612, 322] on input "0" at bounding box center [626, 313] width 55 height 19
type input "50"
type input "65"
click at [447, 316] on div "N/A" at bounding box center [451, 314] width 61 height 20
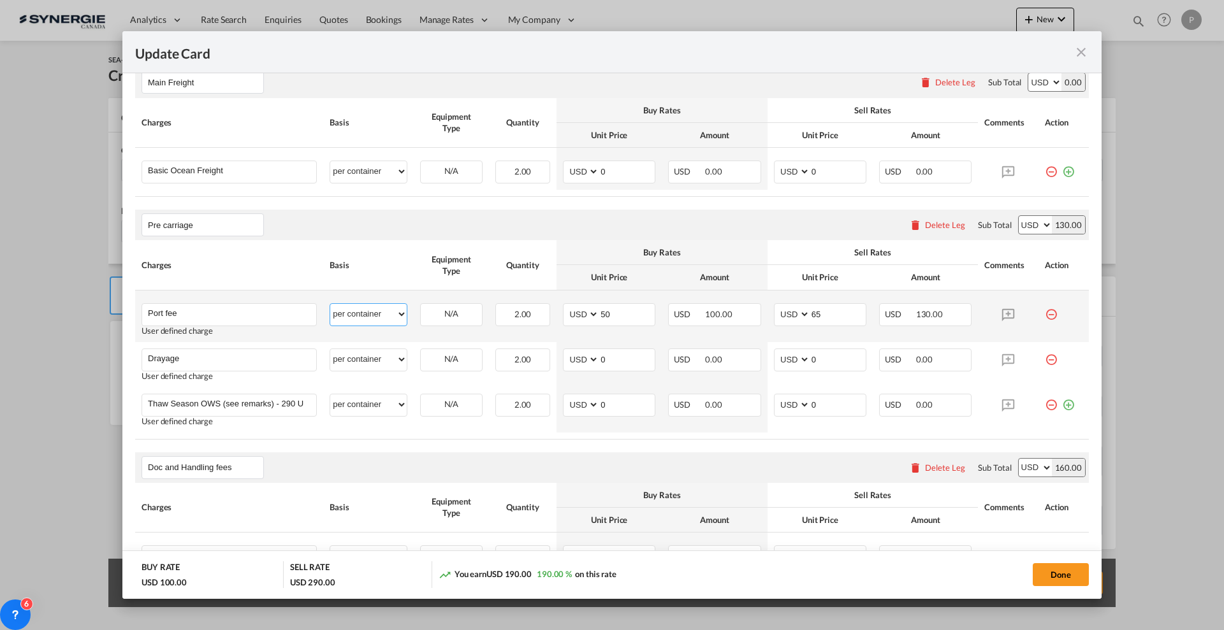
click at [381, 314] on select "per equipment per container per B/L per shipping bill per shipment per pallet p…" at bounding box center [368, 314] width 76 height 20
select select "per equipment"
click at [330, 304] on select "per equipment per container per B/L per shipping bill per shipment per pallet p…" at bounding box center [368, 314] width 76 height 20
click at [449, 304] on md-input-container "20GP 40HC" at bounding box center [451, 313] width 61 height 19
click at [451, 315] on select "20GP 40HC" at bounding box center [451, 314] width 61 height 17
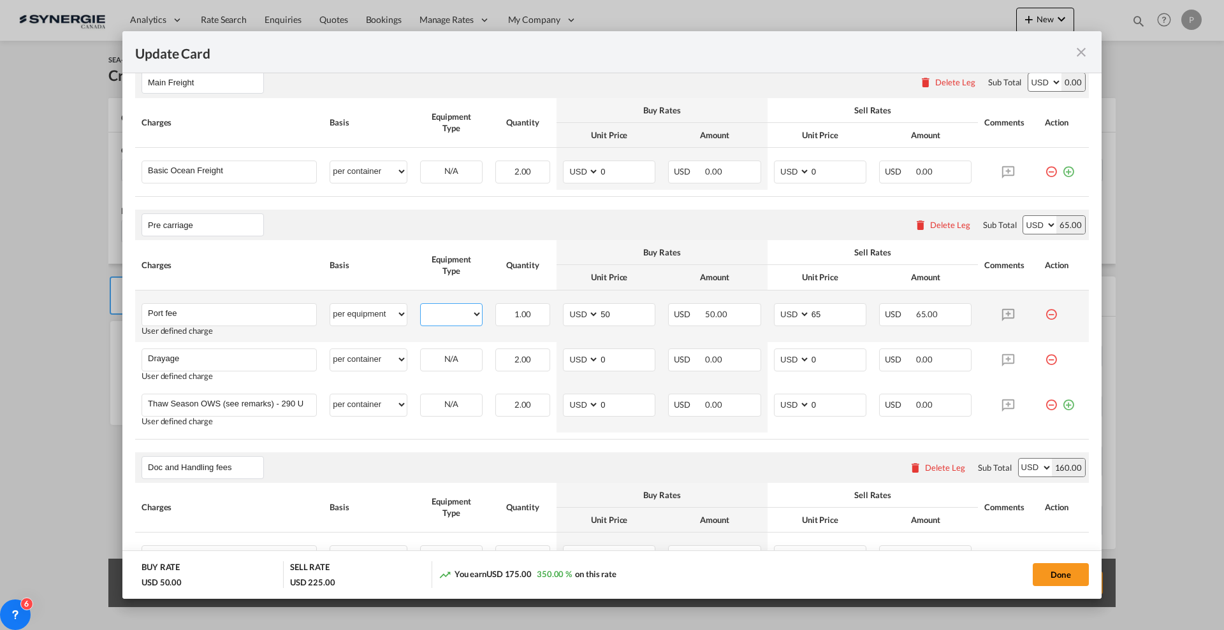
select select "20GP"
click at [421, 306] on select "20GP 40HC" at bounding box center [451, 314] width 61 height 17
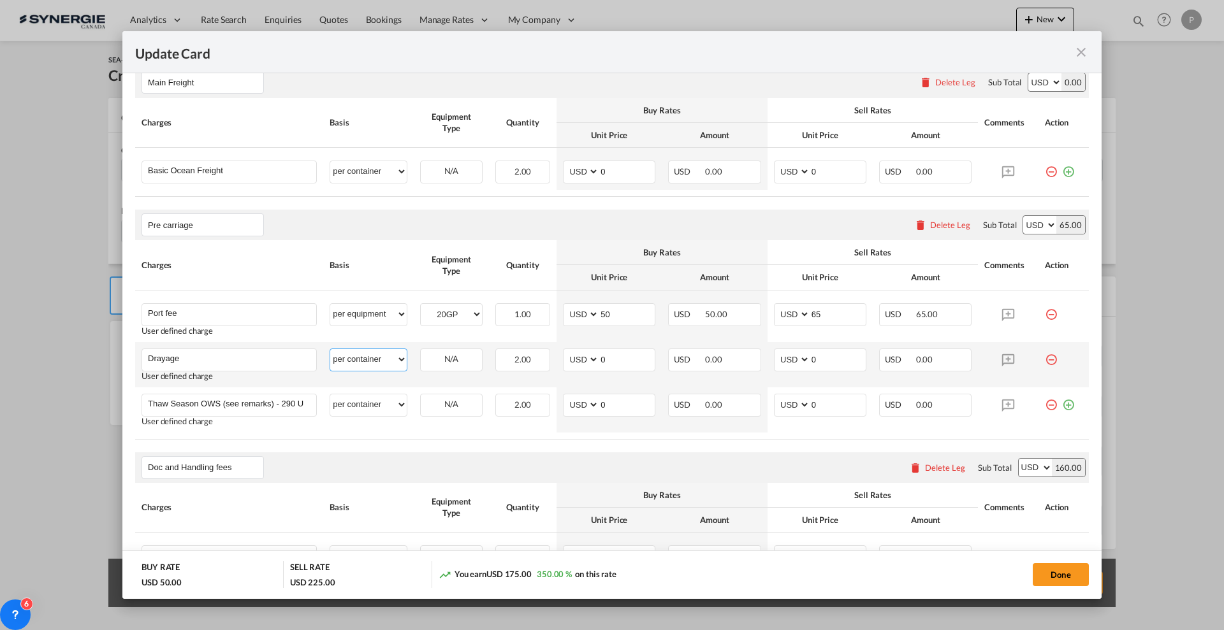
click at [375, 359] on select "per equipment per container per B/L per shipping bill per shipment per pallet p…" at bounding box center [368, 359] width 76 height 20
select select "per equipment"
click at [330, 349] on select "per equipment per container per B/L per shipping bill per shipment per pallet p…" at bounding box center [368, 359] width 76 height 20
click at [436, 360] on select "20GP 40HC" at bounding box center [451, 359] width 61 height 17
select select "20GP"
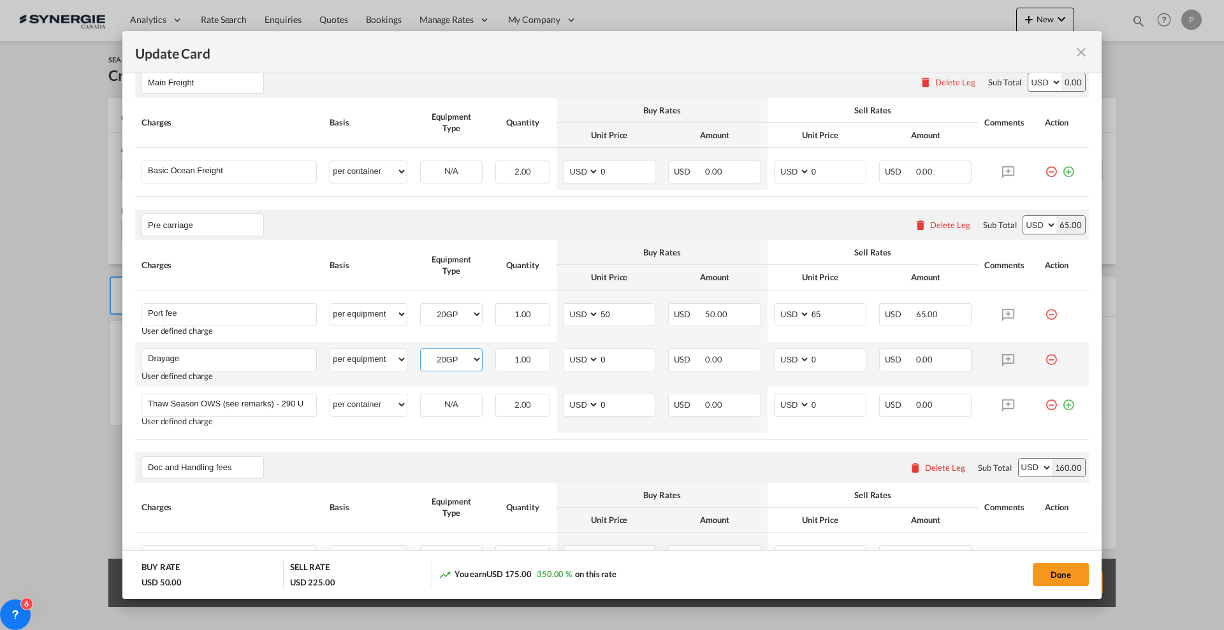
click at [421, 351] on select "20GP 40HC" at bounding box center [451, 359] width 61 height 17
click at [1045, 405] on md-icon "icon-minus-circle-outline red-400-fg" at bounding box center [1051, 400] width 13 height 13
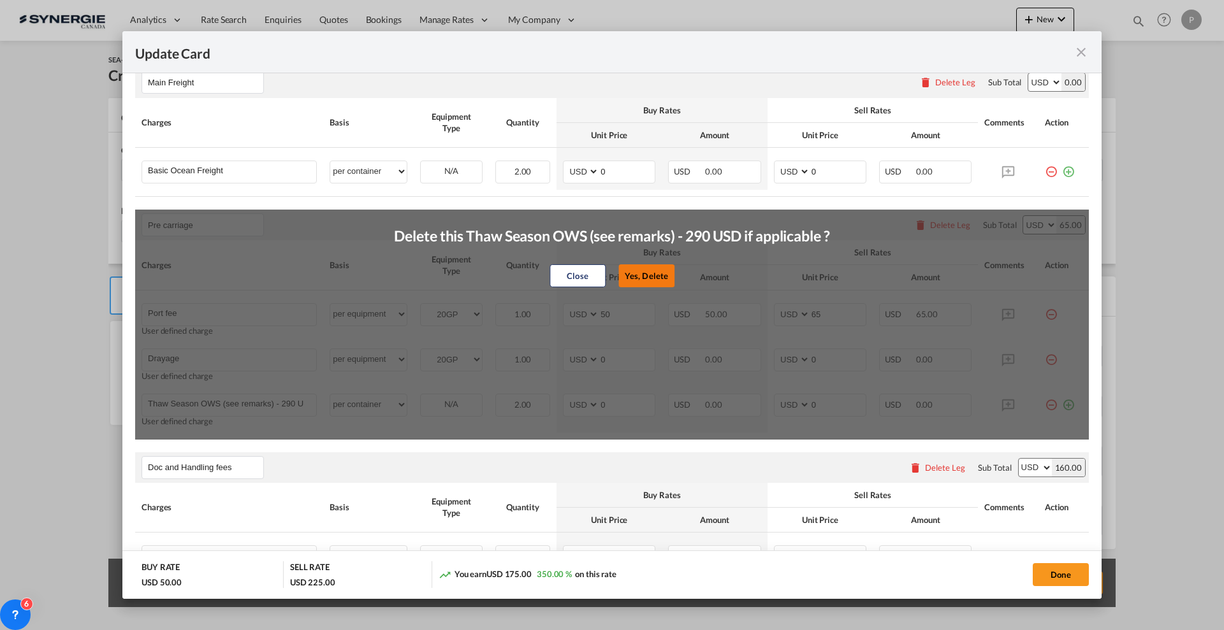
click at [646, 274] on button "Yes, Delete" at bounding box center [646, 276] width 56 height 23
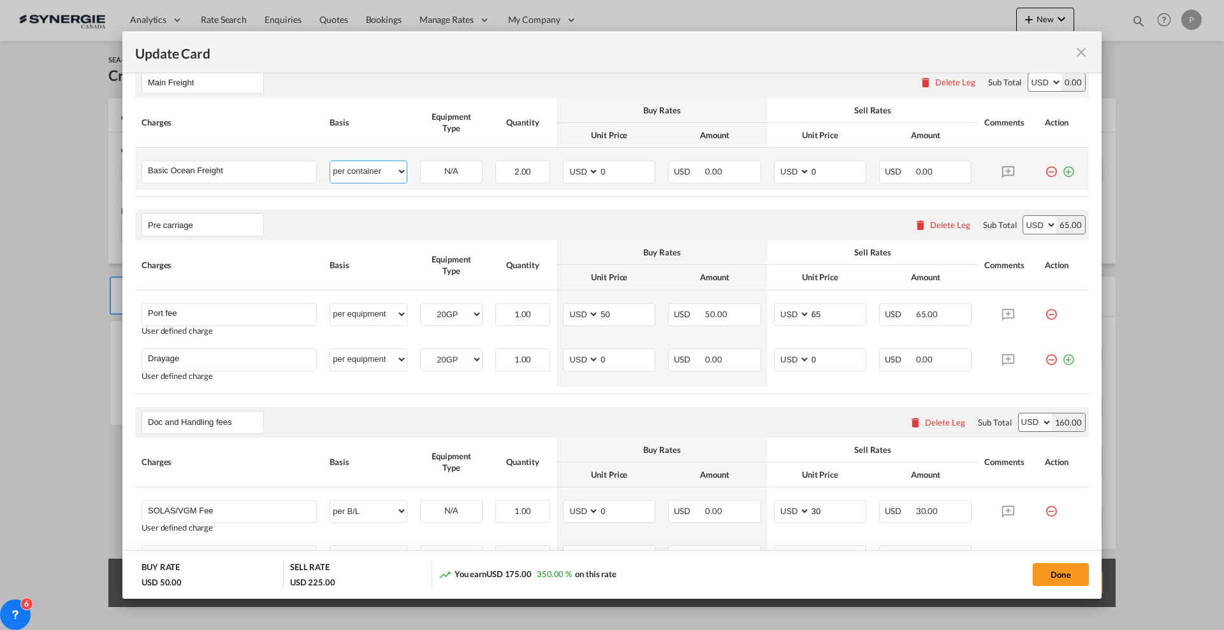
click at [372, 169] on select "per equipment per container per B/L per shipping bill per shipment % on freight…" at bounding box center [368, 171] width 76 height 20
select select "per equipment"
click at [330, 161] on select "per equipment per container per B/L per shipping bill per shipment % on freight…" at bounding box center [368, 171] width 76 height 20
click at [440, 170] on select "20GP 40HC" at bounding box center [451, 171] width 61 height 17
select select "20GP"
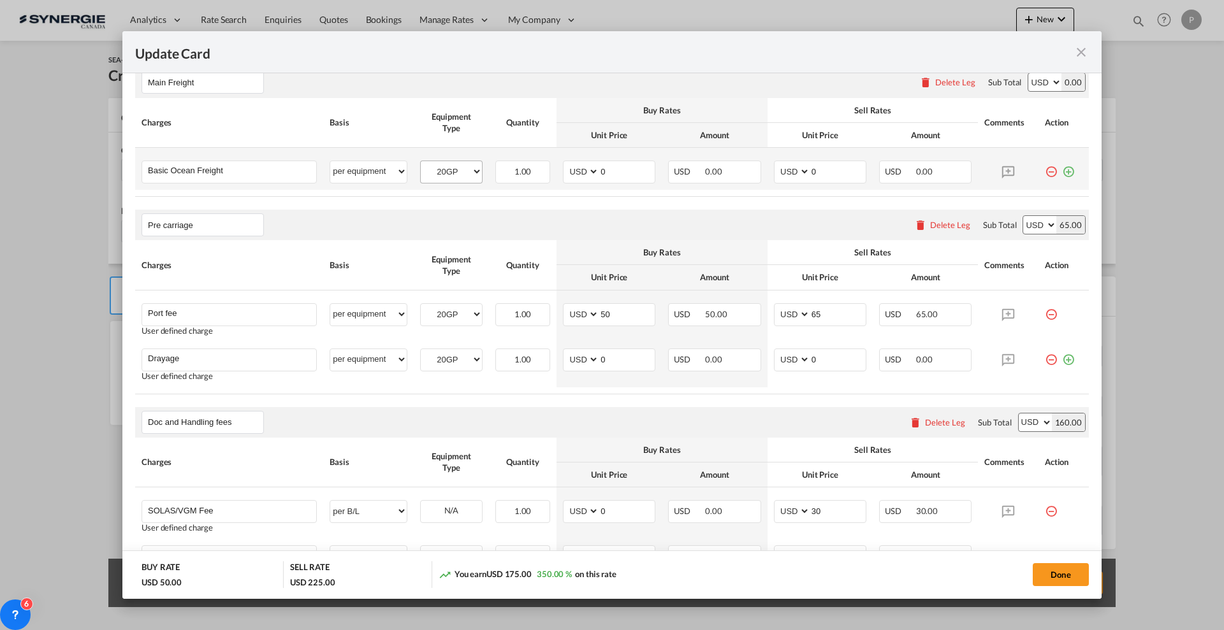
click at [421, 163] on select "20GP 40HC" at bounding box center [451, 171] width 61 height 17
click at [618, 356] on input "0" at bounding box center [626, 358] width 55 height 19
type input "990"
type input "1050"
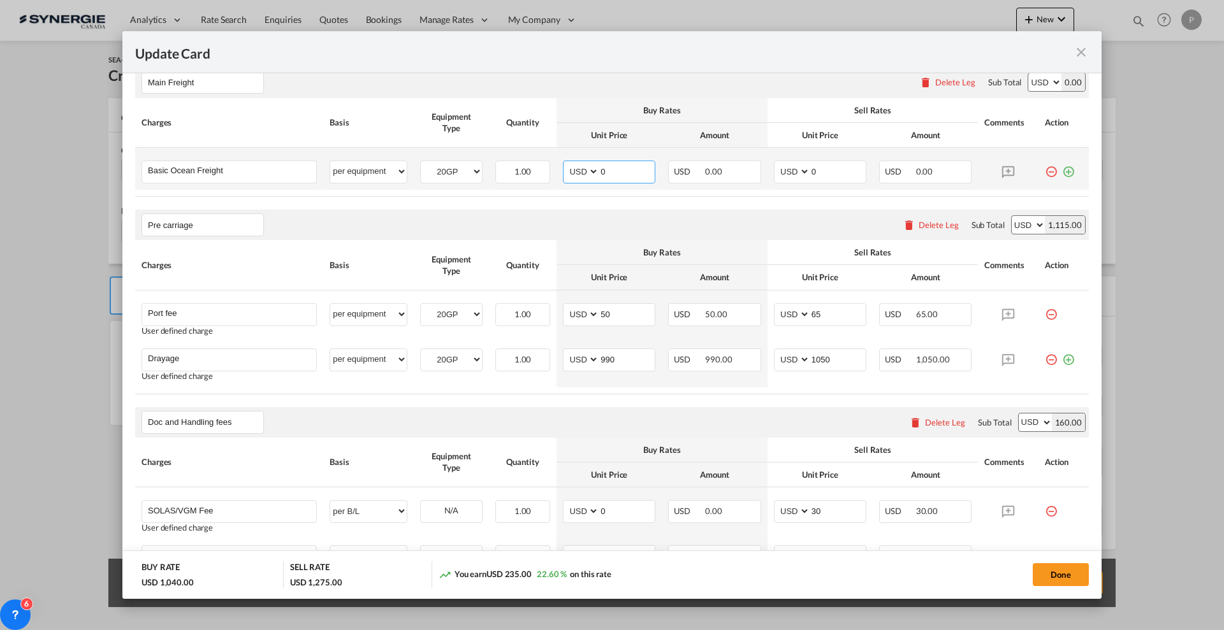
click at [616, 177] on input "0" at bounding box center [626, 170] width 55 height 19
click at [609, 168] on input "0" at bounding box center [626, 170] width 55 height 19
type input "1031"
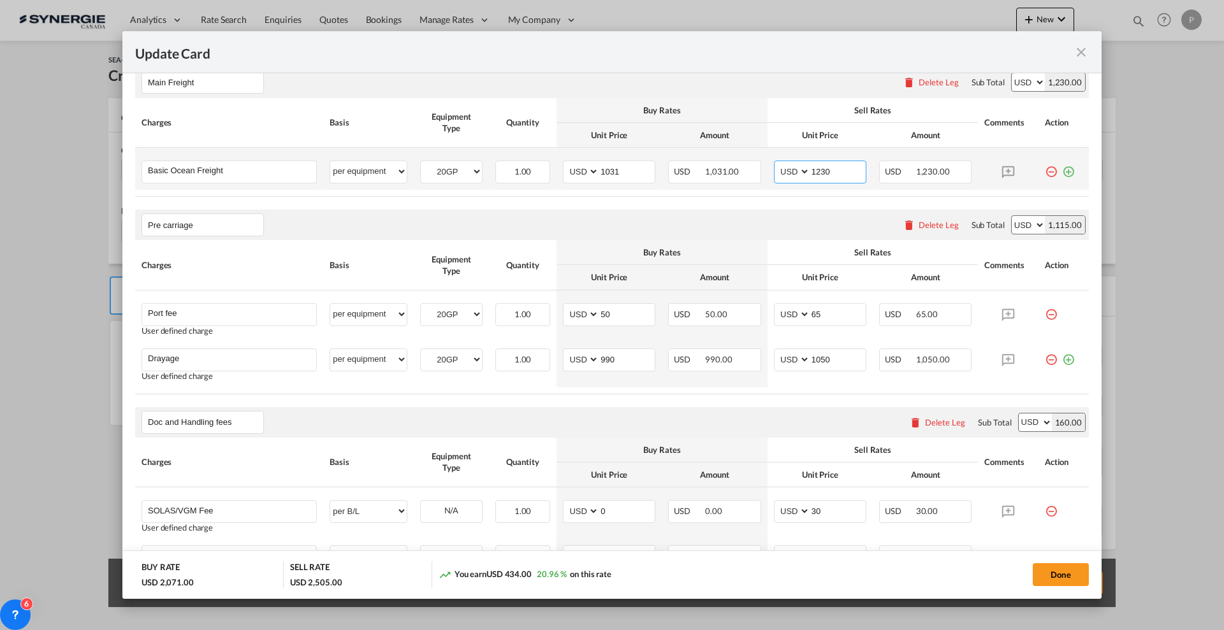
type input "1230"
click at [1062, 167] on md-icon "icon-plus-circle-outline green-400-fg" at bounding box center [1068, 167] width 13 height 13
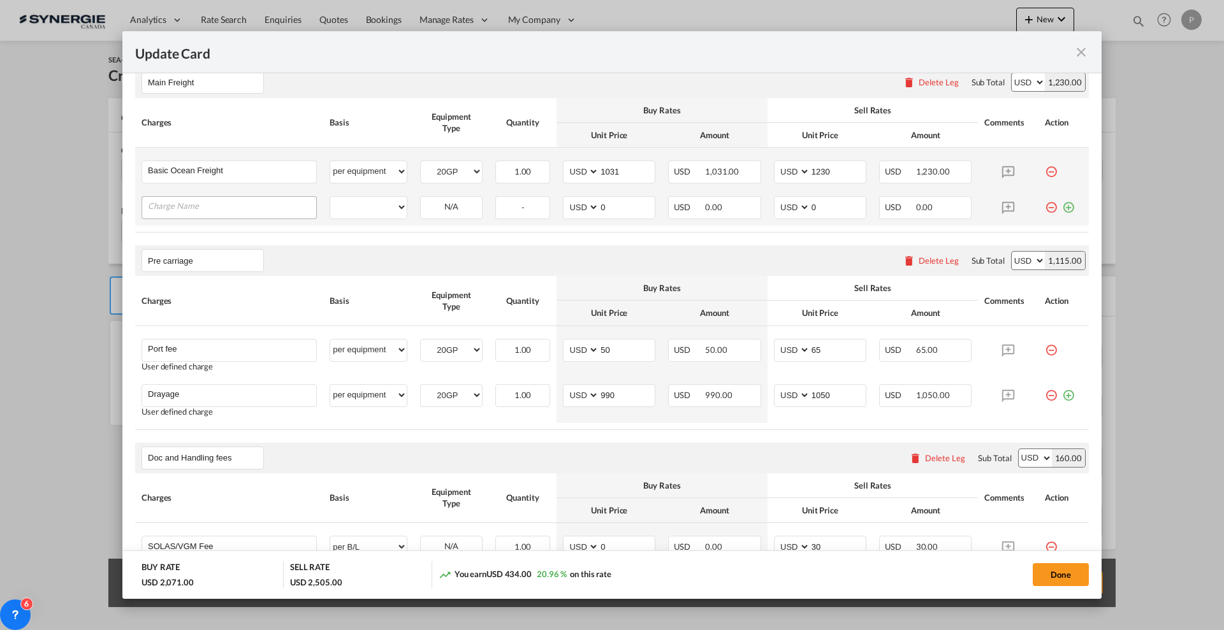
click at [279, 203] on input "Charge Name" at bounding box center [232, 206] width 168 height 19
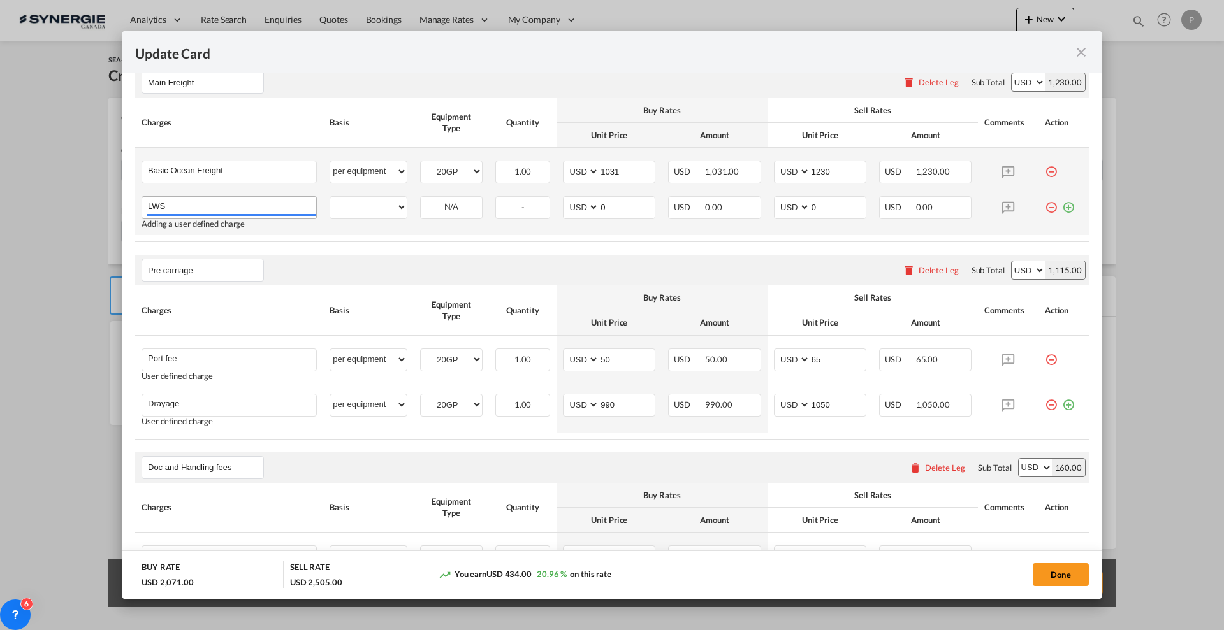
type input "LWS"
click at [348, 210] on select "per equipment per container per B/L per shipping bill per shipment % on freight…" at bounding box center [368, 207] width 76 height 20
select select "per equipment"
click at [330, 197] on select "per equipment per container per B/L per shipping bill per shipment % on freight…" at bounding box center [368, 207] width 76 height 20
click at [446, 217] on div "20GP 40HC" at bounding box center [451, 207] width 62 height 23
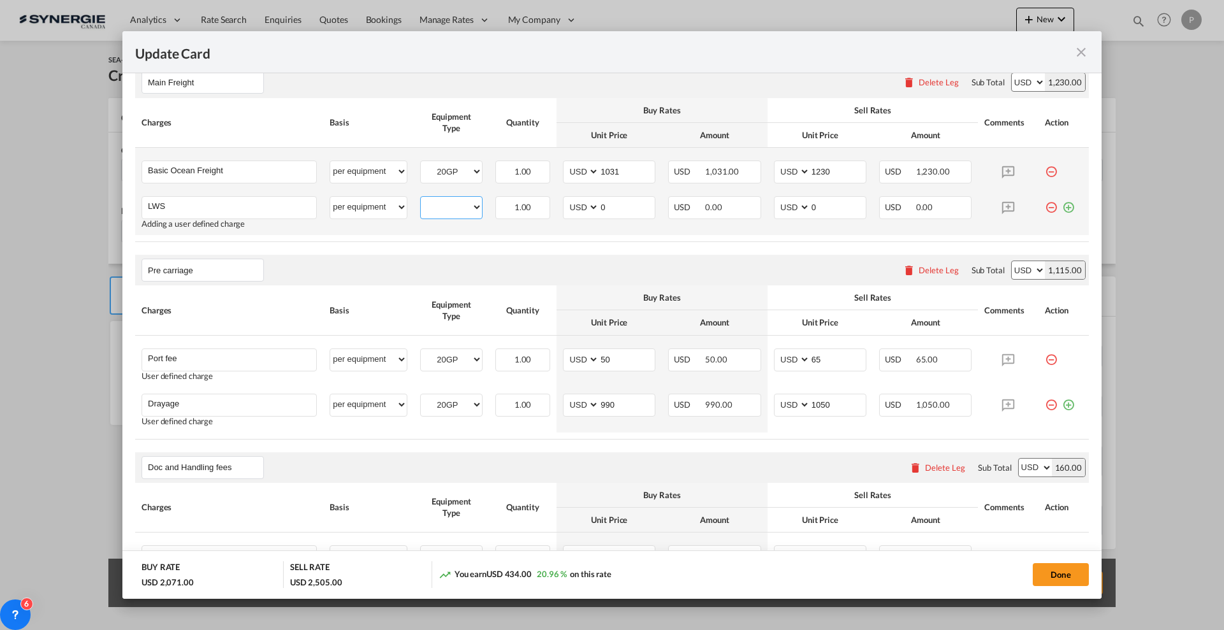
click at [450, 201] on select "20GP 40HC" at bounding box center [451, 207] width 61 height 17
select select "20GP"
click at [421, 199] on select "20GP 40HC" at bounding box center [451, 207] width 61 height 17
click at [604, 205] on input "0" at bounding box center [626, 206] width 55 height 19
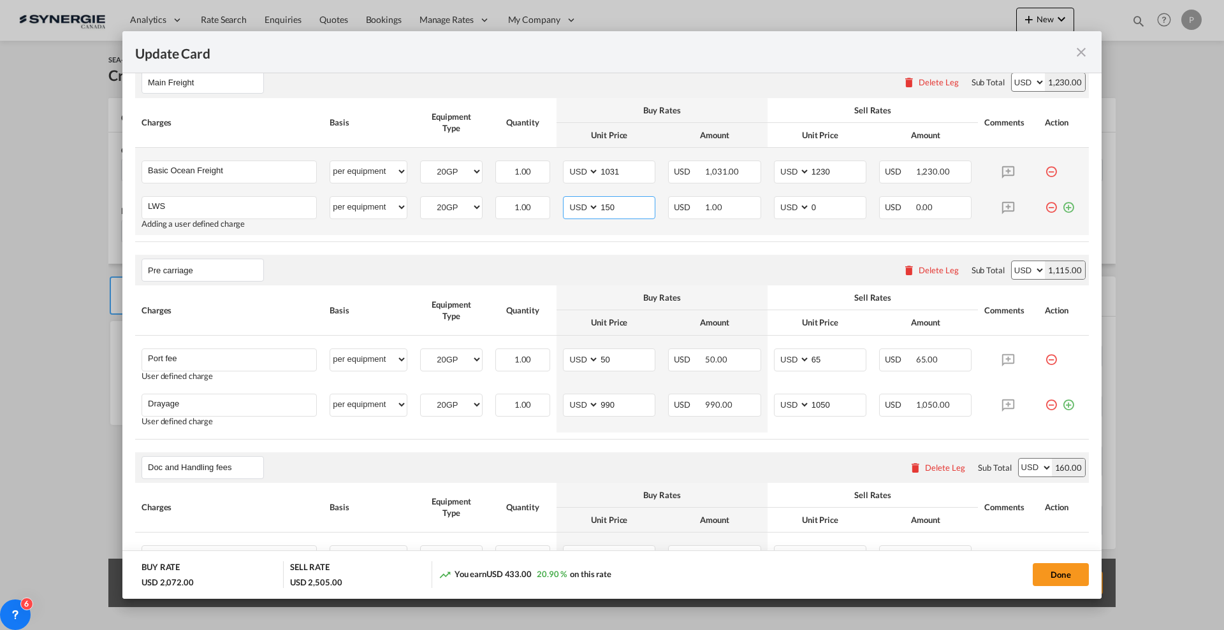
type input "150"
type input "Pre carriage"
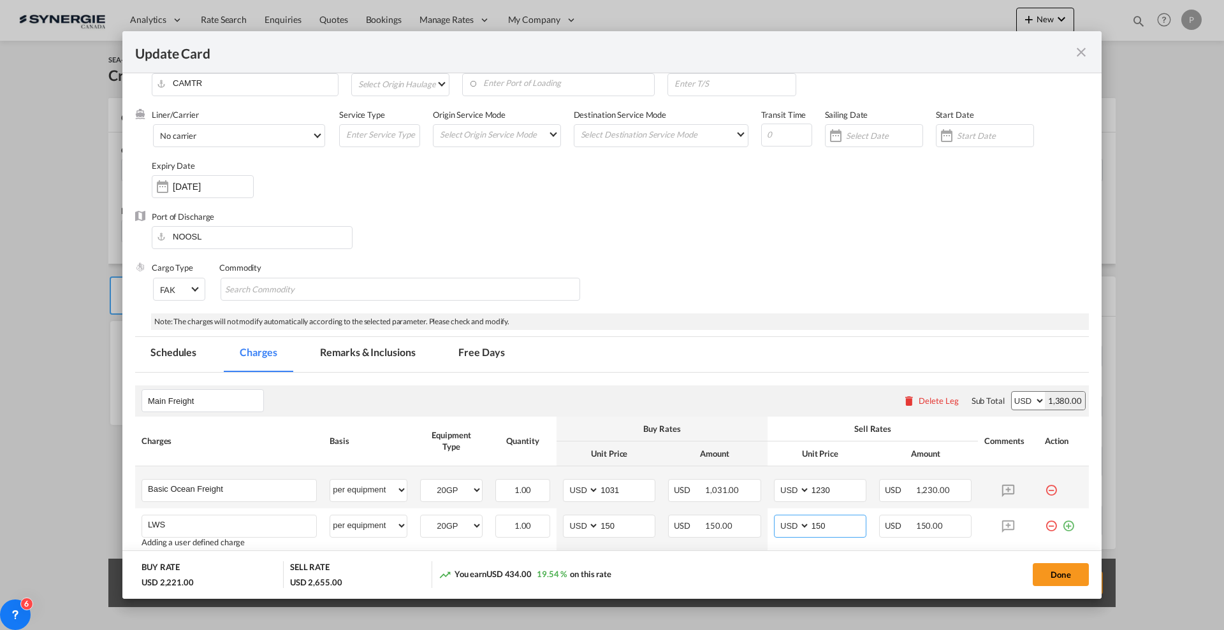
type input "150"
click at [383, 352] on md-tab-item "Remarks & Inclusions" at bounding box center [368, 354] width 126 height 35
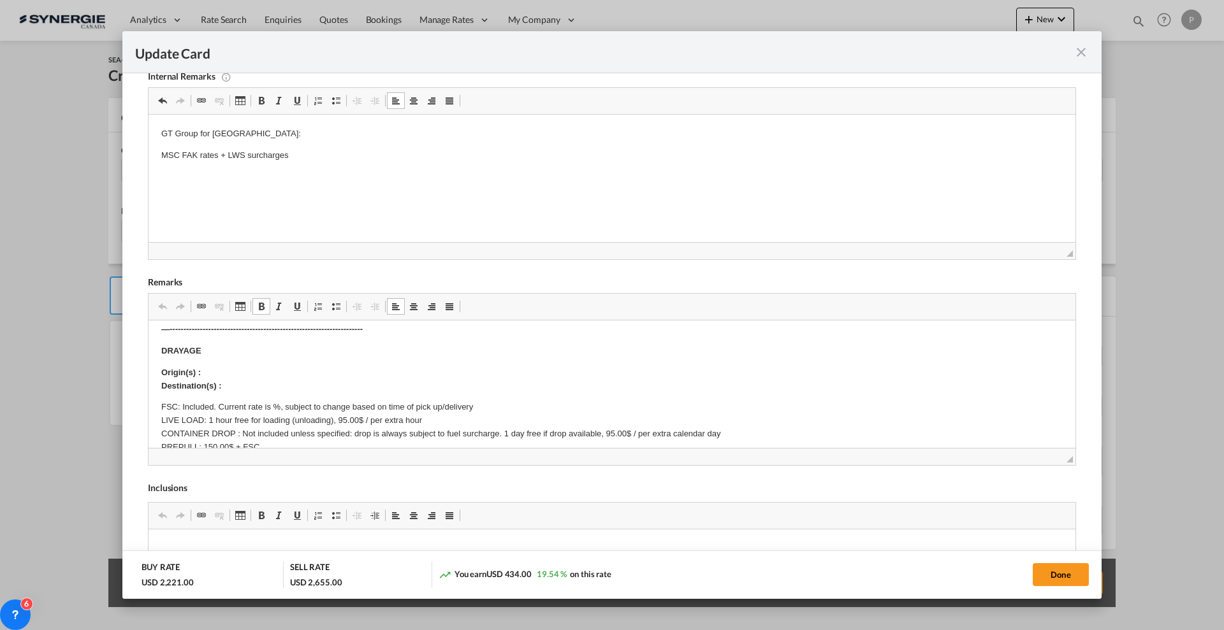
scroll to position [0, 0]
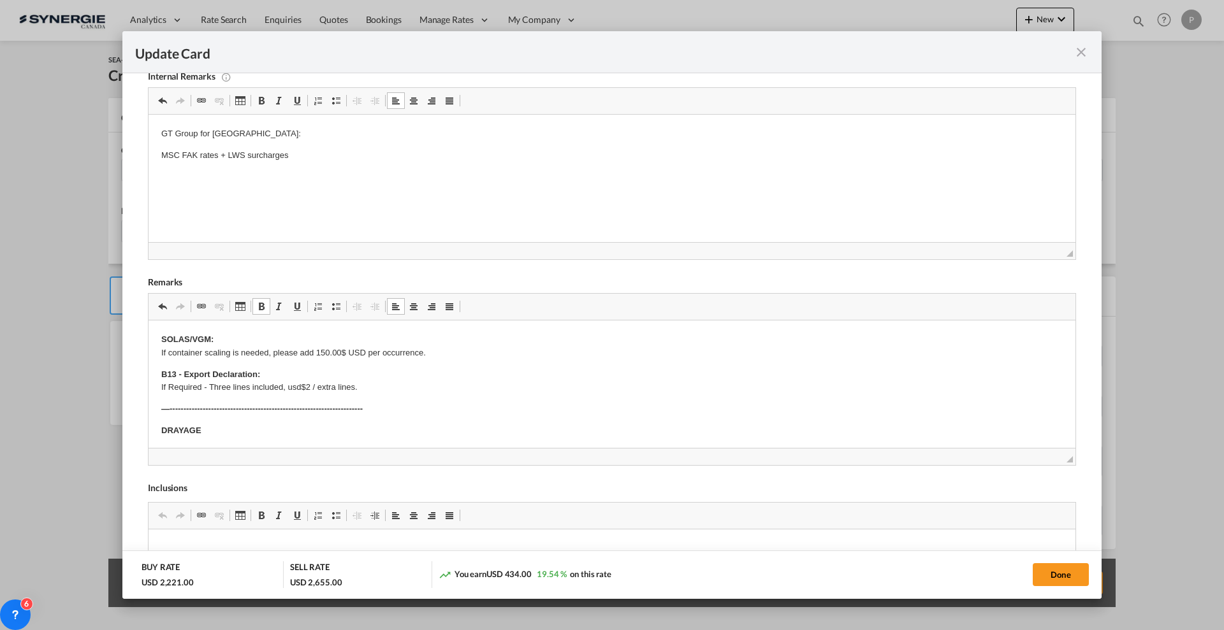
click at [317, 142] on body "GT Group for Drayage: MSC FAK rates + LWS surcharges" at bounding box center [611, 144] width 901 height 35
click at [336, 360] on p "SOLAS/VGM: If container scaling is needed, please add 150.00$ USD per occurrenc…" at bounding box center [611, 346] width 901 height 27
click at [337, 356] on p "SOLAS/VGM: If container scaling is needed, please add 150.00$ USD per occurrenc…" at bounding box center [611, 346] width 901 height 27
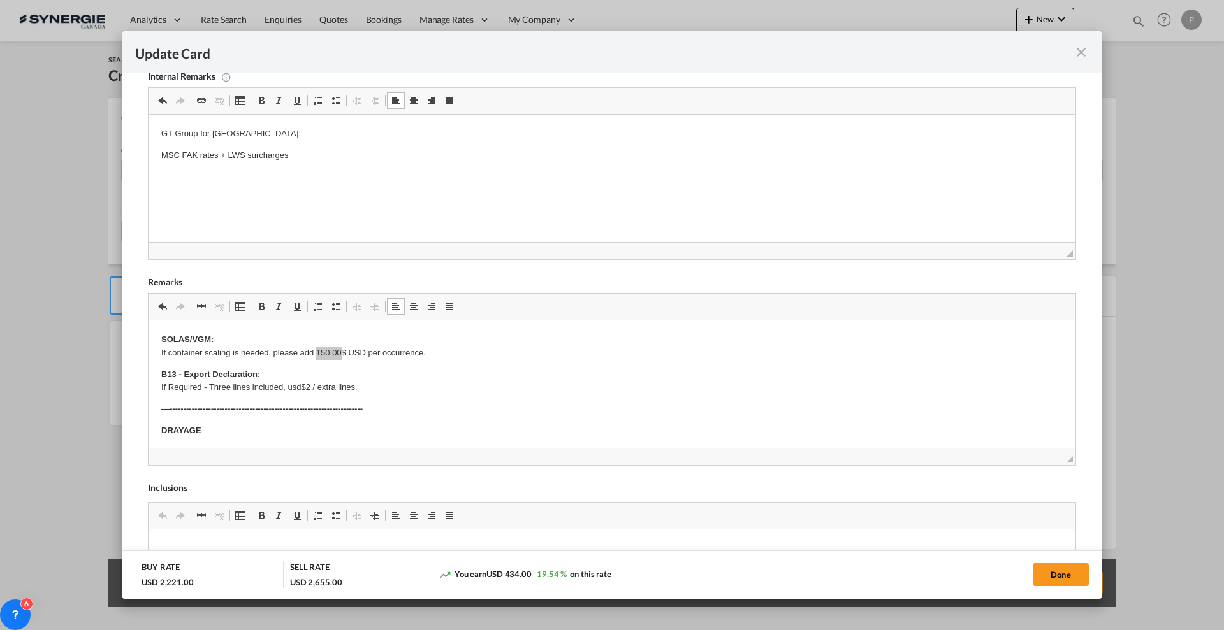
click at [293, 129] on p "GT Group for [GEOGRAPHIC_DATA]:" at bounding box center [611, 133] width 901 height 13
click at [294, 131] on p "GT Group for [GEOGRAPHIC_DATA]:" at bounding box center [611, 133] width 901 height 13
click at [330, 155] on p "MSC FAK rates + LWS surcharges" at bounding box center [611, 155] width 901 height 13
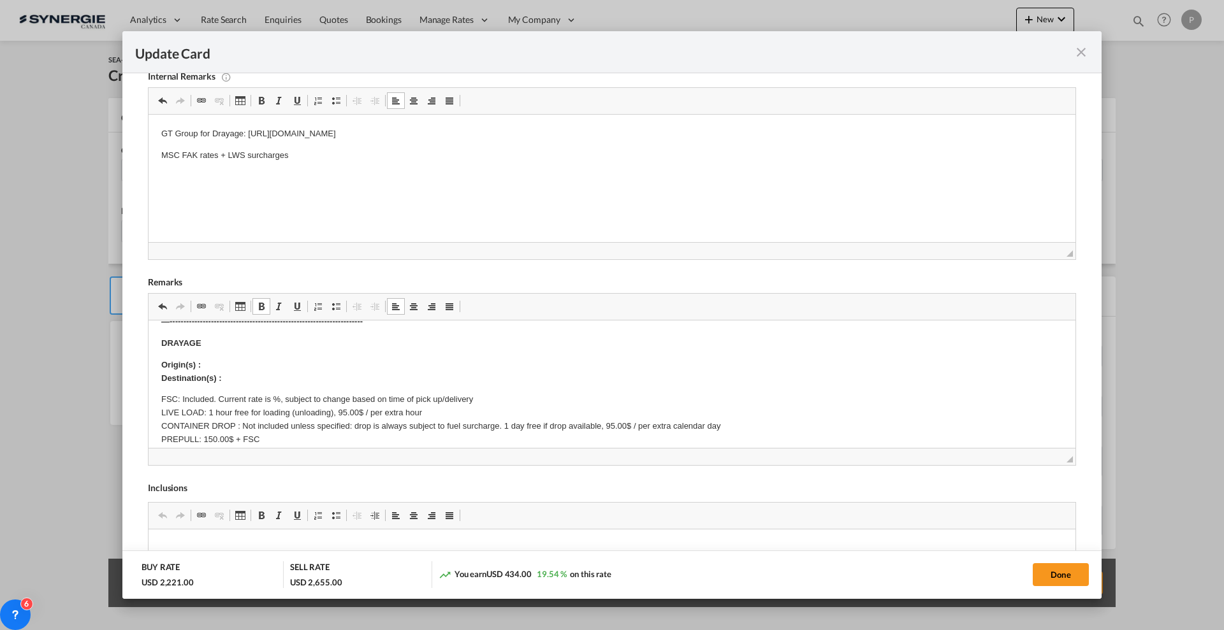
click at [223, 362] on p "Origin(s) : Destination(s) :" at bounding box center [611, 372] width 901 height 27
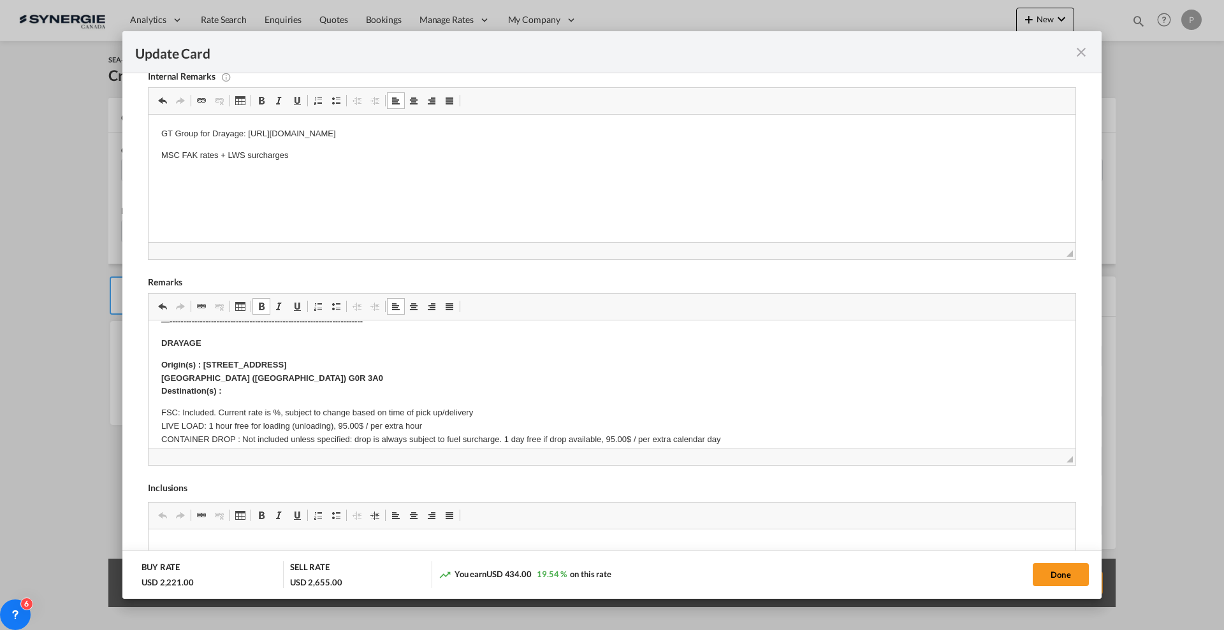
click at [405, 368] on p "Origin(s) : [STREET_ADDRESS] Destination(s) :" at bounding box center [611, 379] width 901 height 40
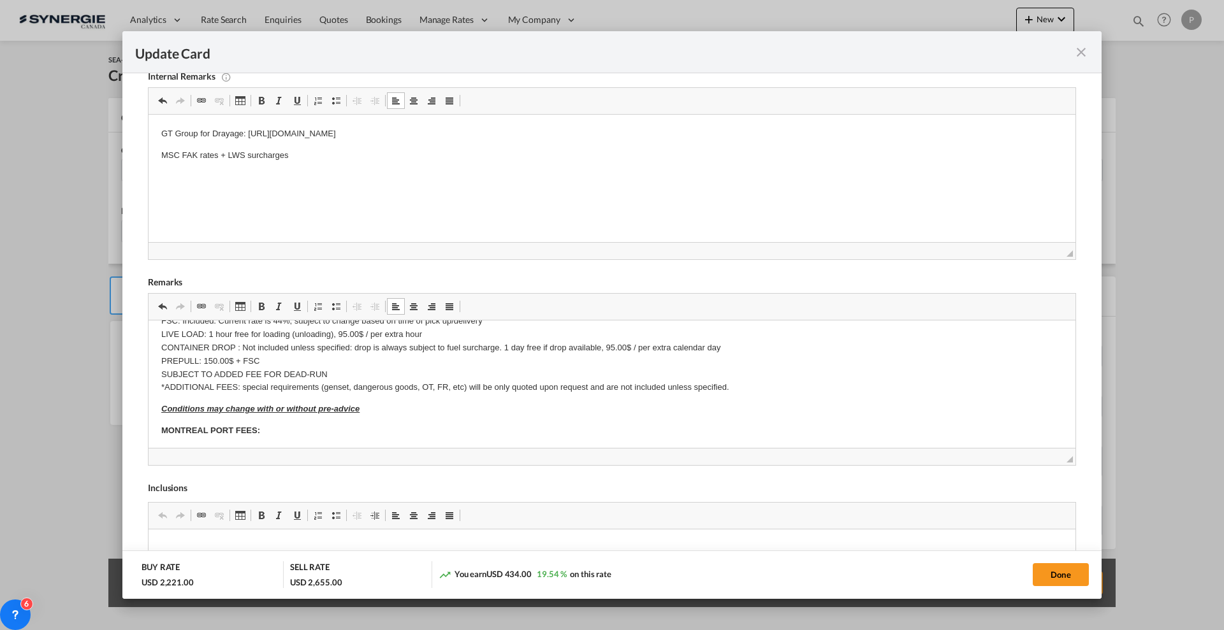
scroll to position [167, 0]
click at [242, 343] on p "FSC: Included. Current rate is 44%, subject to change based on time of pick up/…" at bounding box center [611, 354] width 901 height 80
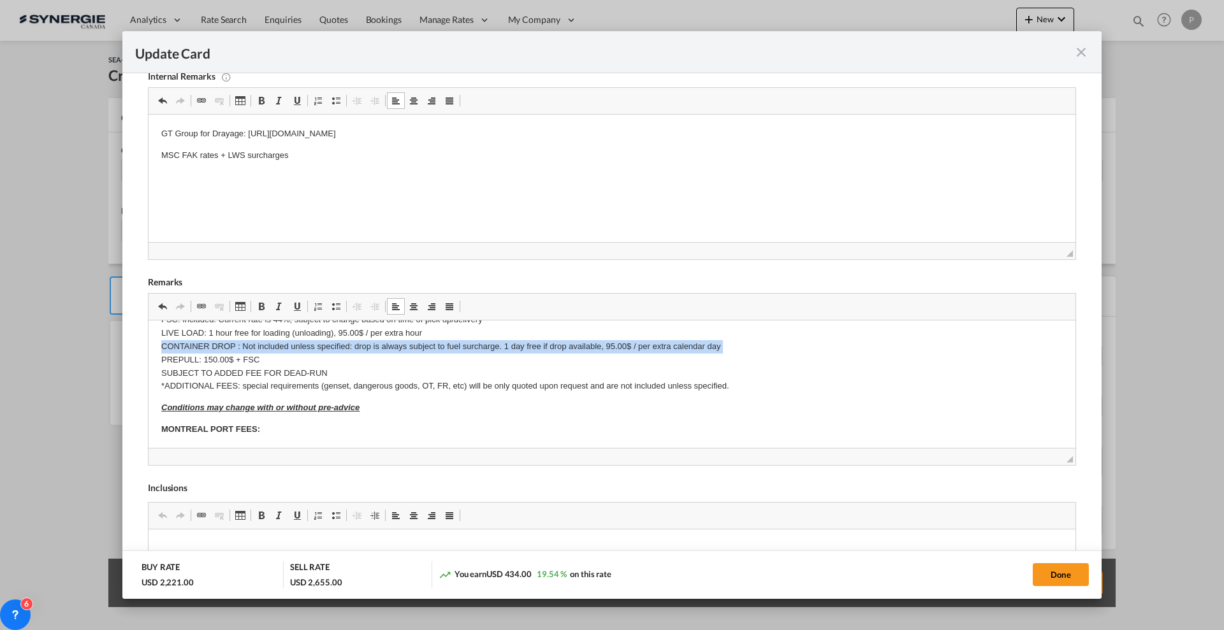
click at [242, 343] on p "FSC: Included. Current rate is 44%, subject to change based on time of pick up/…" at bounding box center [611, 354] width 901 height 80
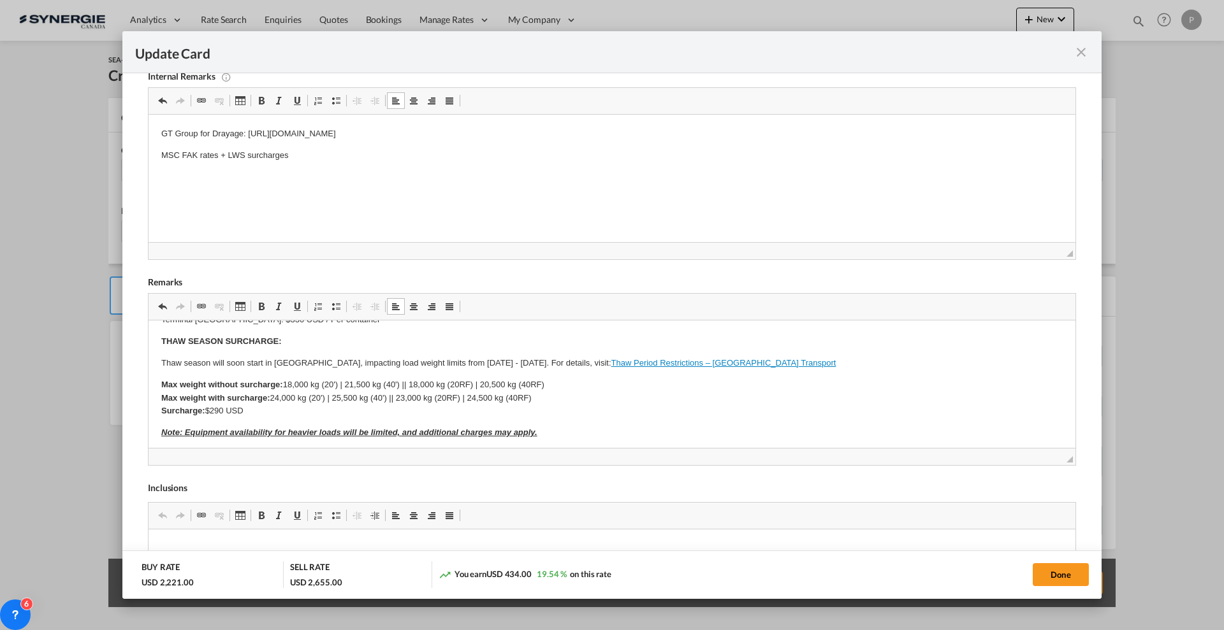
scroll to position [326, 0]
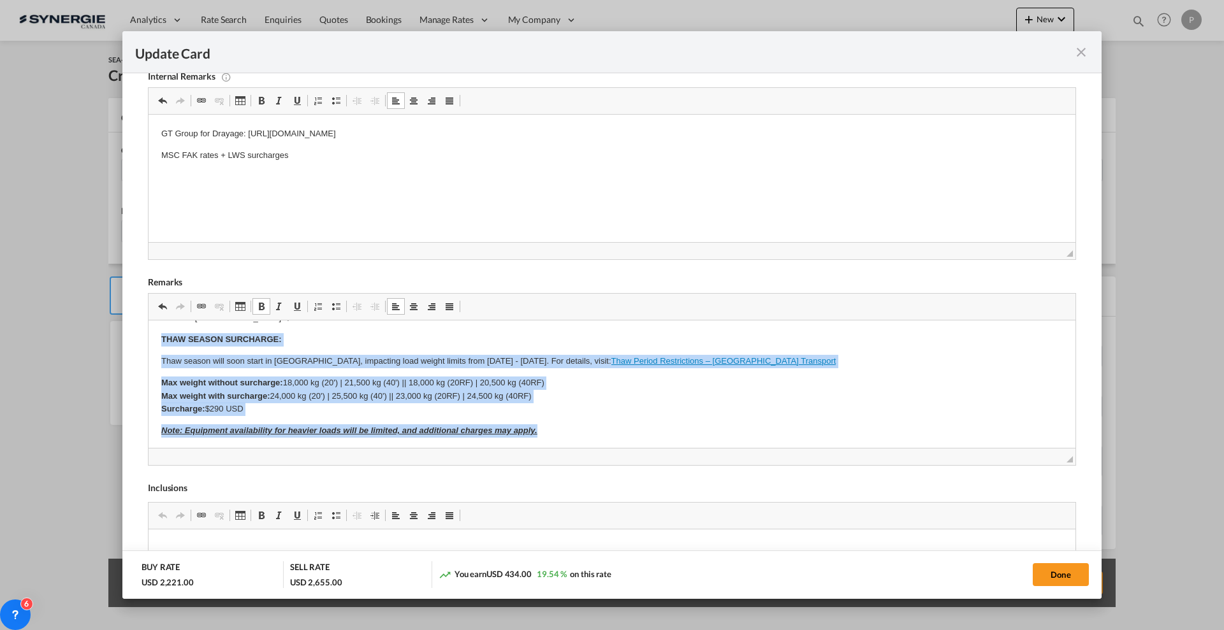
drag, startPoint x: 157, startPoint y: 346, endPoint x: 596, endPoint y: 433, distance: 447.7
click at [596, 433] on html "SOLAS/VGM: If container scaling is needed, please add 150.00$ USD per occurrenc…" at bounding box center [612, 370] width 927 height 752
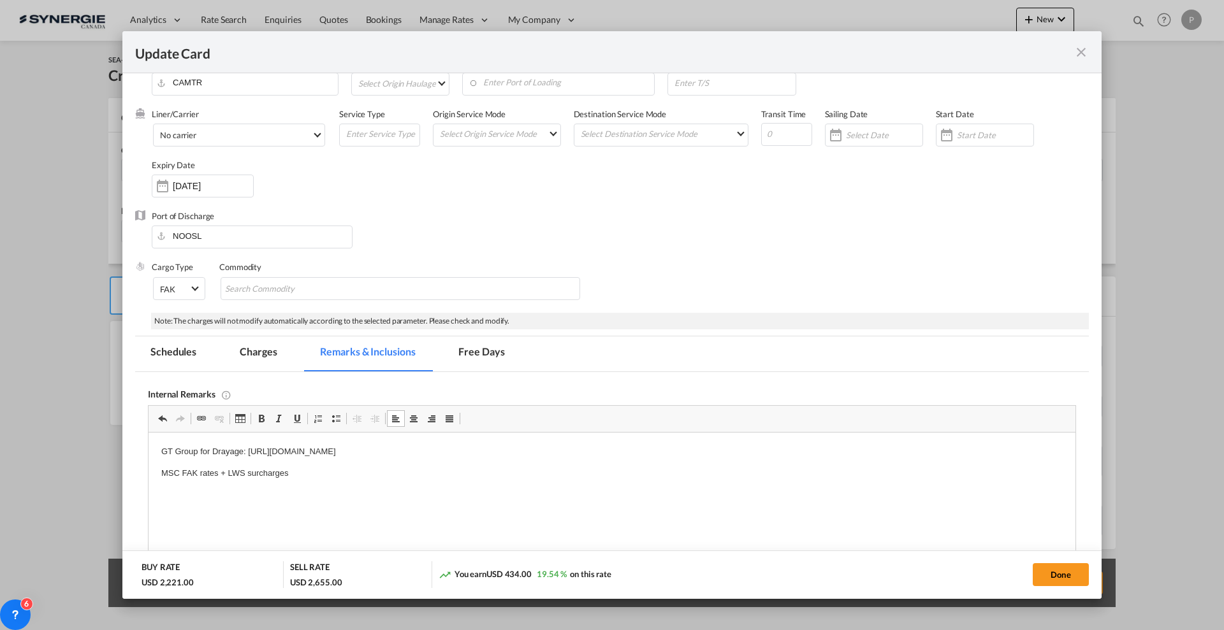
scroll to position [3, 0]
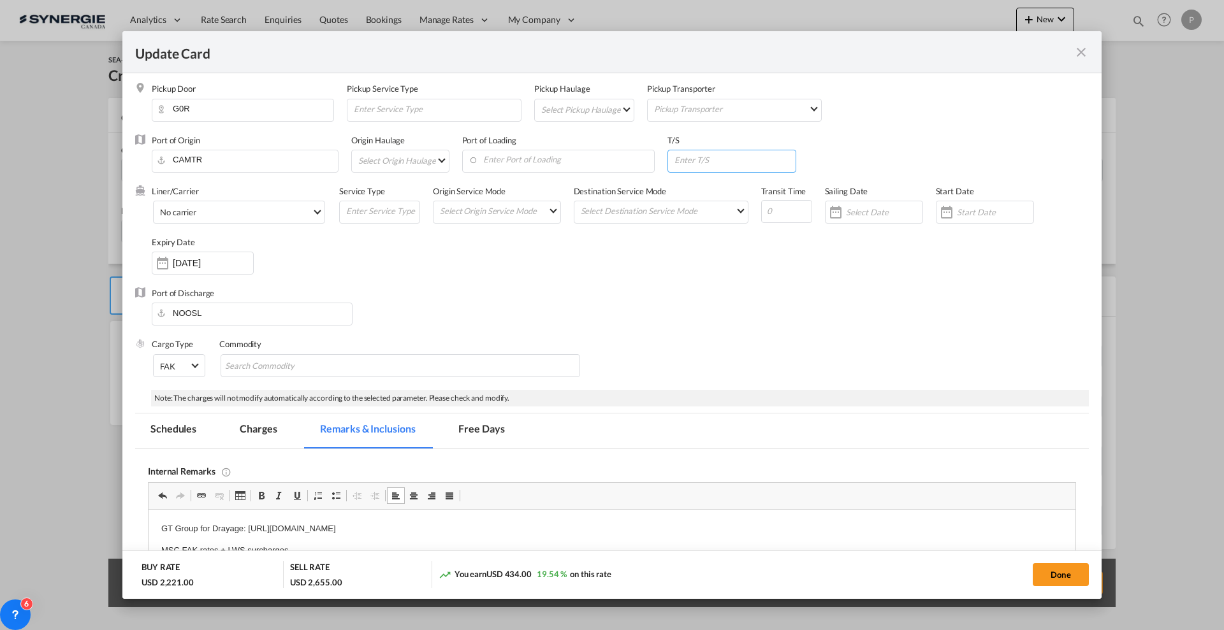
click at [754, 157] on input "Update Card Pickup ..." at bounding box center [734, 159] width 122 height 19
paste input "BEANR"
type input "BEANR"
click at [769, 208] on input "Update Card Pickup ..." at bounding box center [786, 211] width 51 height 23
type input "25"
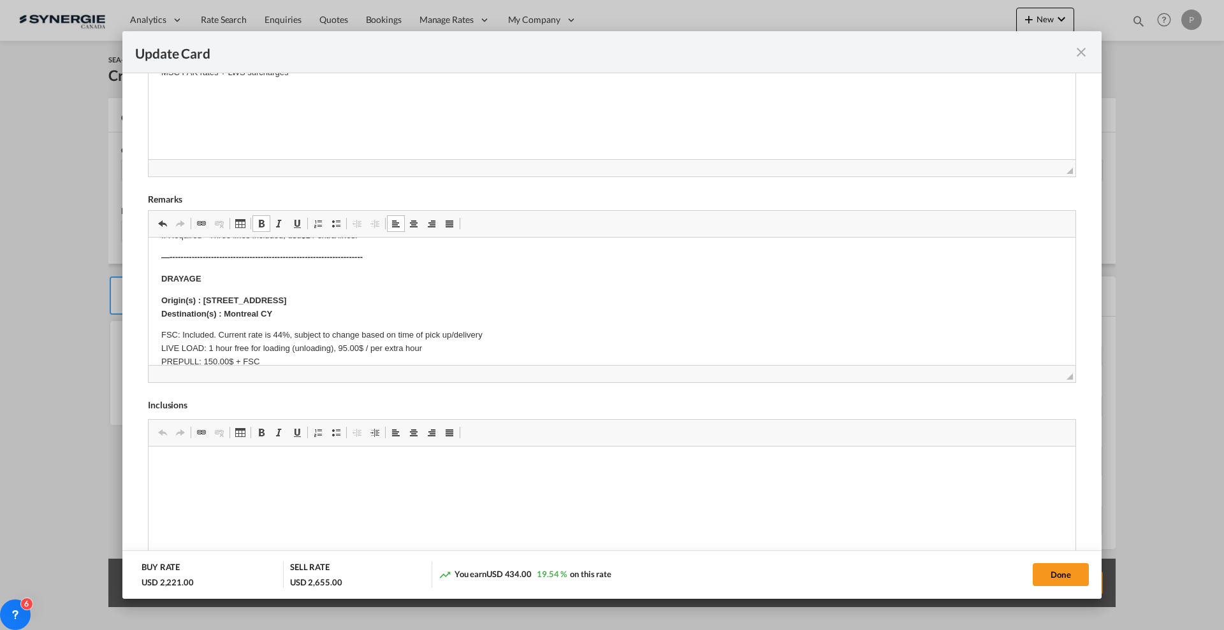
scroll to position [159, 0]
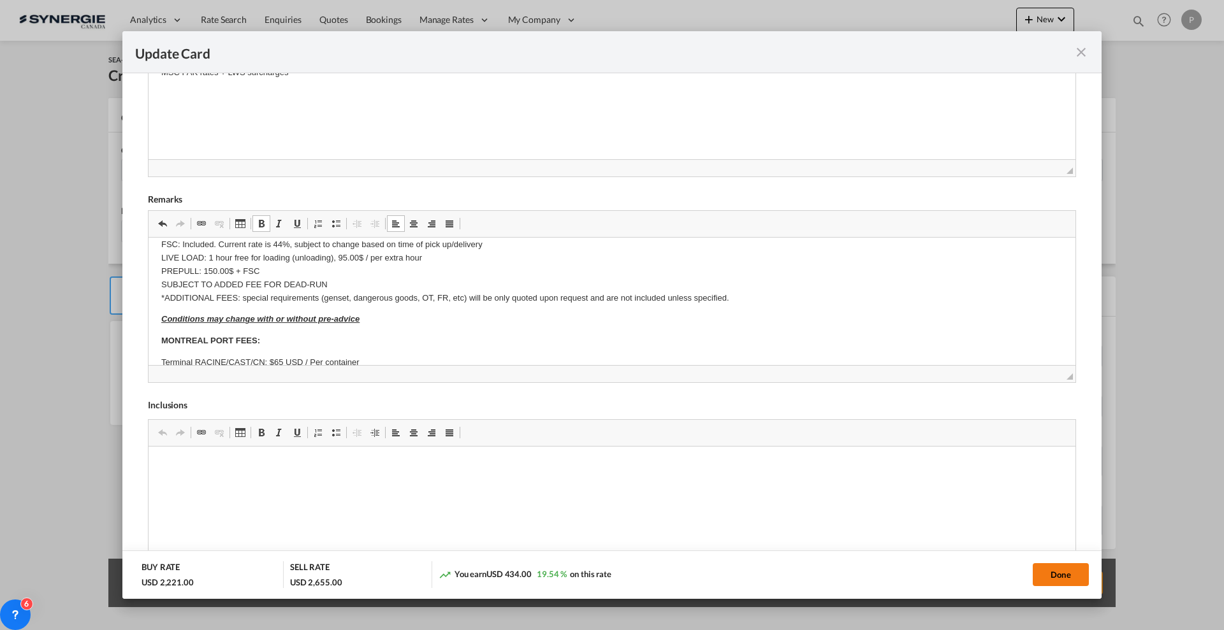
click at [1040, 568] on button "Done" at bounding box center [1061, 575] width 56 height 23
type input "[DATE]"
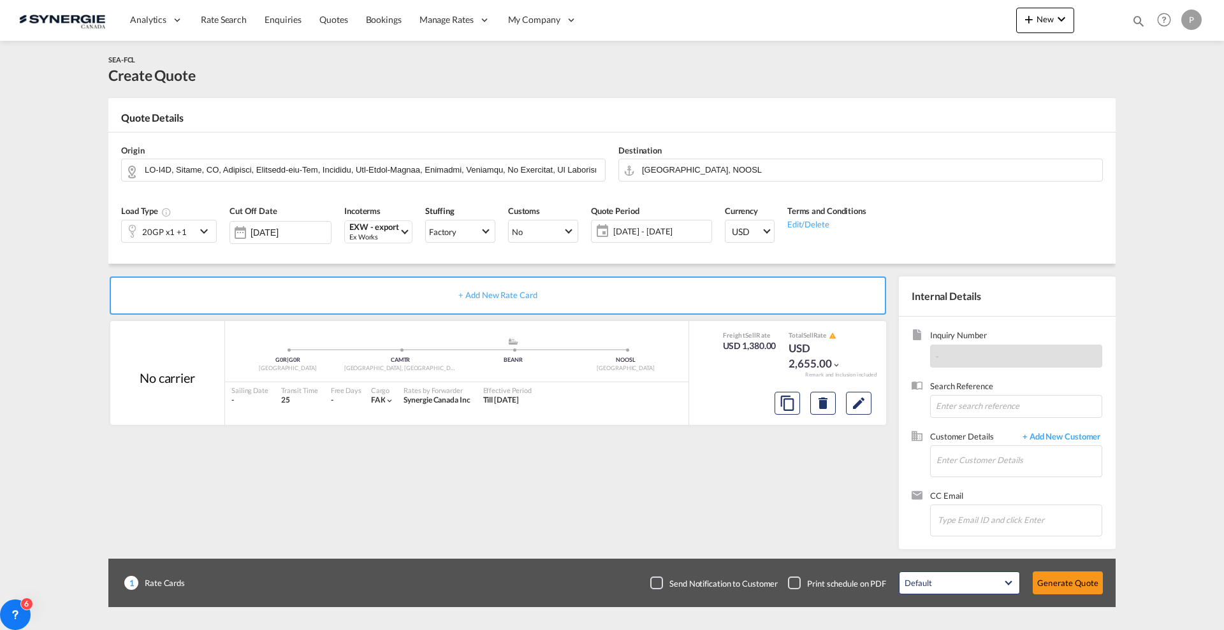
scroll to position [150, 0]
click at [788, 408] on md-icon "assets/icons/custom/copyQuote.svg" at bounding box center [787, 403] width 15 height 15
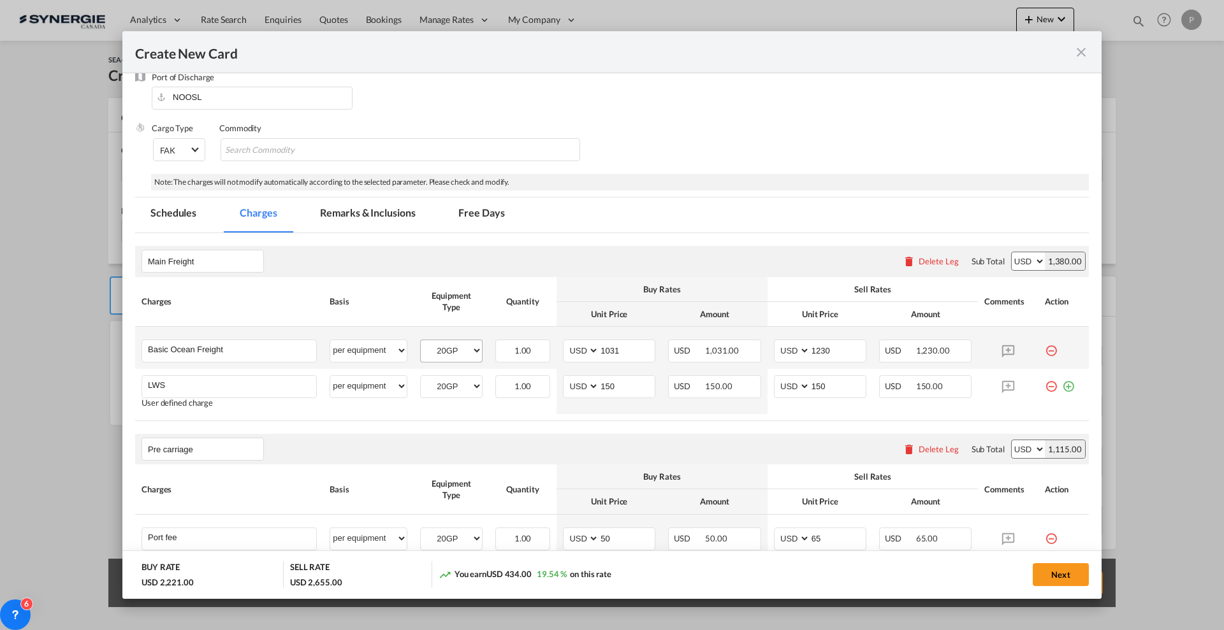
scroll to position [239, 0]
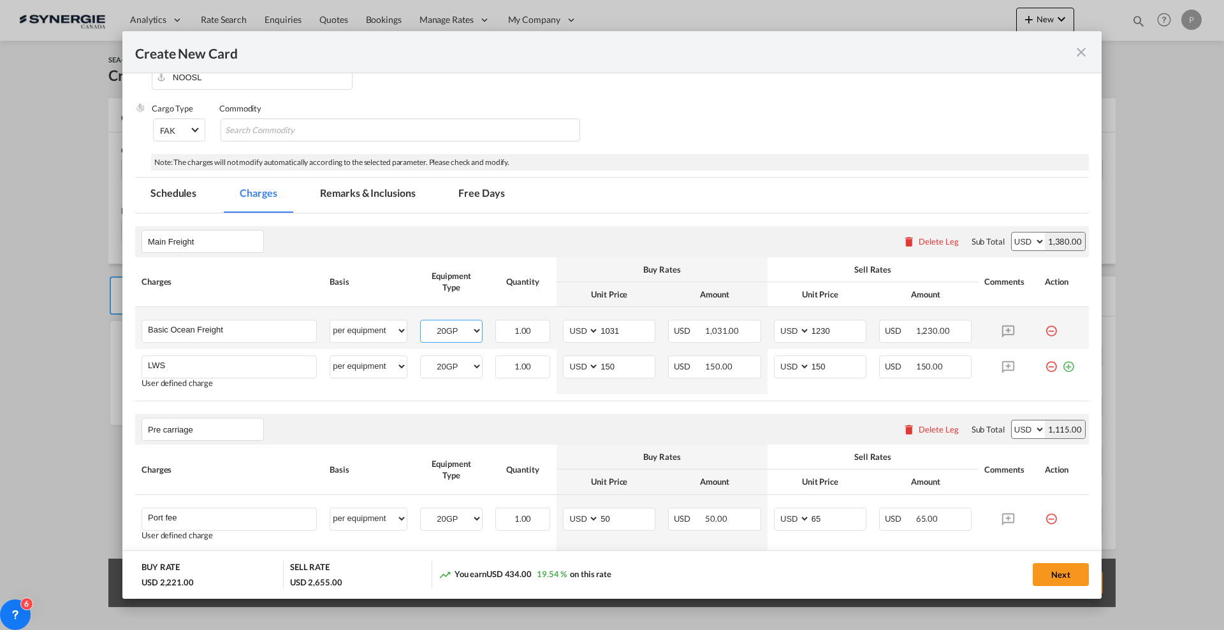
click at [462, 335] on select "20GP 40HC" at bounding box center [451, 331] width 61 height 17
select select "40HC"
click at [421, 323] on select "20GP 40HC" at bounding box center [451, 331] width 61 height 17
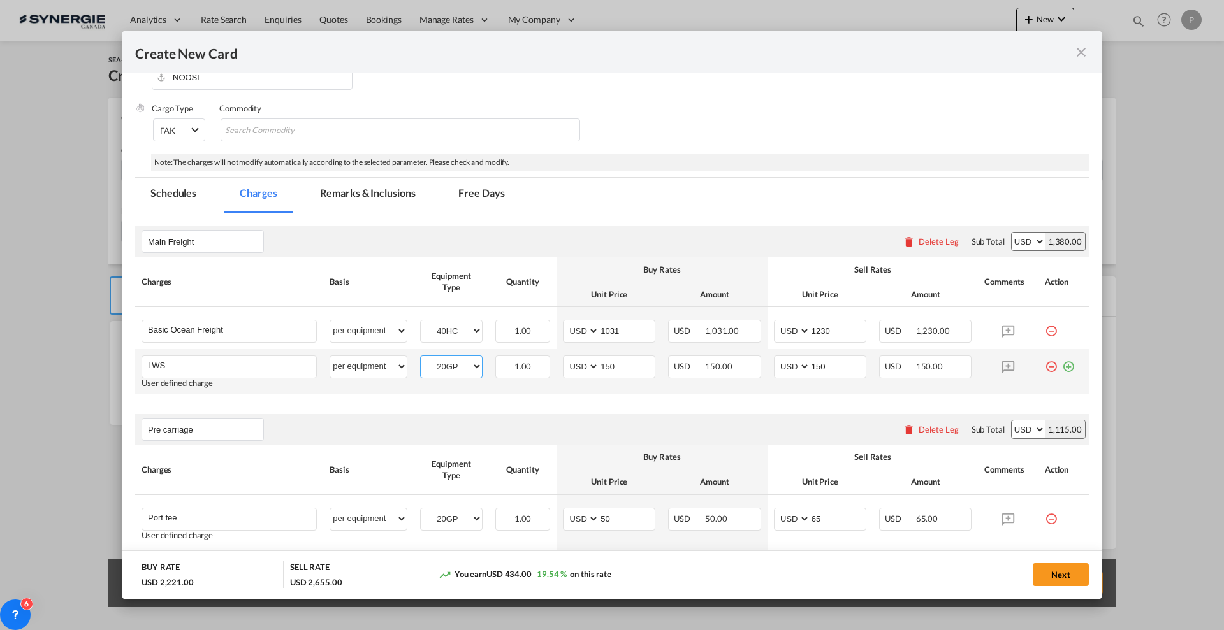
click at [451, 367] on select "20GP 40HC" at bounding box center [451, 366] width 61 height 17
select select "40HC"
click at [421, 358] on select "20GP 40HC" at bounding box center [451, 366] width 61 height 17
click at [631, 354] on td "AED AFN ALL AMD ANG AOA ARS AUD AWG AZN BAM BBD BDT BGN BHD BIF BMD BND [PERSON…" at bounding box center [608, 371] width 105 height 45
click at [629, 362] on input "150" at bounding box center [626, 365] width 55 height 19
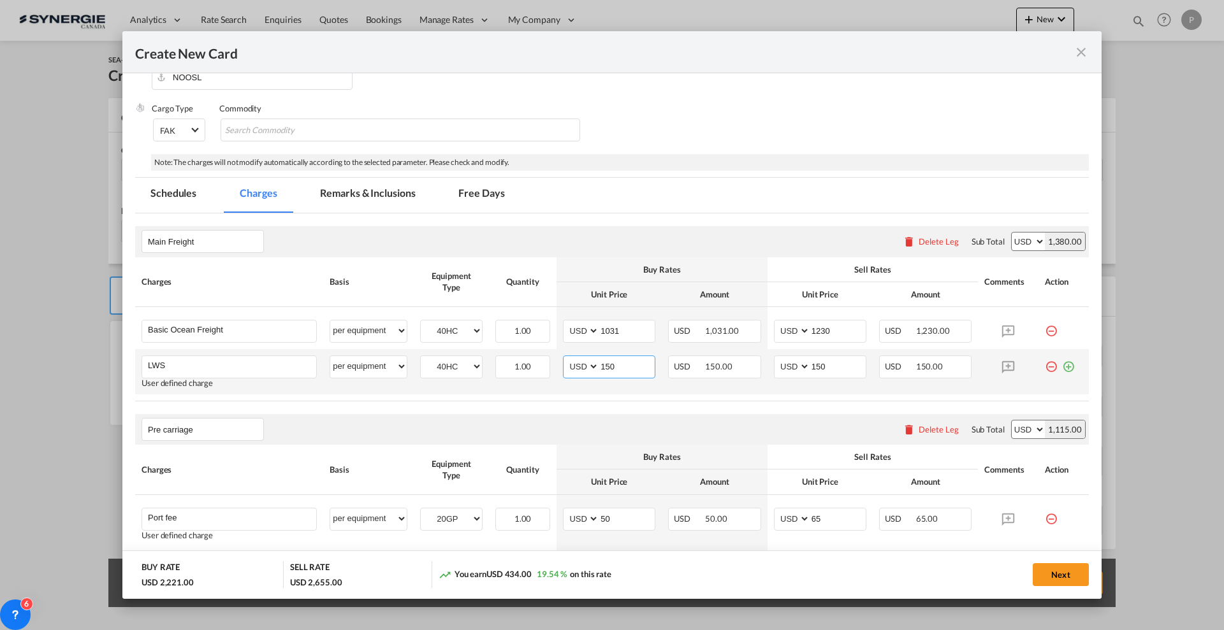
click at [629, 362] on input "150" at bounding box center [626, 365] width 55 height 19
type input "300"
click at [622, 323] on input "1031" at bounding box center [626, 330] width 55 height 19
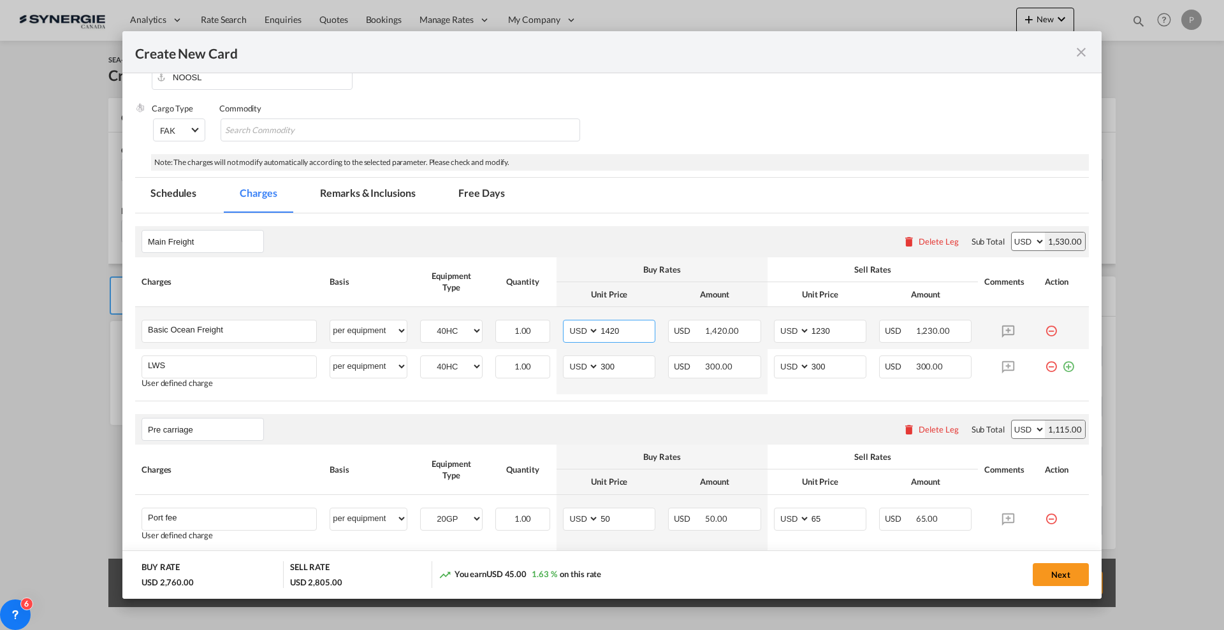
type input "1420"
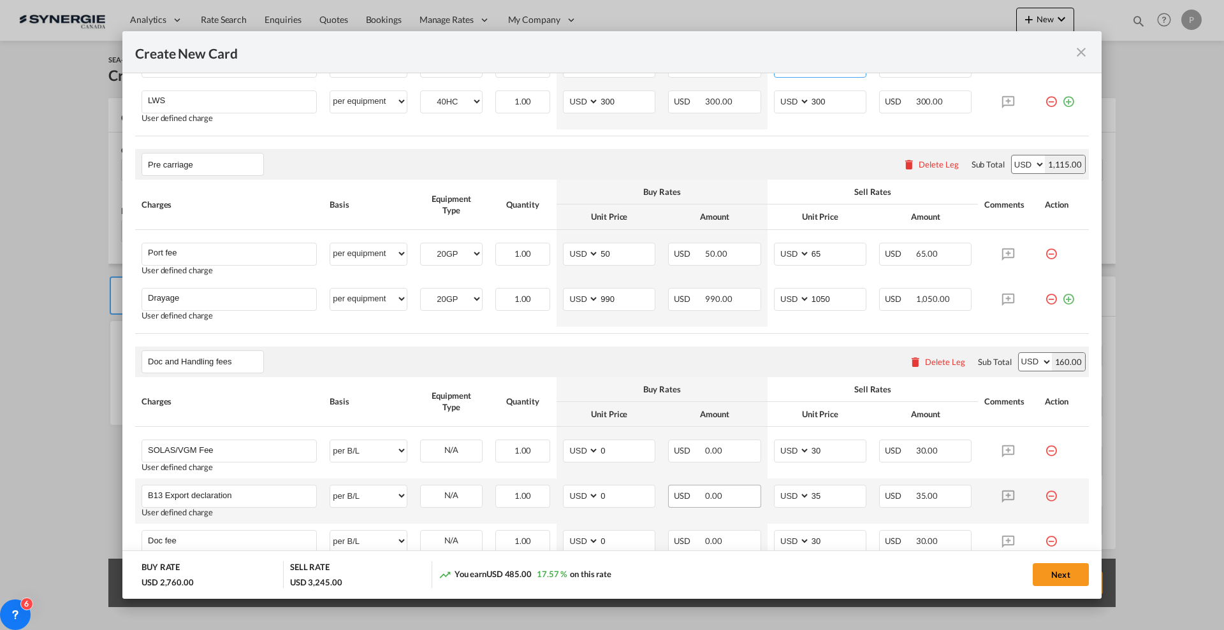
scroll to position [558, 0]
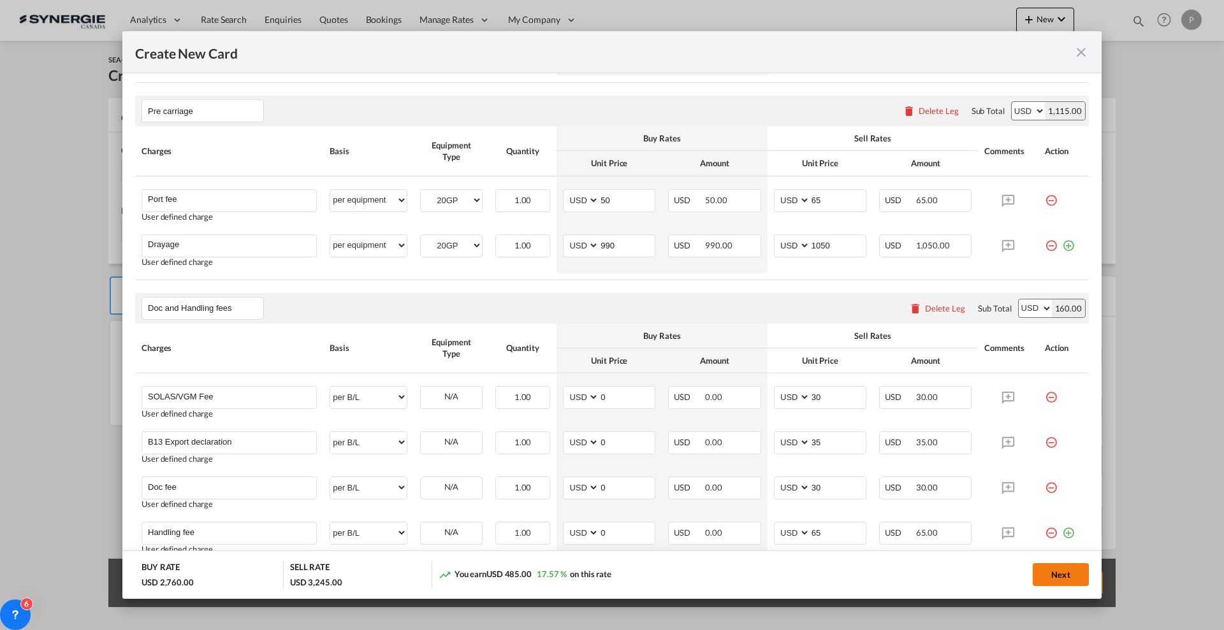
type input "1670"
click at [1066, 570] on button "Next" at bounding box center [1061, 575] width 56 height 23
type input "[DATE]"
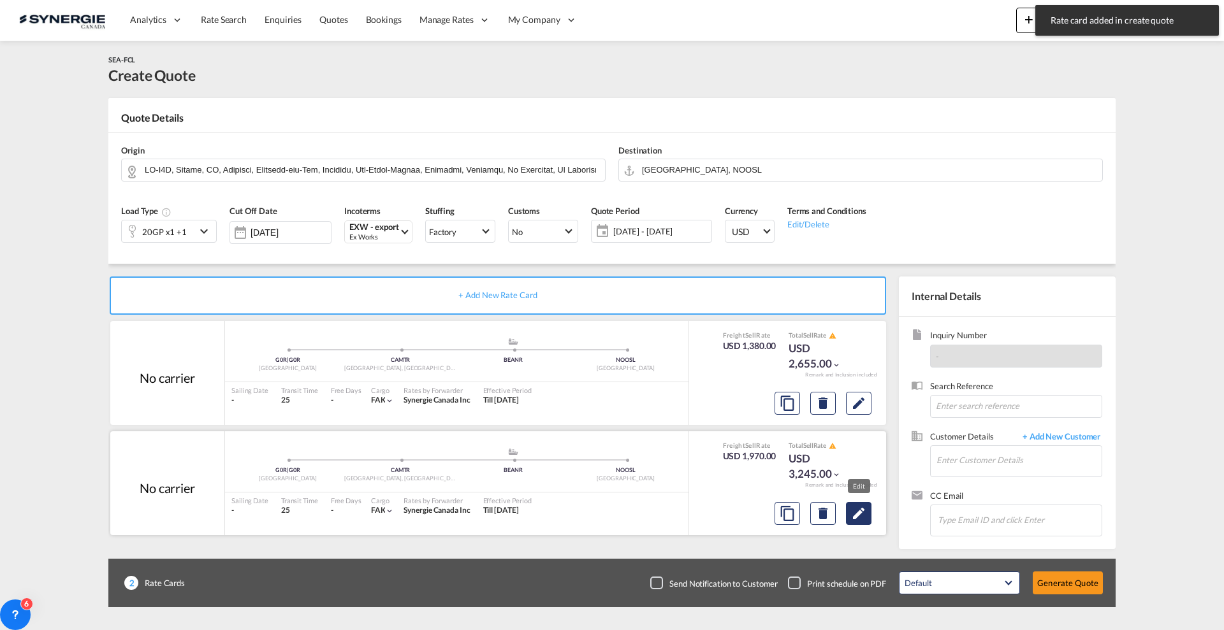
click at [857, 411] on md-icon "Edit" at bounding box center [858, 403] width 15 height 15
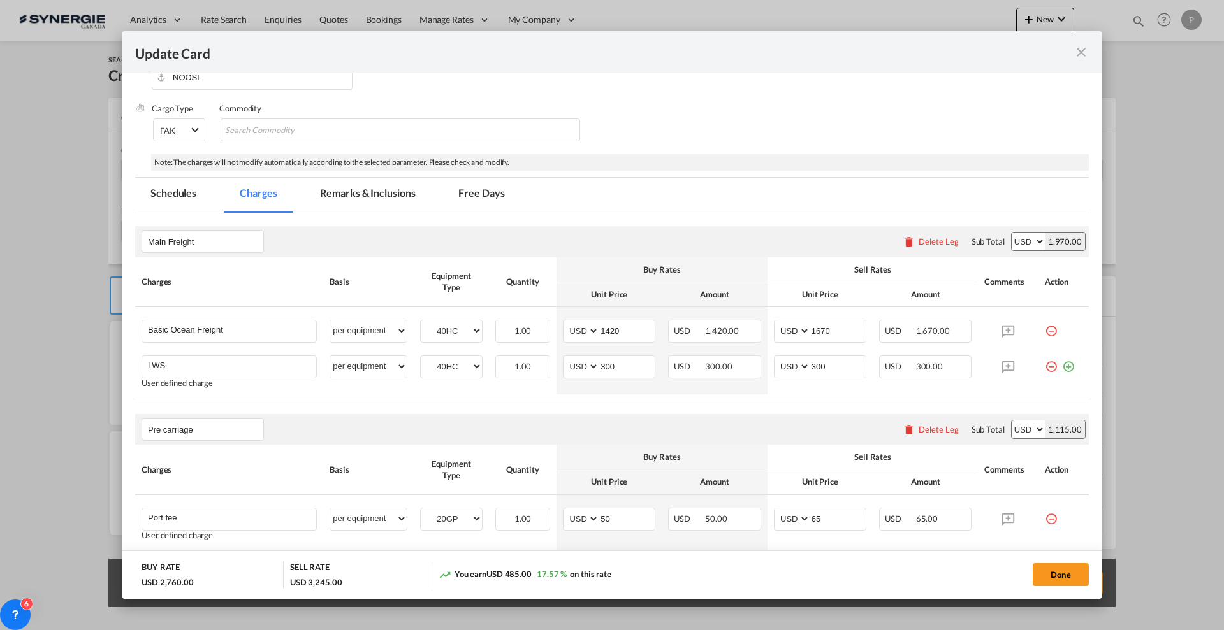
scroll to position [398, 0]
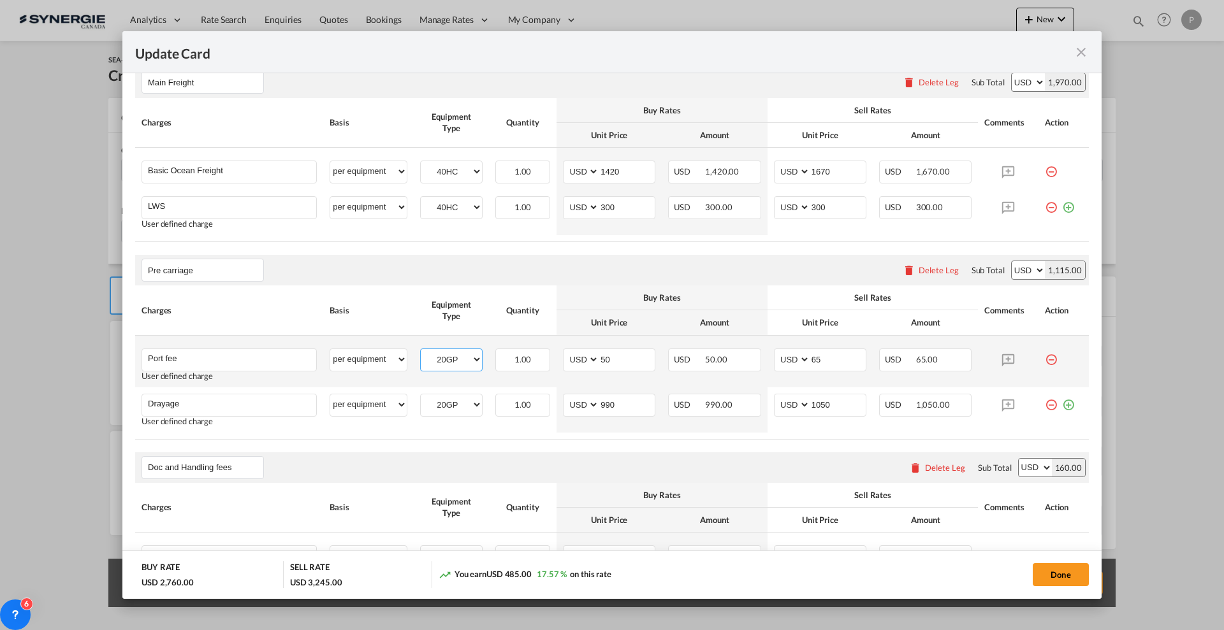
click at [450, 367] on select "20GP 40HC" at bounding box center [451, 359] width 61 height 17
select select "40HC"
click at [421, 351] on select "20GP 40HC" at bounding box center [451, 359] width 61 height 17
click at [451, 400] on select "20GP 40HC" at bounding box center [451, 404] width 61 height 17
select select "40HC"
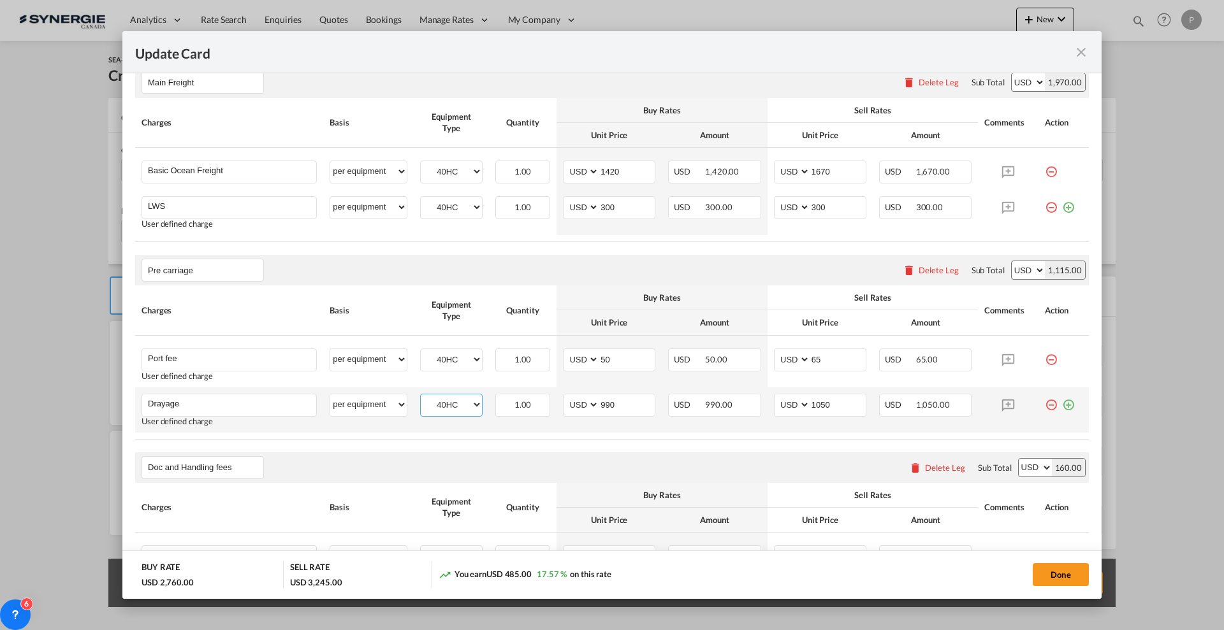
click at [421, 396] on select "20GP 40HC" at bounding box center [451, 404] width 61 height 17
click at [518, 447] on rate-modification "Main Freight Please enter leg name Leg Name Already Exists Delete Leg Sub Total…" at bounding box center [612, 484] width 954 height 861
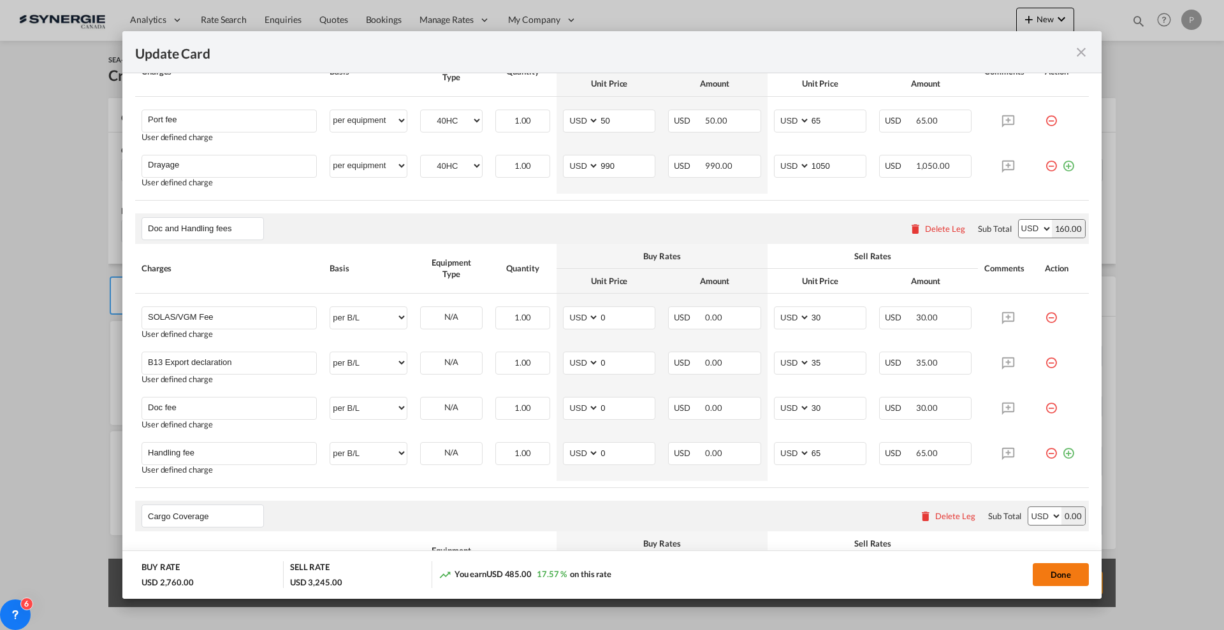
click at [1086, 572] on button "Done" at bounding box center [1061, 575] width 56 height 23
type input "[DATE]"
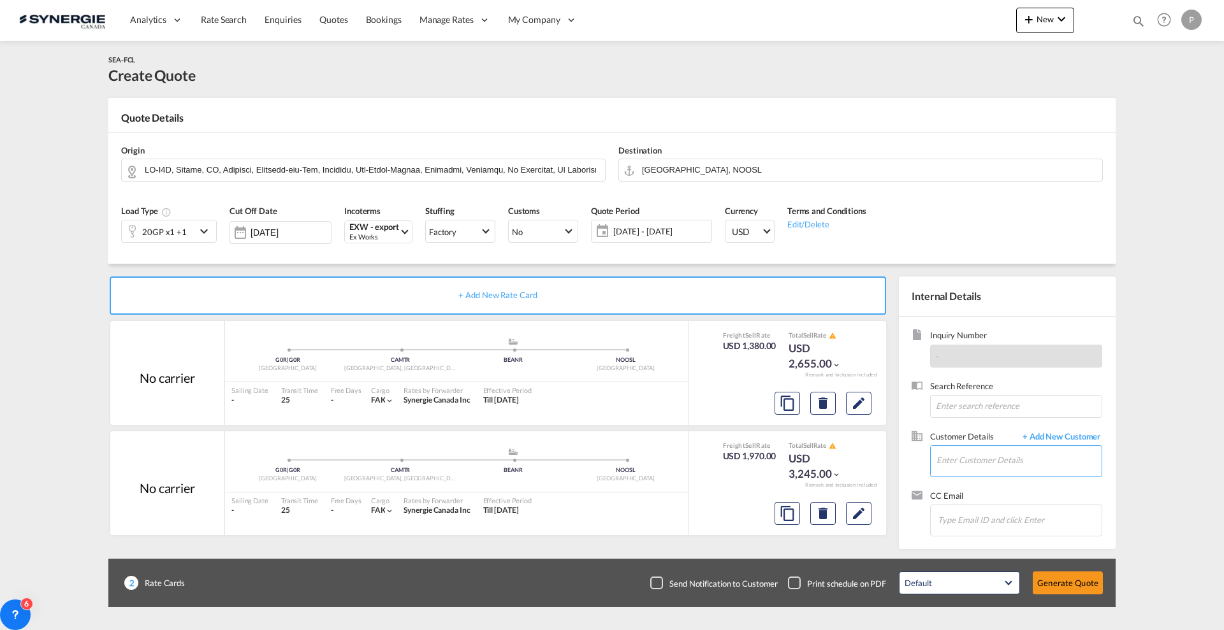
click at [1051, 474] on input "Enter Customer Details" at bounding box center [1018, 460] width 165 height 29
paste input "[EMAIL_ADDRESS][DOMAIN_NAME]"
type input "[EMAIL_ADDRESS][DOMAIN_NAME]"
click at [1015, 458] on input "[EMAIL_ADDRESS][DOMAIN_NAME]" at bounding box center [1018, 460] width 165 height 29
click at [1071, 437] on span "+ Add New Customer" at bounding box center [1059, 438] width 86 height 15
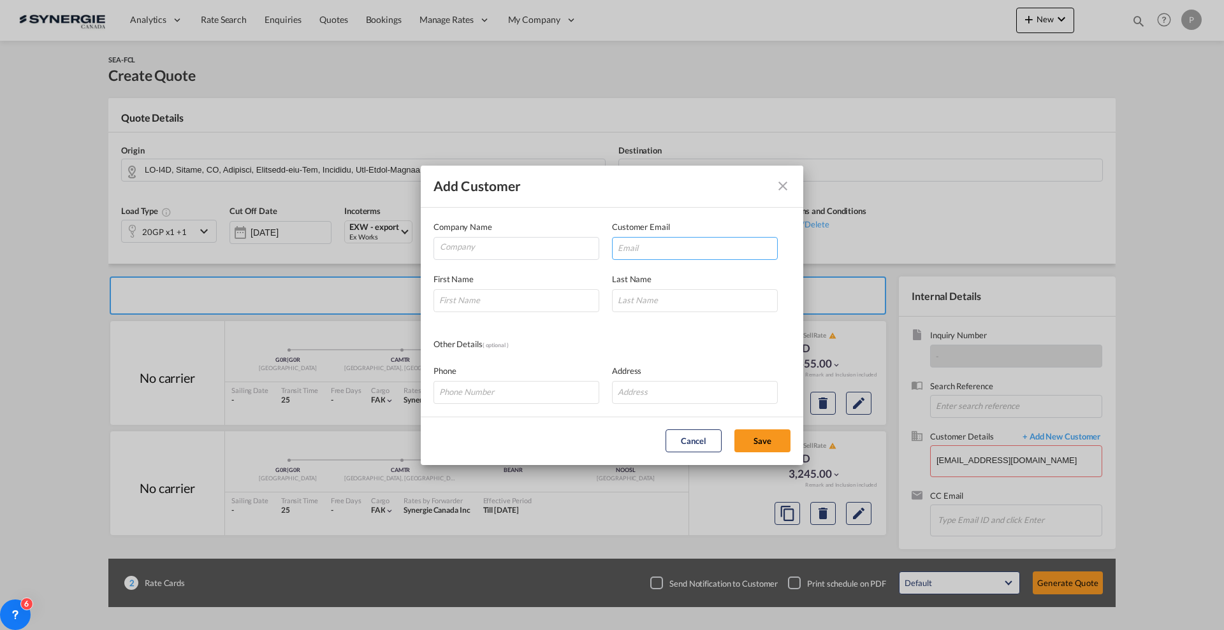
click at [661, 242] on input "Add Customer Company ..." at bounding box center [695, 248] width 166 height 23
paste input "[EMAIL_ADDRESS][DOMAIN_NAME]"
type input "[EMAIL_ADDRESS][DOMAIN_NAME]"
click at [540, 235] on div "Company Name" at bounding box center [522, 241] width 178 height 40
click at [534, 241] on input "Company" at bounding box center [519, 247] width 159 height 19
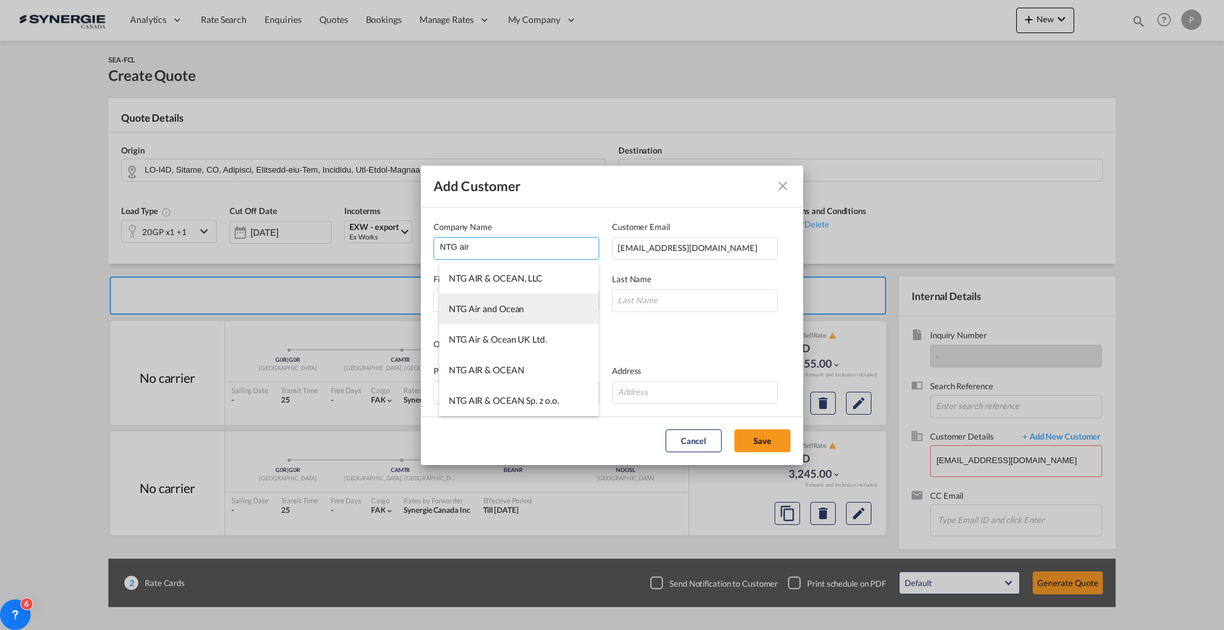
click at [514, 301] on li "NTG Air and Ocean" at bounding box center [518, 309] width 159 height 31
type input "NTG Air and Ocean"
click at [511, 310] on input "Add Customer Company ..." at bounding box center [516, 300] width 166 height 23
type input "Halil"
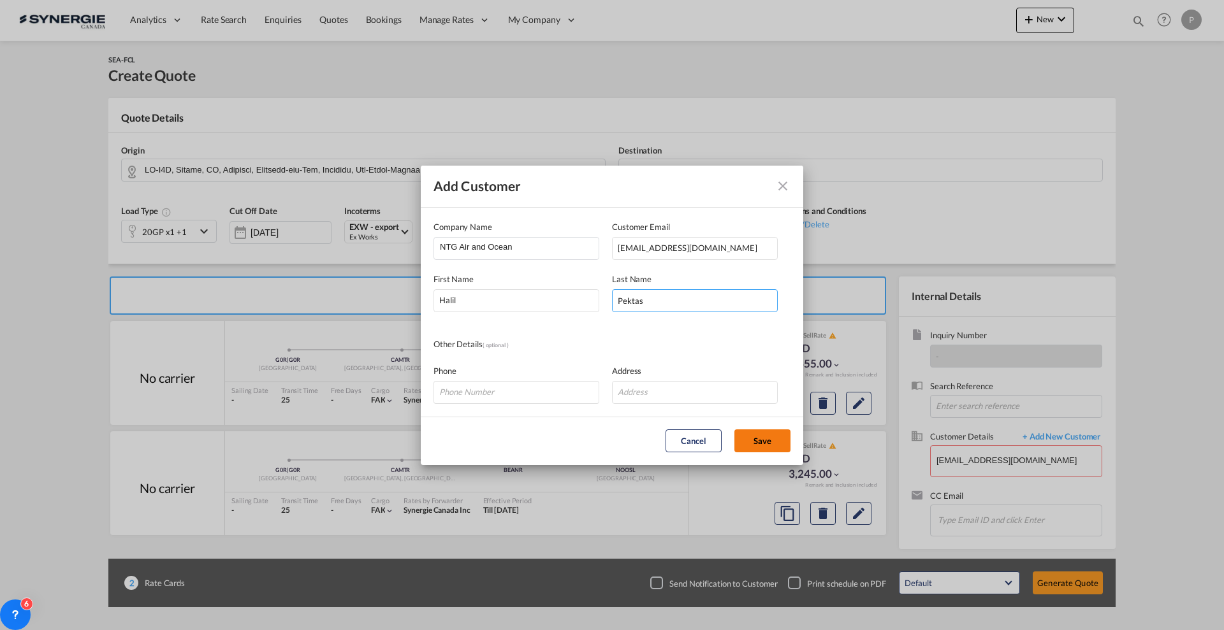
type input "Pektas"
click at [772, 439] on button "Save" at bounding box center [762, 441] width 56 height 23
type input "NTG Air and Ocean, [PERSON_NAME], [EMAIL_ADDRESS][DOMAIN_NAME]"
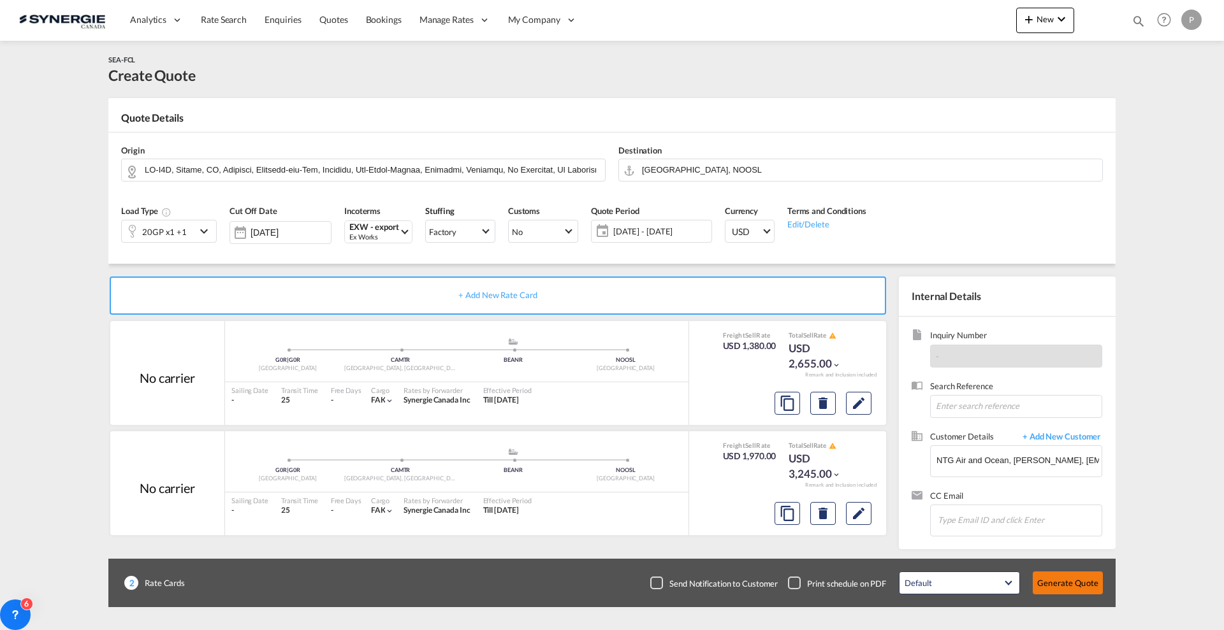
click at [1077, 579] on button "Generate Quote" at bounding box center [1068, 583] width 70 height 23
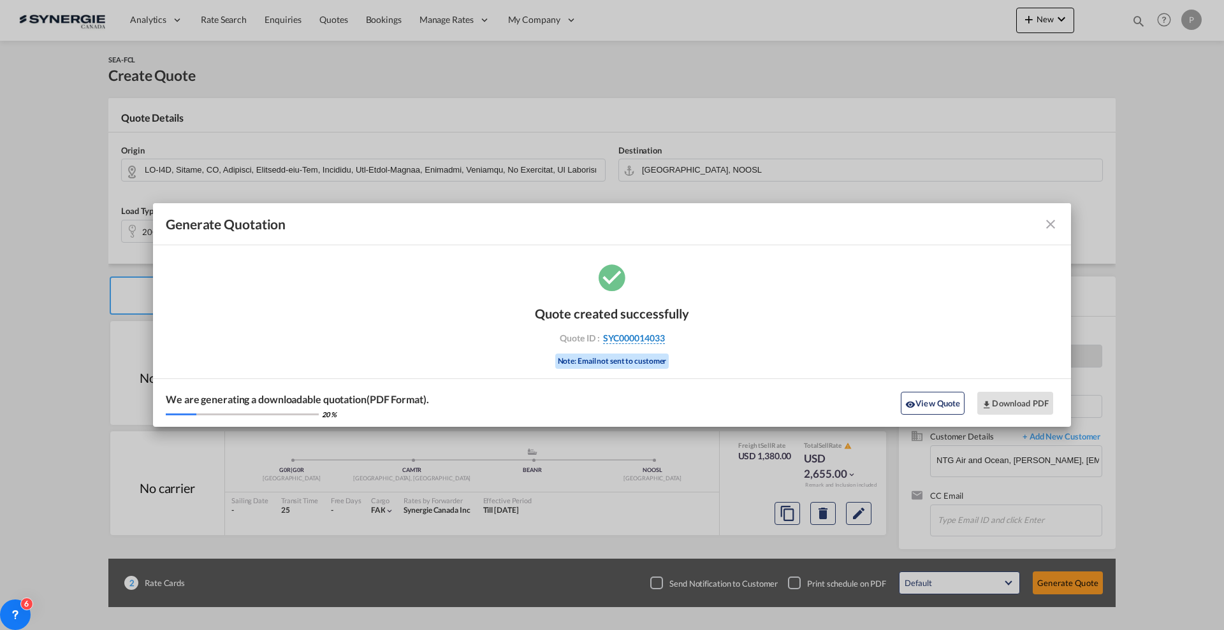
drag, startPoint x: 696, startPoint y: 342, endPoint x: 663, endPoint y: 342, distance: 33.2
click at [663, 342] on div "Quote created successfully Quote ID : SYC000014033 Note: Email not sent to cust…" at bounding box center [612, 344] width 918 height 166
copy div "SYC000014033"
click at [986, 392] on button "Download PDF" at bounding box center [1015, 403] width 76 height 23
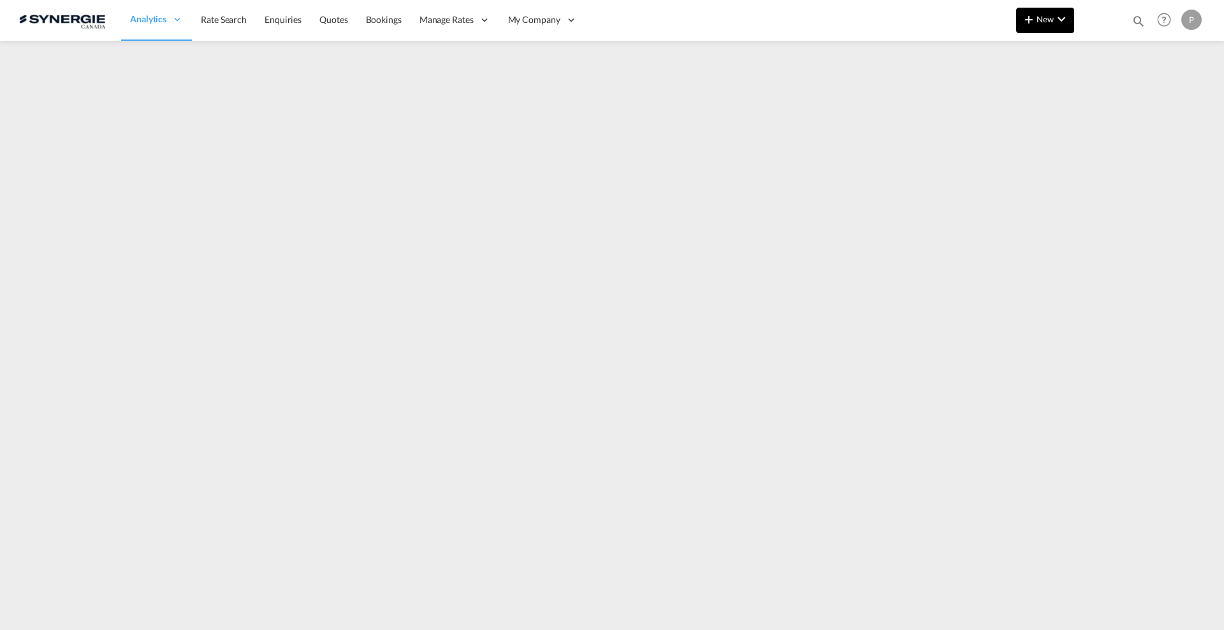
click at [1042, 29] on button "New" at bounding box center [1045, 20] width 58 height 25
click at [1131, 17] on md-backdrop at bounding box center [612, 315] width 1224 height 630
click at [1138, 22] on md-icon "icon-magnify" at bounding box center [1138, 21] width 14 height 14
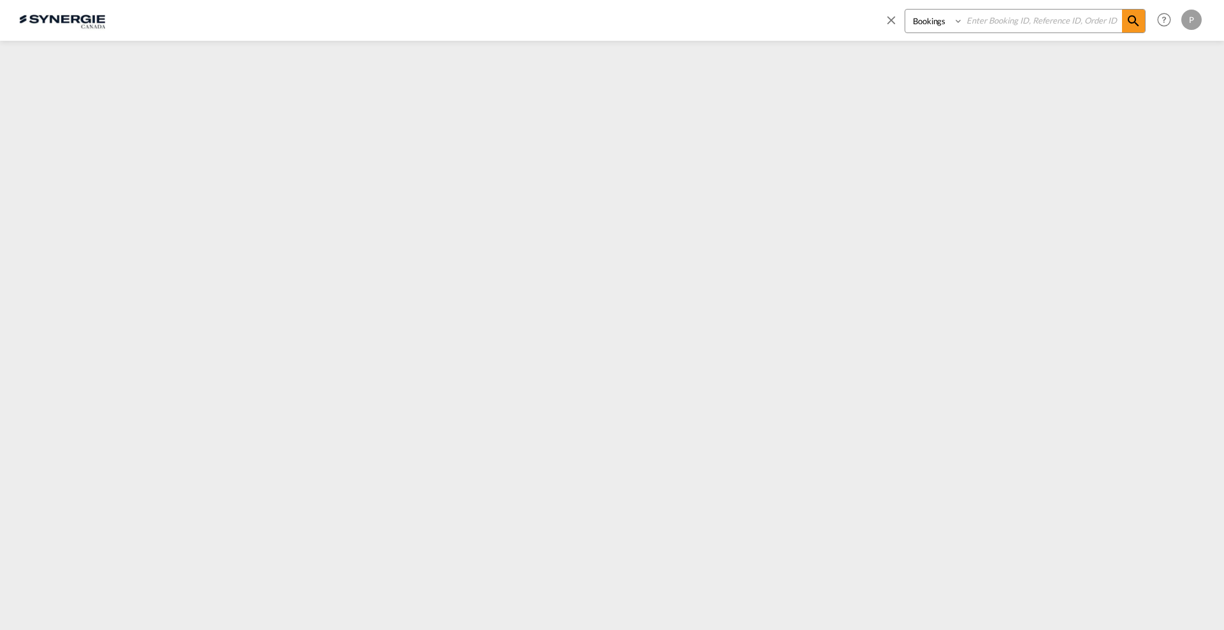
click at [948, 24] on select "Bookings Quotes Enquiries" at bounding box center [935, 21] width 61 height 23
click at [905, 10] on select "Bookings Quotes Enquiries" at bounding box center [935, 21] width 61 height 23
drag, startPoint x: 926, startPoint y: 16, endPoint x: 926, endPoint y: 27, distance: 10.8
click at [926, 16] on select "Bookings Quotes Enquiries" at bounding box center [935, 21] width 61 height 23
select select "Quotes"
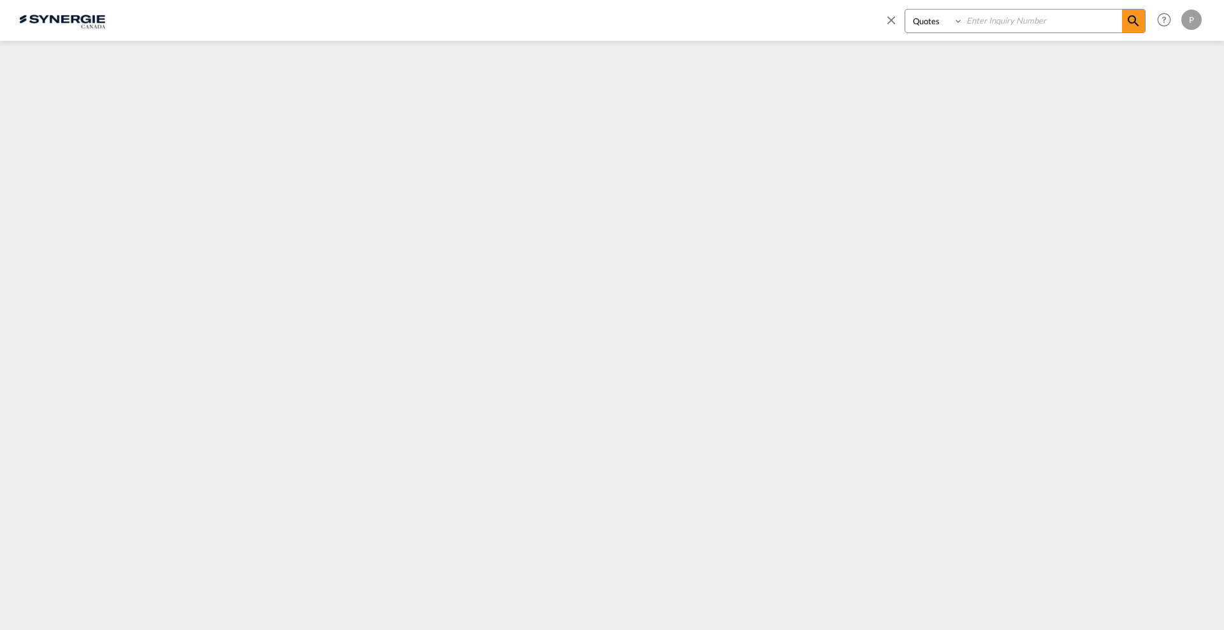
click at [905, 10] on select "Bookings Quotes Enquiries" at bounding box center [935, 21] width 61 height 23
click at [975, 20] on input at bounding box center [1042, 21] width 159 height 22
paste input "SYC000014013"
type input "SYC000014013"
click at [1128, 20] on md-icon "icon-magnify" at bounding box center [1133, 20] width 15 height 15
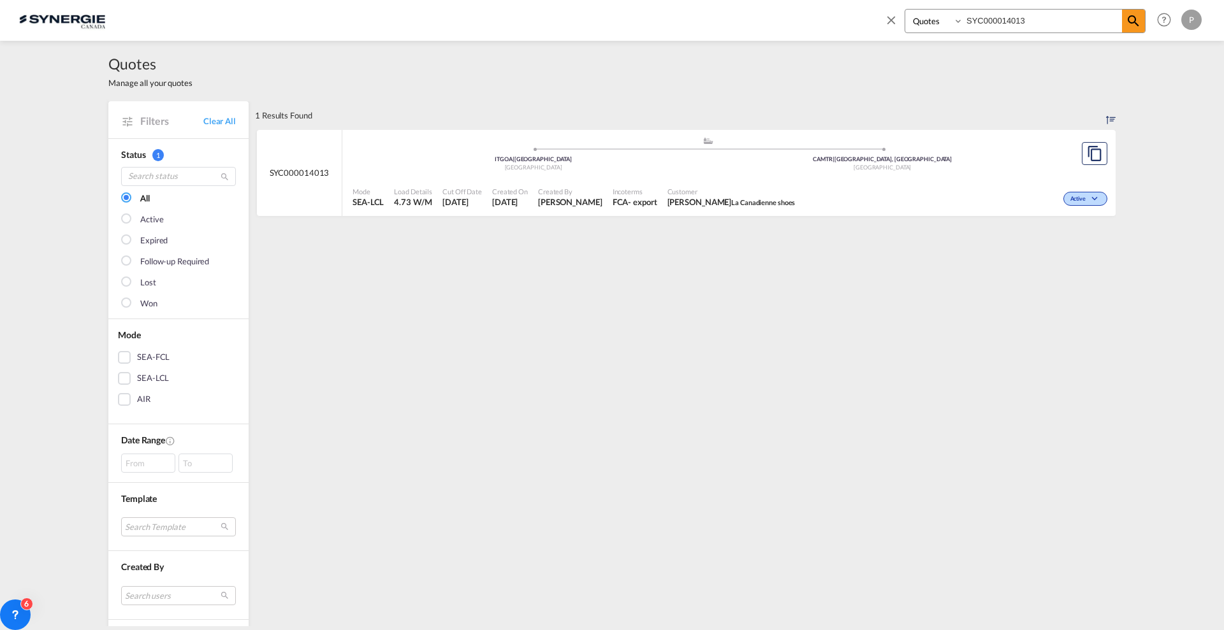
click at [593, 178] on div "Mode SEA-LCL Load Details 4.73 W/M Cut Off Date 12 Aug 2025 Created On 12 Aug 2…" at bounding box center [728, 197] width 773 height 39
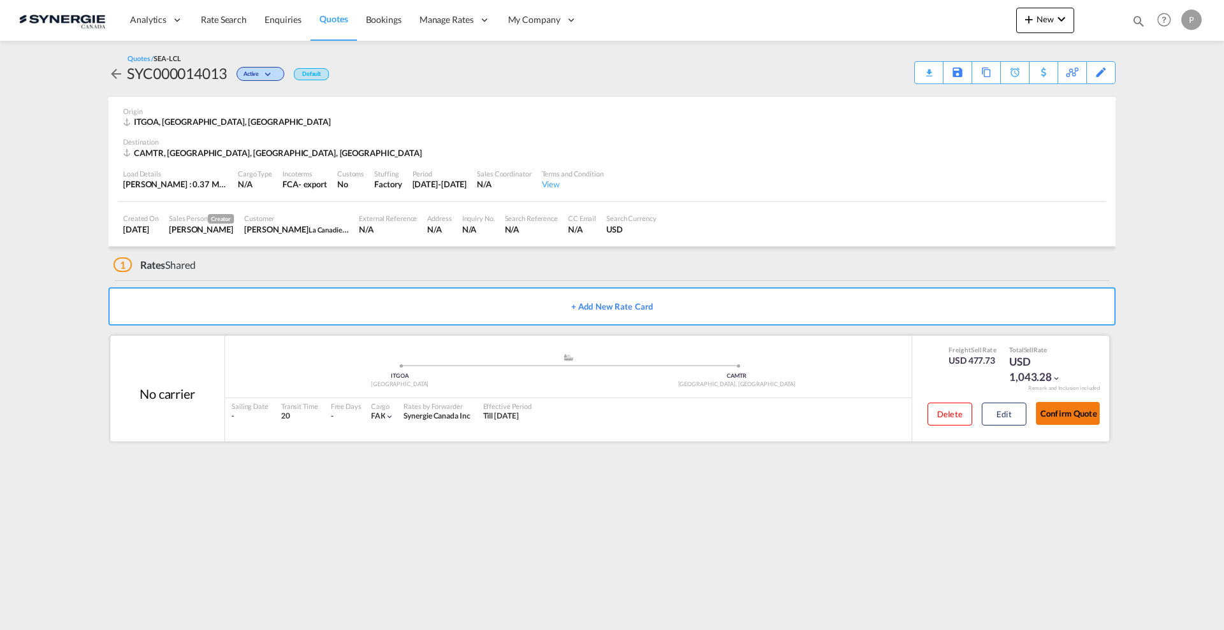
click at [1091, 409] on button "Confirm Quote" at bounding box center [1068, 413] width 64 height 23
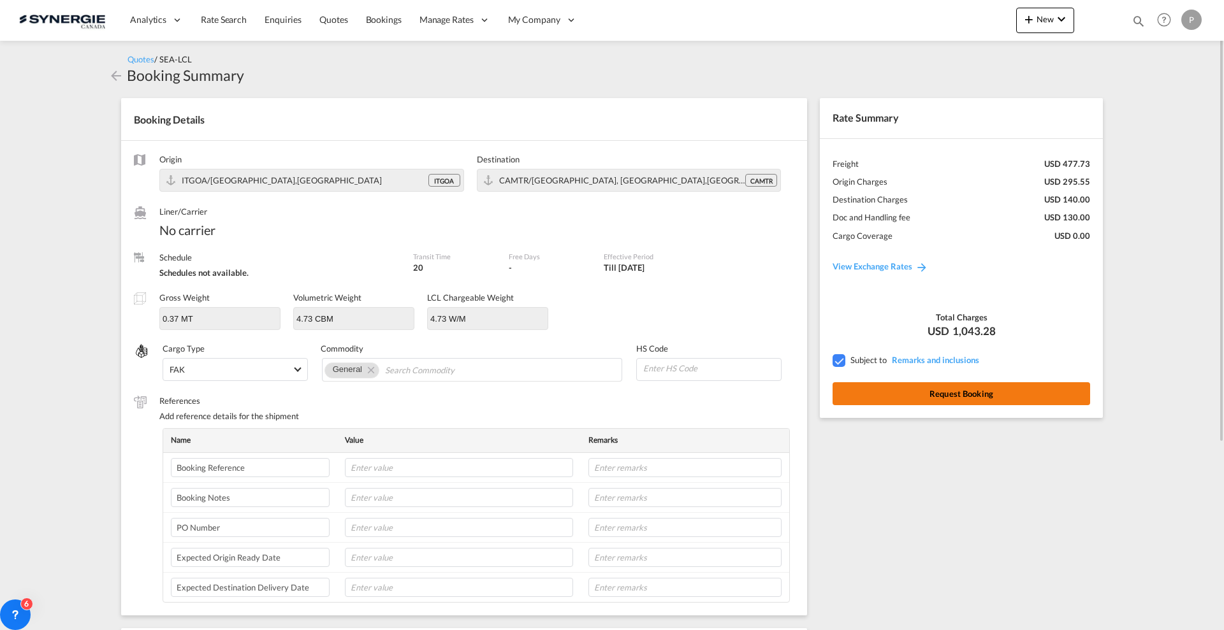
click at [957, 385] on button "Request Booking" at bounding box center [962, 393] width 258 height 23
